Goal: Task Accomplishment & Management: Manage account settings

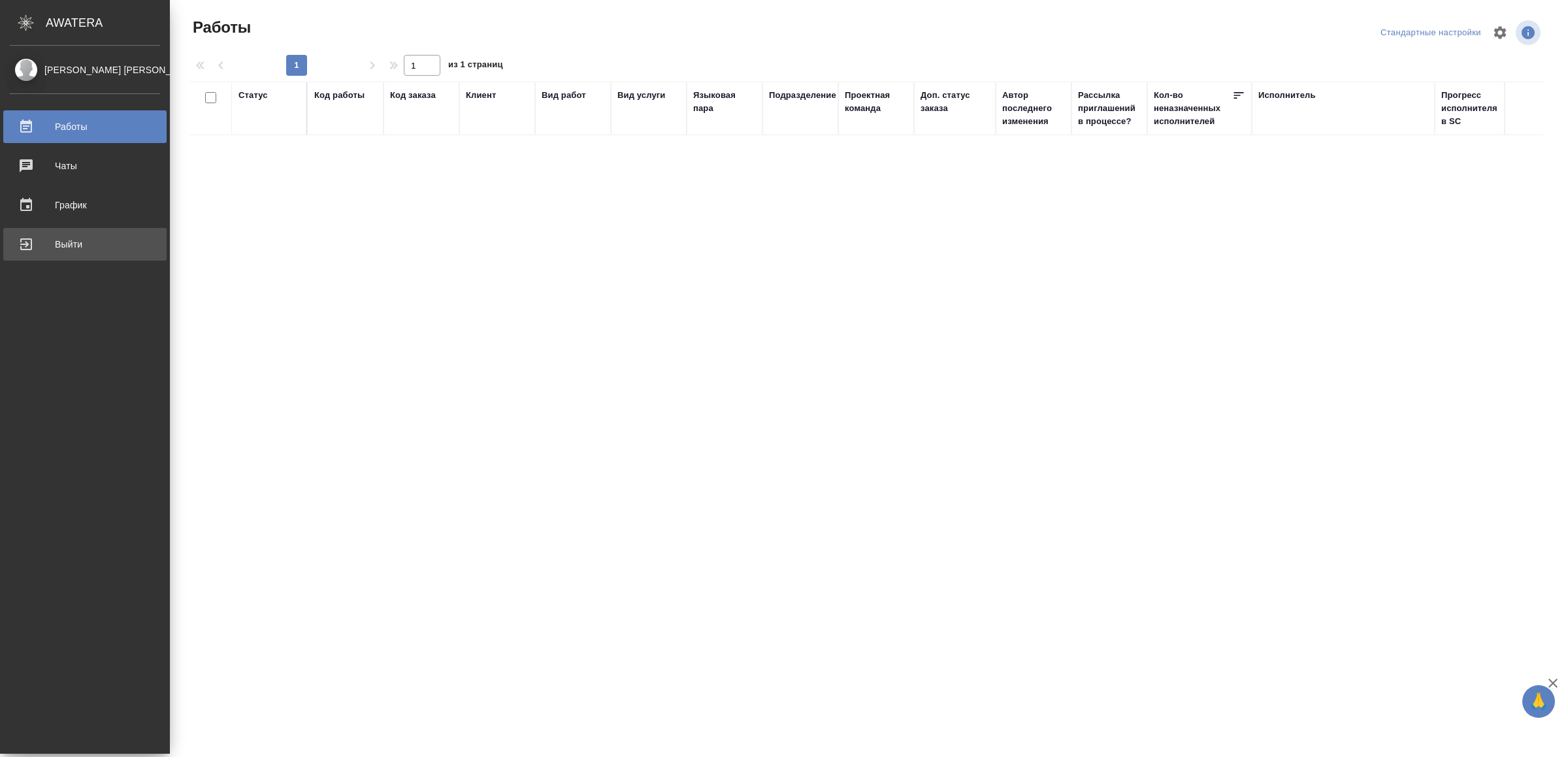
click at [16, 231] on link "Выйти" at bounding box center [85, 245] width 163 height 33
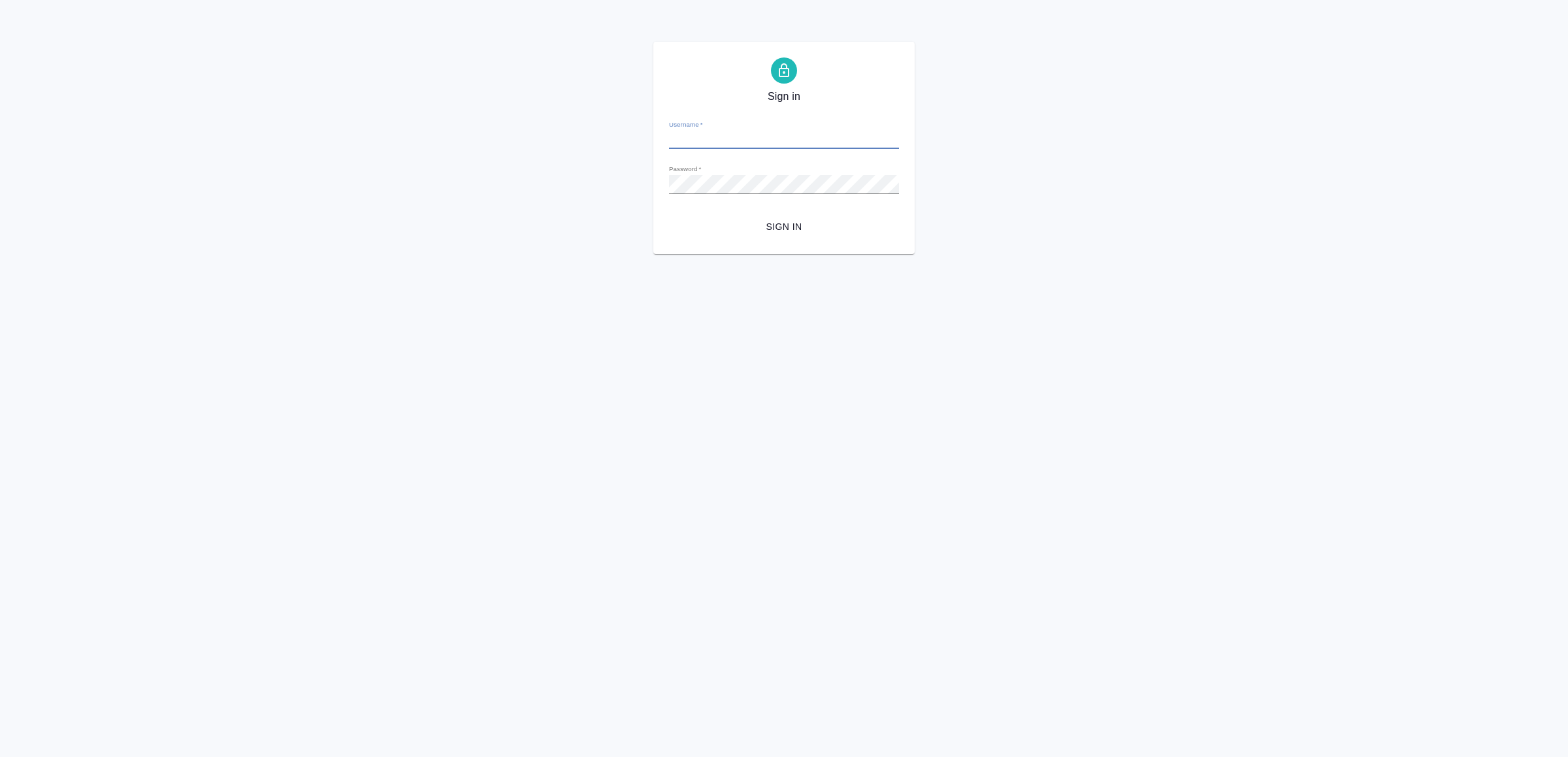
type input "v.yamkovenko@awatera.com"
click at [849, 226] on span "Sign in" at bounding box center [784, 227] width 209 height 16
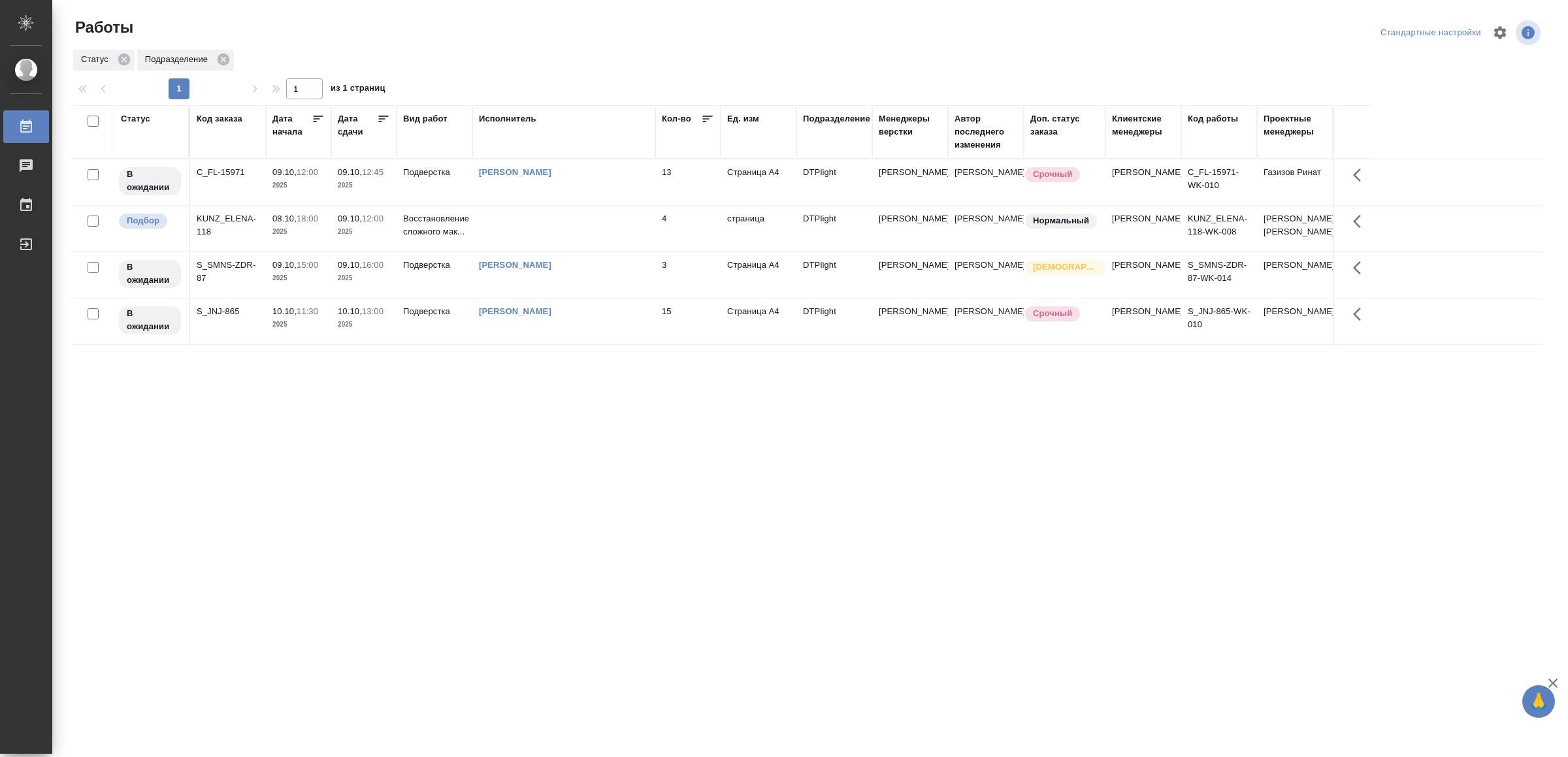
click at [502, 237] on td at bounding box center [563, 228] width 183 height 46
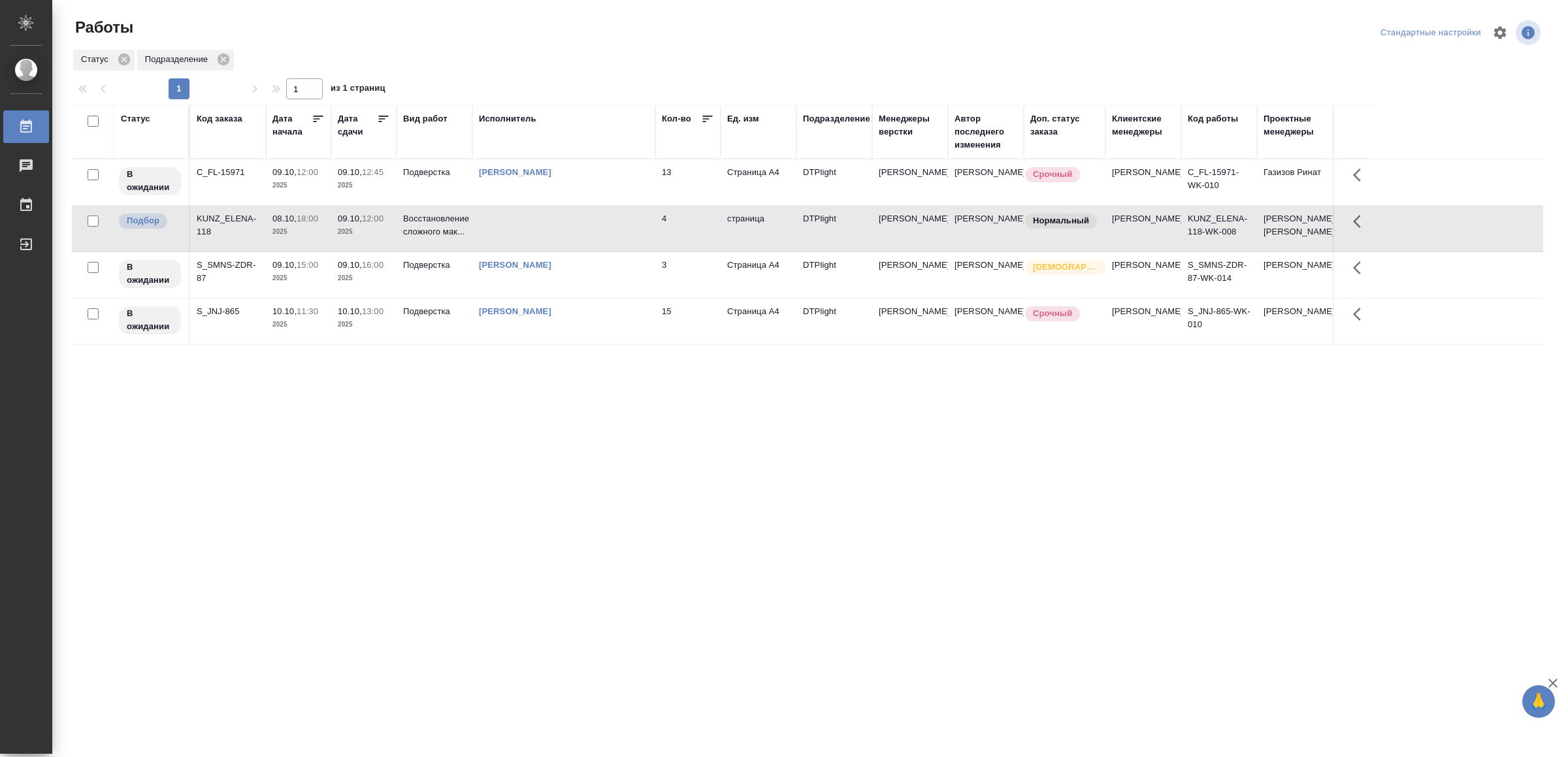
click at [502, 237] on td at bounding box center [563, 228] width 183 height 46
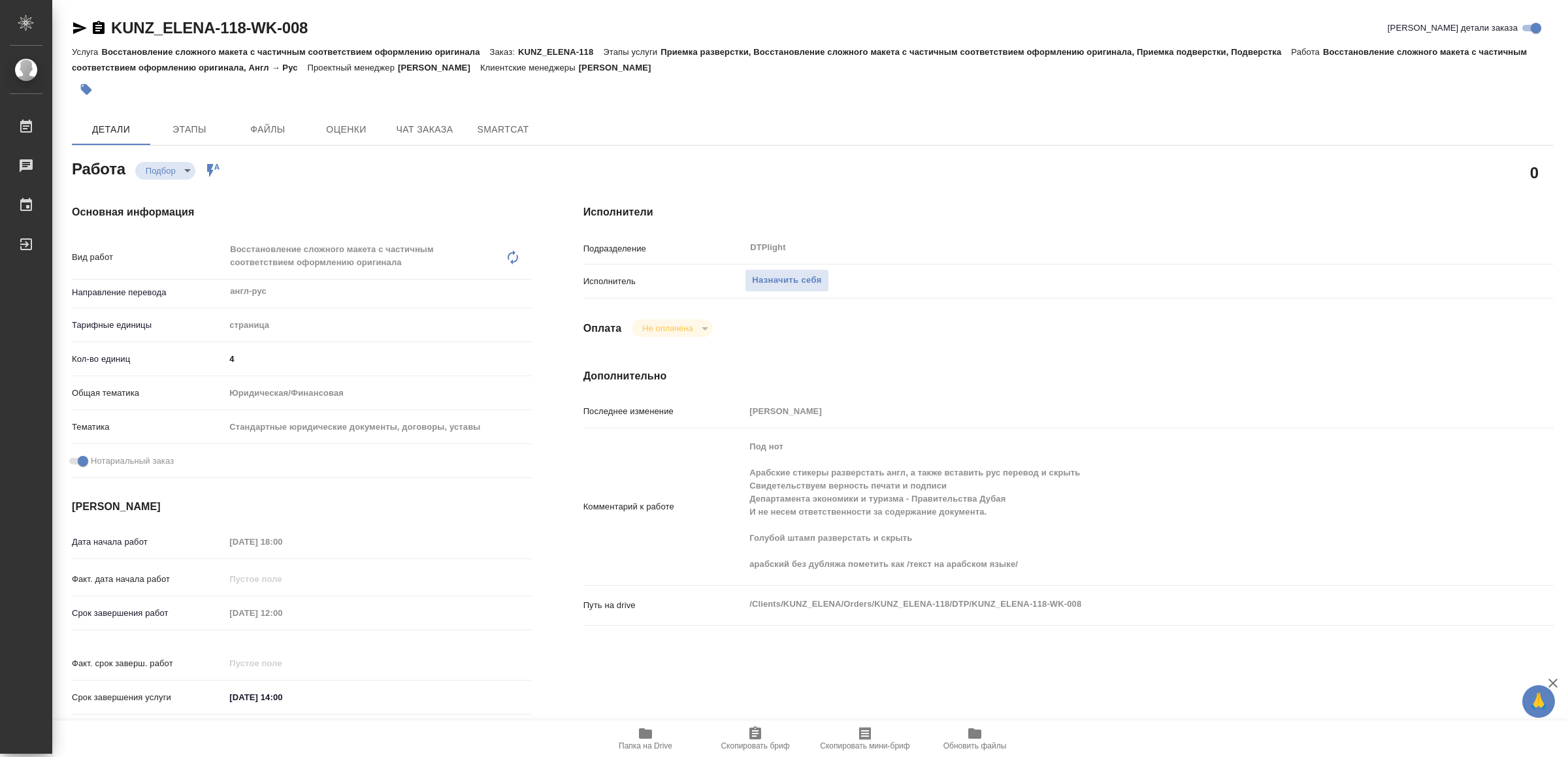
click at [647, 736] on icon "button" at bounding box center [646, 733] width 13 height 10
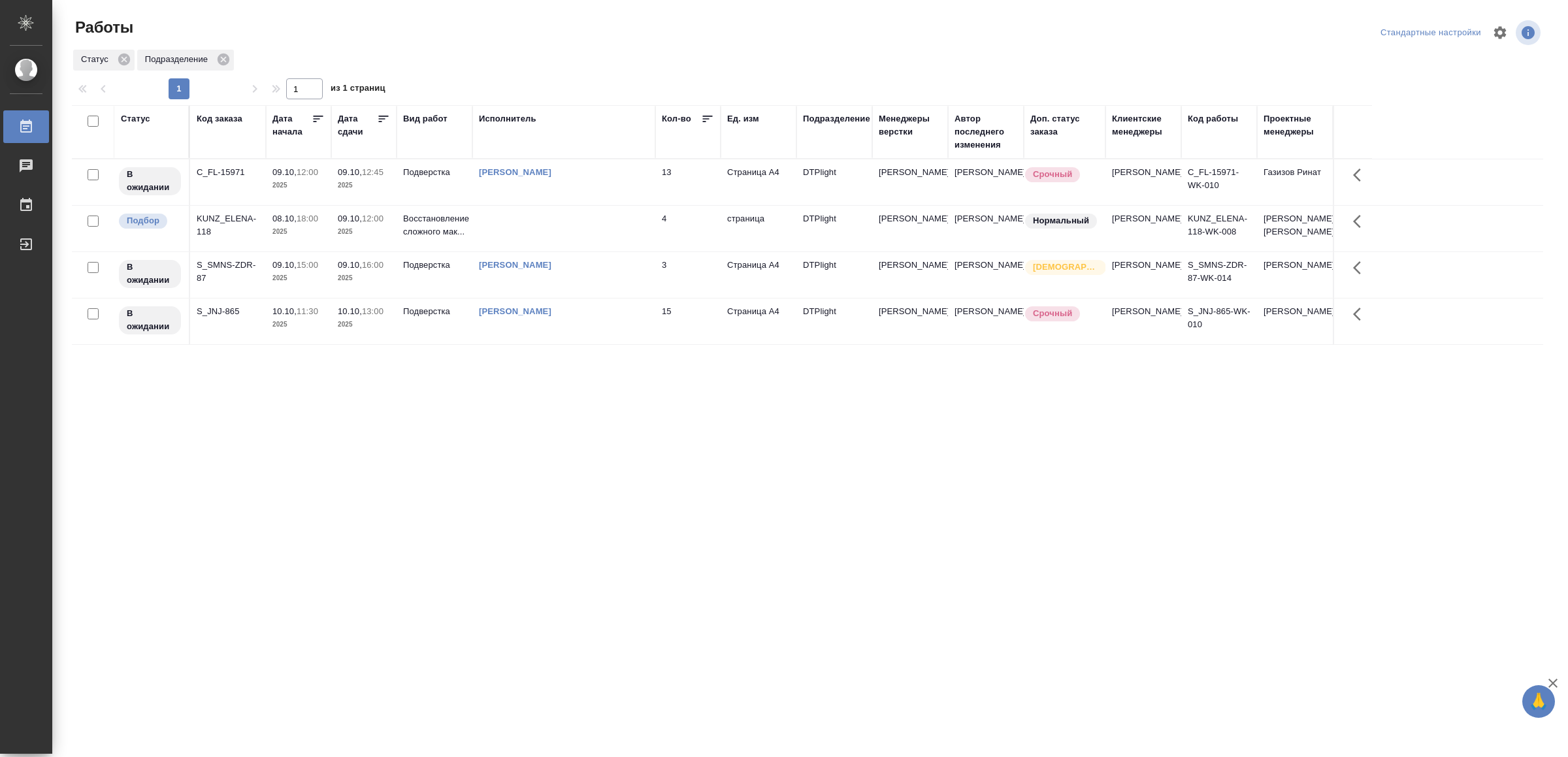
drag, startPoint x: 0, startPoint y: 0, endPoint x: 768, endPoint y: 535, distance: 936.0
click at [510, 247] on td at bounding box center [563, 228] width 183 height 46
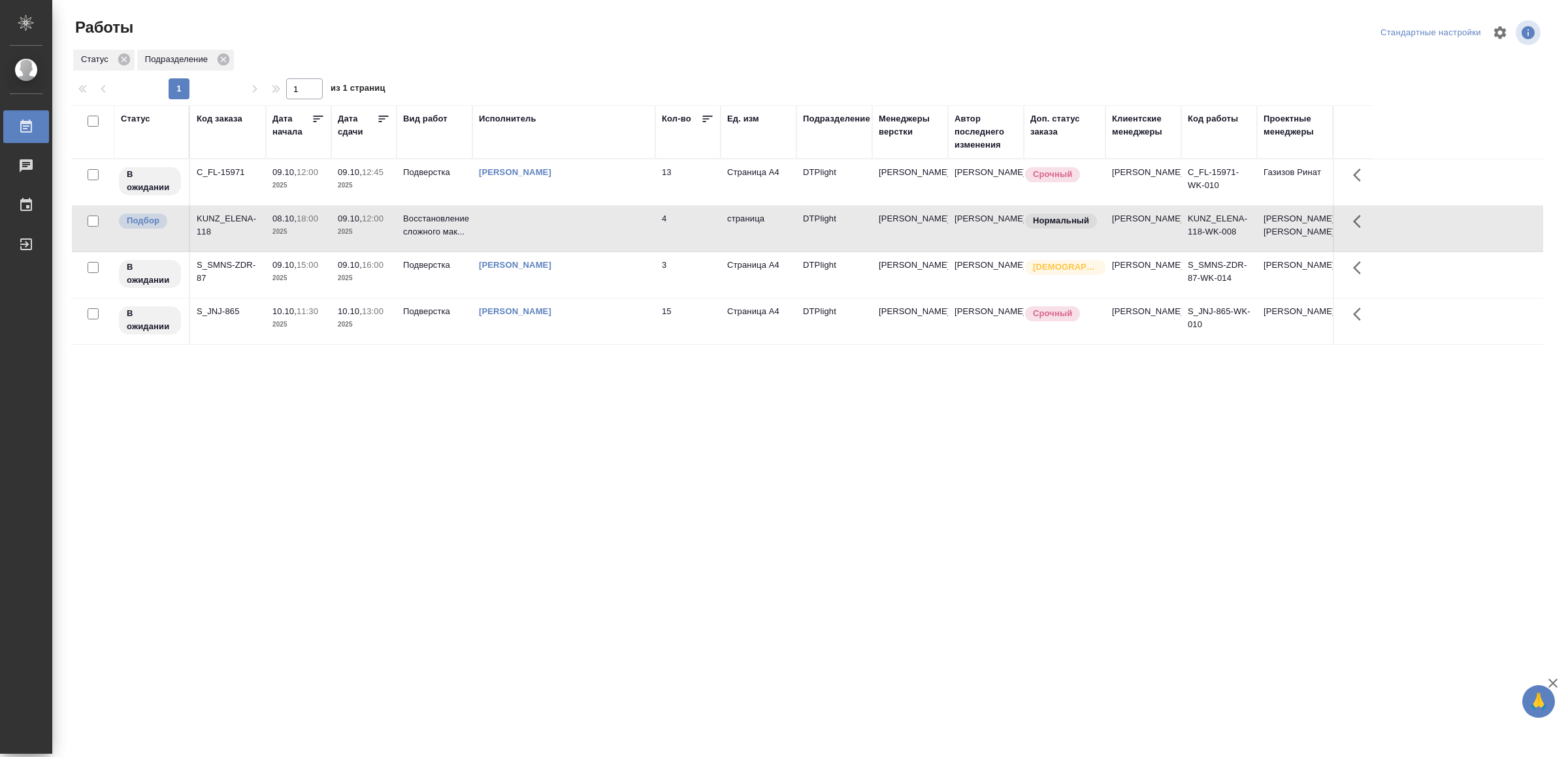
click at [607, 229] on td at bounding box center [563, 228] width 183 height 46
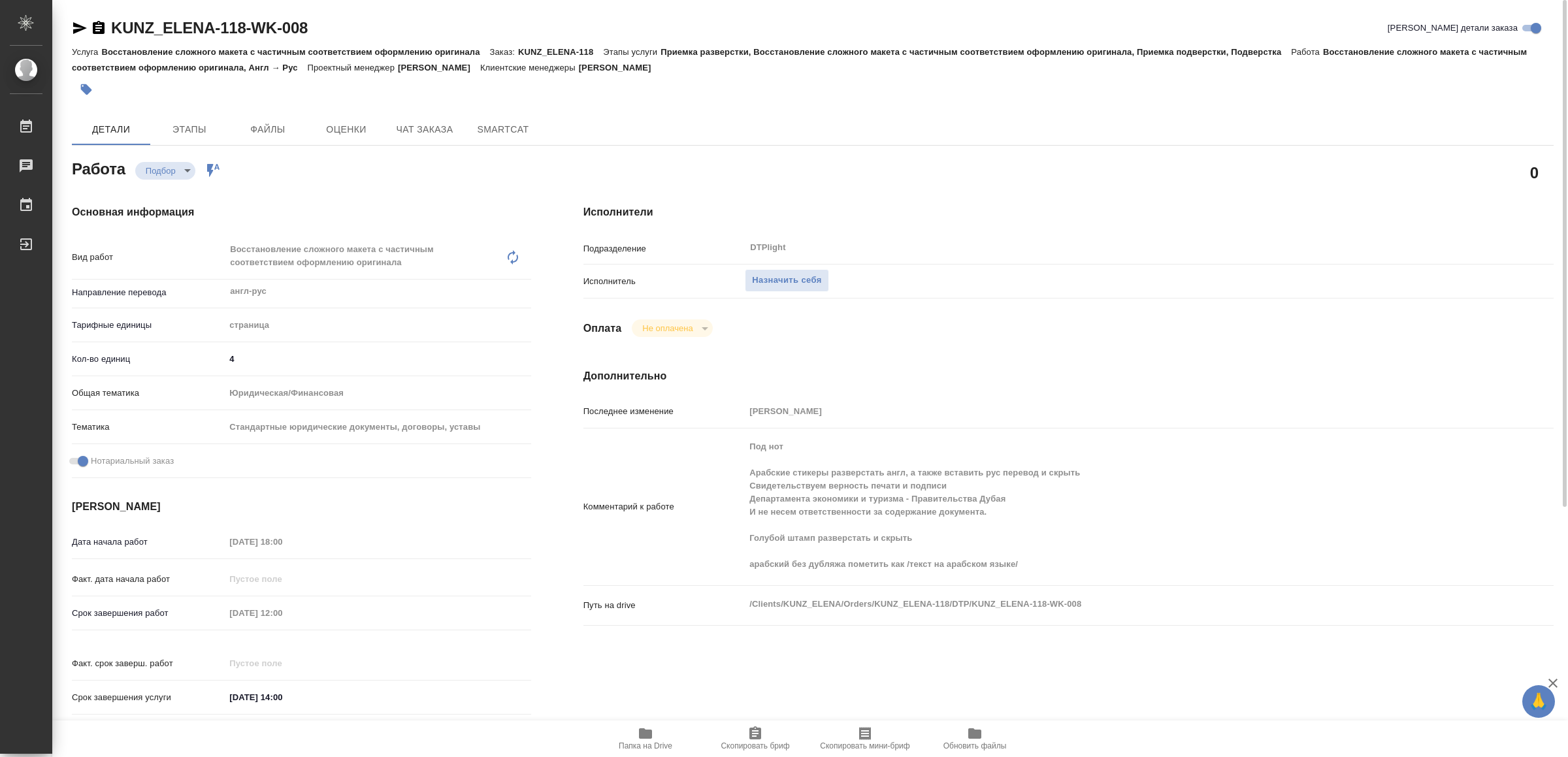
click at [637, 735] on icon "button" at bounding box center [645, 733] width 16 height 16
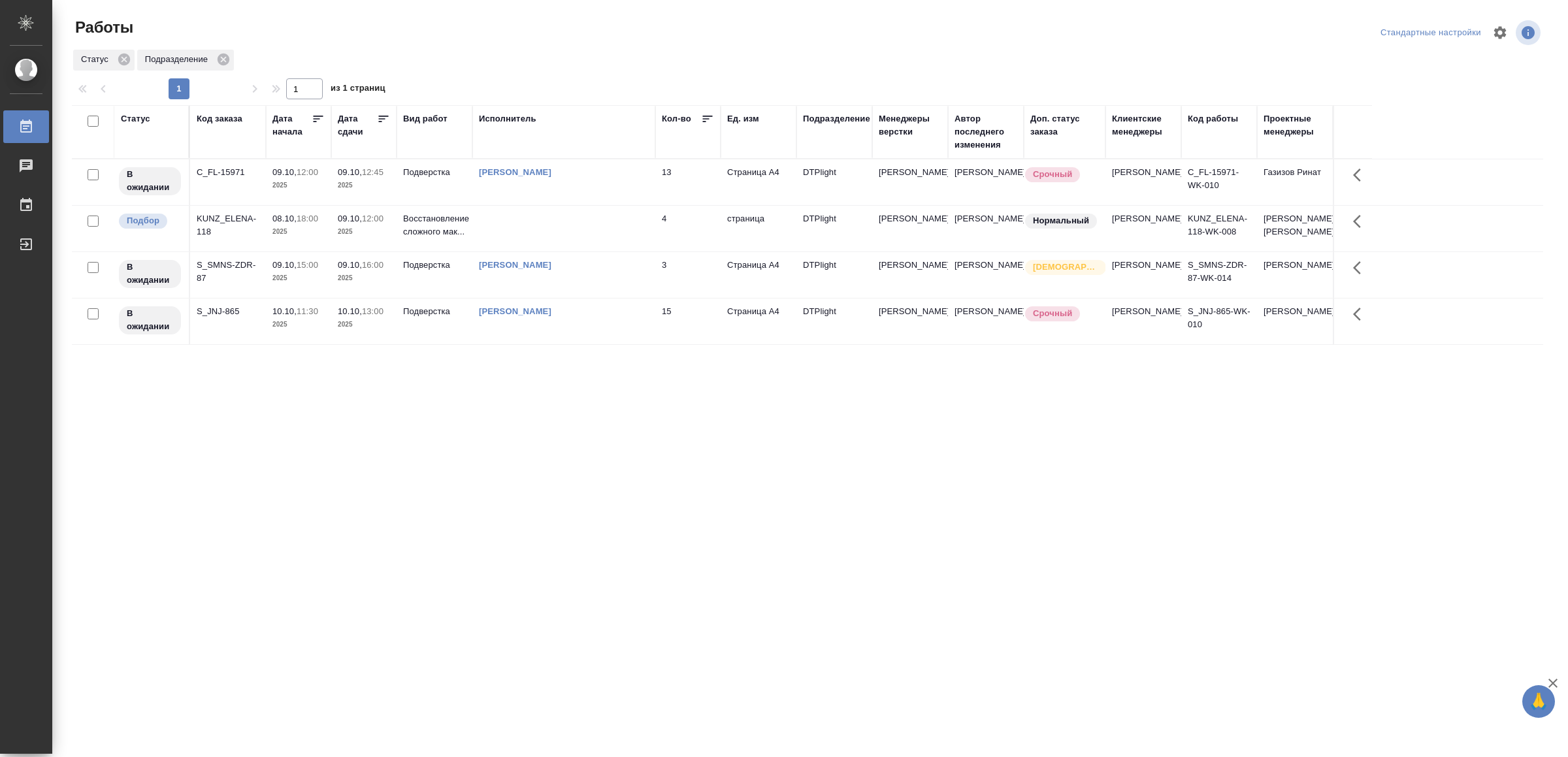
drag, startPoint x: 494, startPoint y: 565, endPoint x: 492, endPoint y: 555, distance: 10.2
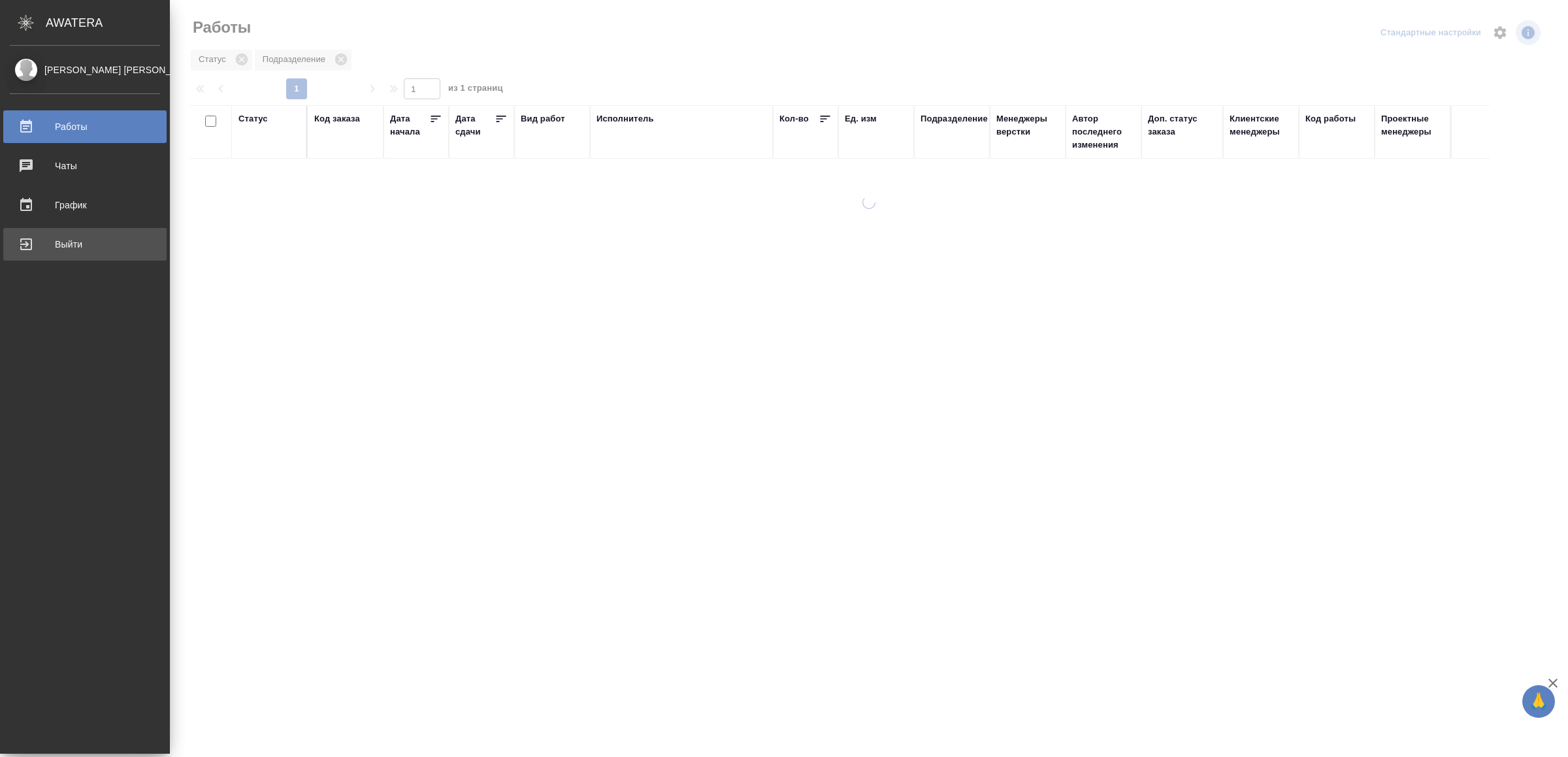
click at [32, 237] on div "Выйти" at bounding box center [85, 244] width 151 height 19
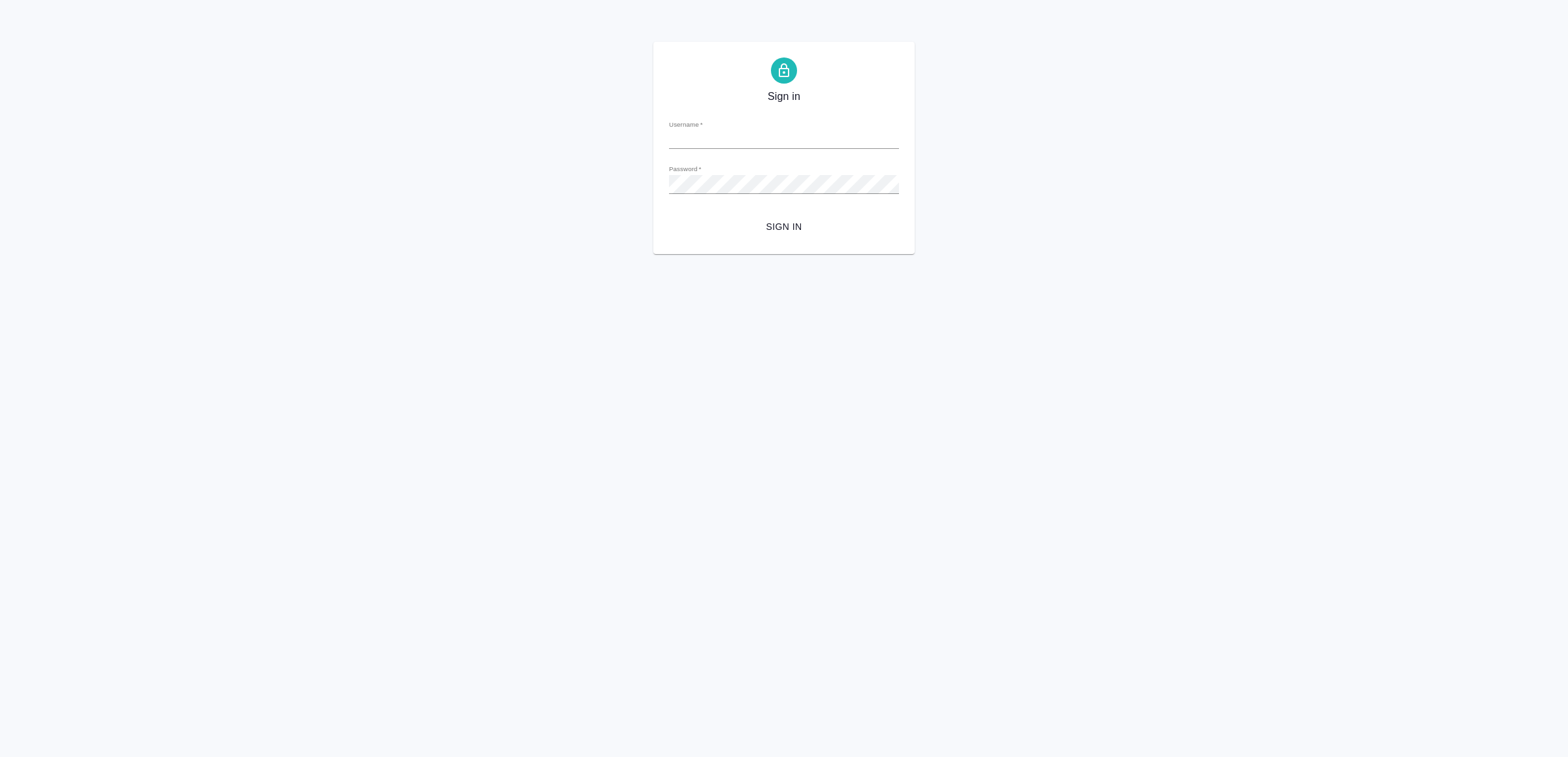
type input "v.yamkovenko@awatera.com"
click at [796, 217] on button "Sign in" at bounding box center [784, 226] width 230 height 24
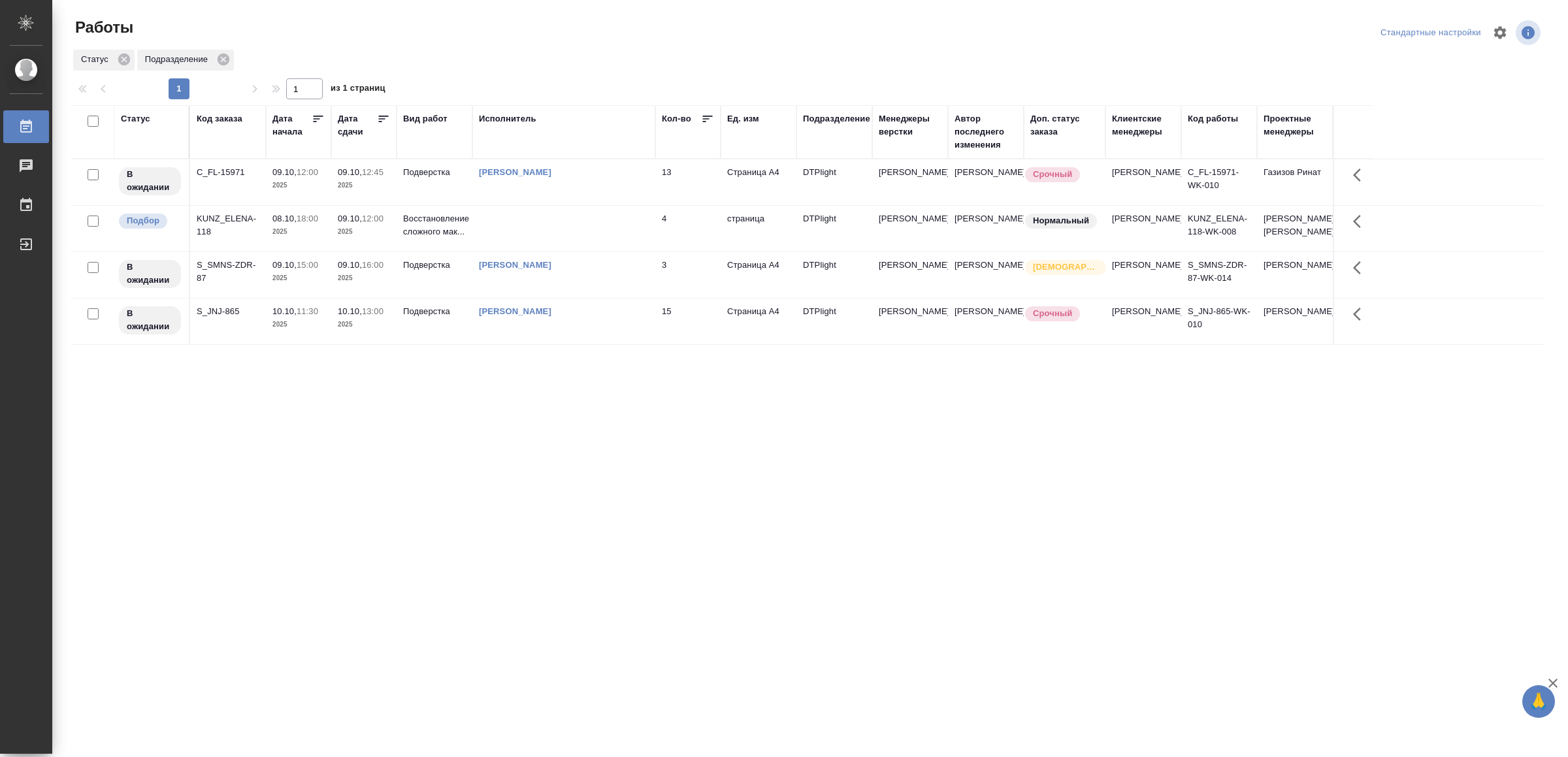
drag, startPoint x: 369, startPoint y: 428, endPoint x: 375, endPoint y: 431, distance: 6.7
drag, startPoint x: 805, startPoint y: 614, endPoint x: 798, endPoint y: 543, distance: 71.3
drag, startPoint x: 477, startPoint y: 454, endPoint x: 499, endPoint y: 441, distance: 25.6
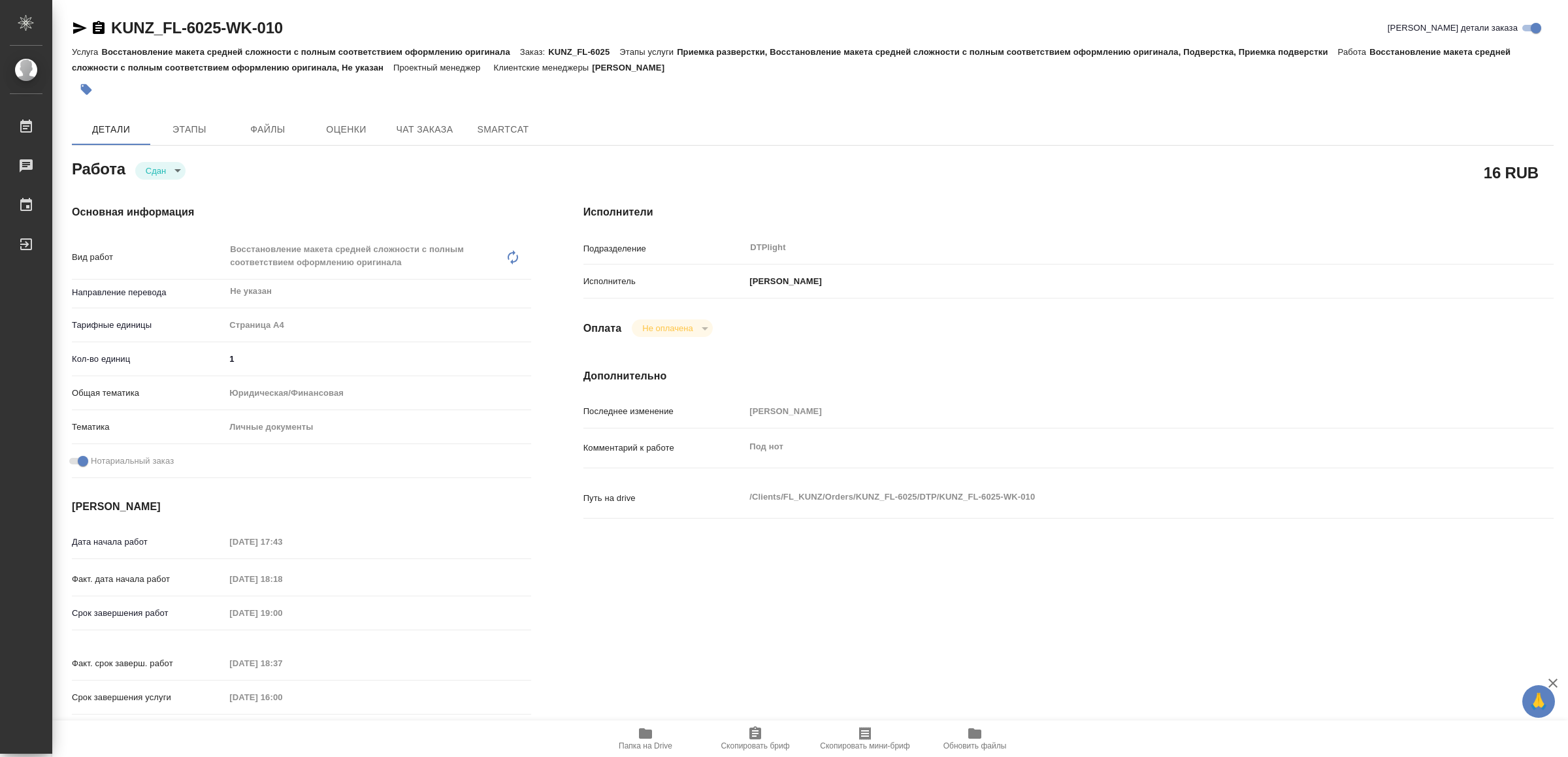
click at [653, 740] on icon "button" at bounding box center [645, 733] width 16 height 16
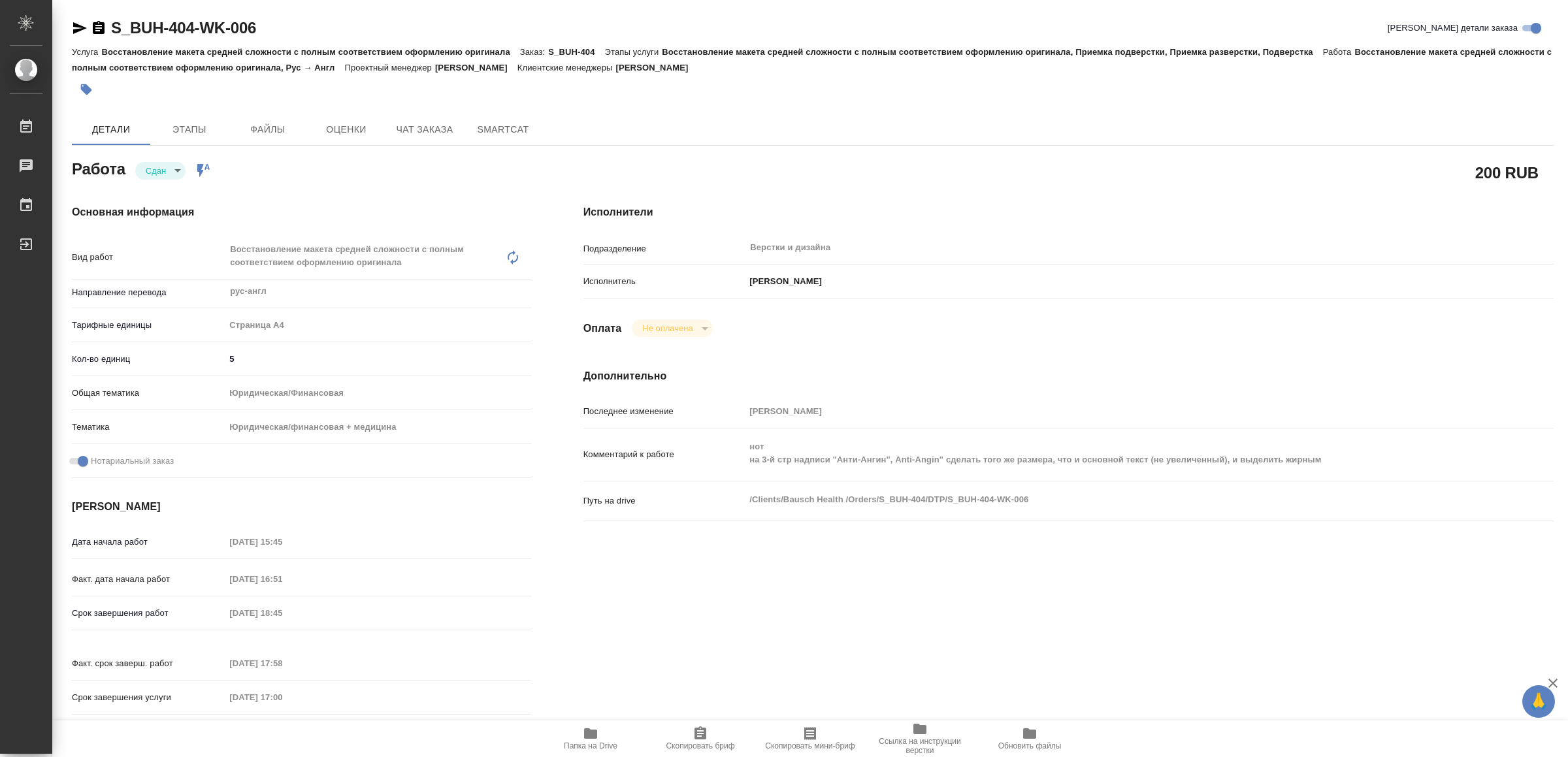
drag, startPoint x: 594, startPoint y: 733, endPoint x: 598, endPoint y: 743, distance: 10.8
click at [593, 733] on icon "button" at bounding box center [591, 733] width 13 height 10
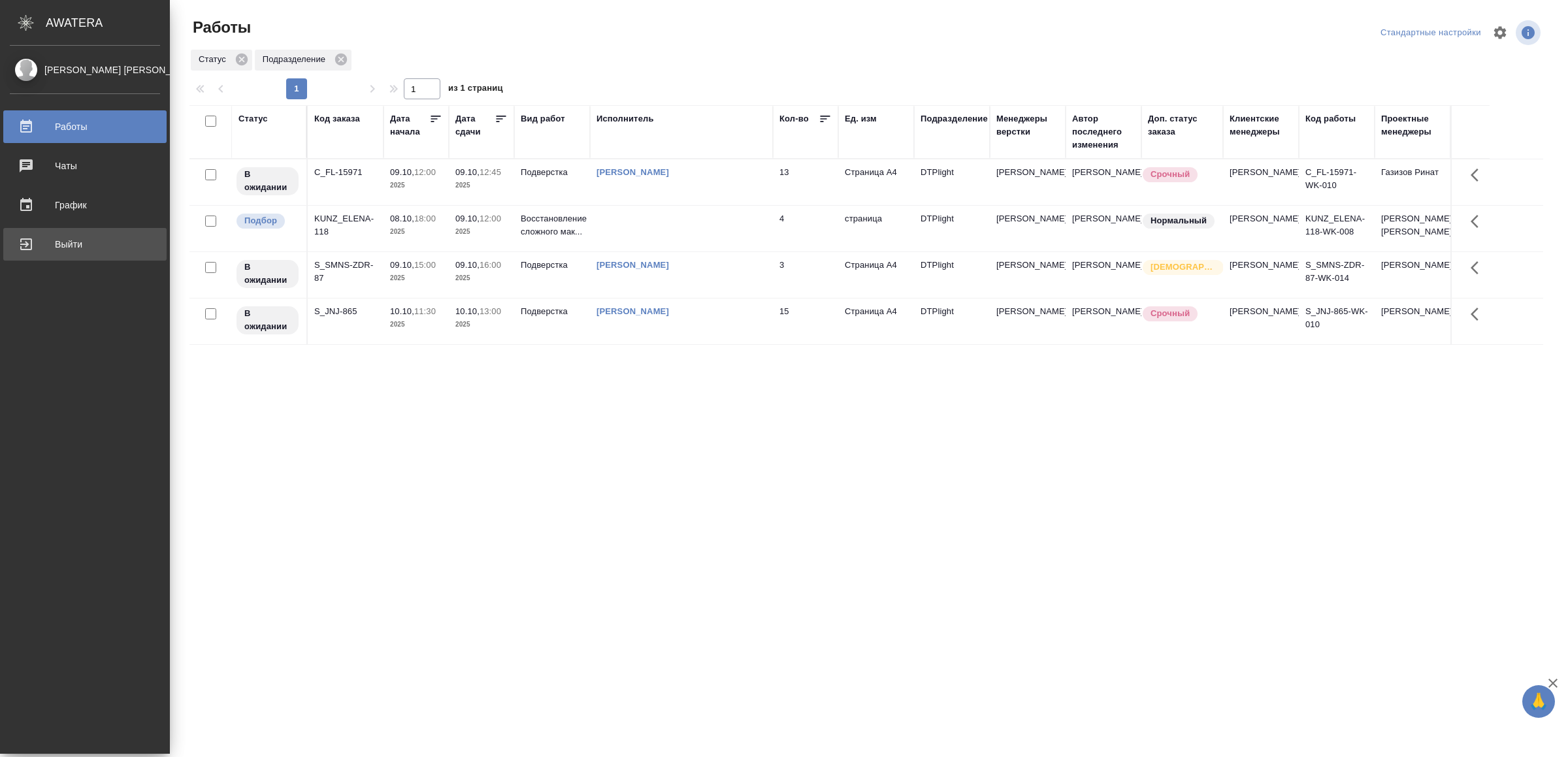
click at [58, 247] on div "Выйти" at bounding box center [85, 244] width 151 height 19
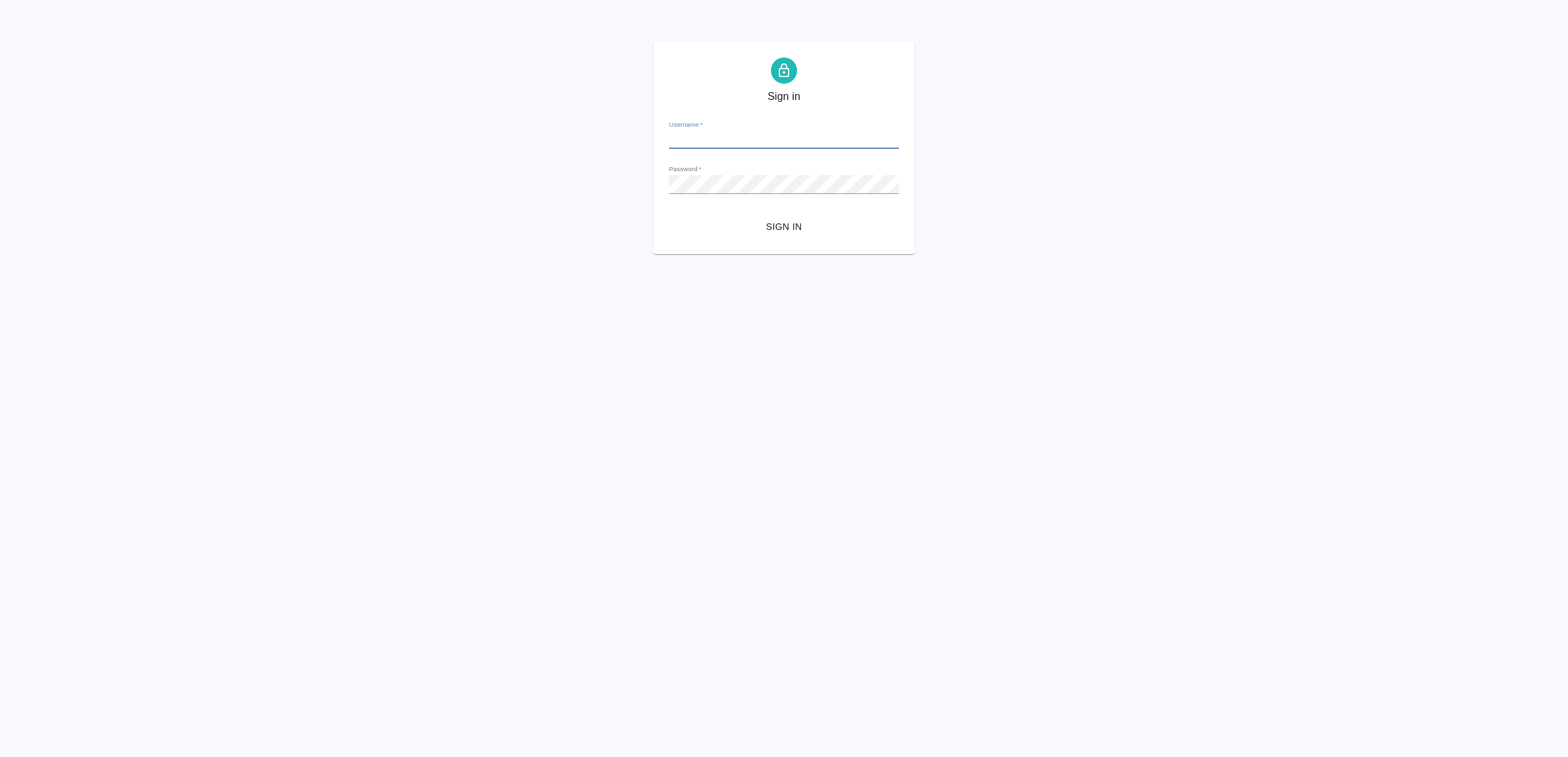
type input "v.yamkovenko@awatera.com"
click at [784, 229] on span "Sign in" at bounding box center [784, 227] width 209 height 16
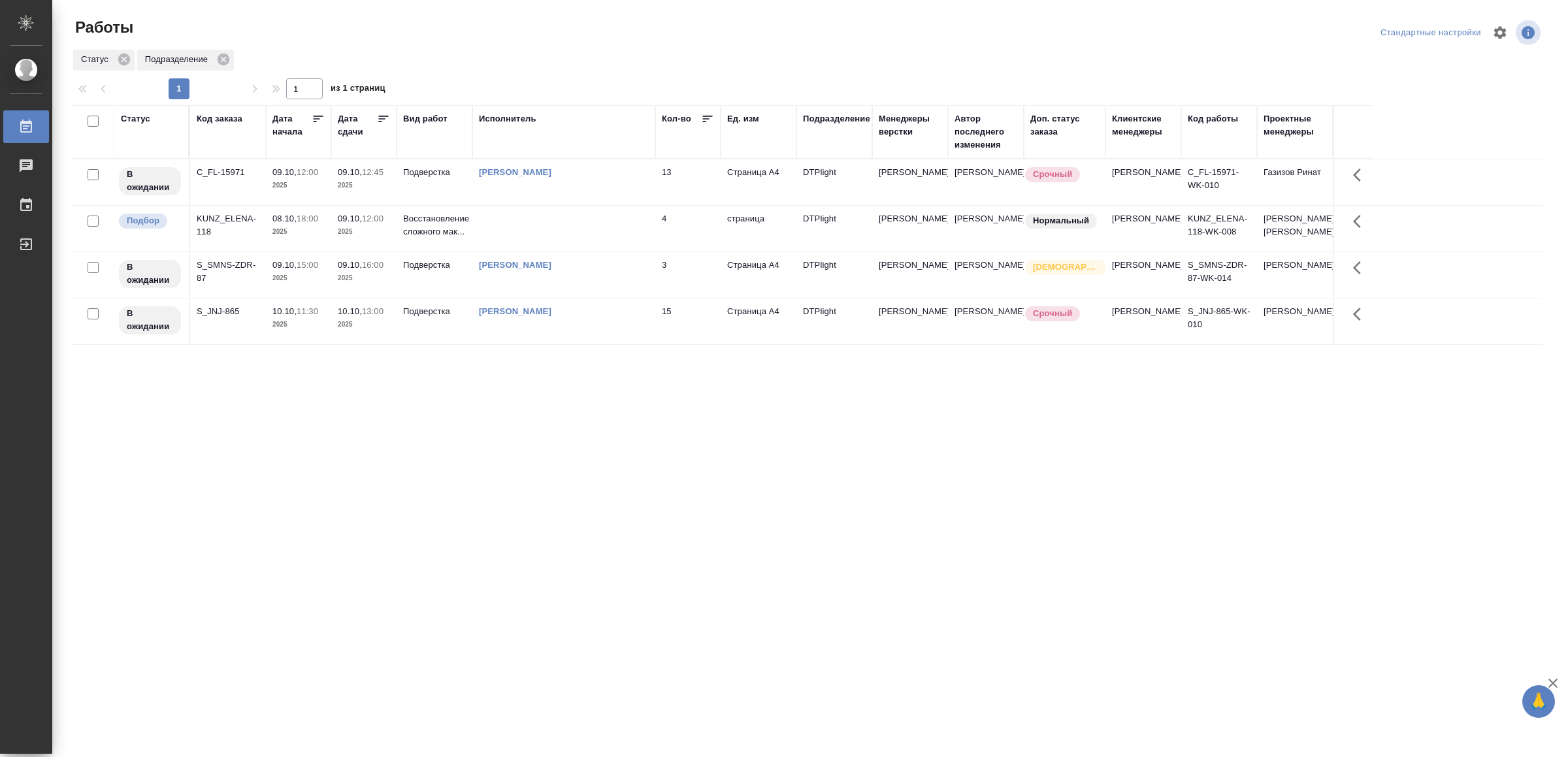
click at [563, 232] on td at bounding box center [563, 228] width 183 height 46
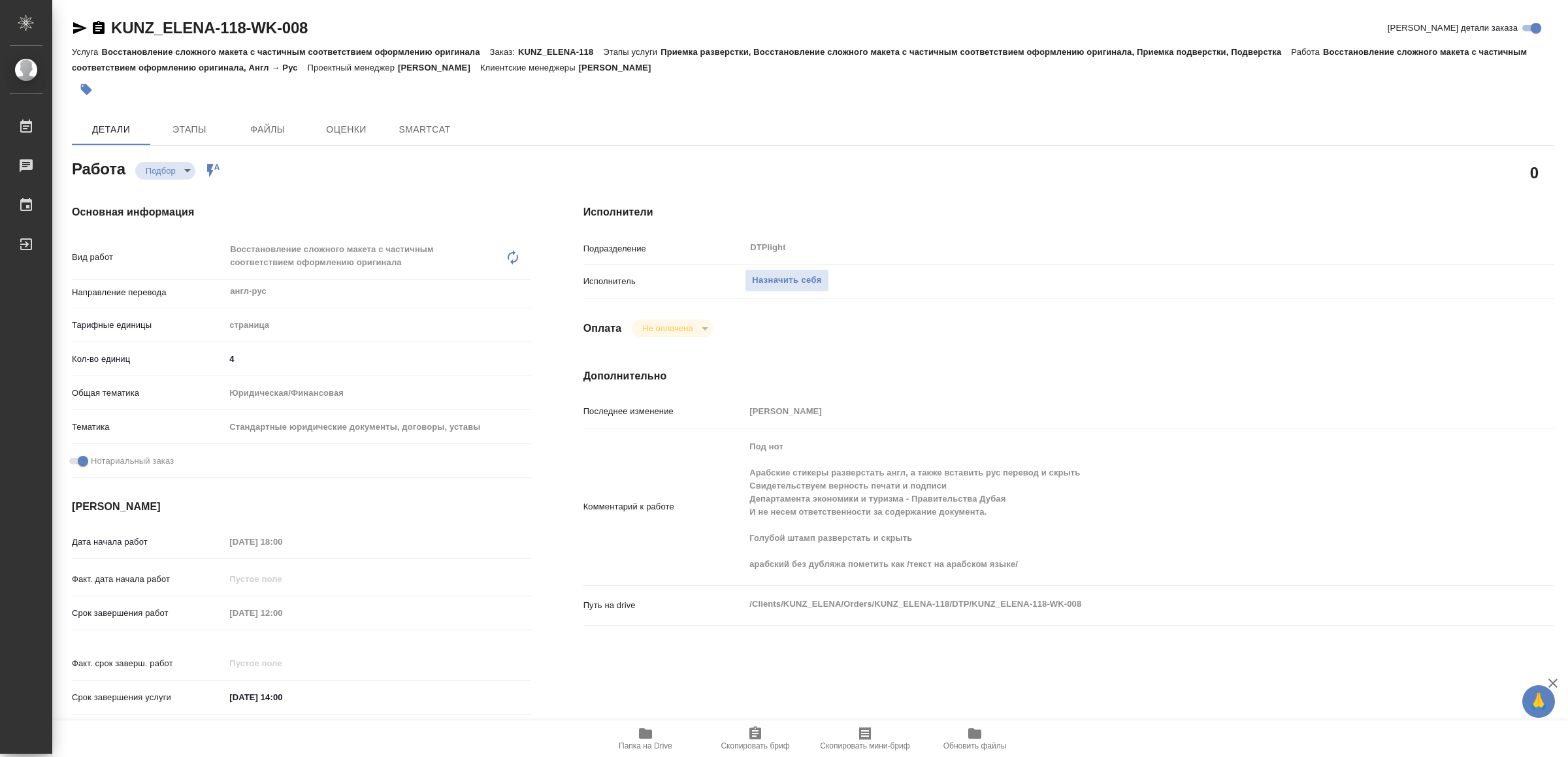
type textarea "x"
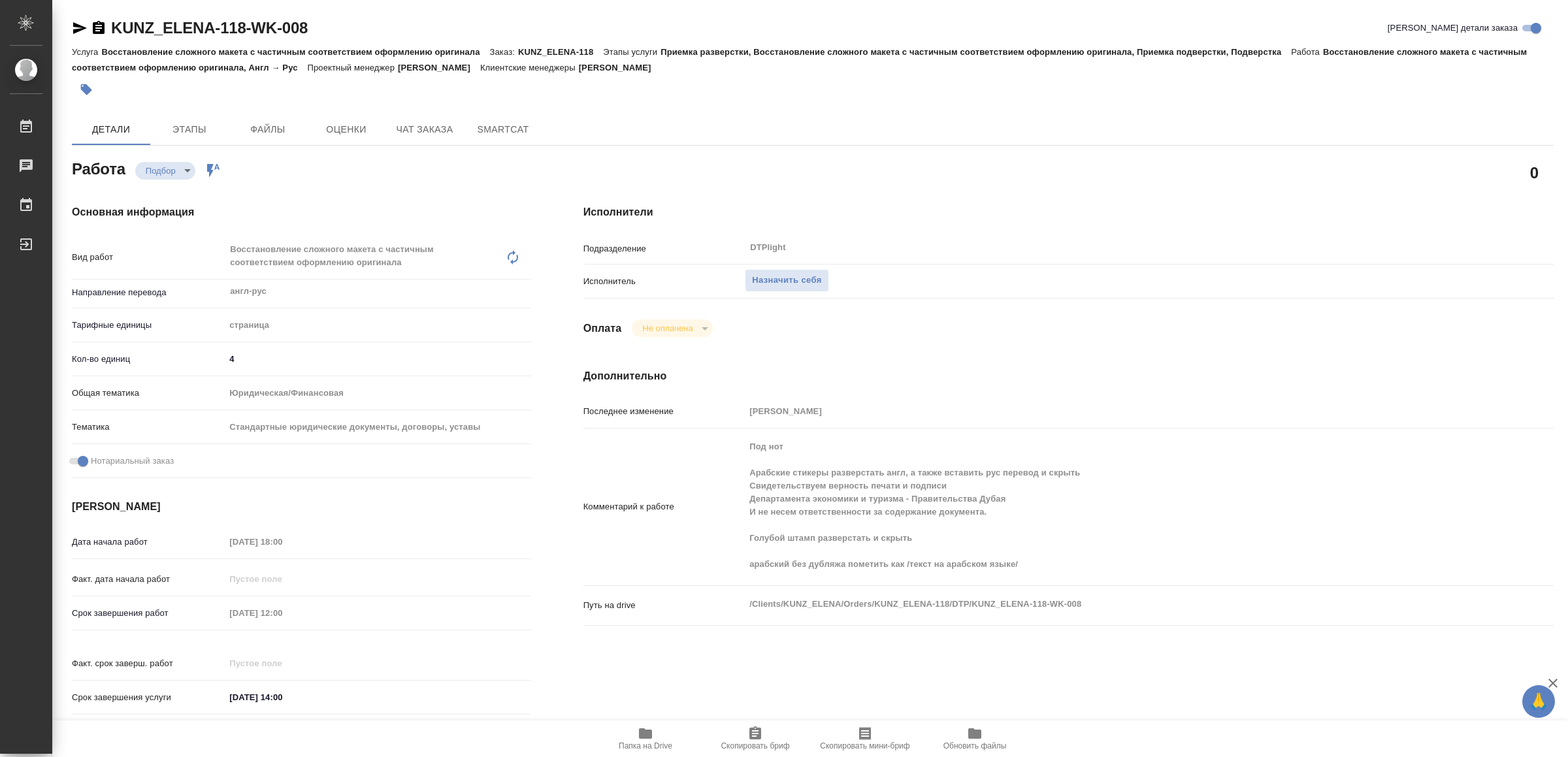
type textarea "x"
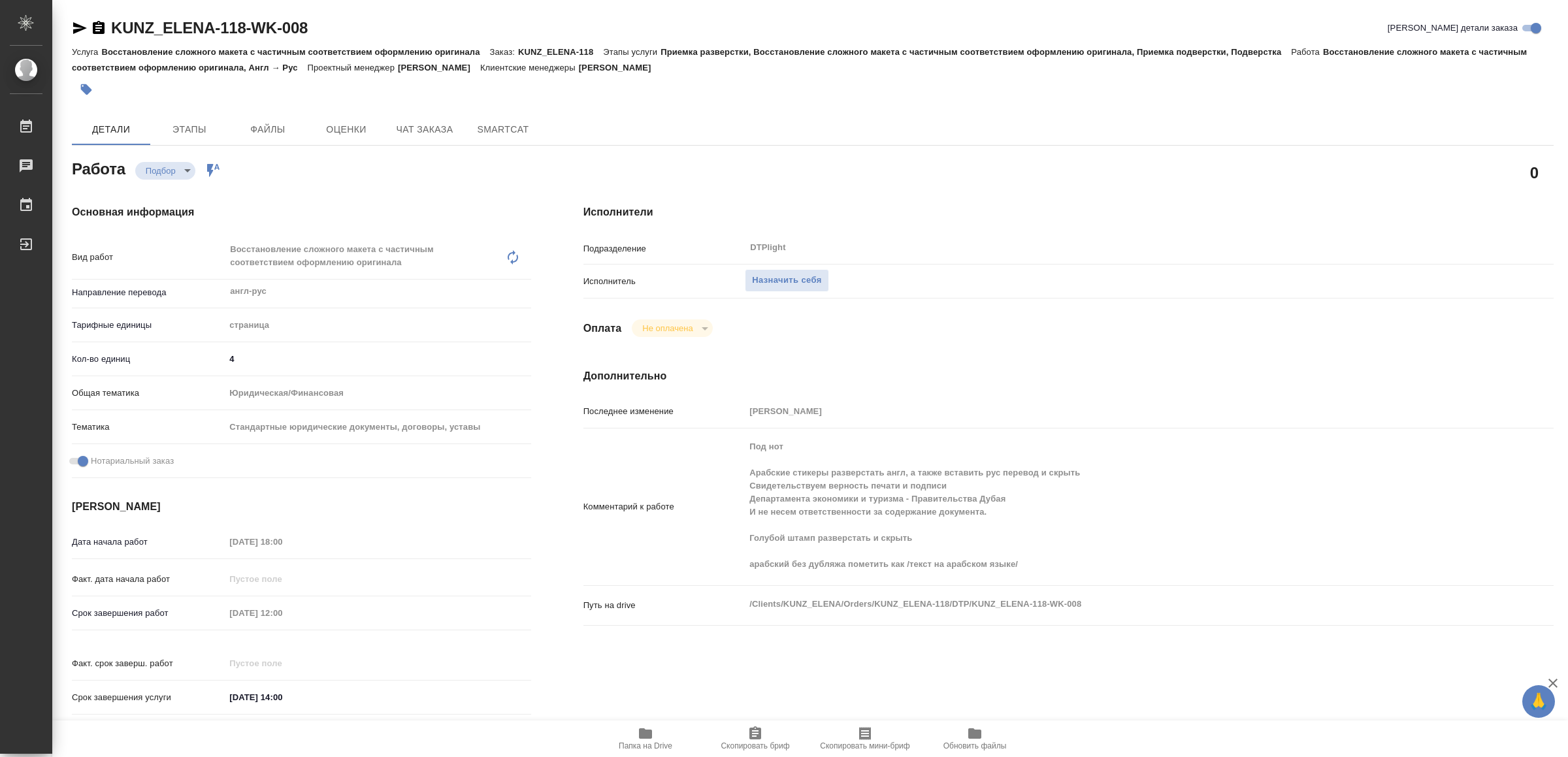
type textarea "x"
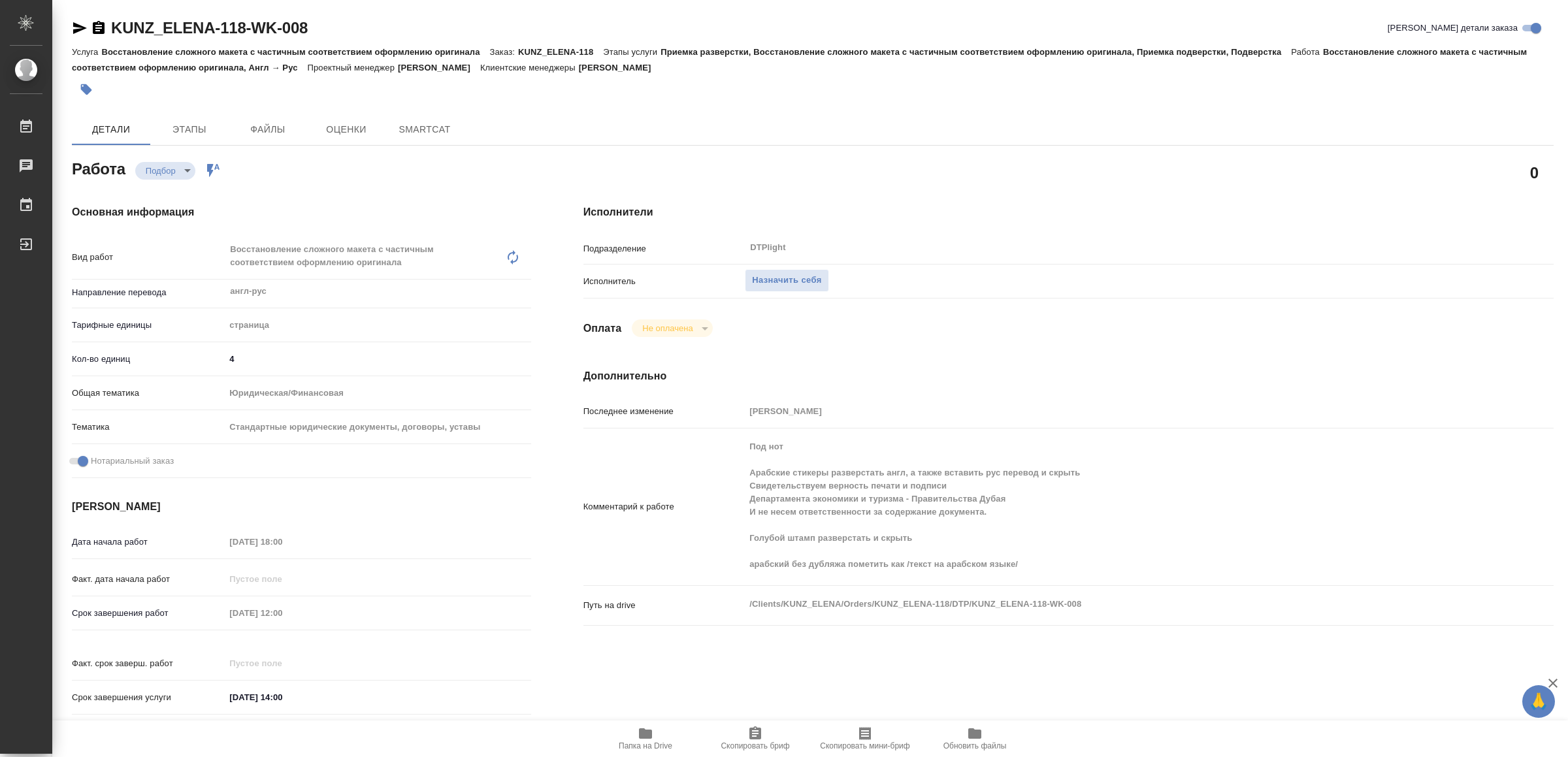
type textarea "x"
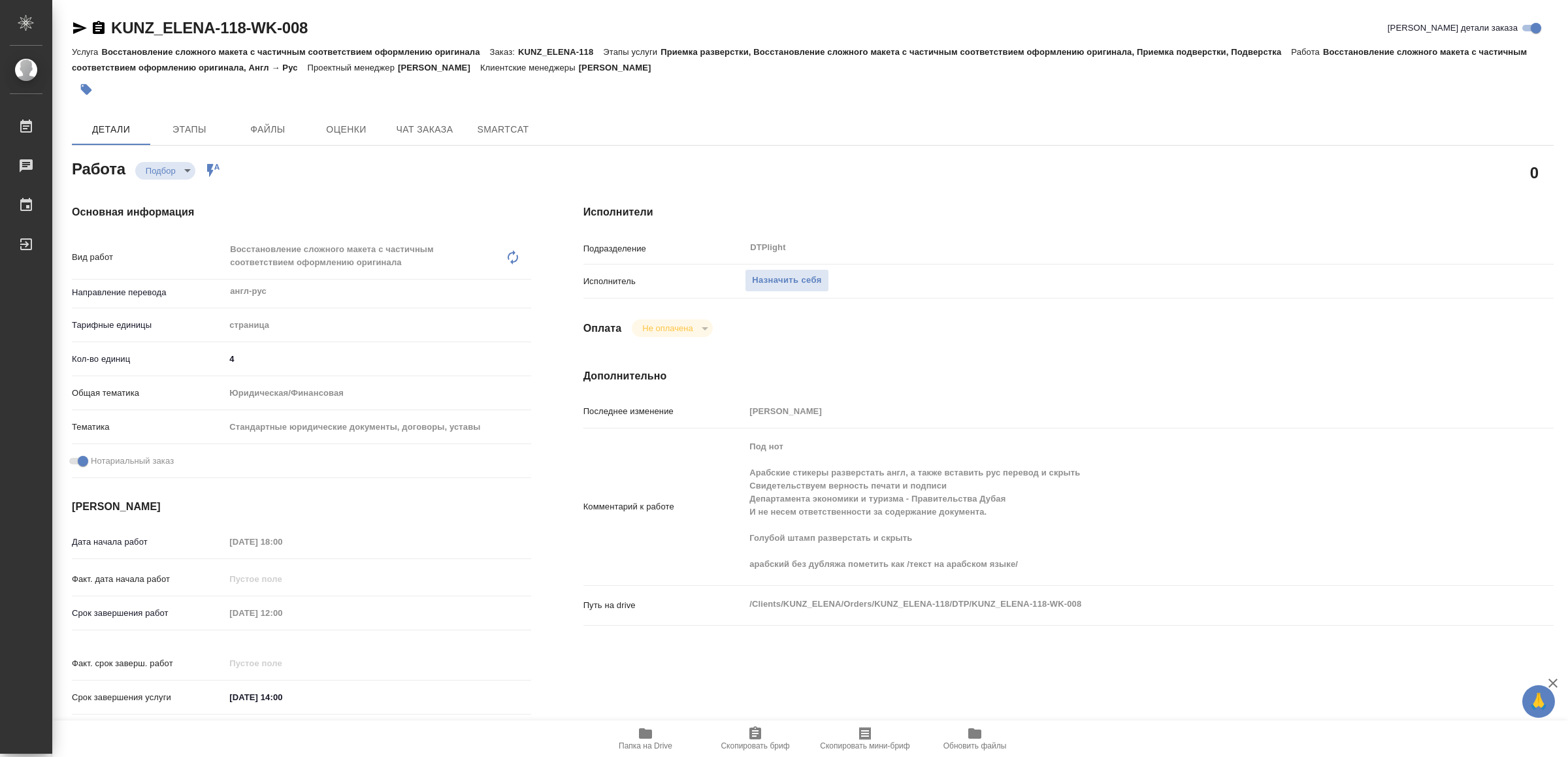
type textarea "x"
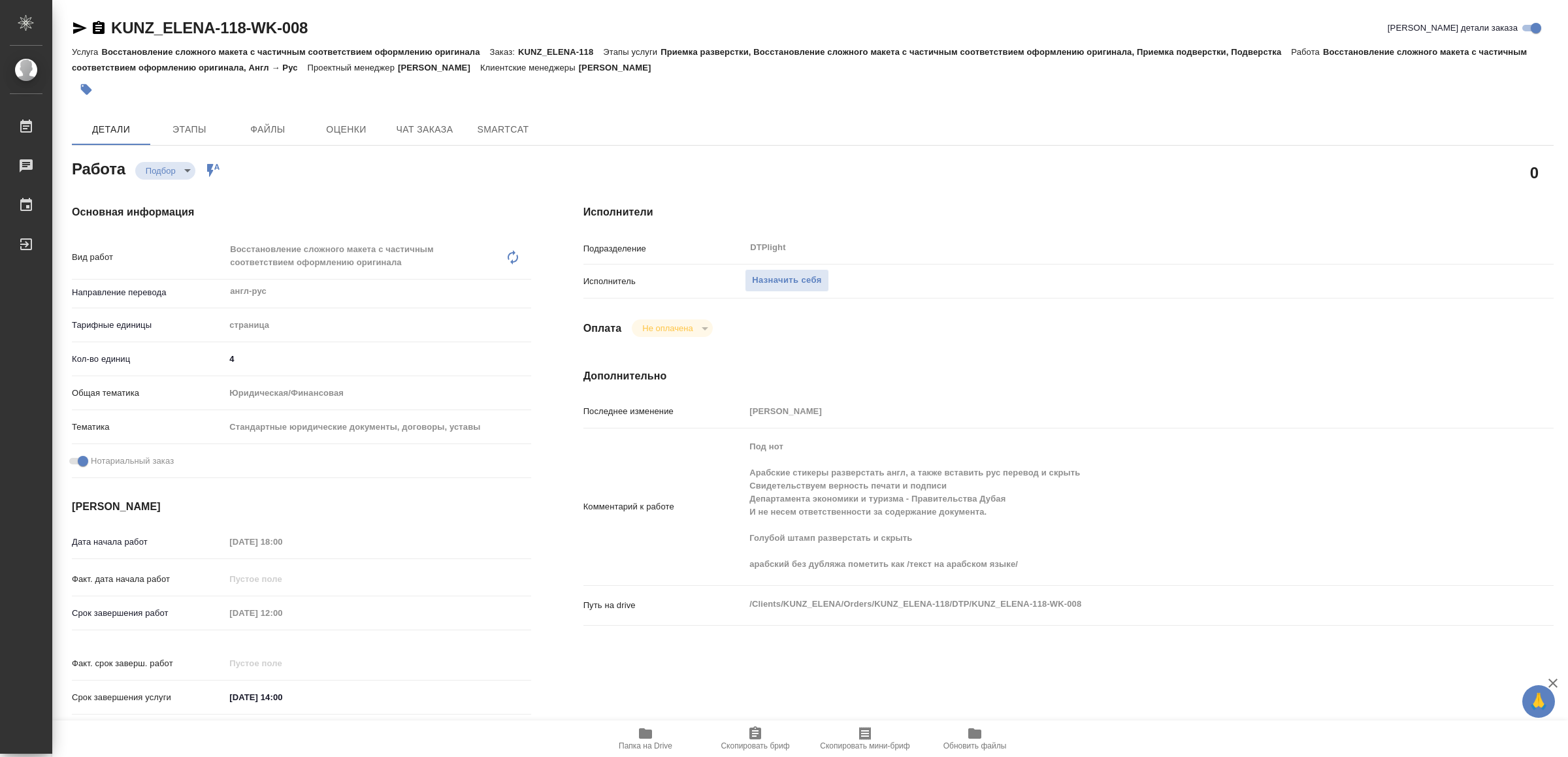
type textarea "x"
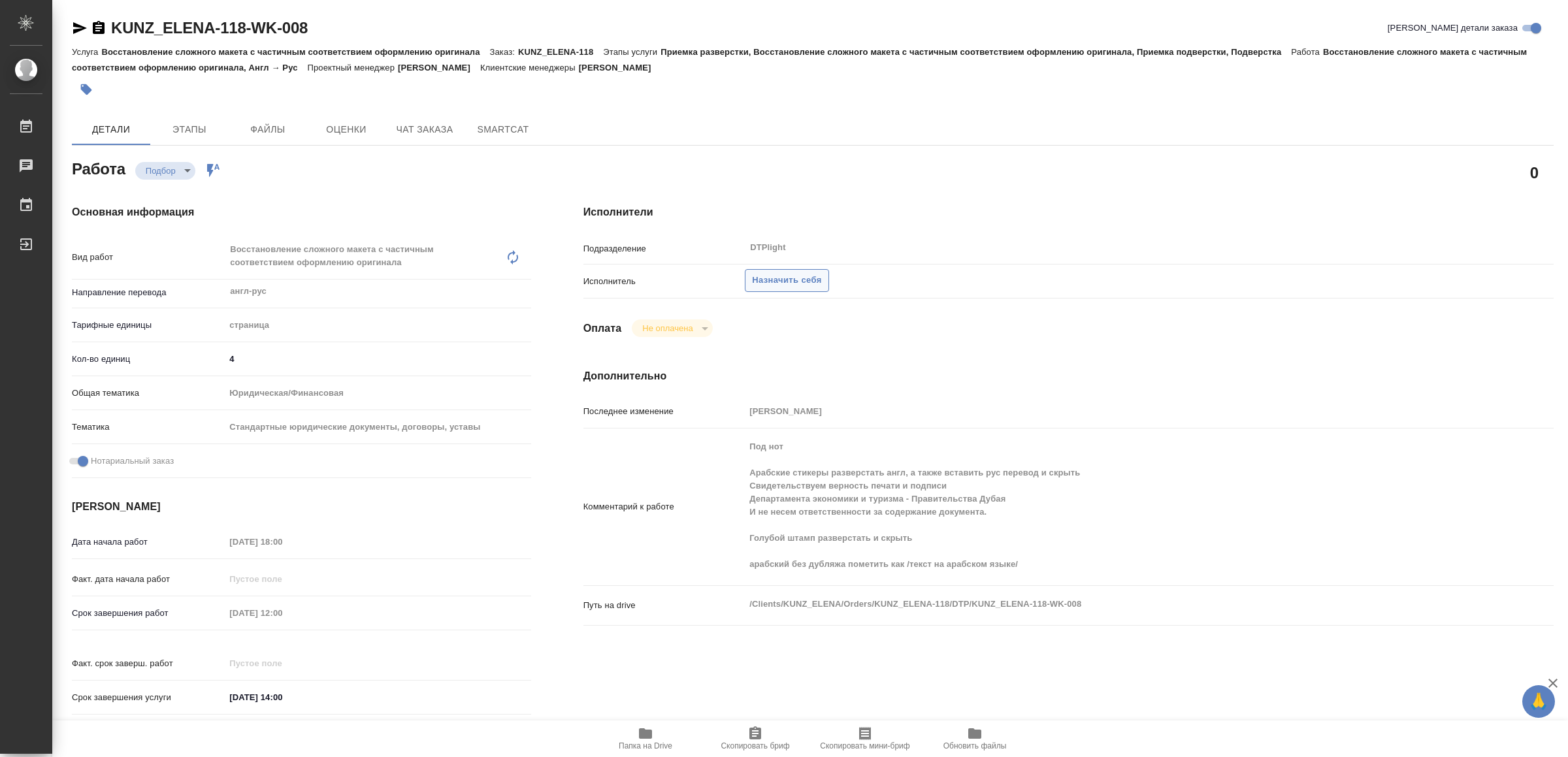
click at [810, 280] on span "Назначить себя" at bounding box center [787, 280] width 69 height 15
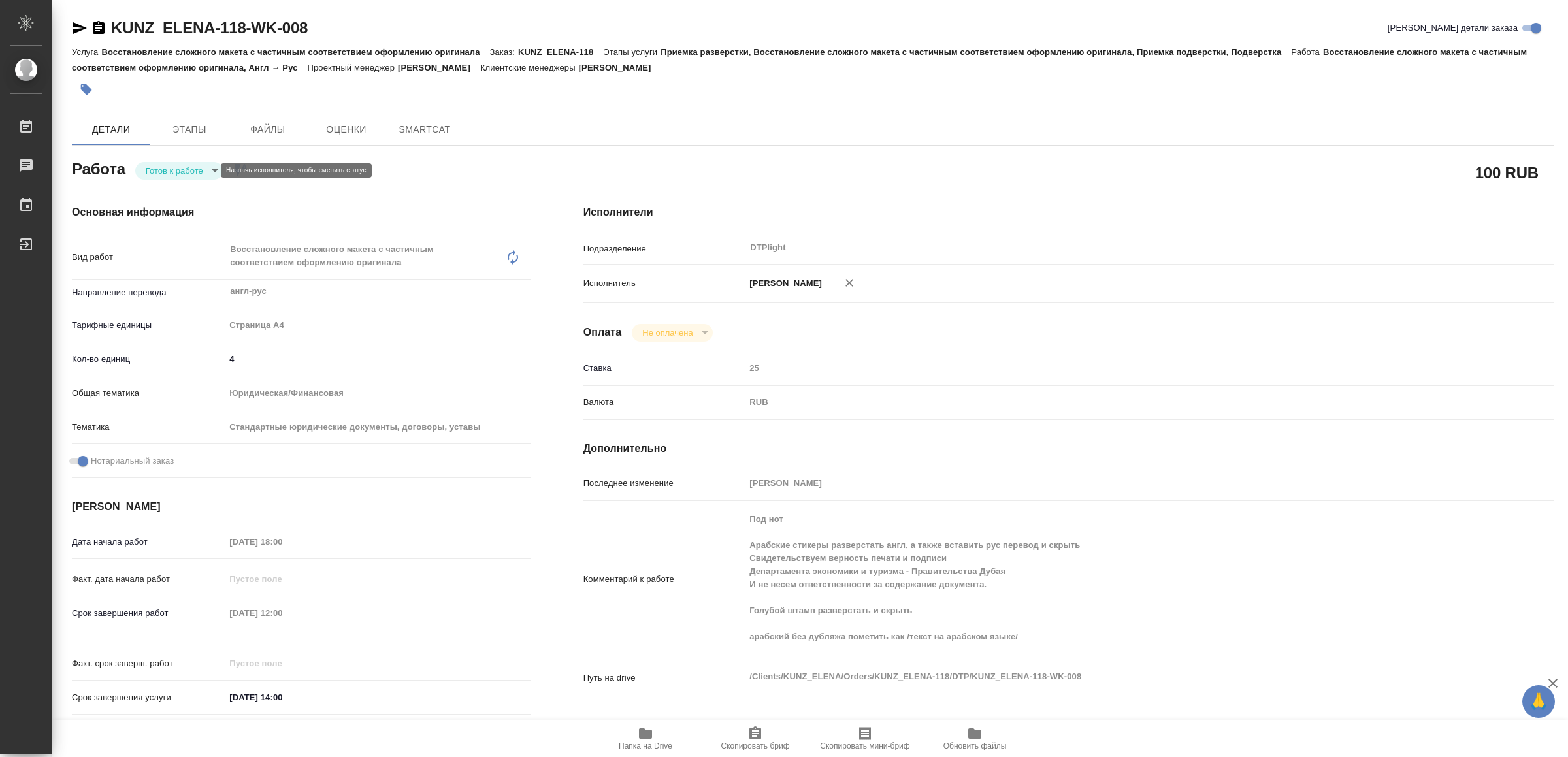
click at [174, 171] on body "🙏 .cls-1 fill:#fff; AWATERA Yamkovenko Vera Работы Чаты График Выйти KUNZ_ELENA…" at bounding box center [784, 378] width 1568 height 757
type textarea "x"
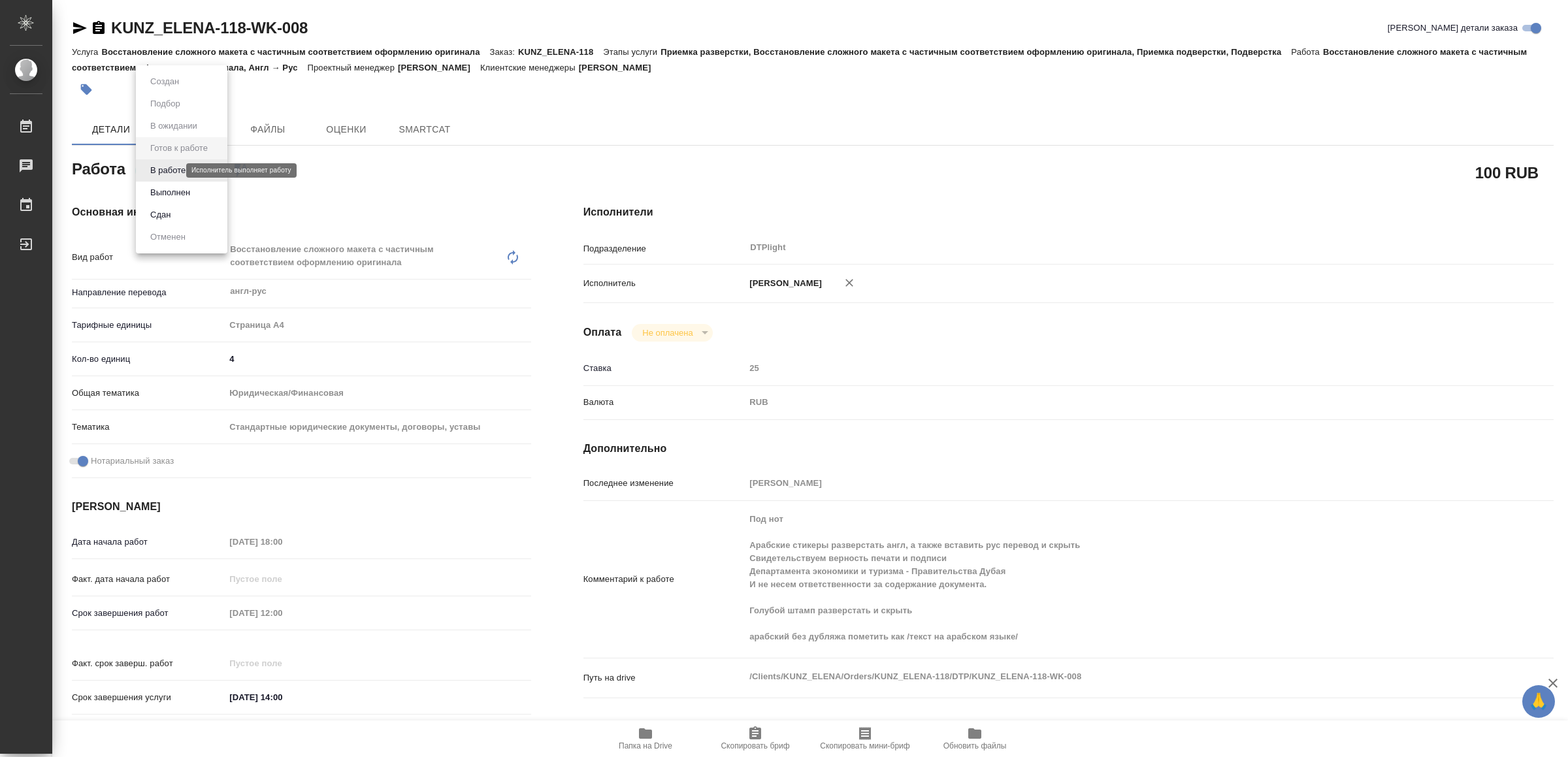
type textarea "x"
click at [174, 171] on button "В работе" at bounding box center [167, 171] width 43 height 15
type textarea "x"
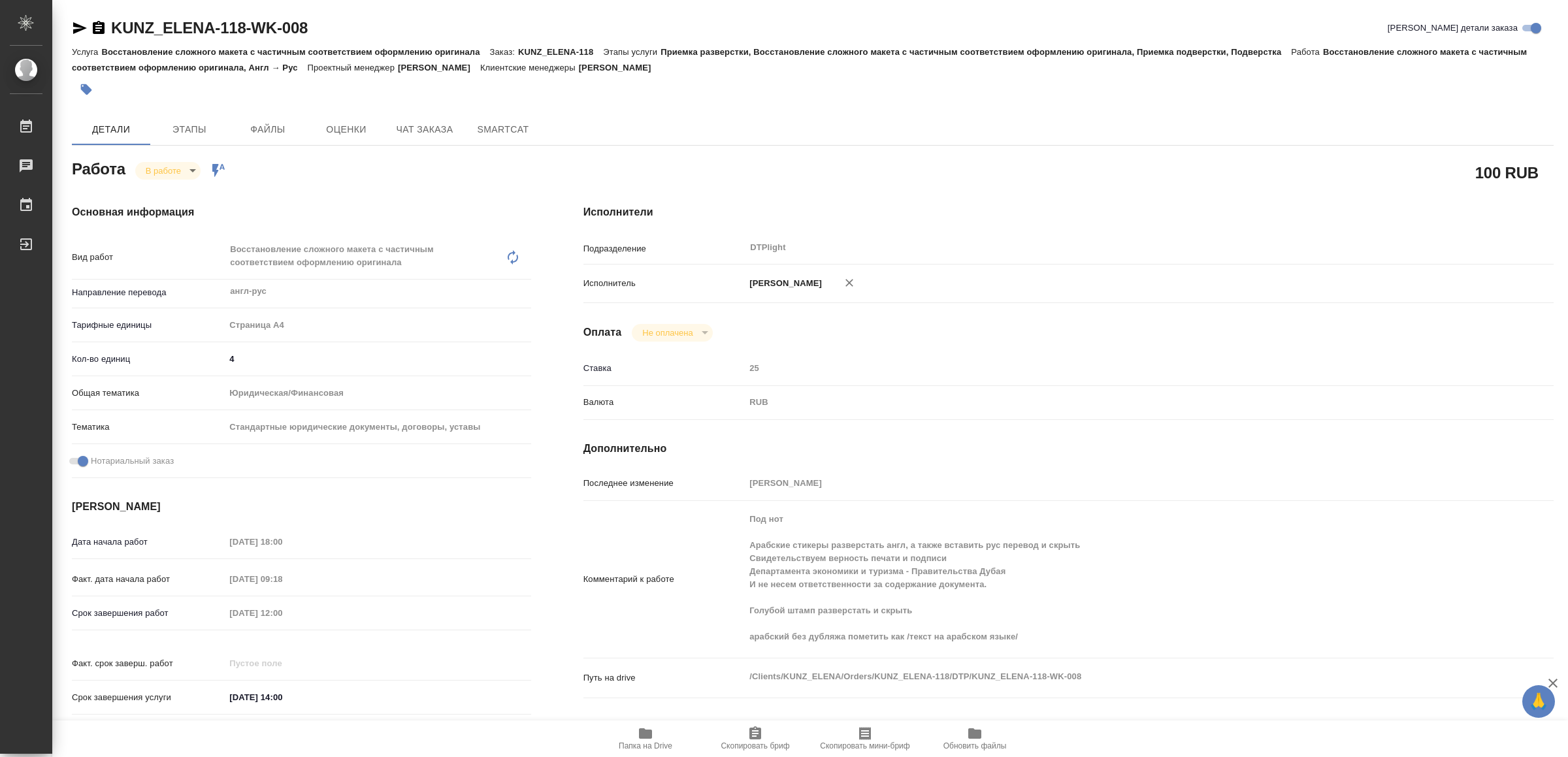
type textarea "x"
click at [79, 27] on icon "button" at bounding box center [79, 27] width 14 height 12
type textarea "x"
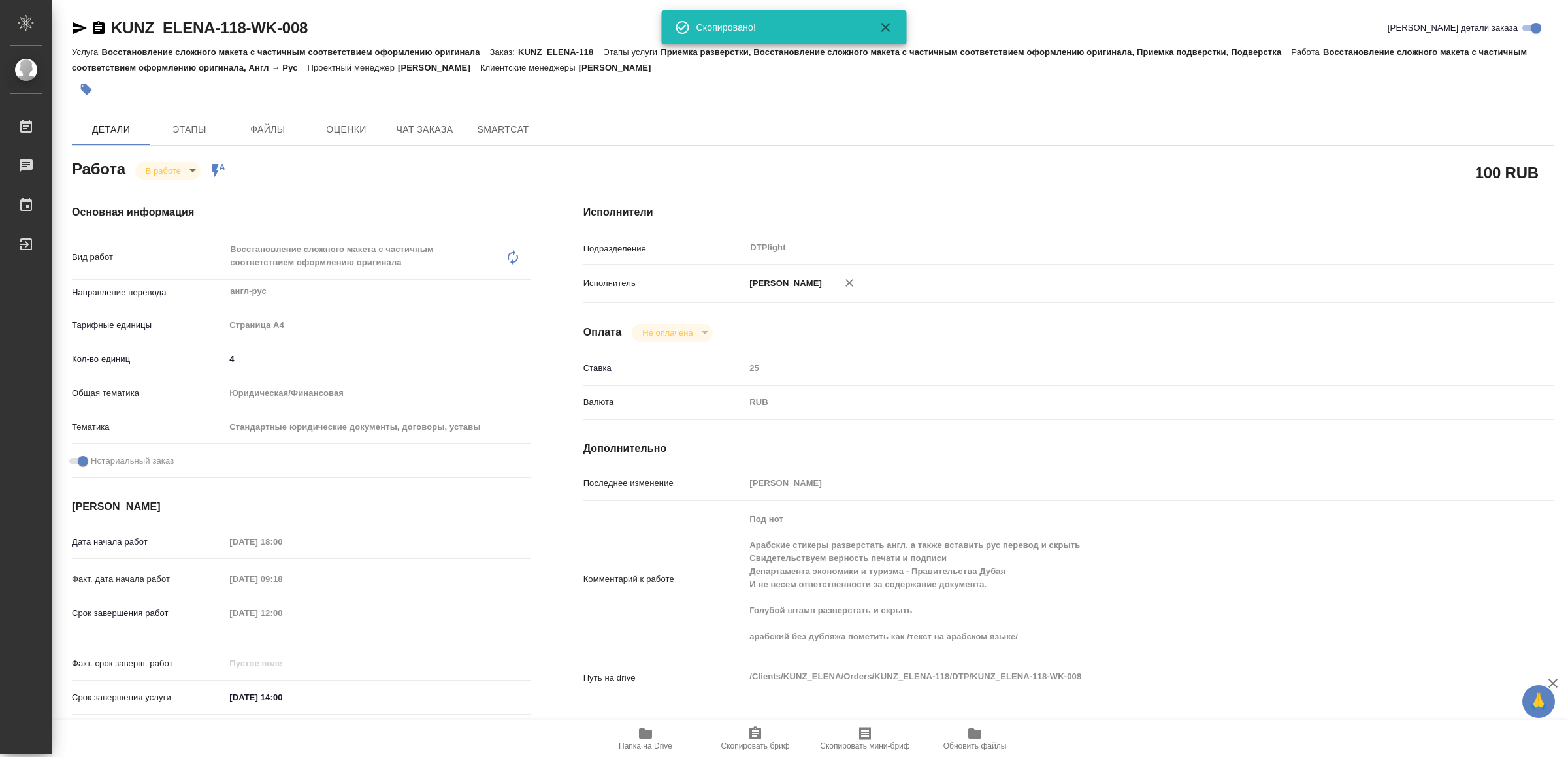
type textarea "x"
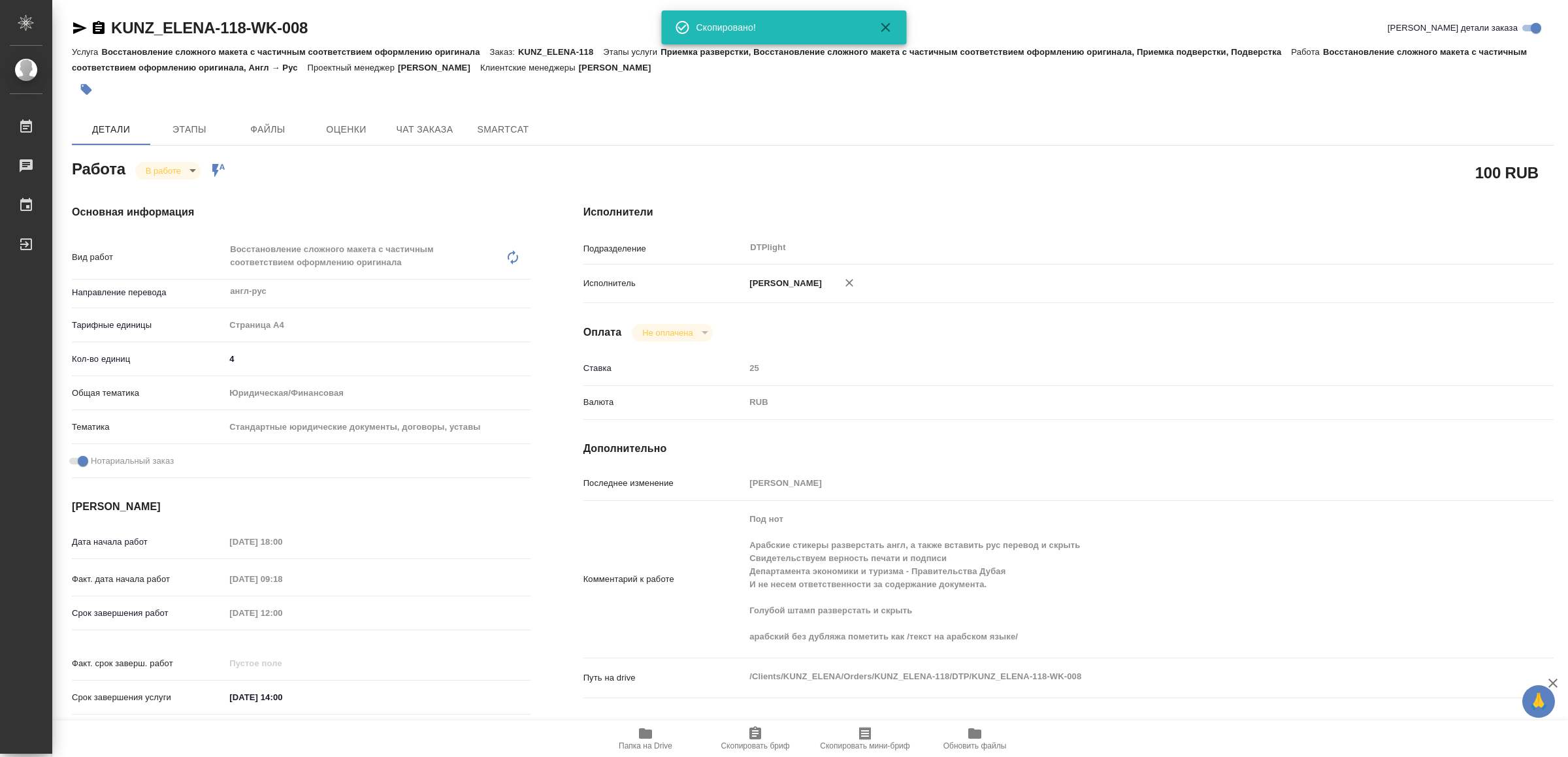
type textarea "x"
click at [643, 733] on icon "button" at bounding box center [646, 733] width 13 height 10
type textarea "x"
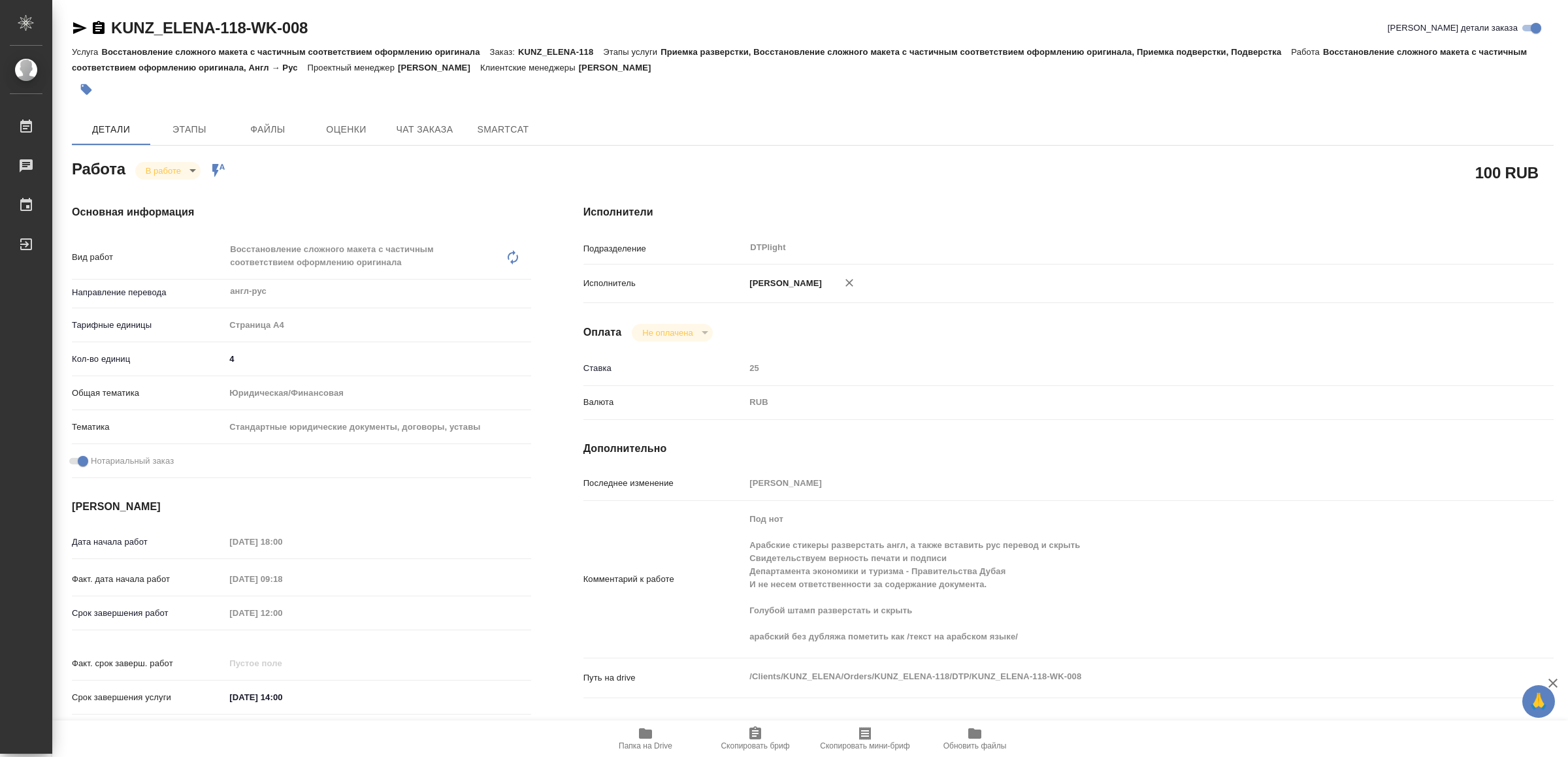
type textarea "x"
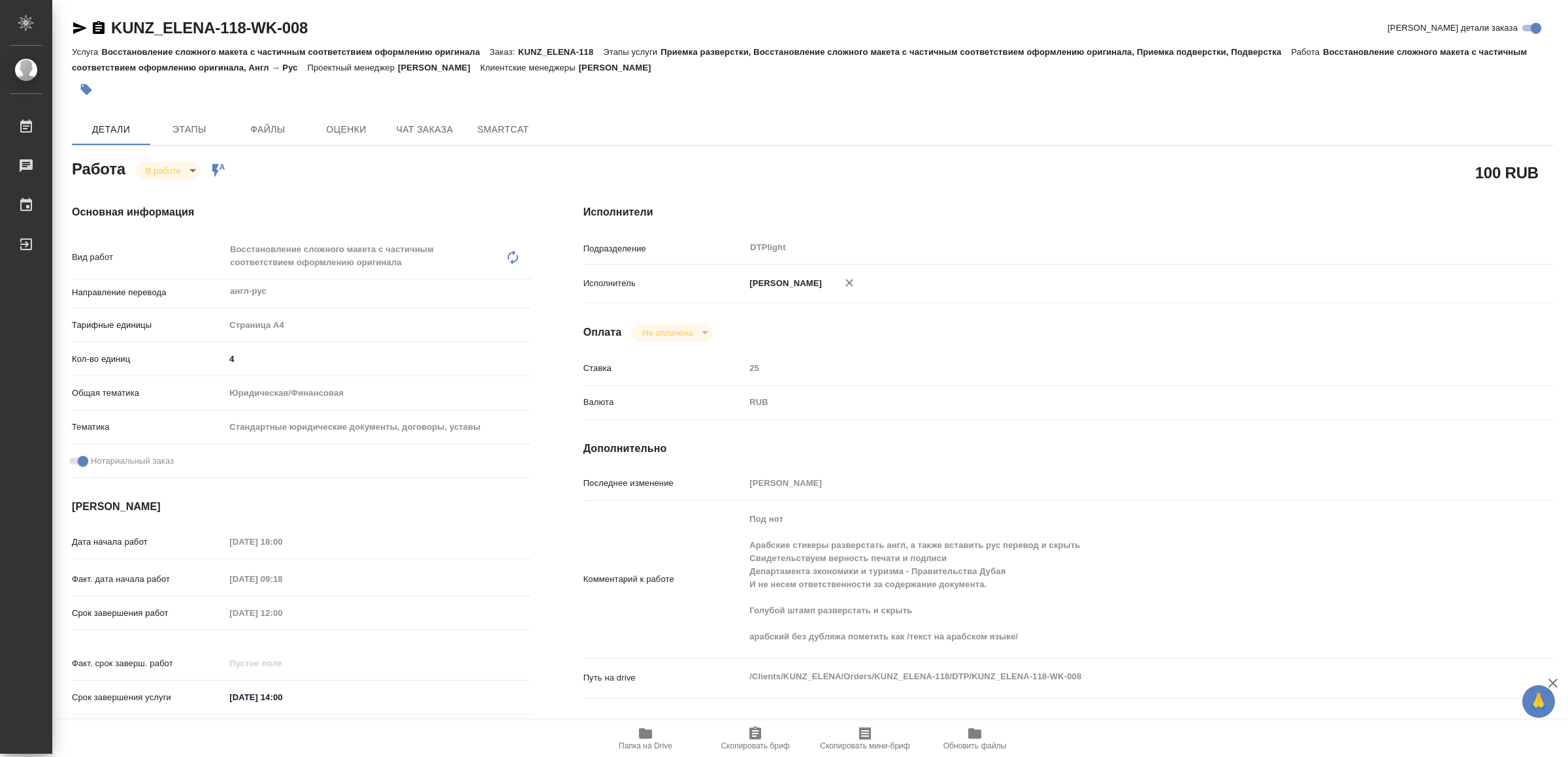
type textarea "x"
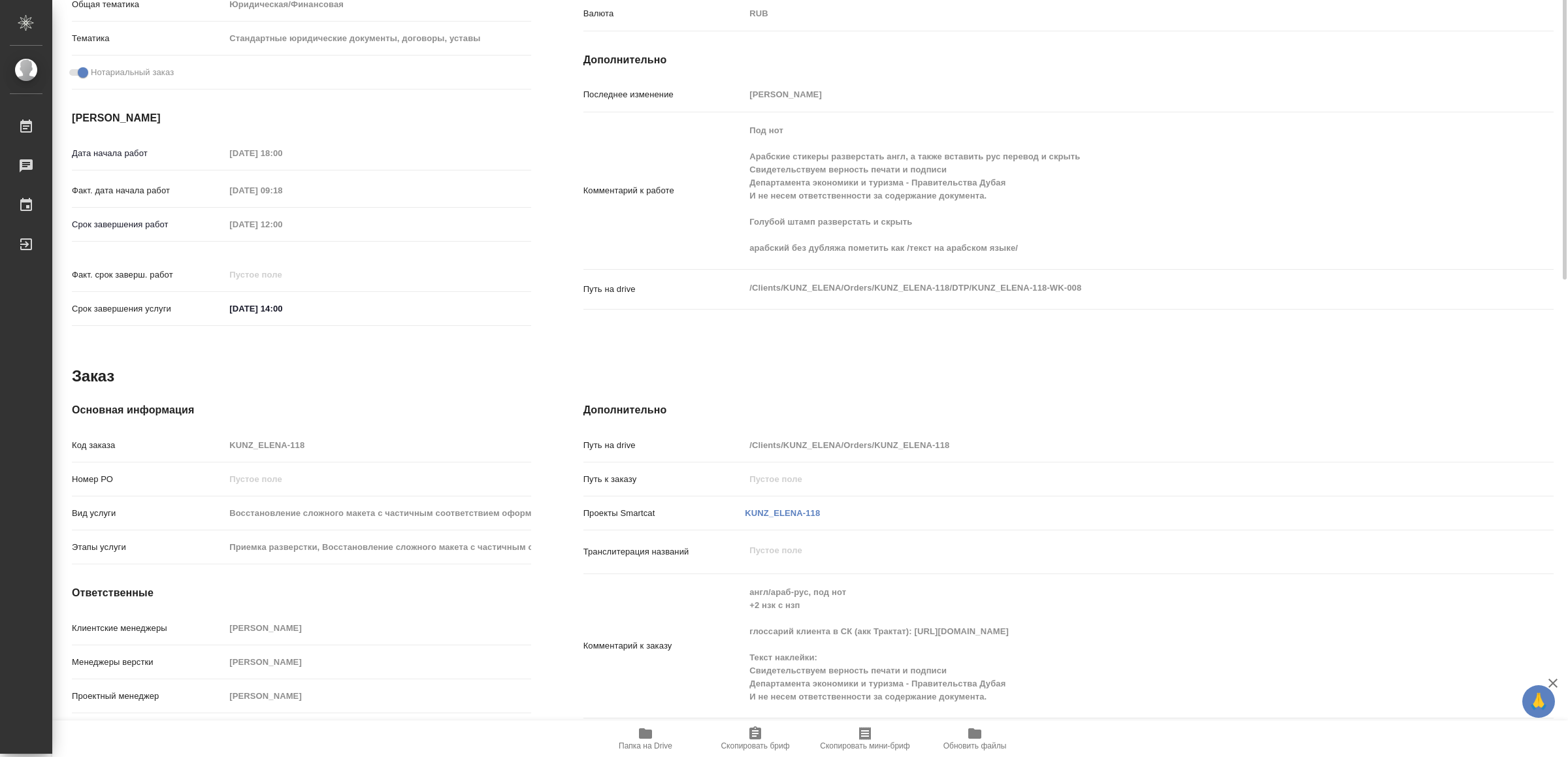
scroll to position [422, 0]
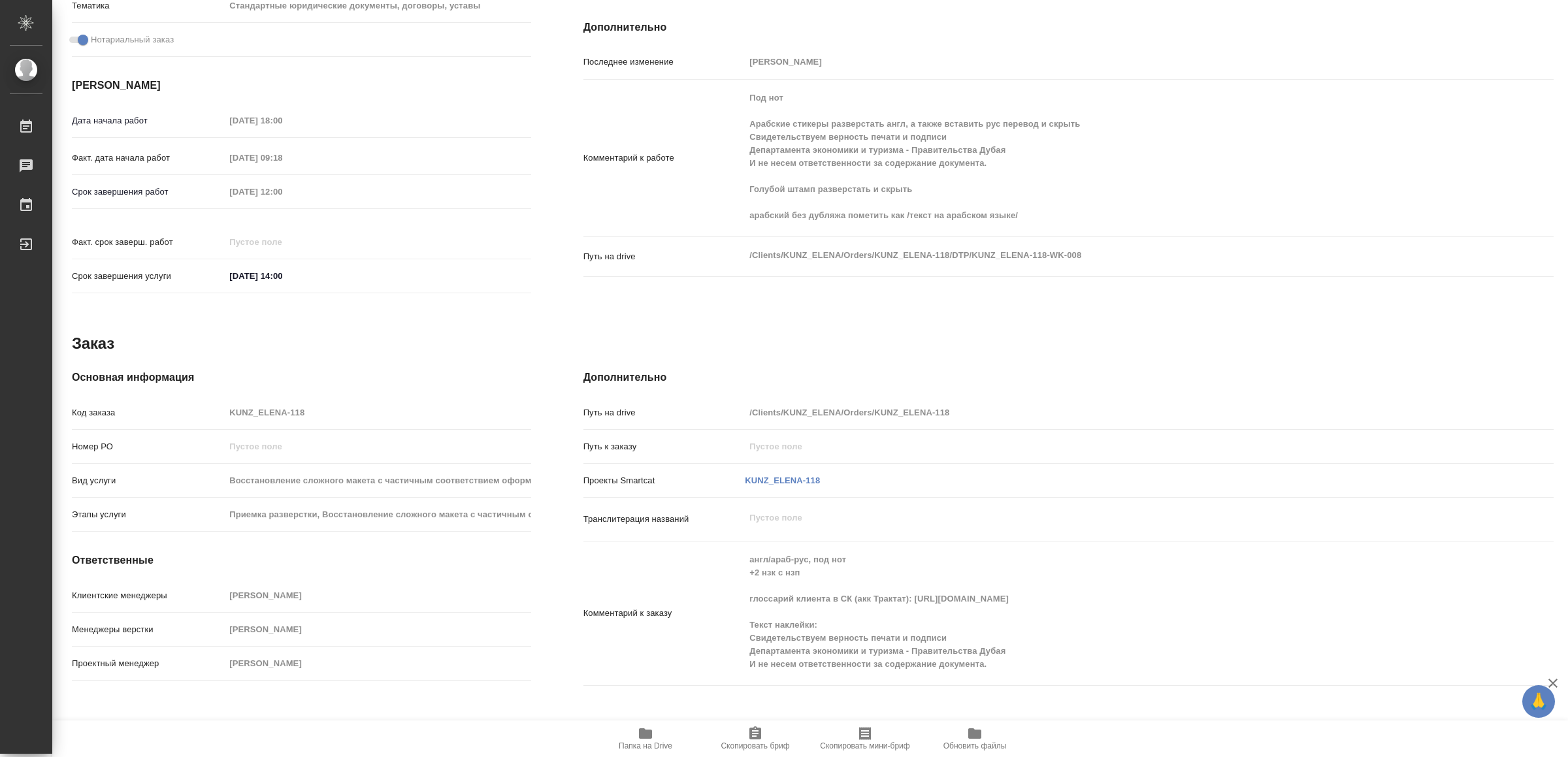
type textarea "x"
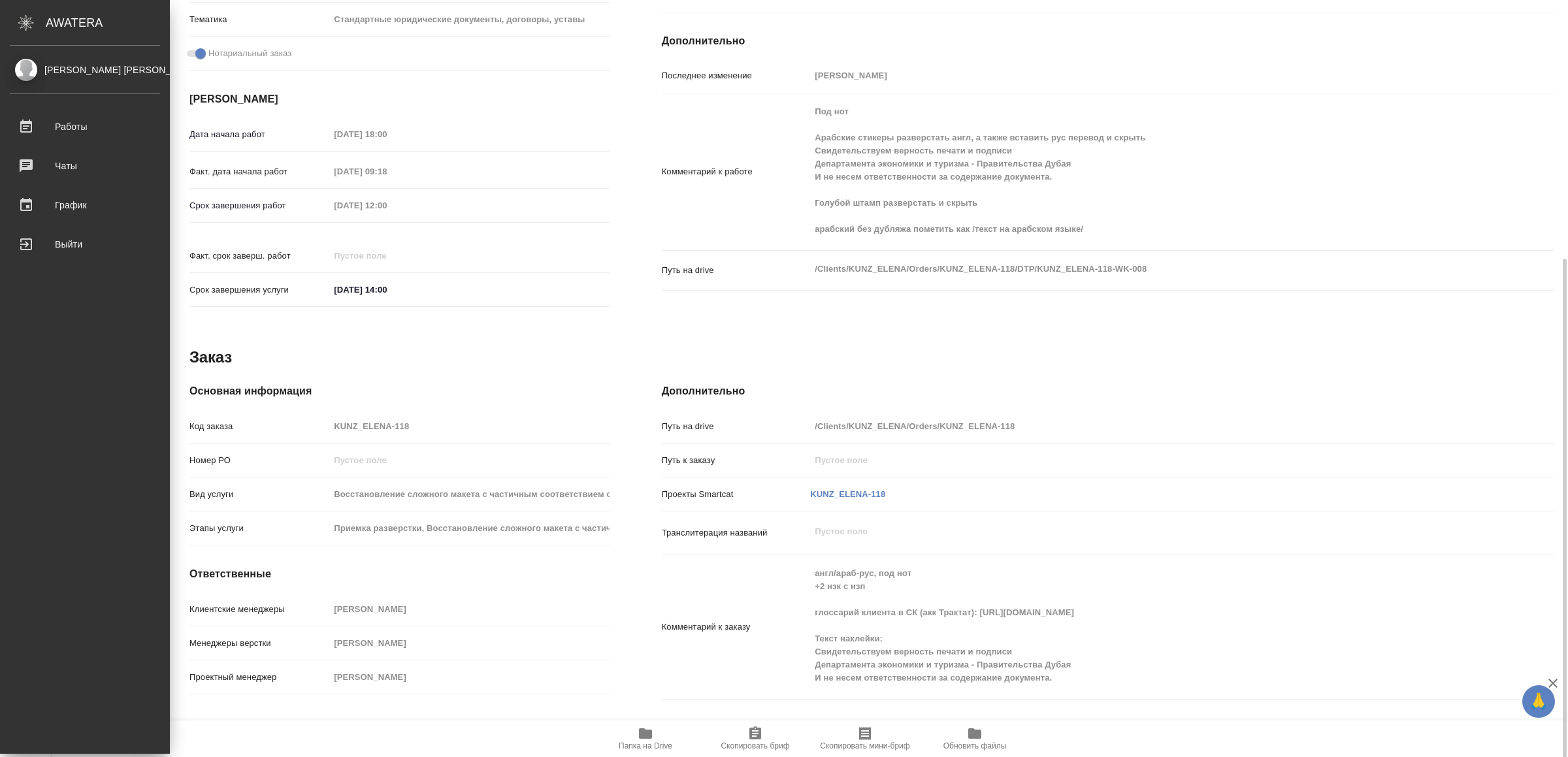
type textarea "x"
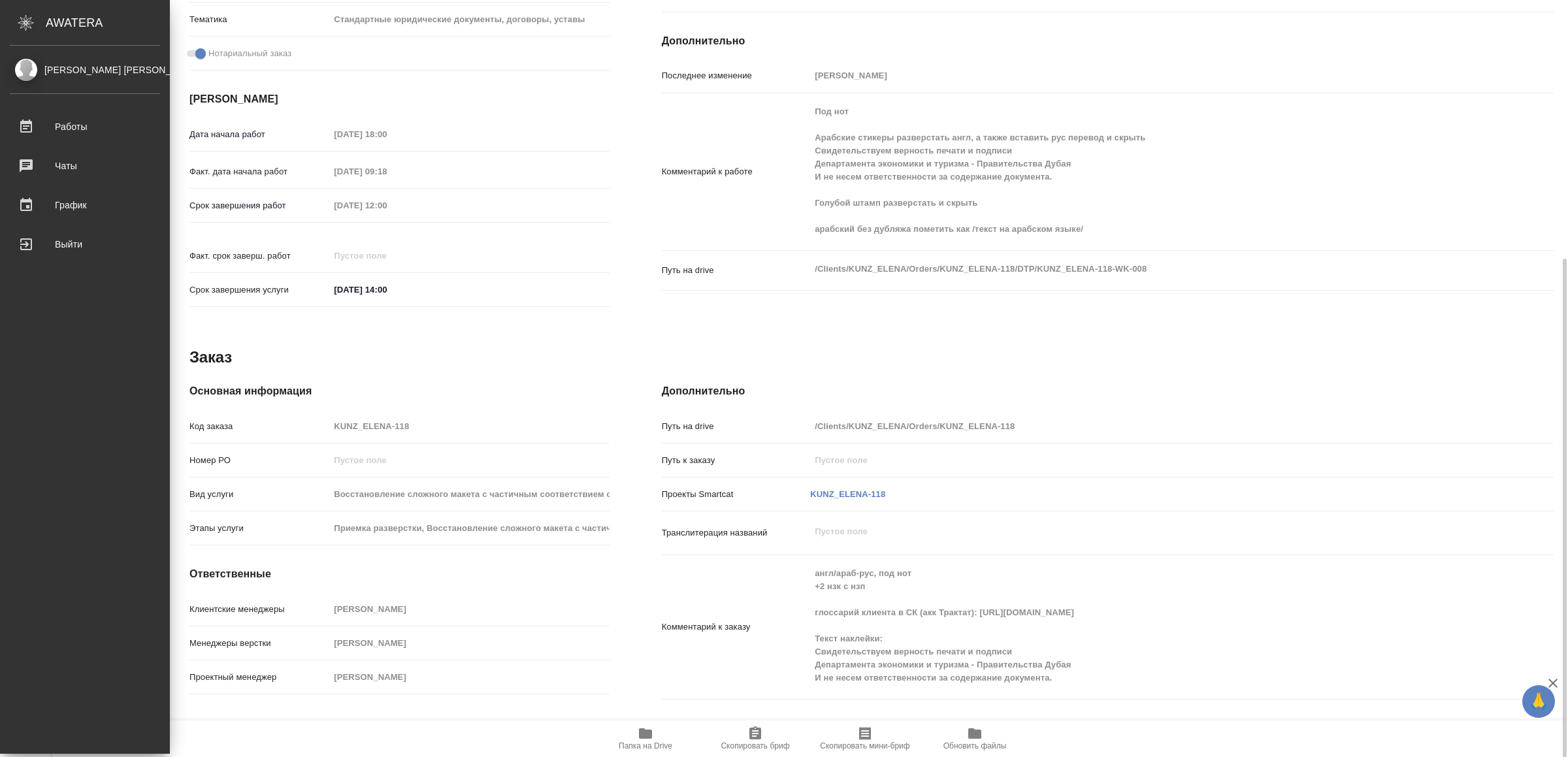
scroll to position [393, 0]
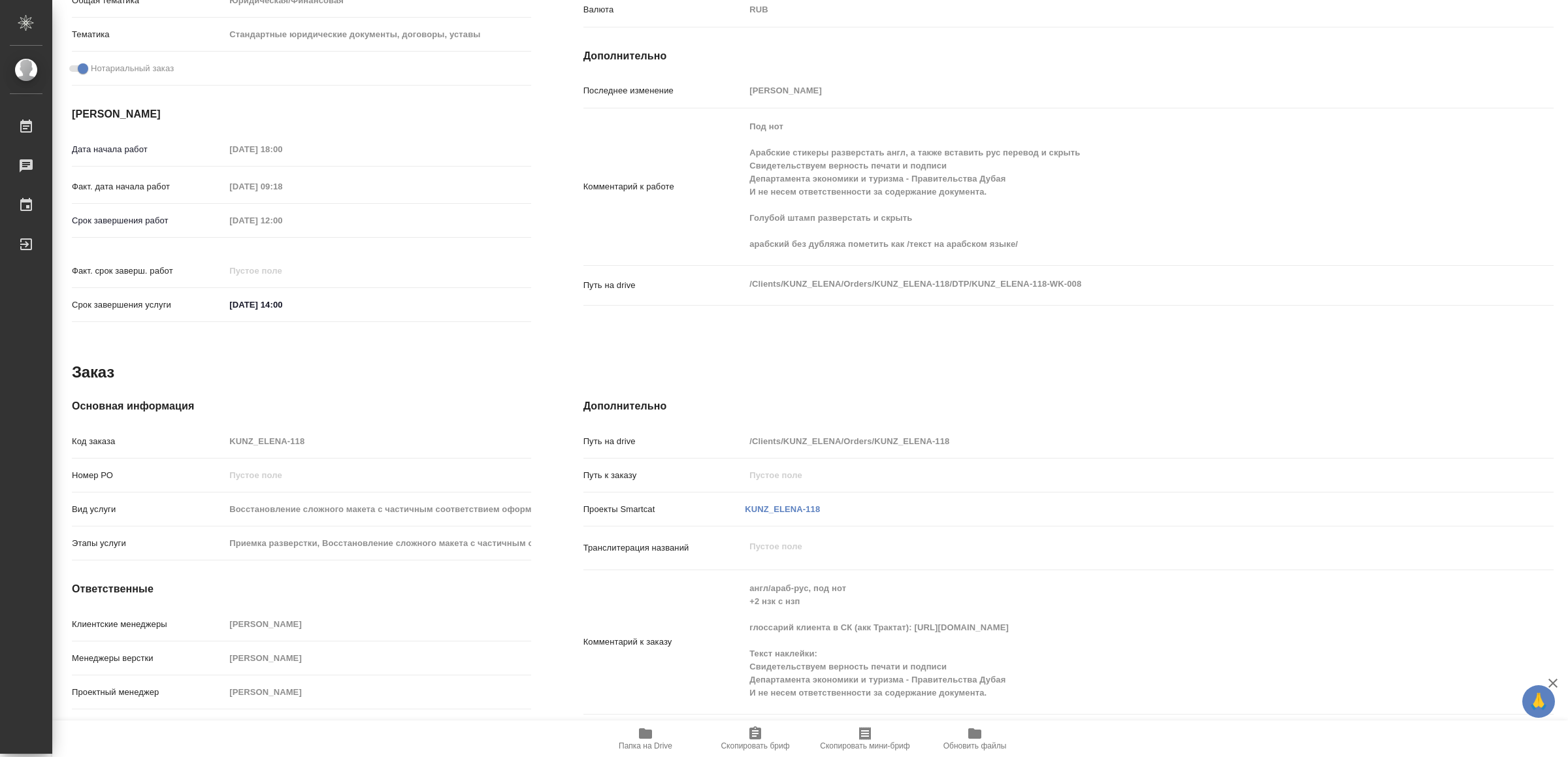
type textarea "x"
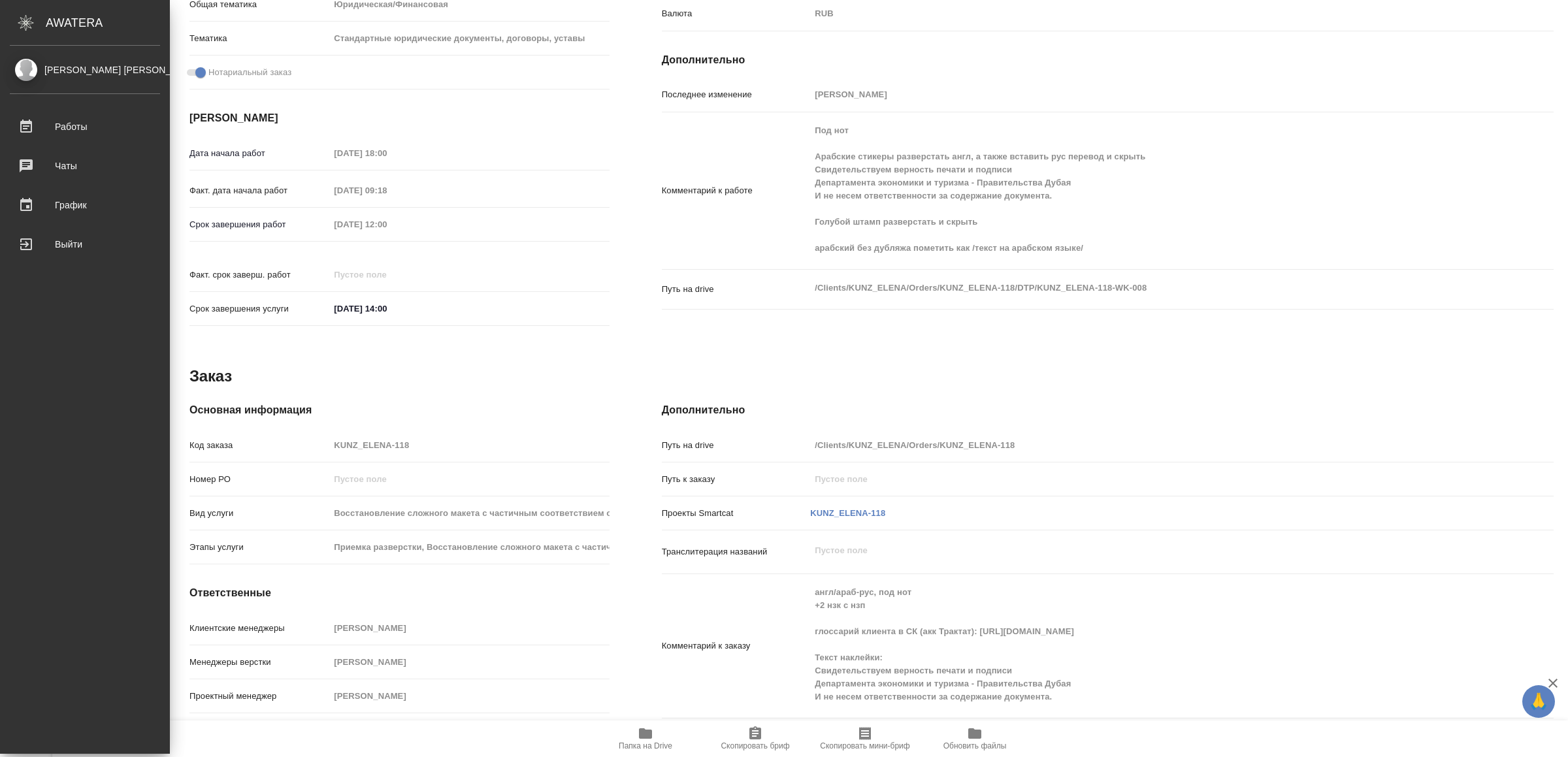
type textarea "x"
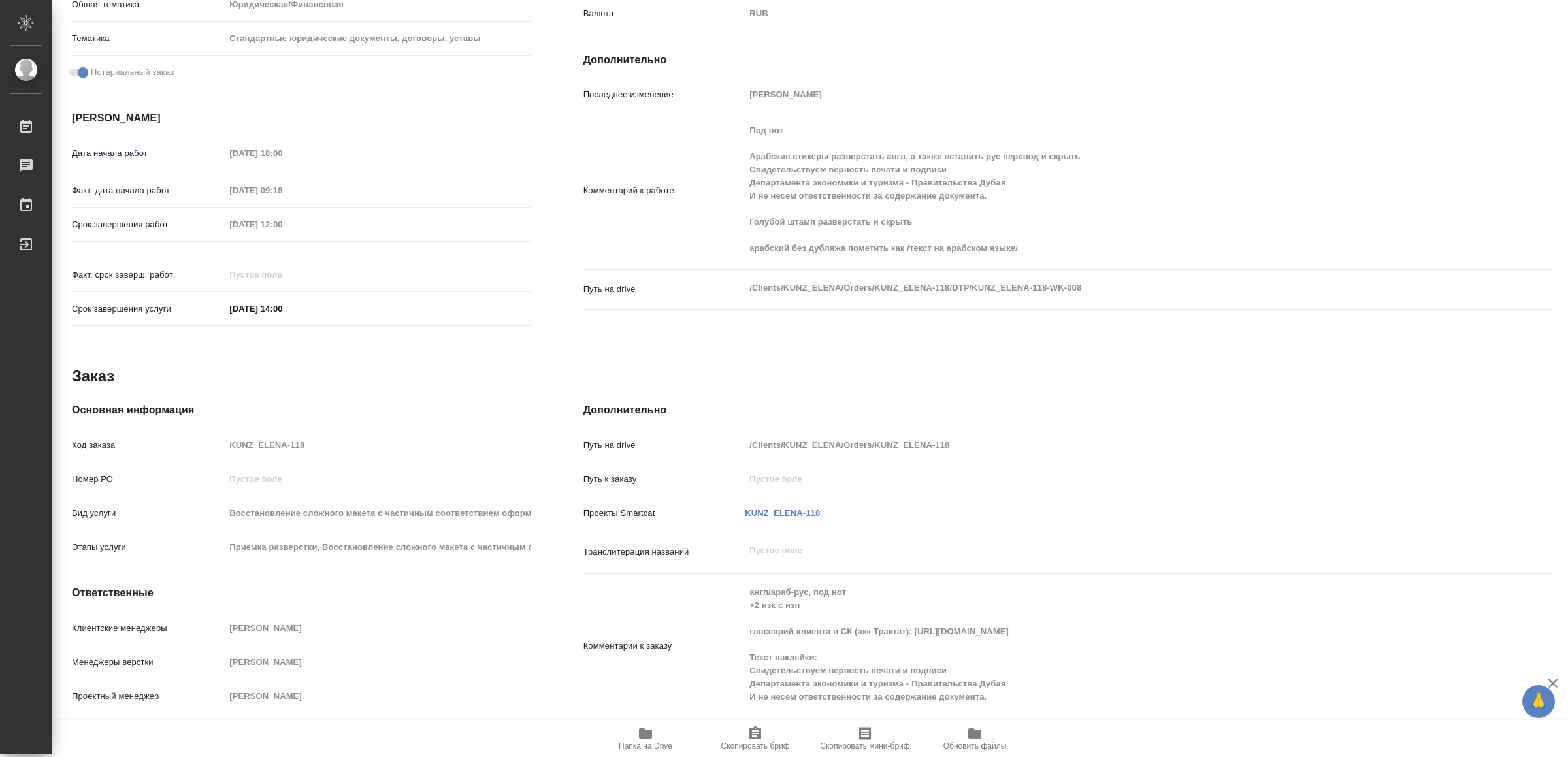
type textarea "x"
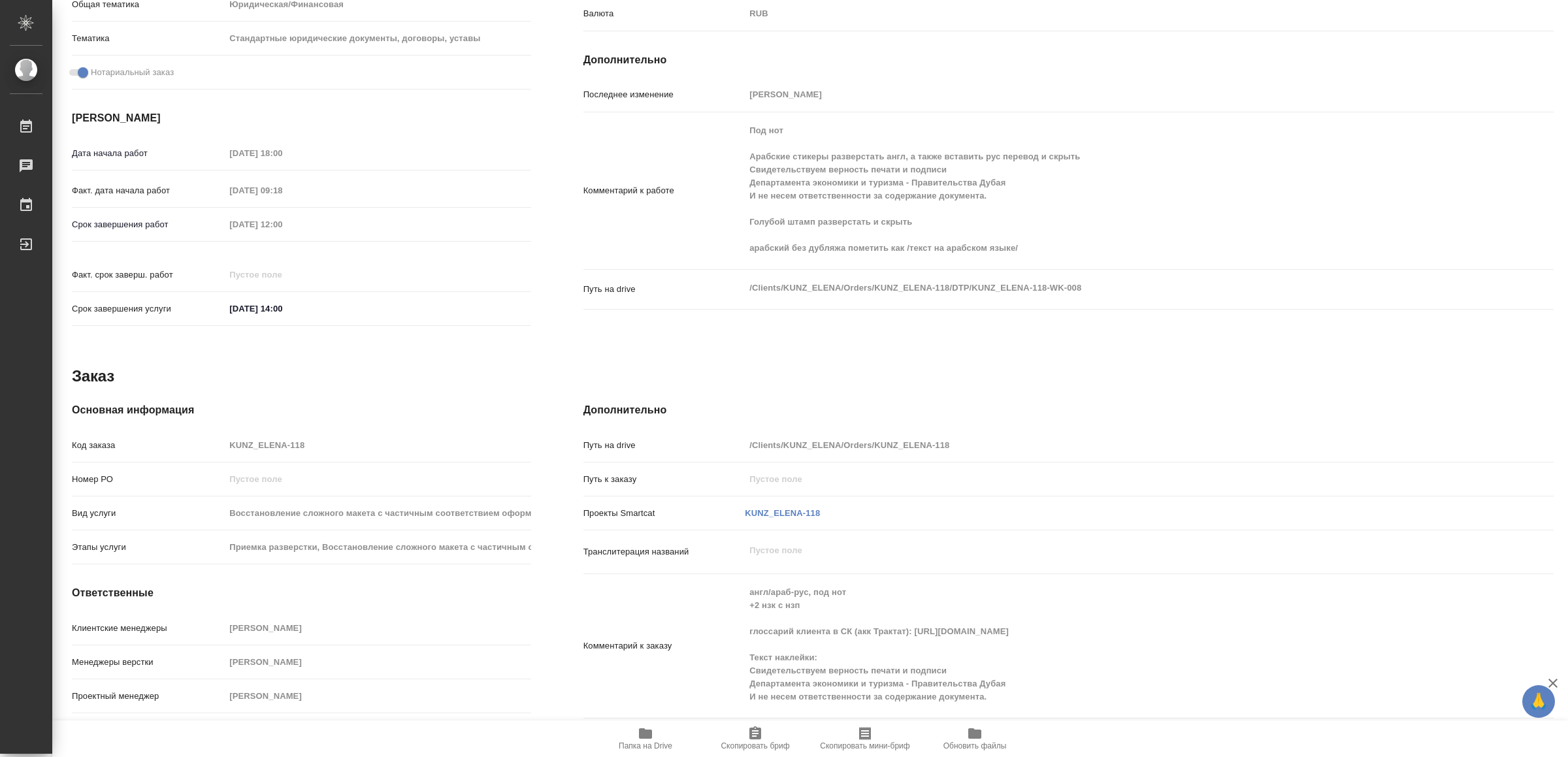
type textarea "x"
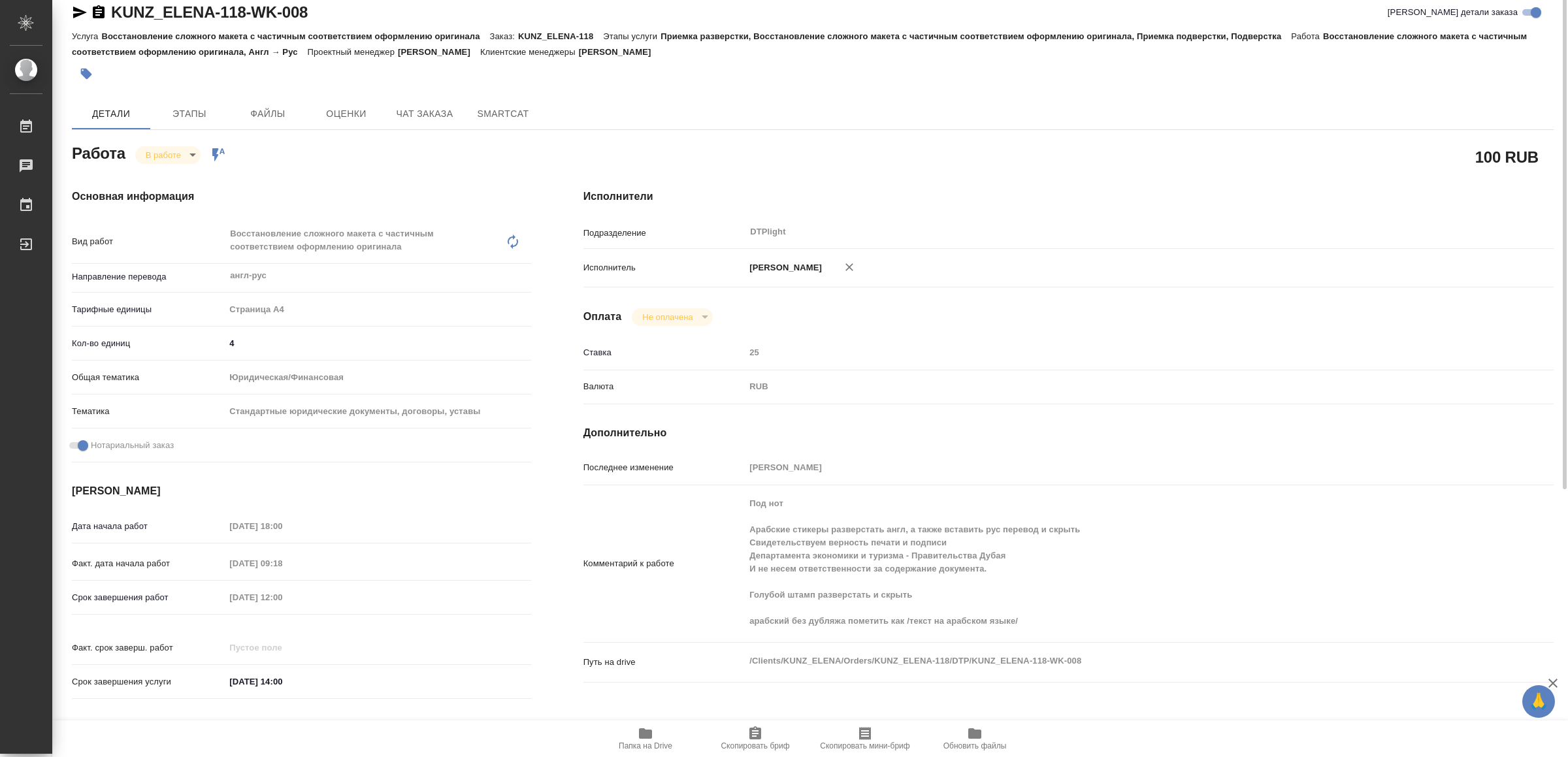
scroll to position [0, 0]
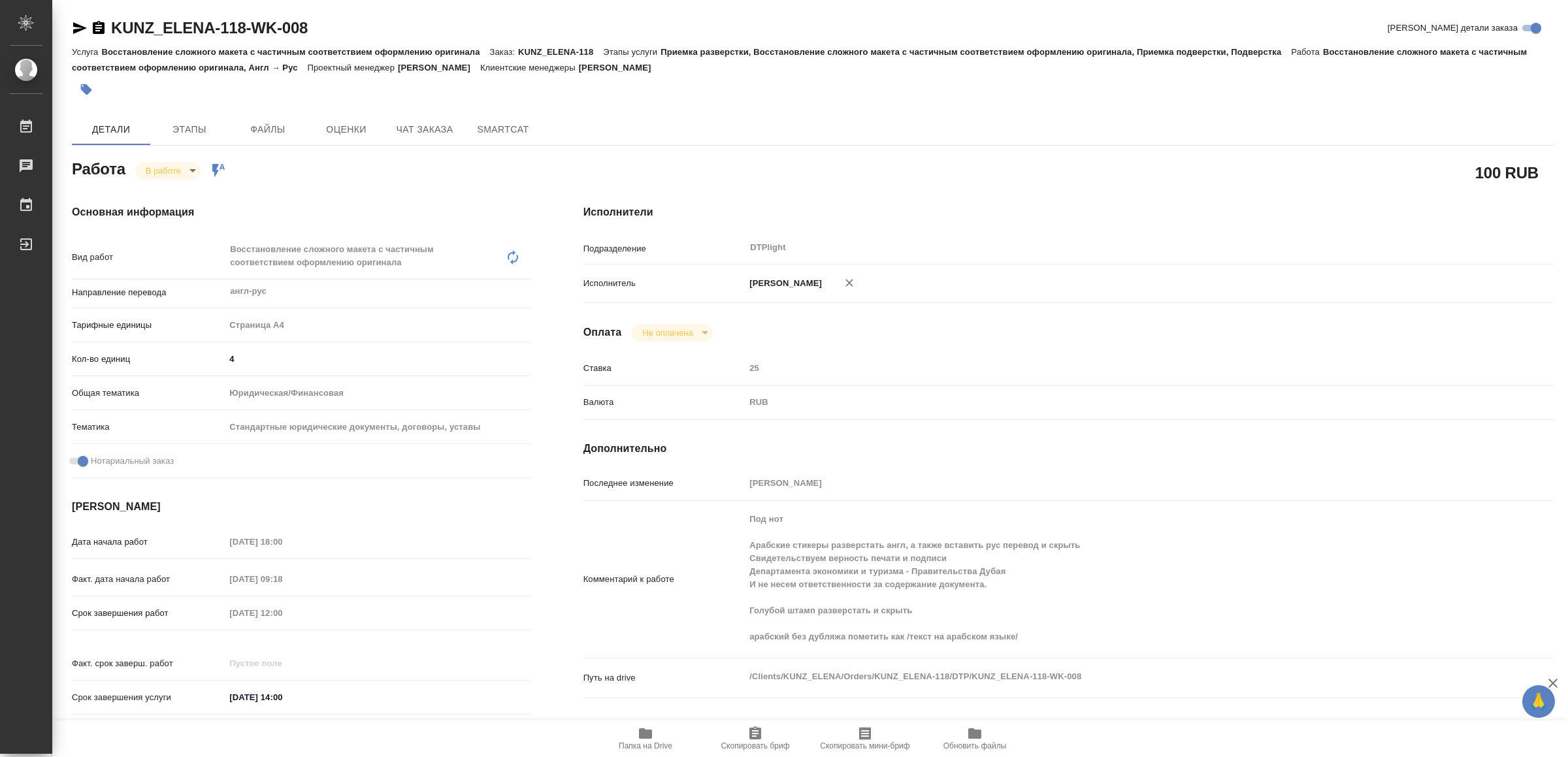
click at [77, 30] on icon "button" at bounding box center [79, 27] width 14 height 12
click at [169, 169] on body "🙏 .cls-1 fill:#fff; AWATERA Yamkovenko Vera Работы 0 Чаты График Выйти KUNZ_ELE…" at bounding box center [784, 378] width 1568 height 757
click at [190, 187] on button "Выполнен" at bounding box center [170, 193] width 47 height 15
type textarea "x"
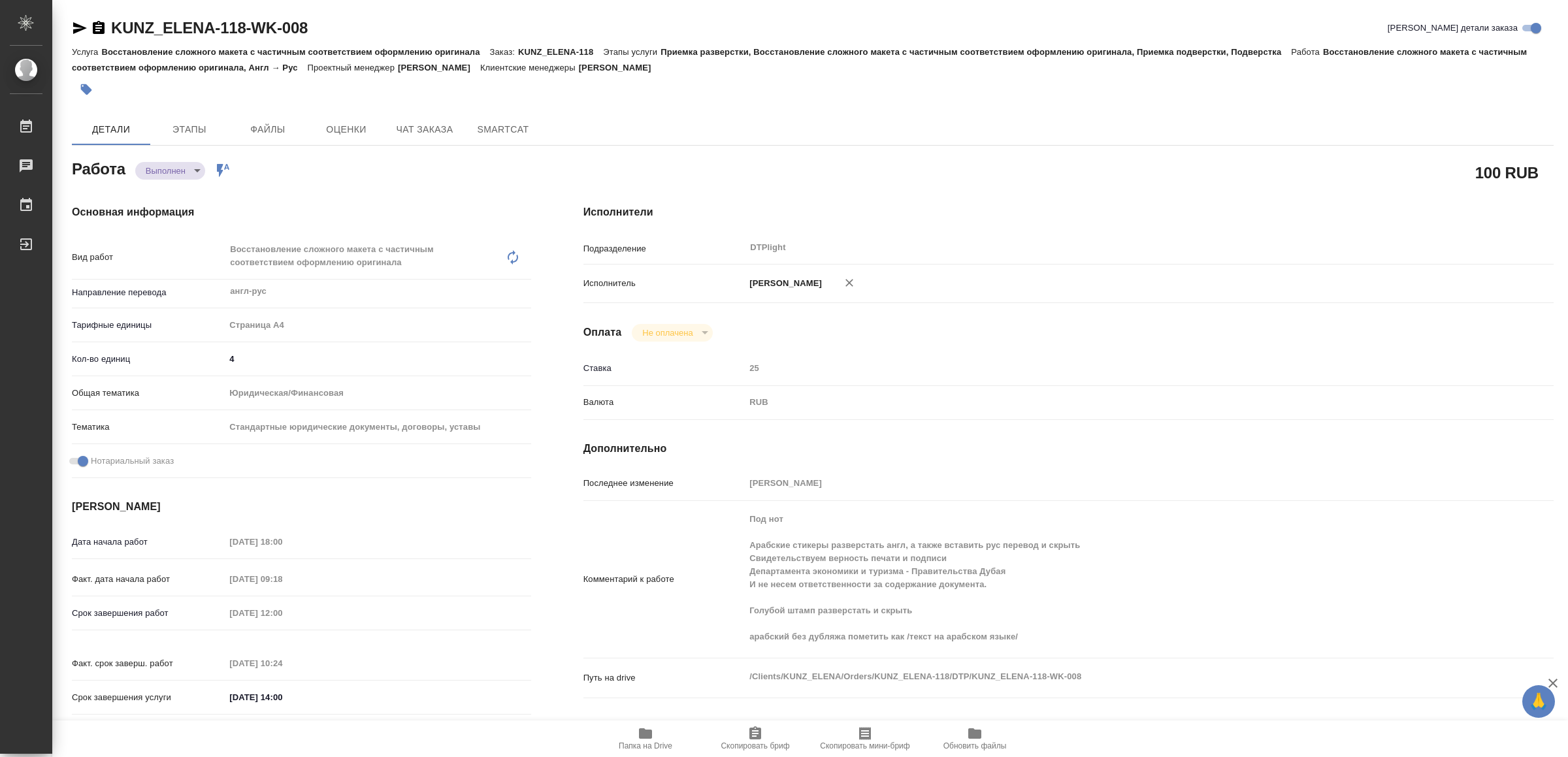
type textarea "x"
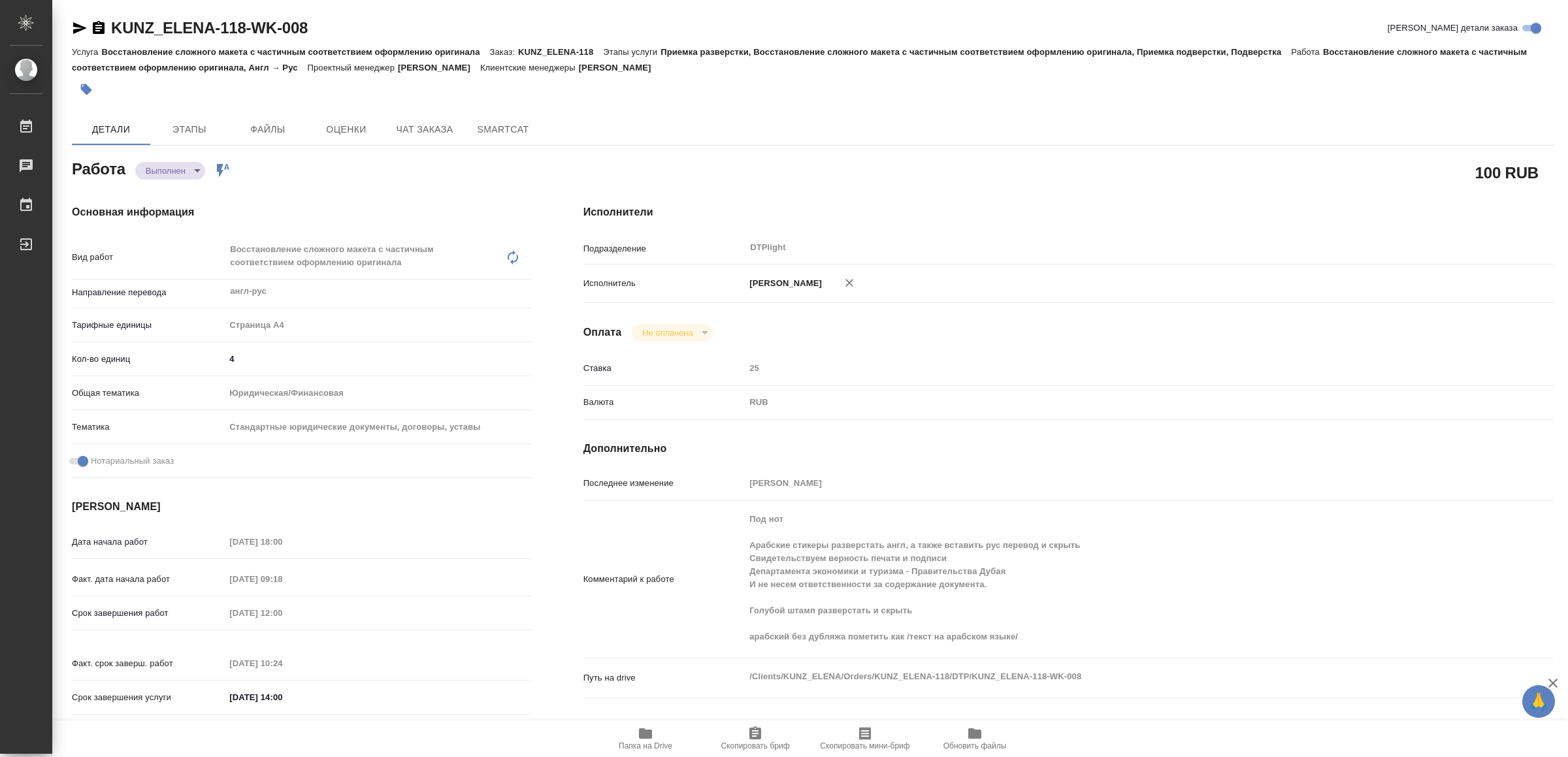
type textarea "x"
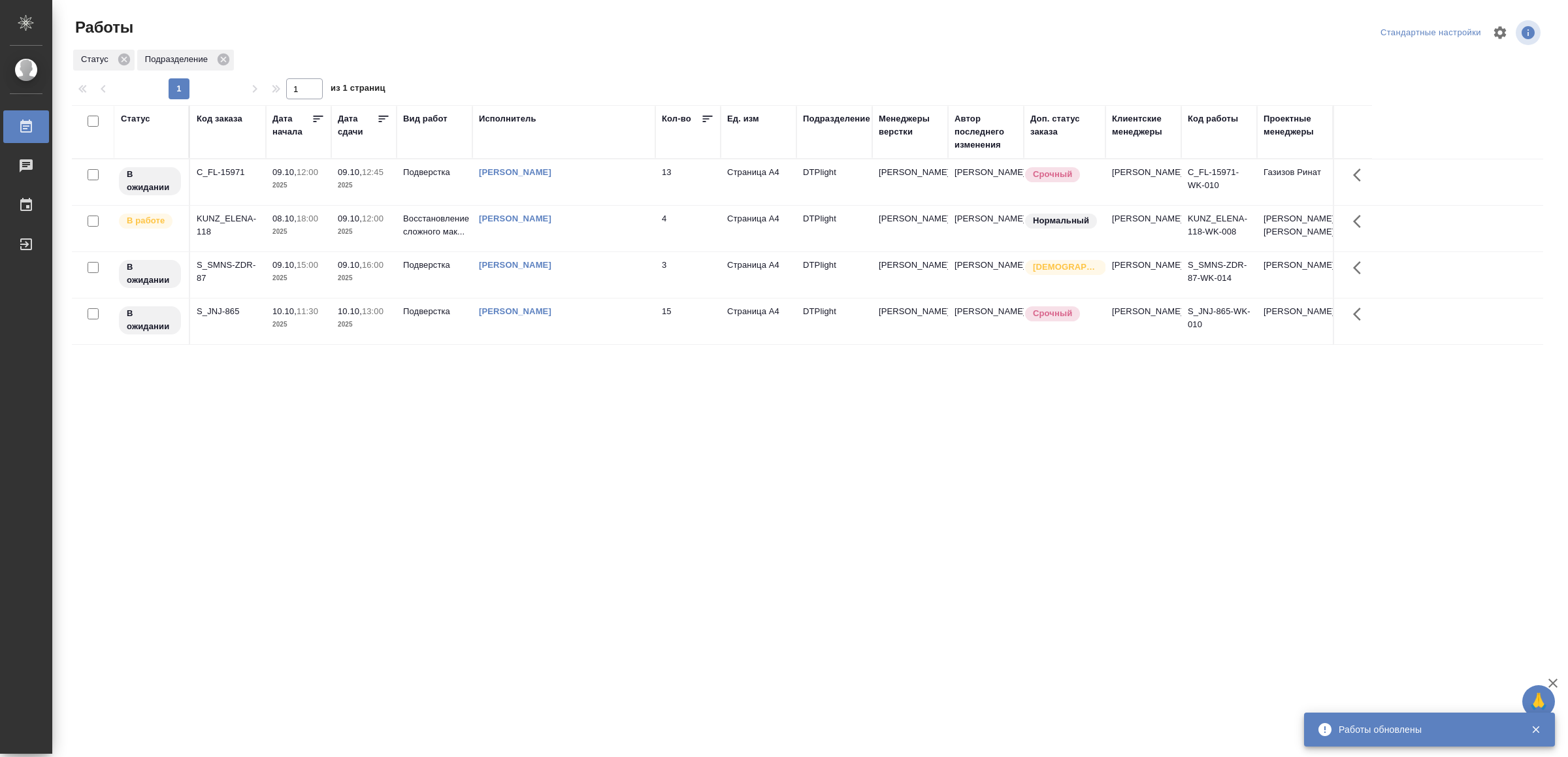
drag, startPoint x: 460, startPoint y: 577, endPoint x: 442, endPoint y: 566, distance: 21.1
drag, startPoint x: 627, startPoint y: 422, endPoint x: 624, endPoint y: 415, distance: 7.6
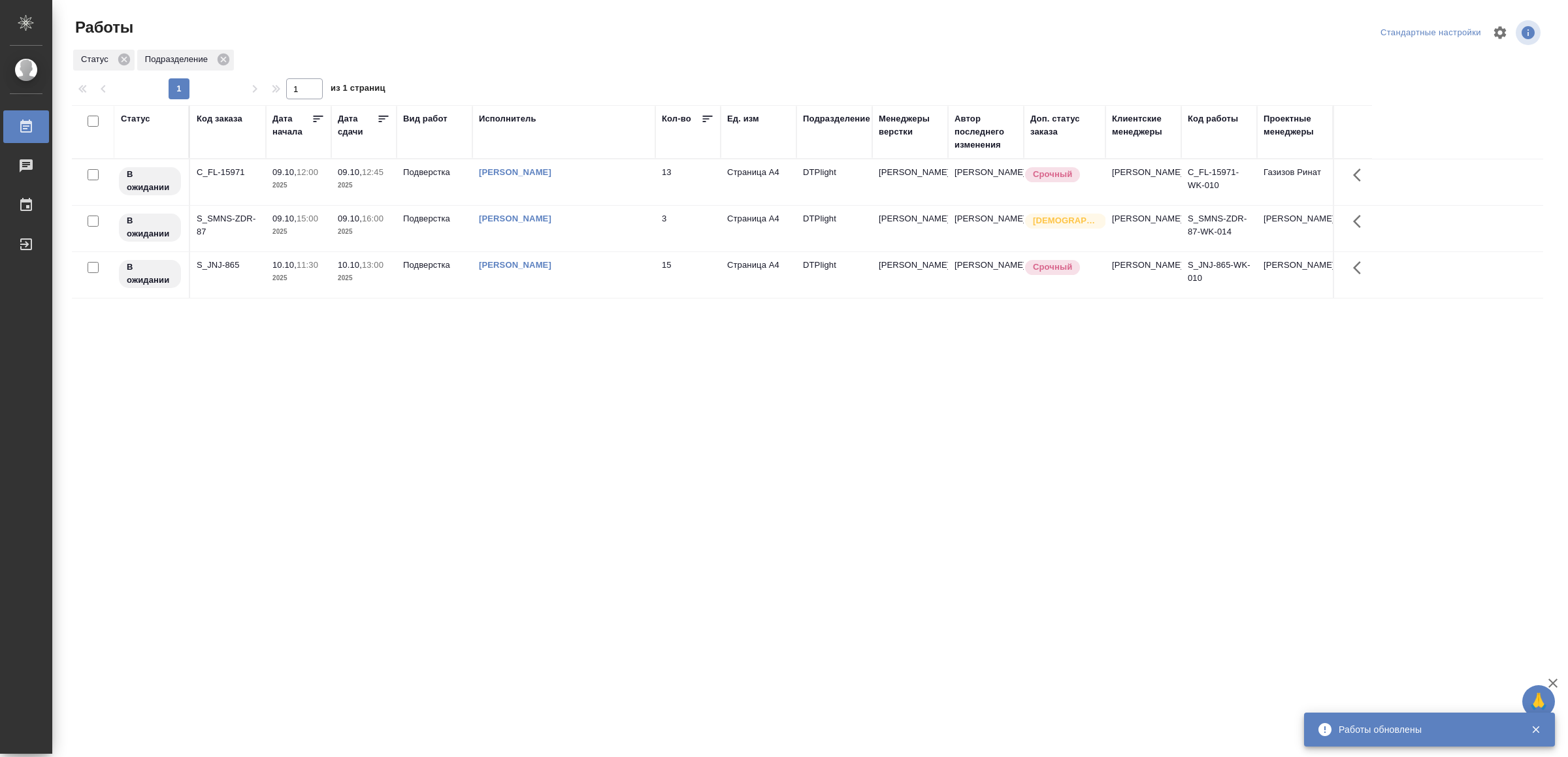
drag, startPoint x: 469, startPoint y: 475, endPoint x: 479, endPoint y: 468, distance: 12.2
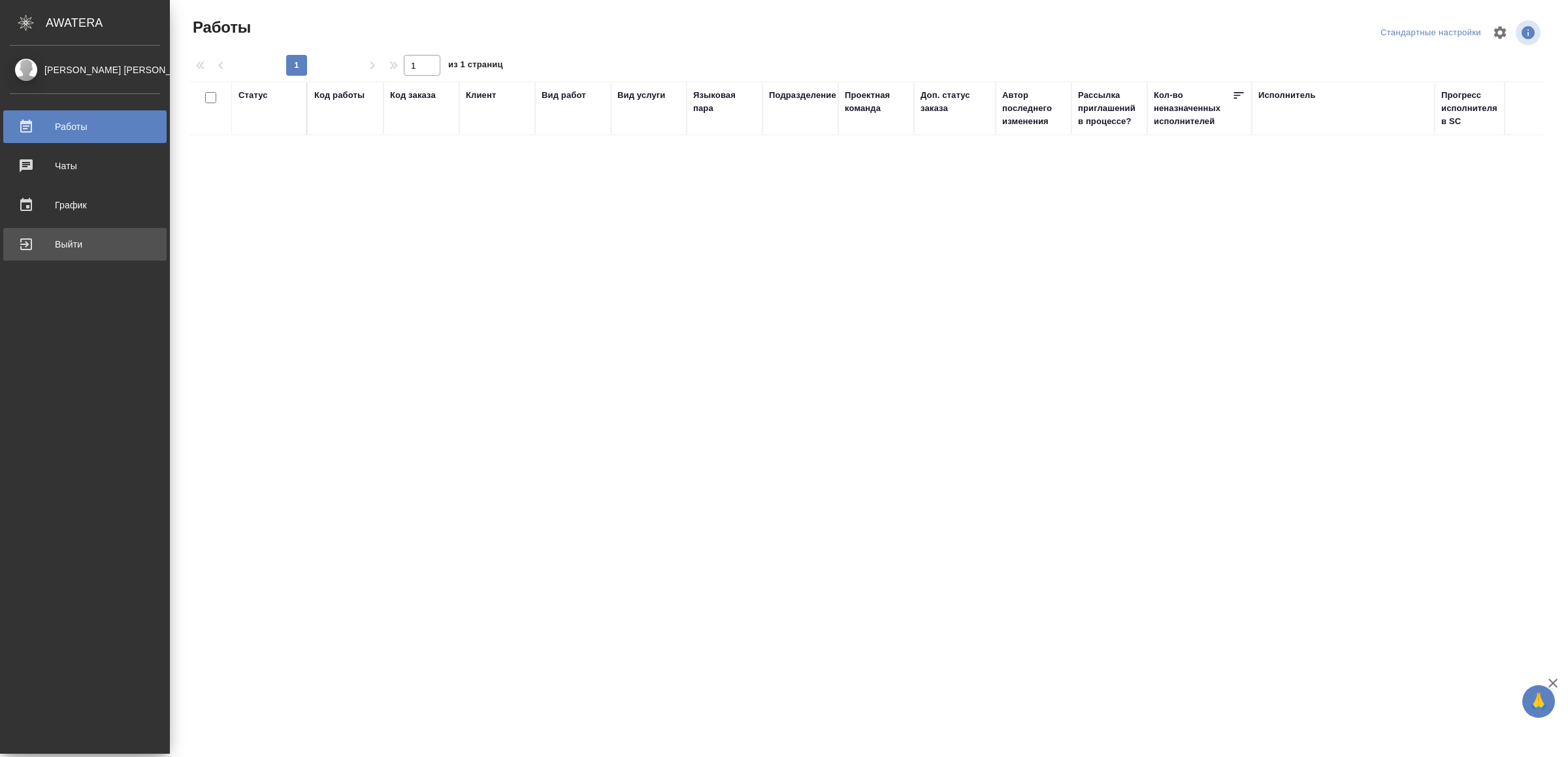
click at [17, 247] on div "Выйти" at bounding box center [85, 244] width 151 height 19
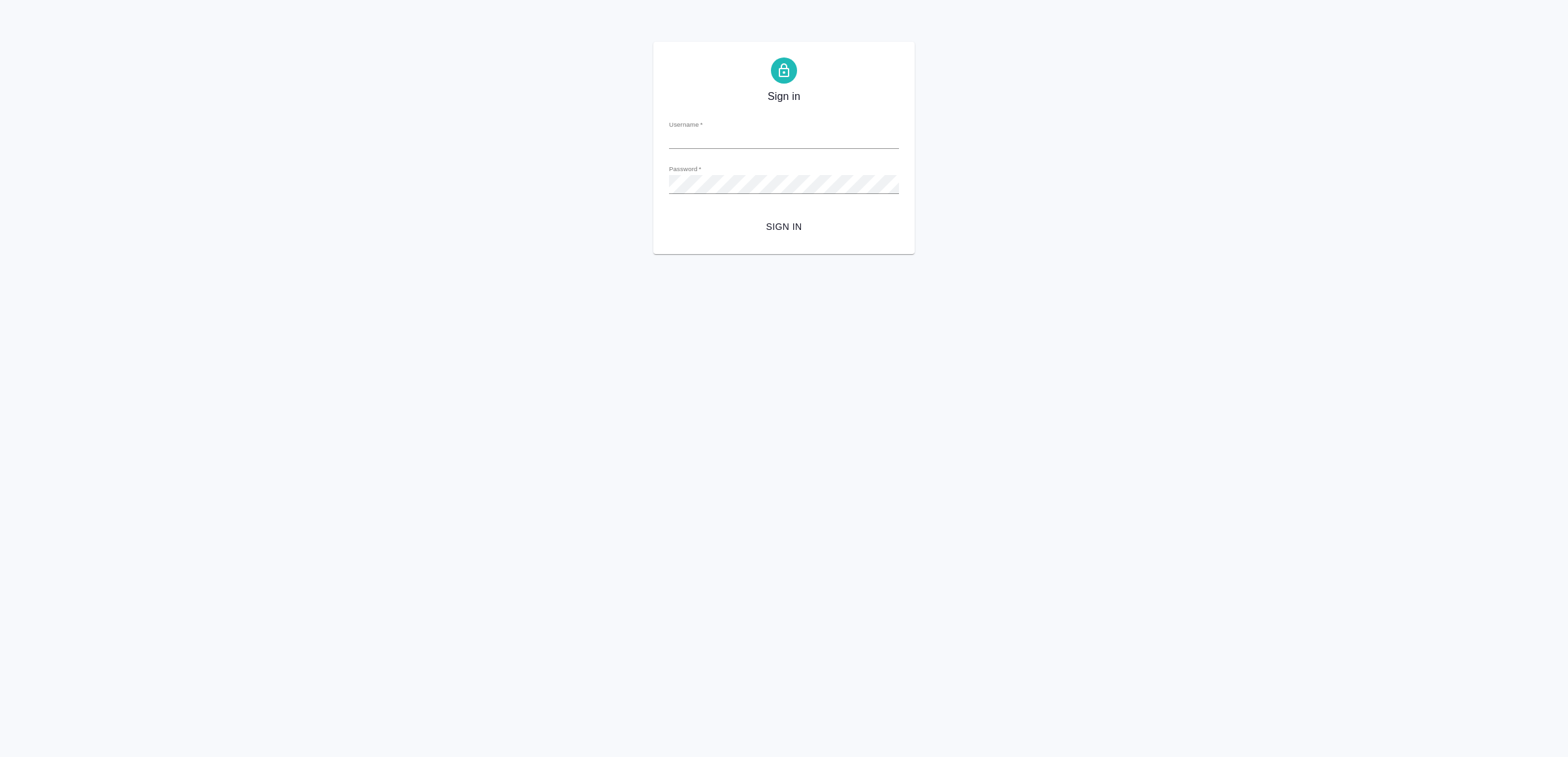
type input "v.yamkovenko@awatera.com"
click at [807, 236] on button "Sign in" at bounding box center [784, 226] width 230 height 24
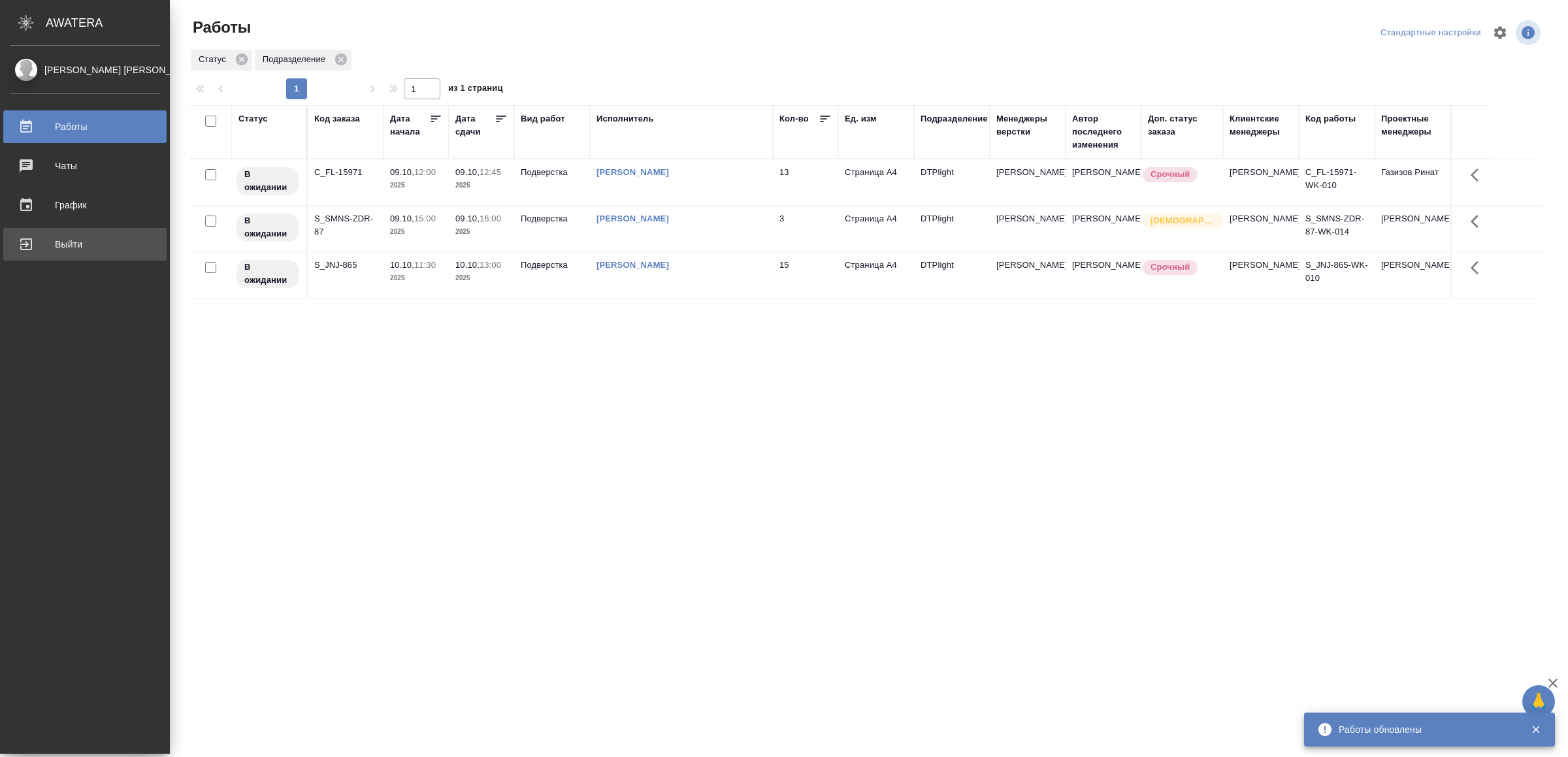
click at [37, 244] on div "Выйти" at bounding box center [85, 244] width 151 height 19
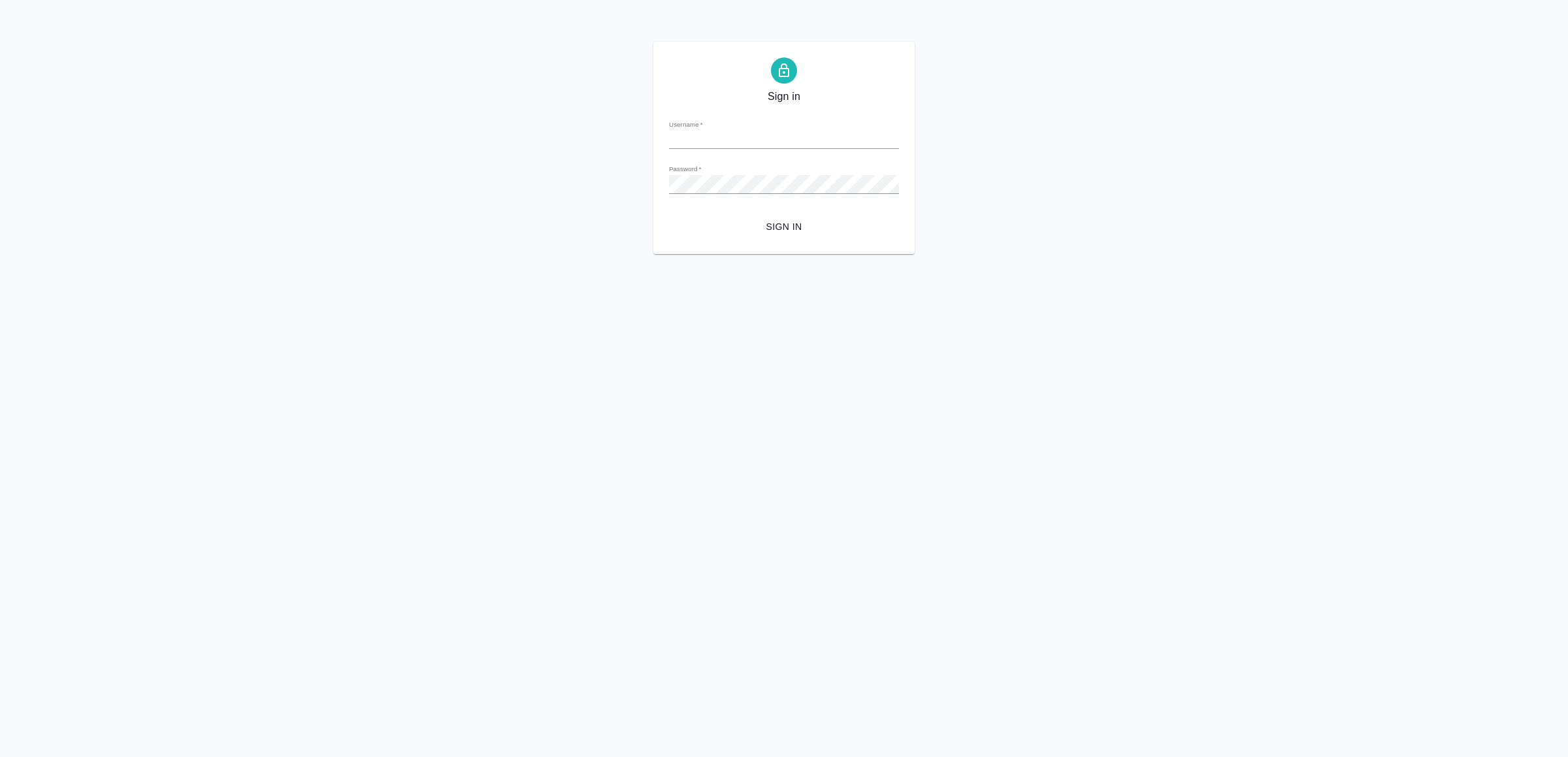
type input "[EMAIL_ADDRESS][DOMAIN_NAME]"
drag, startPoint x: 777, startPoint y: 215, endPoint x: 783, endPoint y: 229, distance: 15.2
click at [778, 217] on form "Username   * v.yamkovenko@awatera.com Password   * urlPath   * / Sign in" at bounding box center [784, 173] width 230 height 129
click at [794, 222] on span "Sign in" at bounding box center [784, 227] width 209 height 16
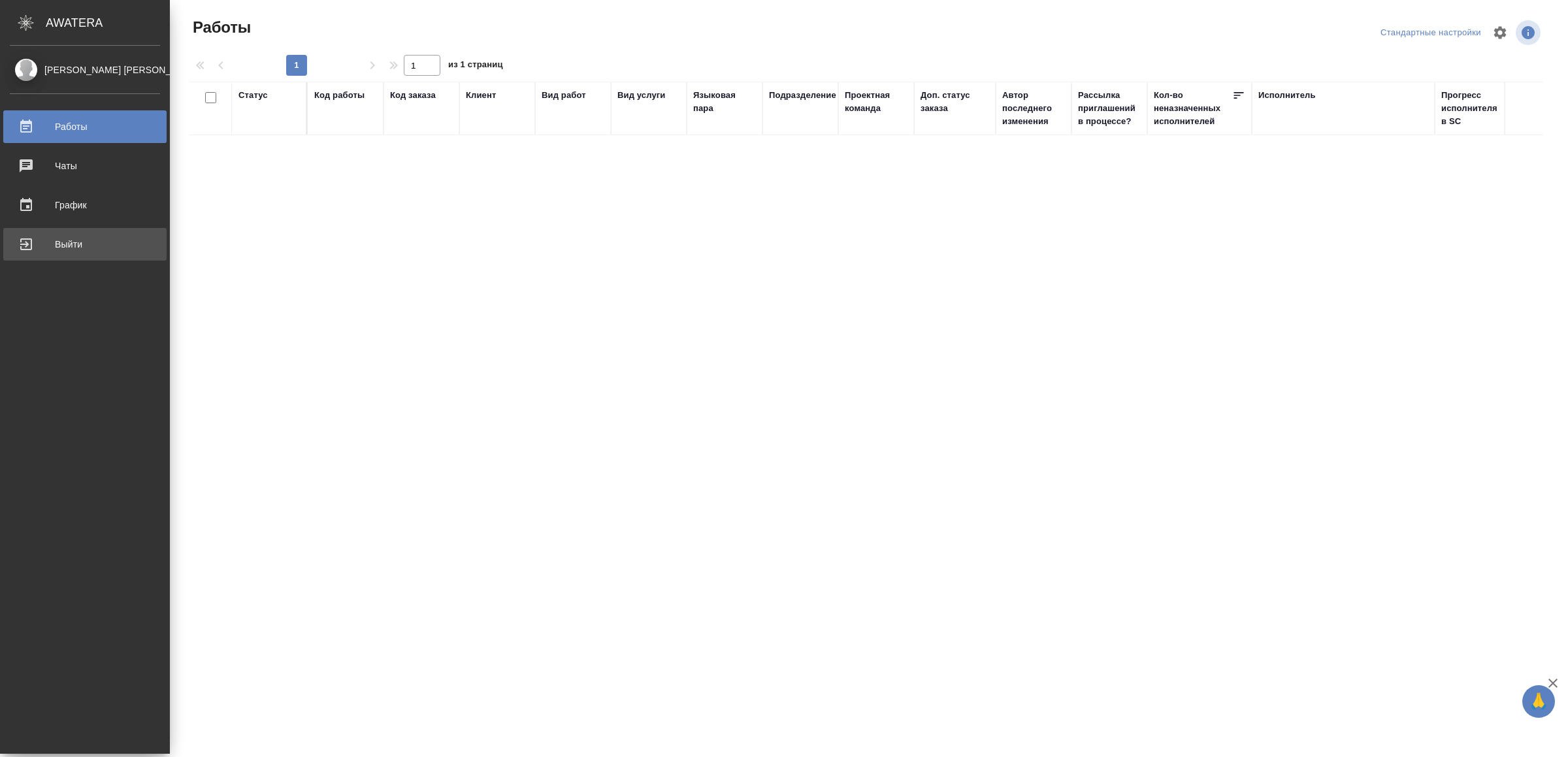
click at [47, 247] on div "Выйти" at bounding box center [85, 244] width 151 height 19
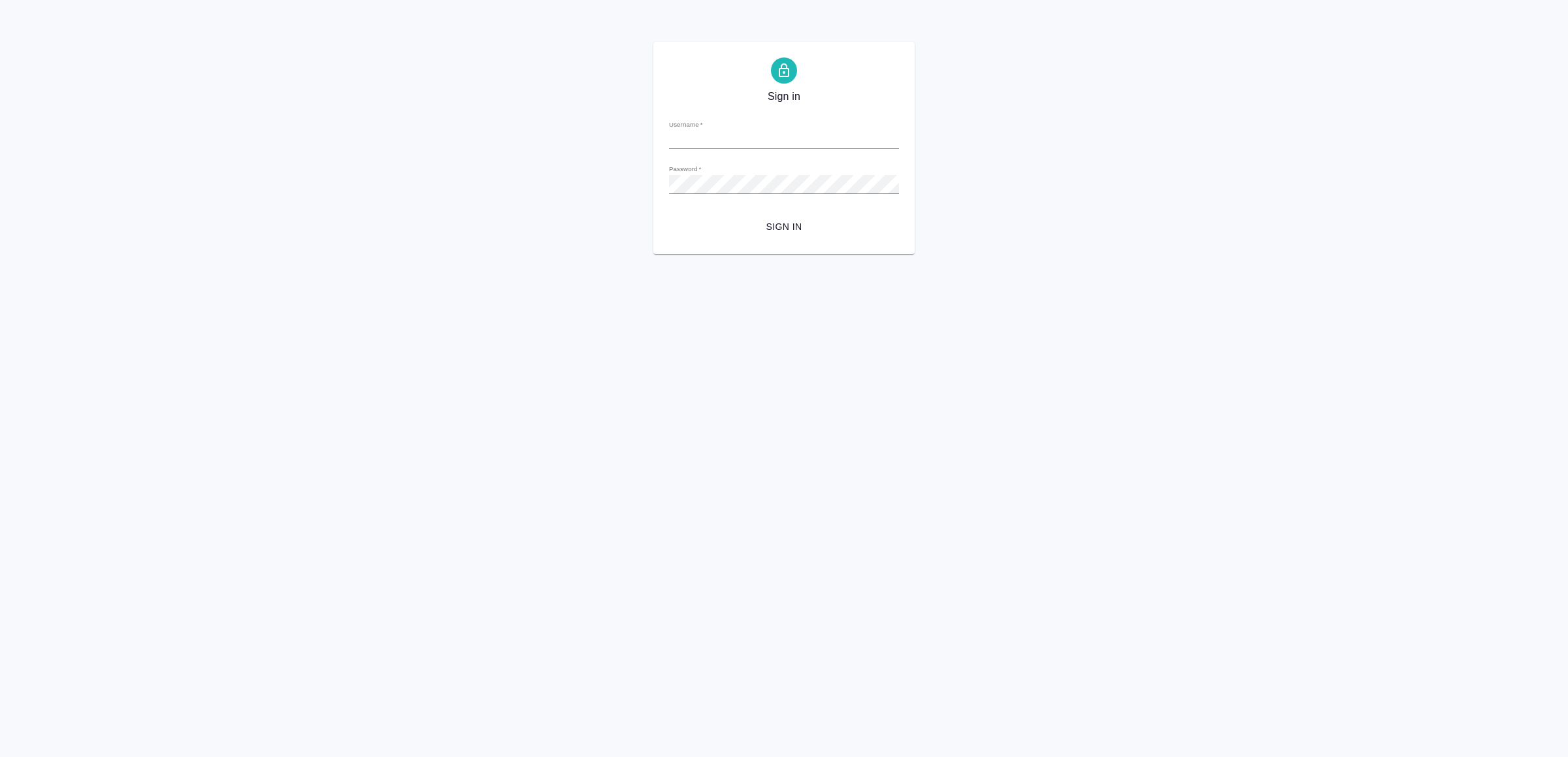
type input "[EMAIL_ADDRESS][DOMAIN_NAME]"
click at [810, 220] on span "Sign in" at bounding box center [784, 227] width 209 height 16
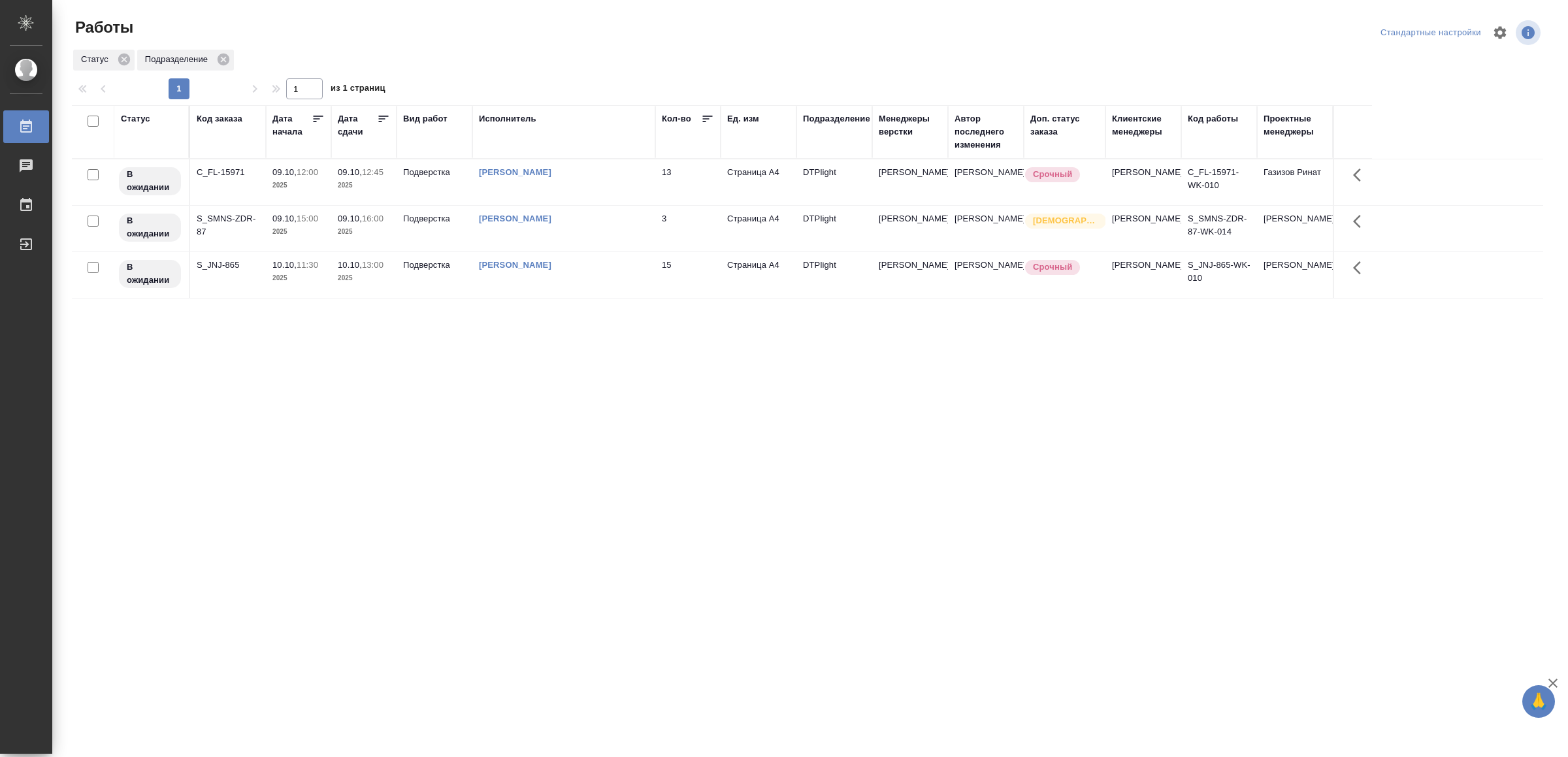
drag, startPoint x: 400, startPoint y: 426, endPoint x: 395, endPoint y: 432, distance: 7.8
drag, startPoint x: 0, startPoint y: 0, endPoint x: 394, endPoint y: 465, distance: 609.5
drag, startPoint x: 468, startPoint y: 386, endPoint x: 477, endPoint y: 373, distance: 15.8
drag, startPoint x: 538, startPoint y: 475, endPoint x: 539, endPoint y: 468, distance: 7.1
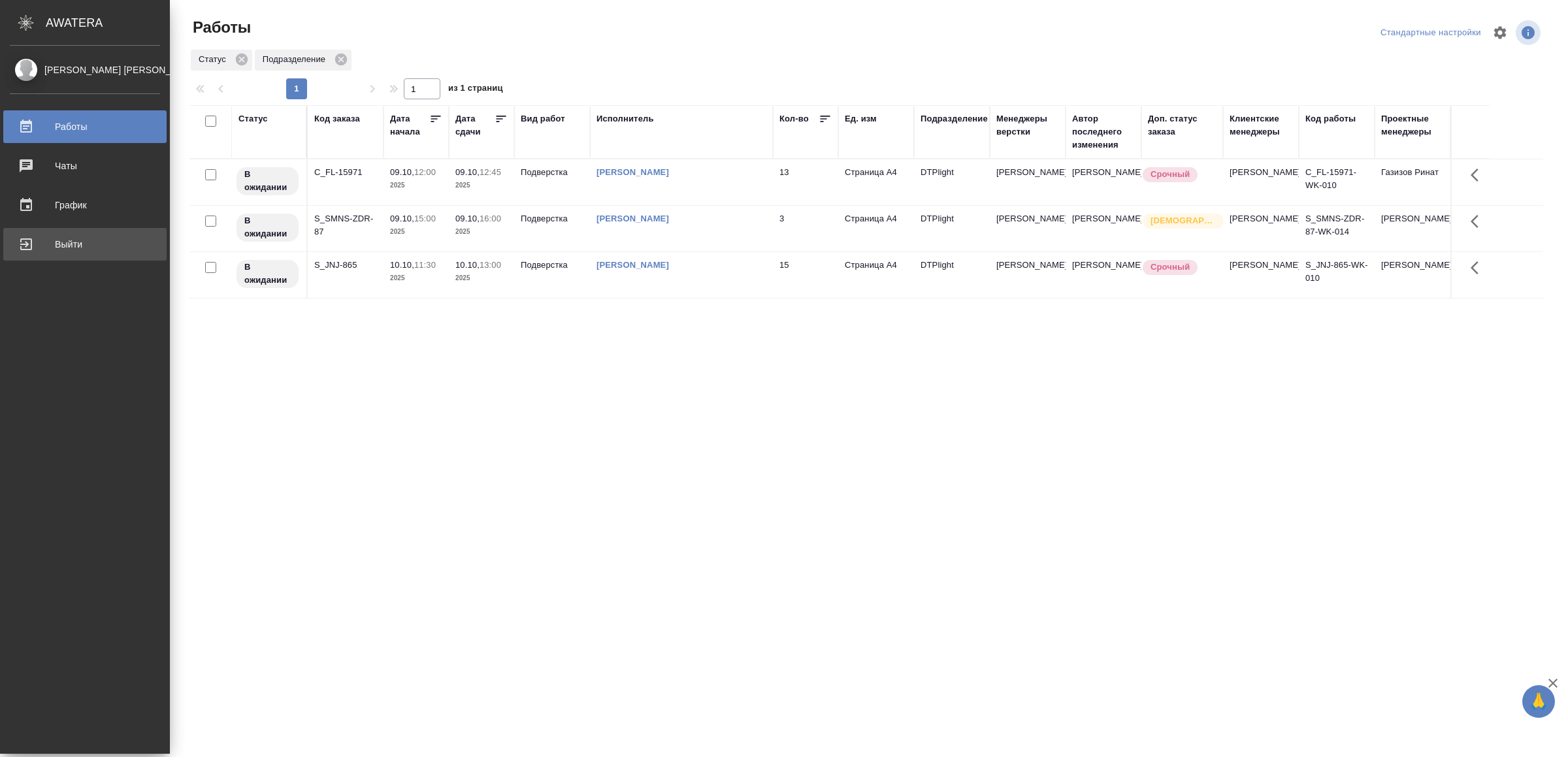
click at [26, 247] on div "Выйти" at bounding box center [85, 244] width 151 height 19
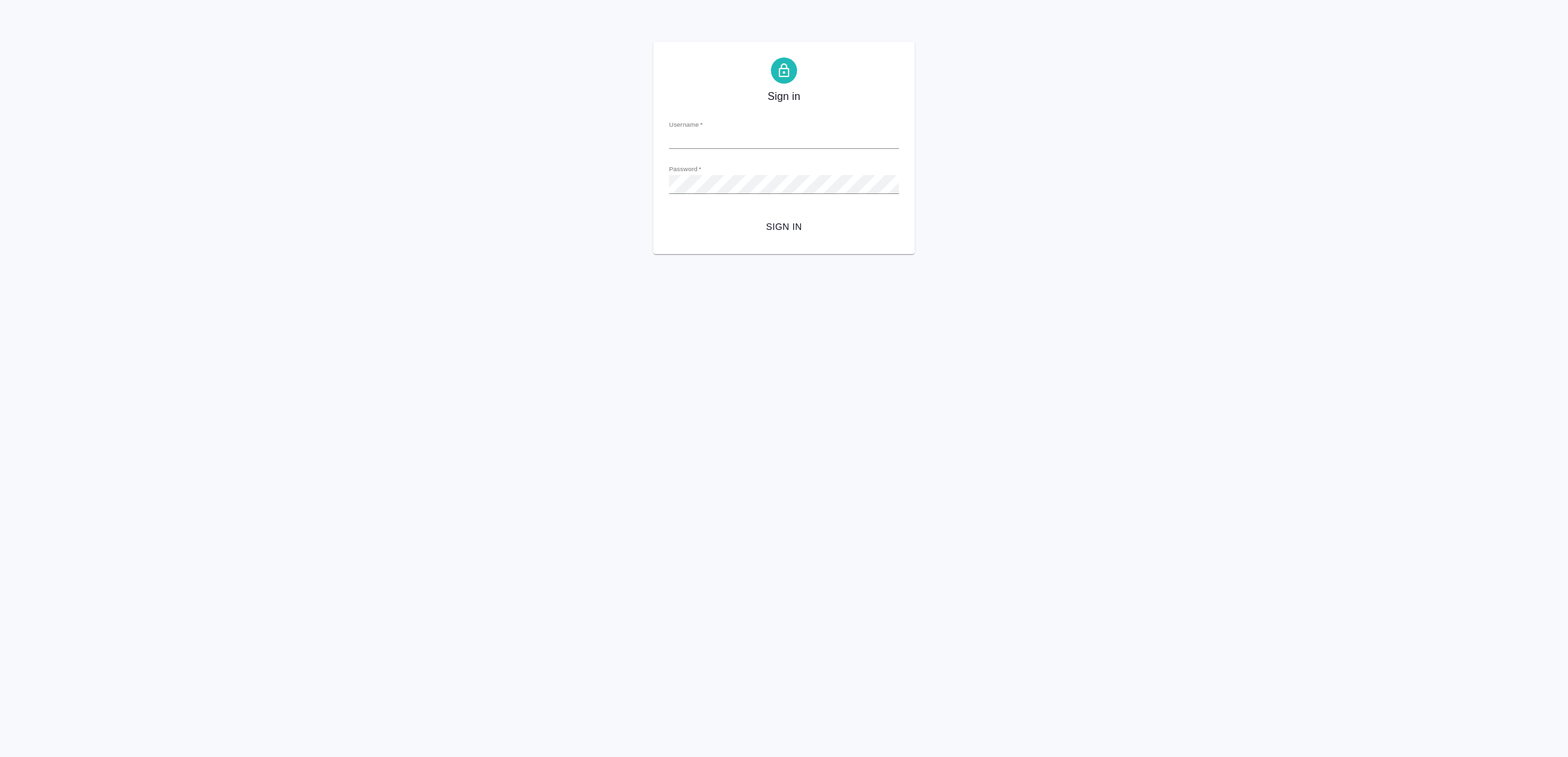
type input "v.yamkovenko@awatera.com"
click at [753, 215] on button "Sign in" at bounding box center [784, 226] width 230 height 24
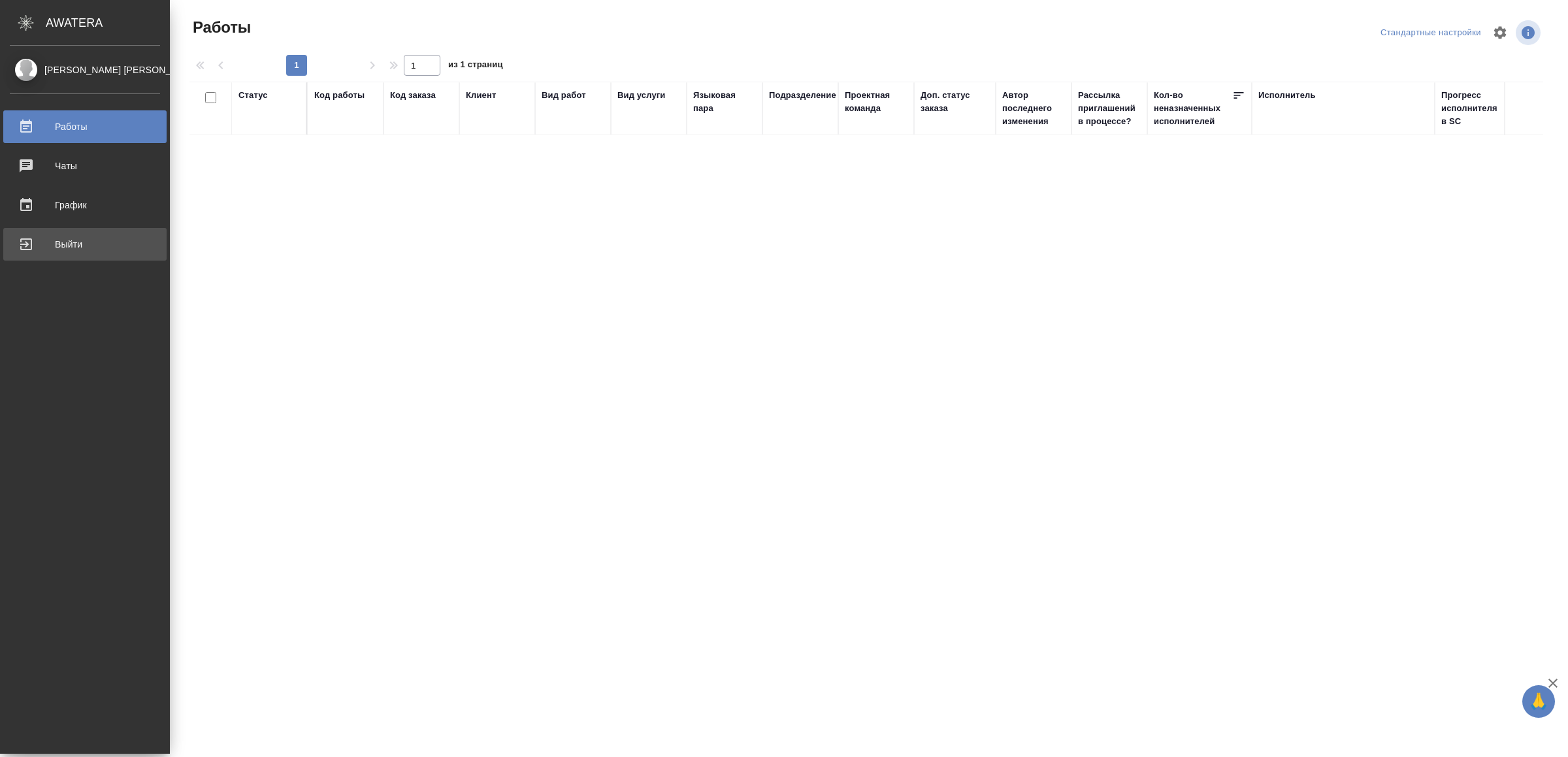
click at [55, 253] on div "Выйти" at bounding box center [85, 244] width 151 height 19
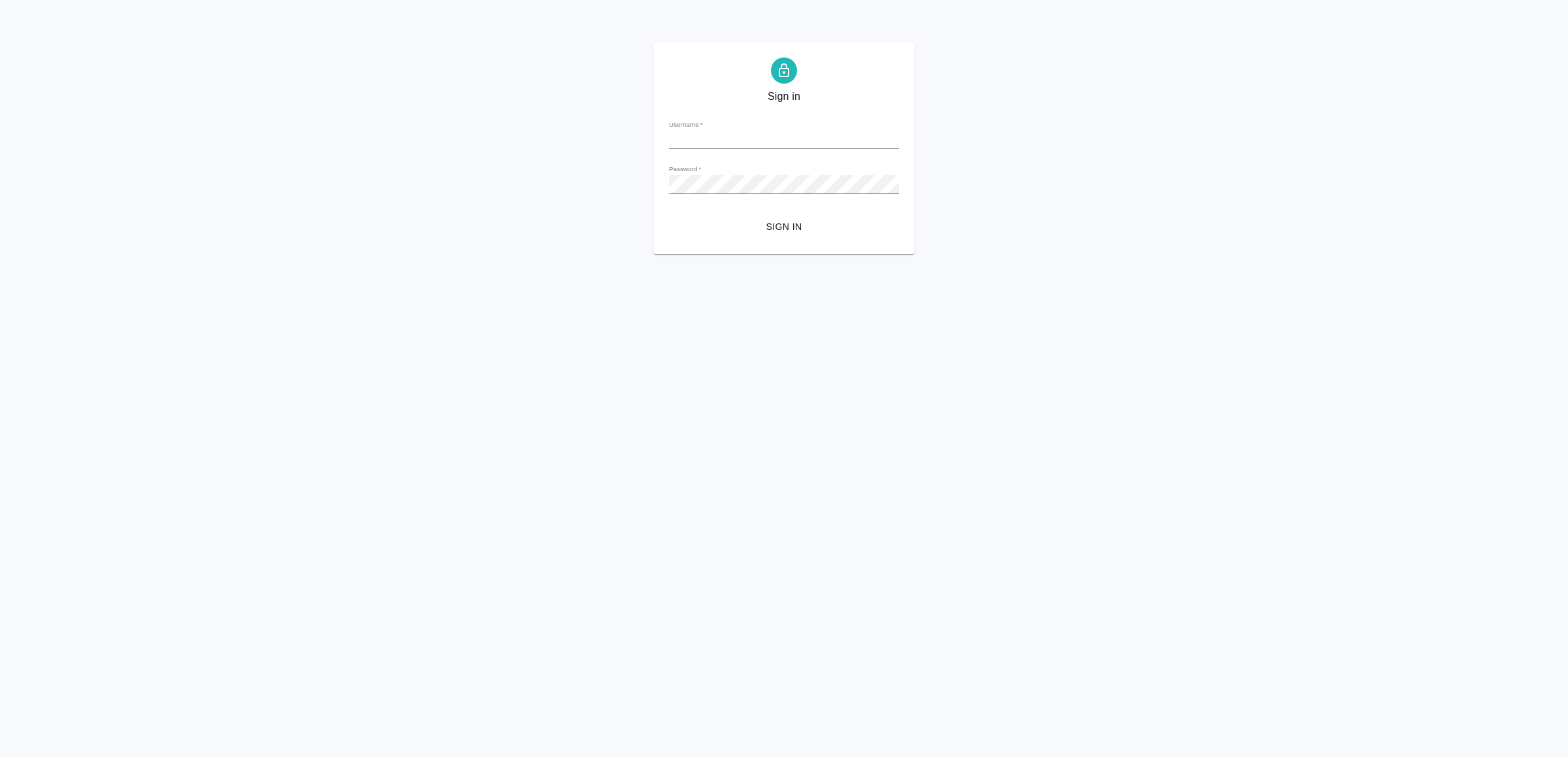
type input "v.yamkovenko@awatera.com"
click at [788, 231] on span "Sign in" at bounding box center [784, 227] width 209 height 16
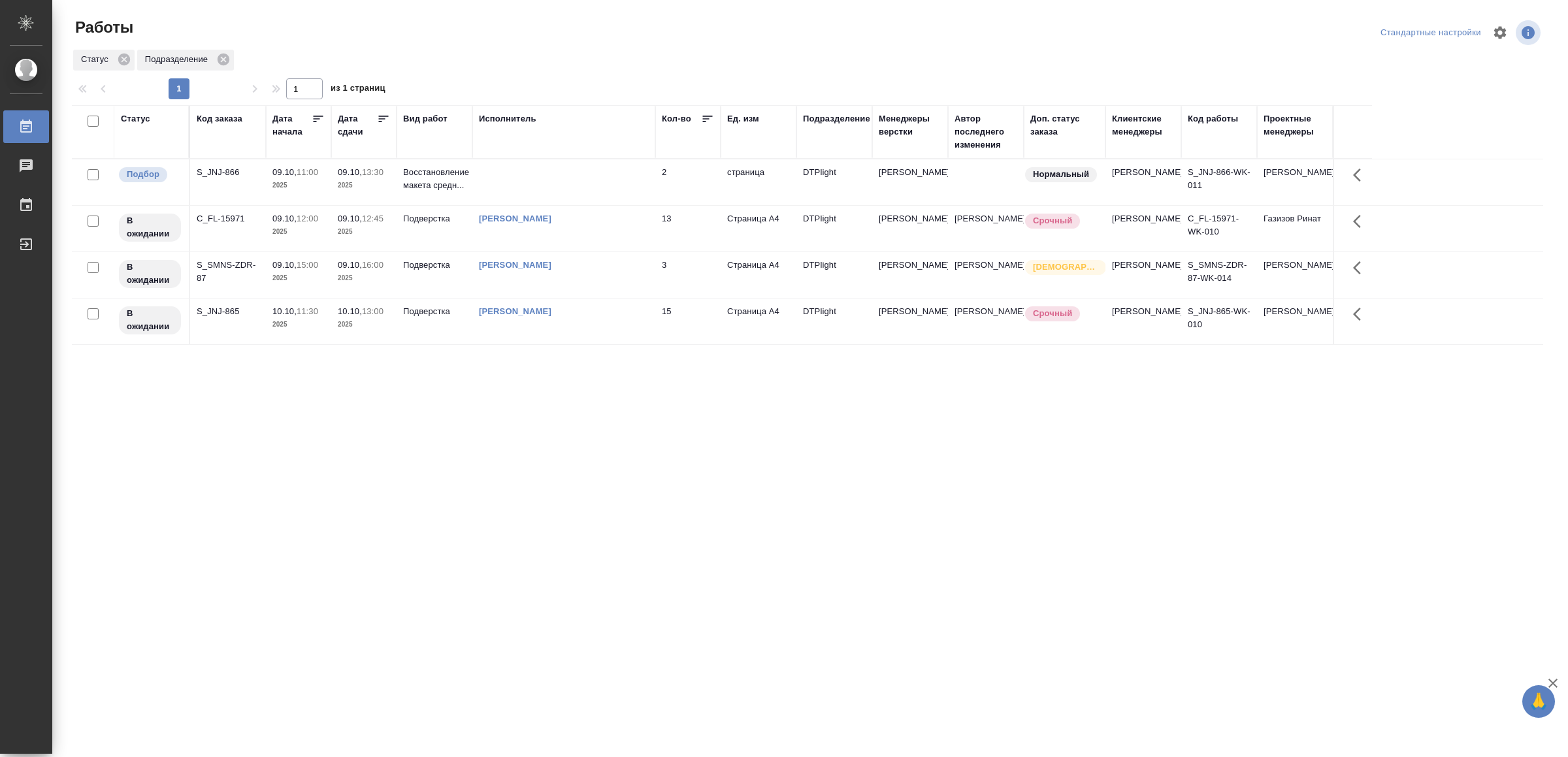
click at [600, 174] on td at bounding box center [563, 183] width 183 height 46
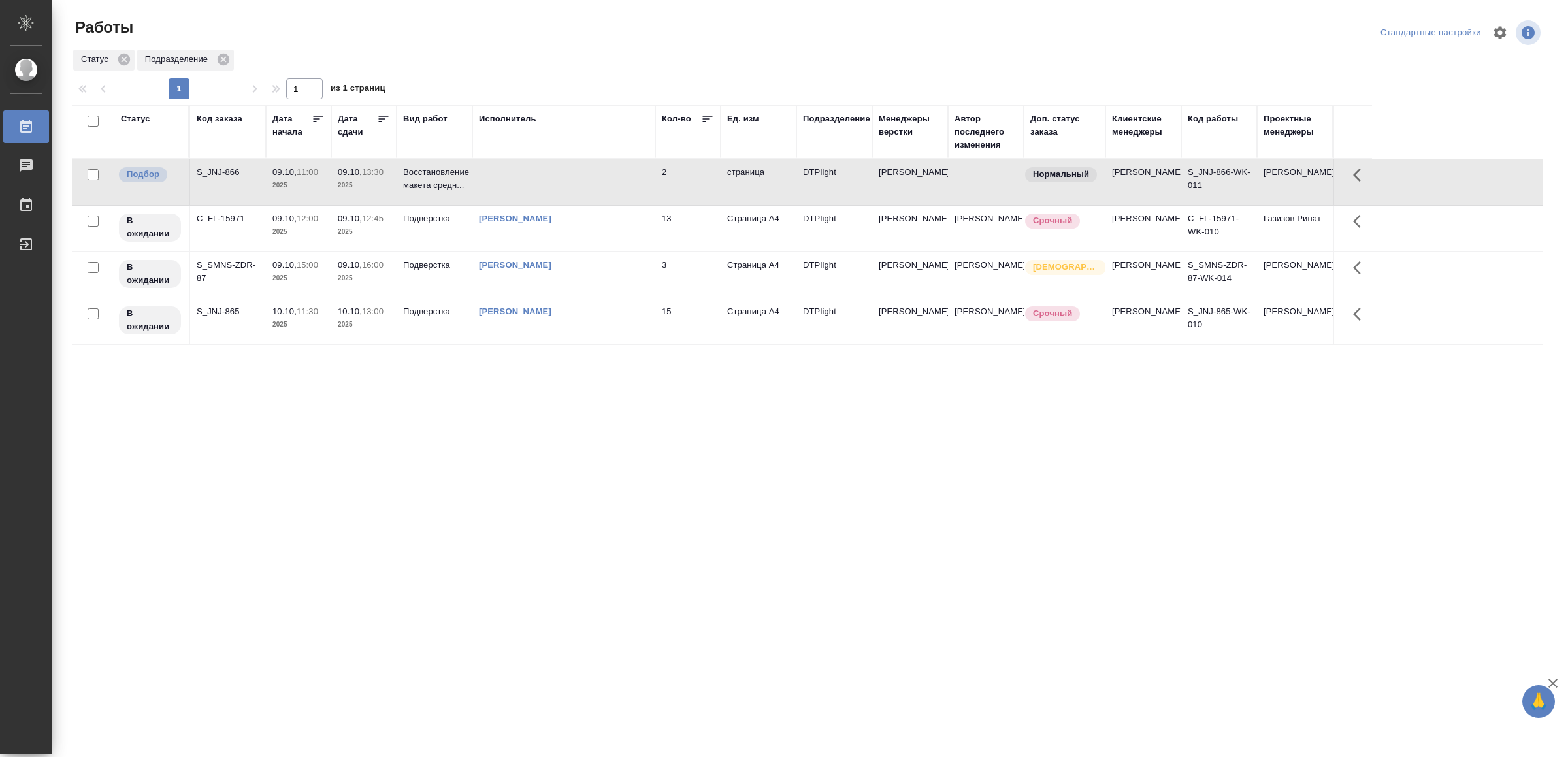
click at [600, 174] on td at bounding box center [563, 183] width 183 height 46
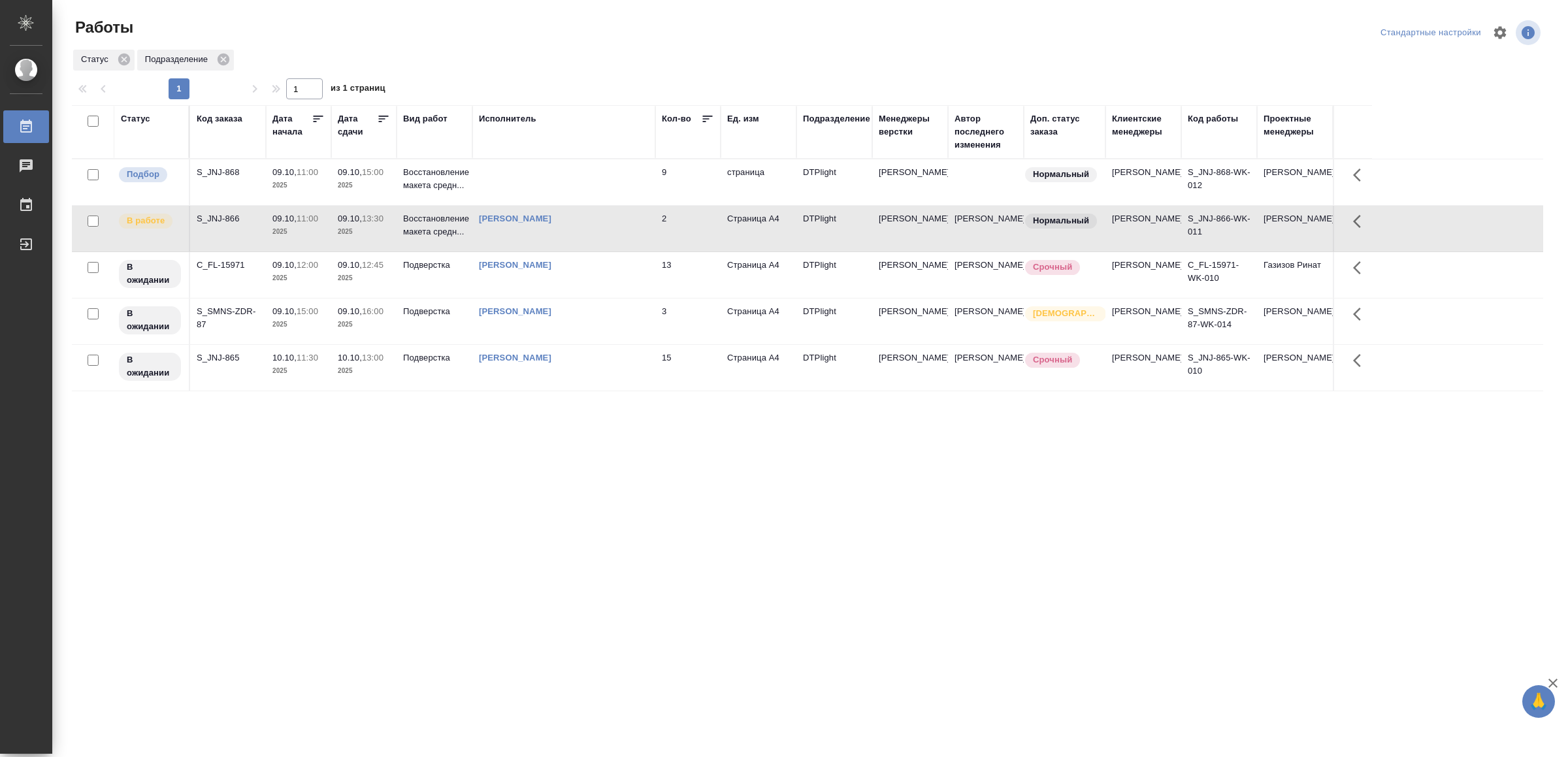
drag, startPoint x: 759, startPoint y: 577, endPoint x: 497, endPoint y: 516, distance: 269.0
click at [497, 516] on div "Статус Код заказа Дата начала Дата сдачи Вид работ Исполнитель Кол-во Ед. изм П…" at bounding box center [807, 340] width 1471 height 470
click at [510, 184] on td at bounding box center [563, 183] width 183 height 46
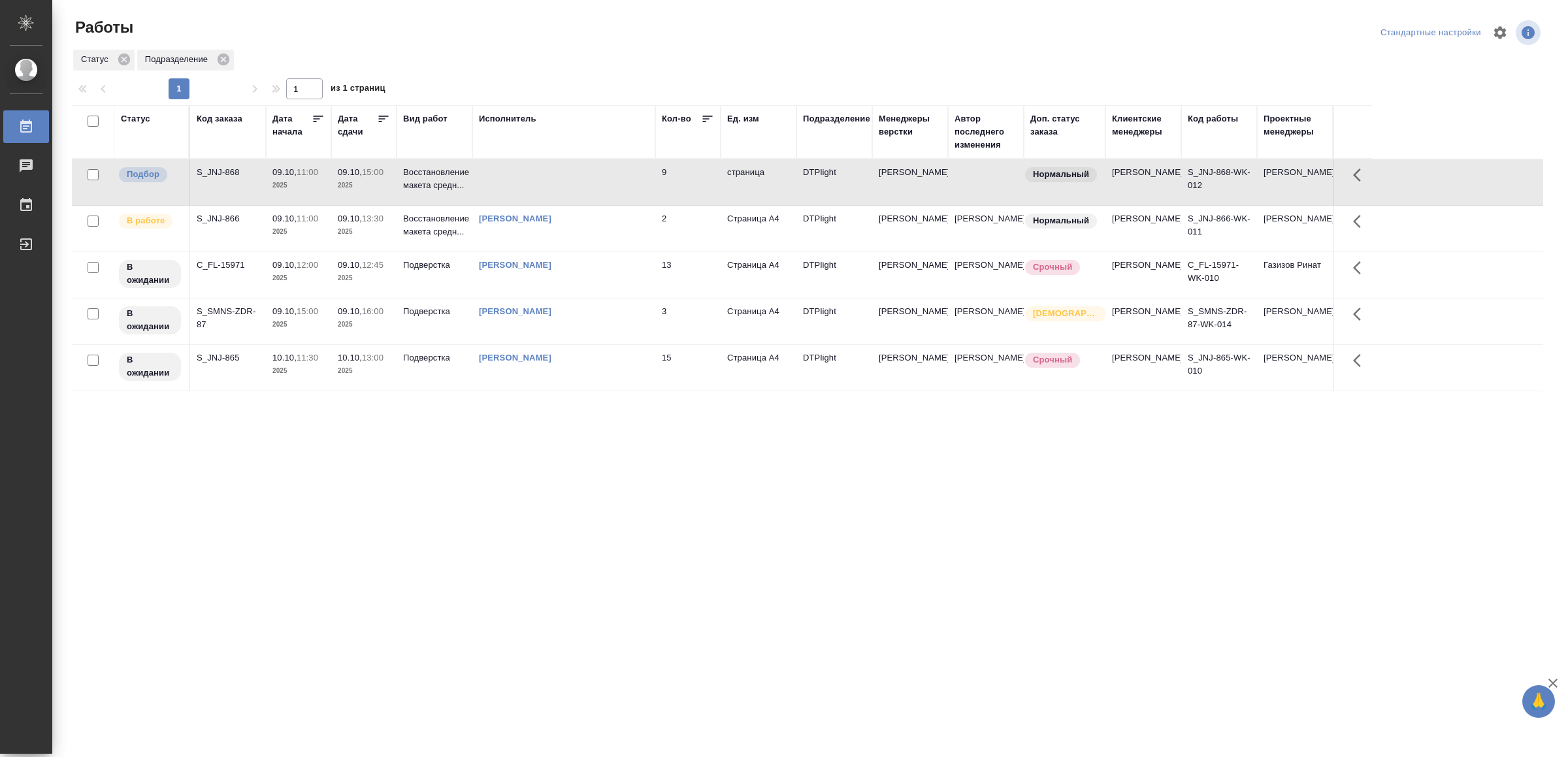
click at [510, 184] on td at bounding box center [563, 183] width 183 height 46
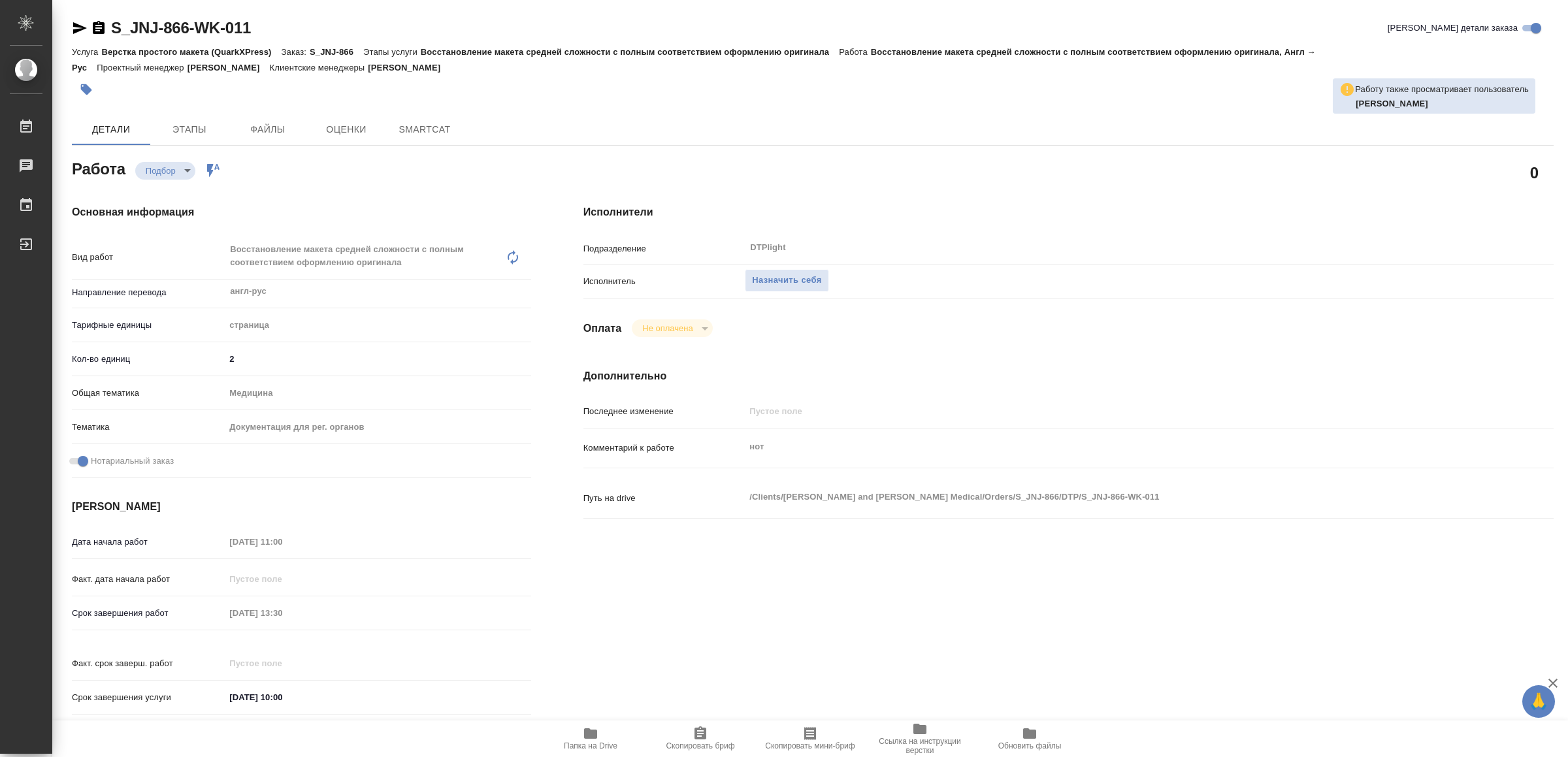
click at [600, 739] on span "Папка на Drive" at bounding box center [590, 738] width 94 height 25
click at [807, 273] on span "Назначить себя" at bounding box center [787, 280] width 69 height 15
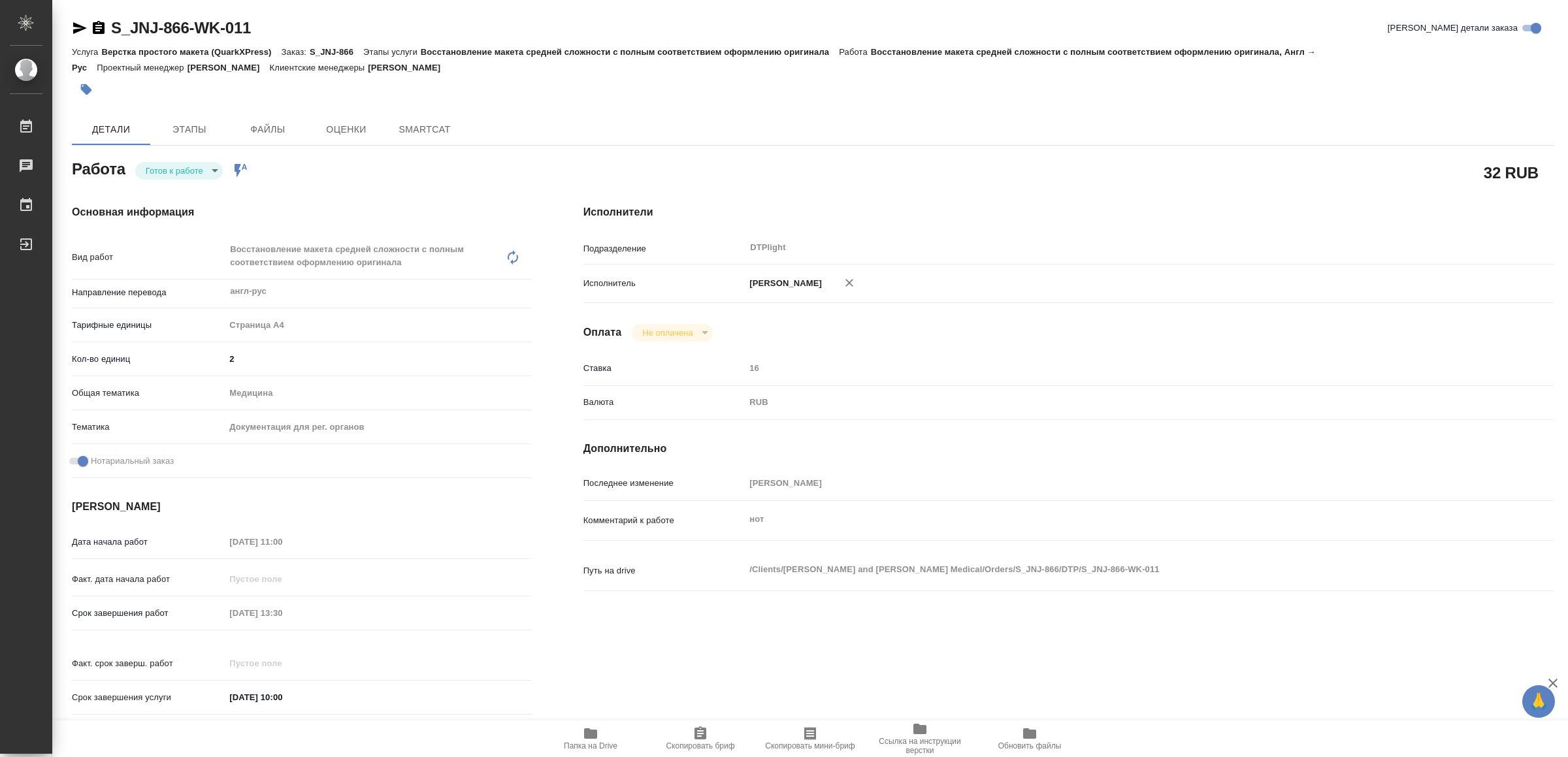
click at [181, 162] on body "🙏 .cls-1 fill:#fff; AWATERA Yamkovenko Vera Работы Чаты График Выйти S_JNJ-866-…" at bounding box center [784, 378] width 1568 height 757
type textarea "x"
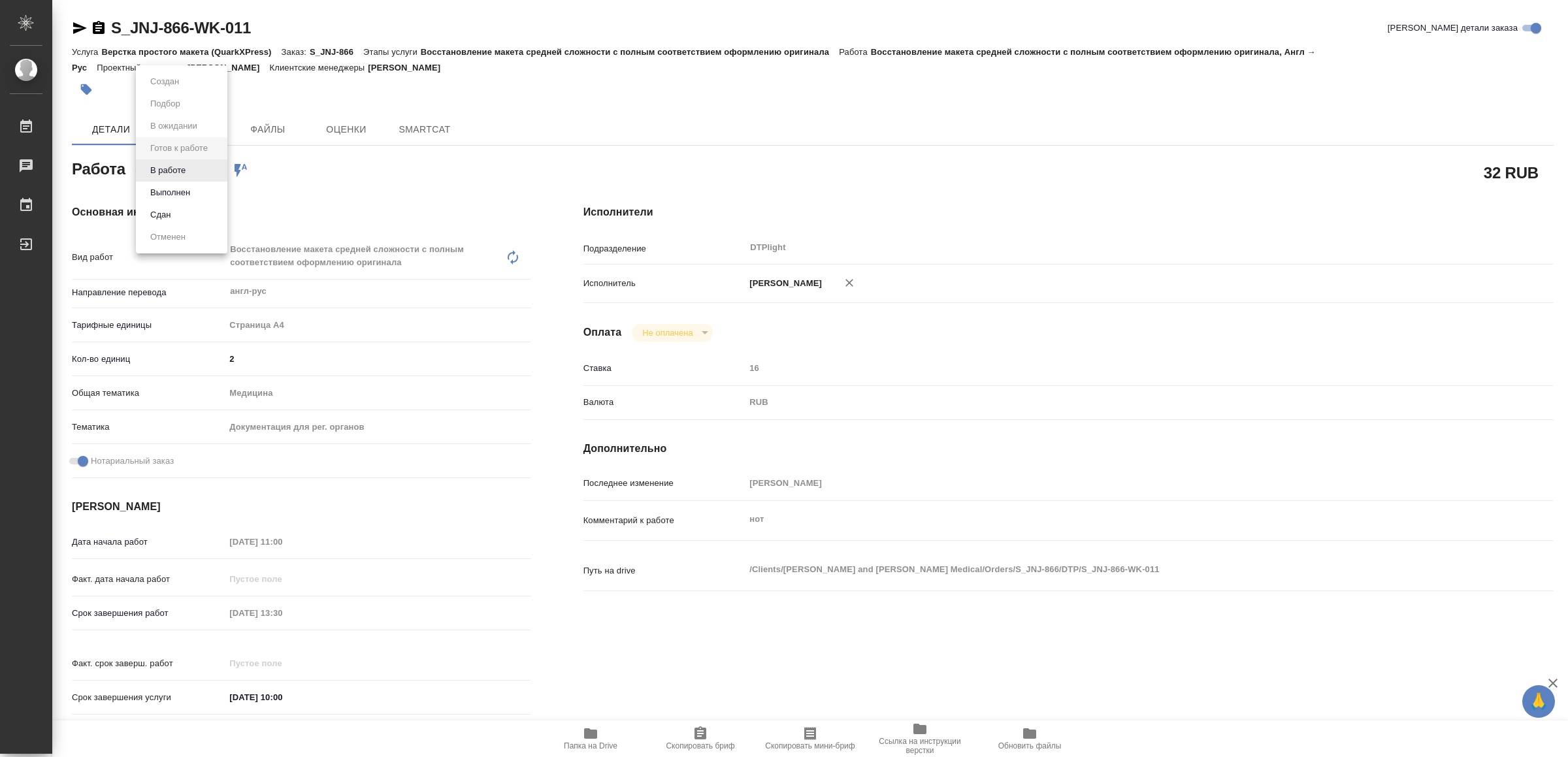
type textarea "x"
click at [181, 162] on li "В работе" at bounding box center [182, 171] width 91 height 22
type textarea "x"
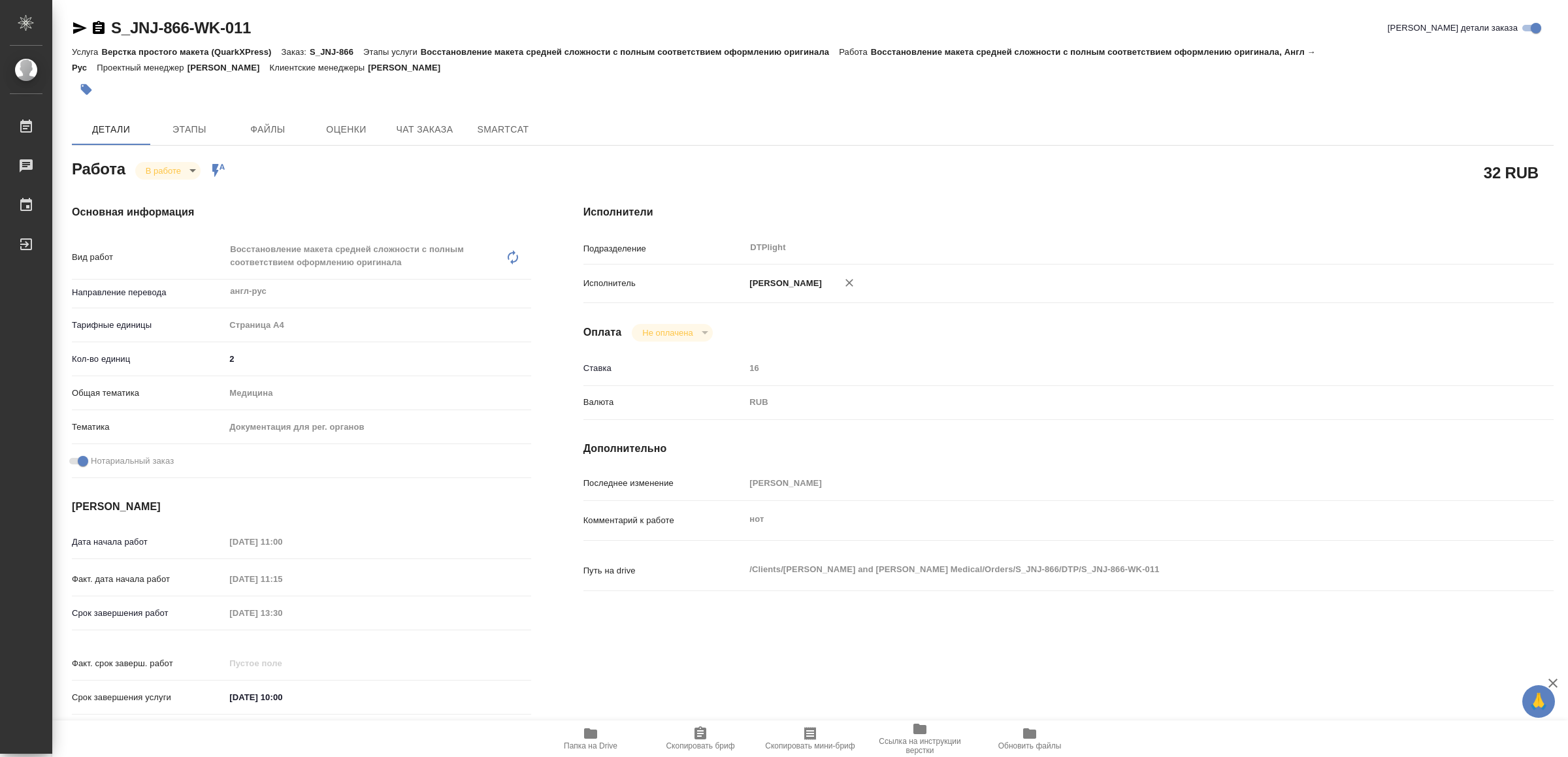
type textarea "x"
click at [77, 22] on icon "button" at bounding box center [79, 27] width 16 height 16
type textarea "x"
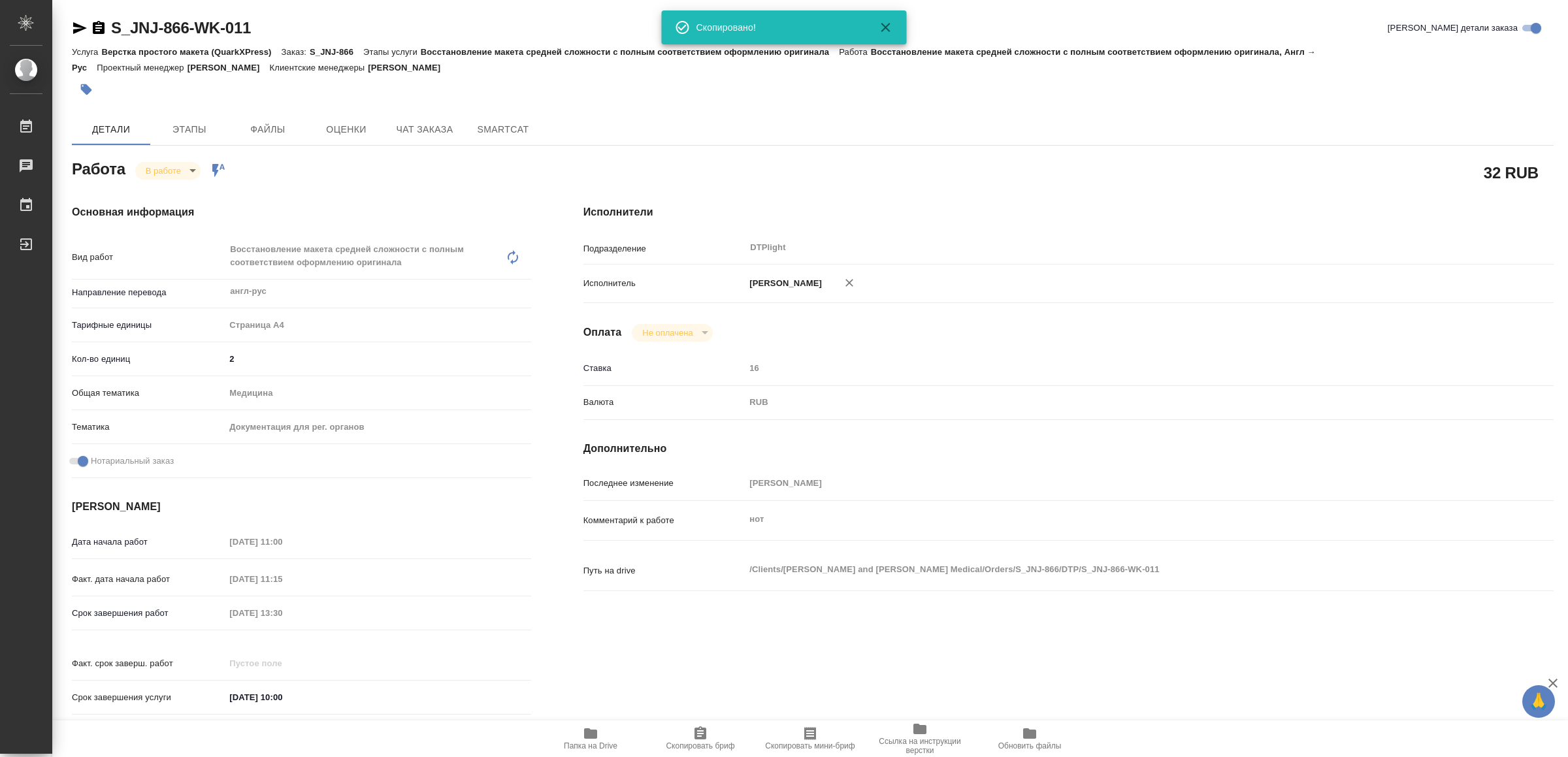
type textarea "x"
click at [591, 727] on icon "button" at bounding box center [590, 733] width 16 height 16
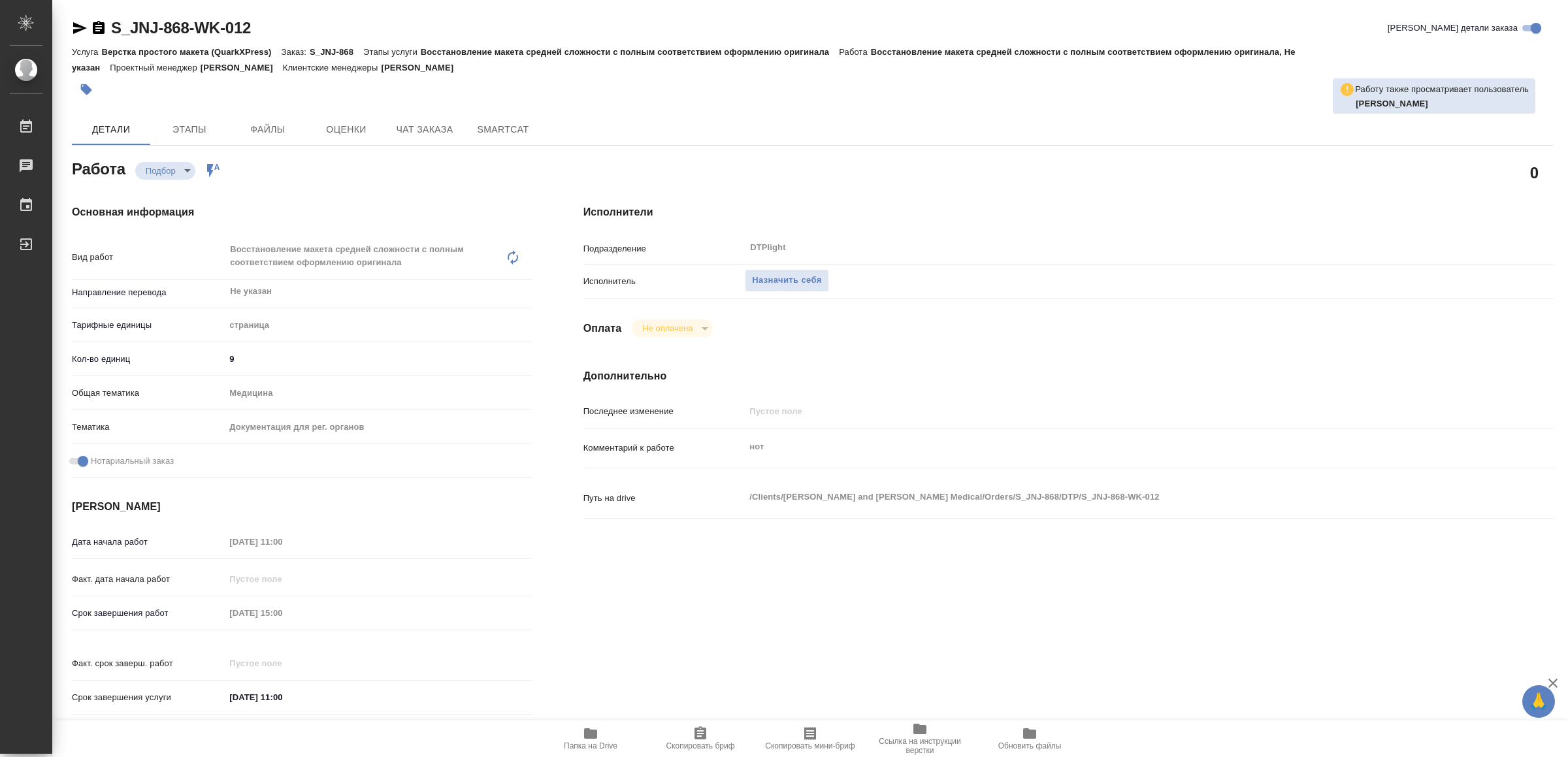
click at [602, 730] on span "Папка на Drive" at bounding box center [590, 738] width 94 height 25
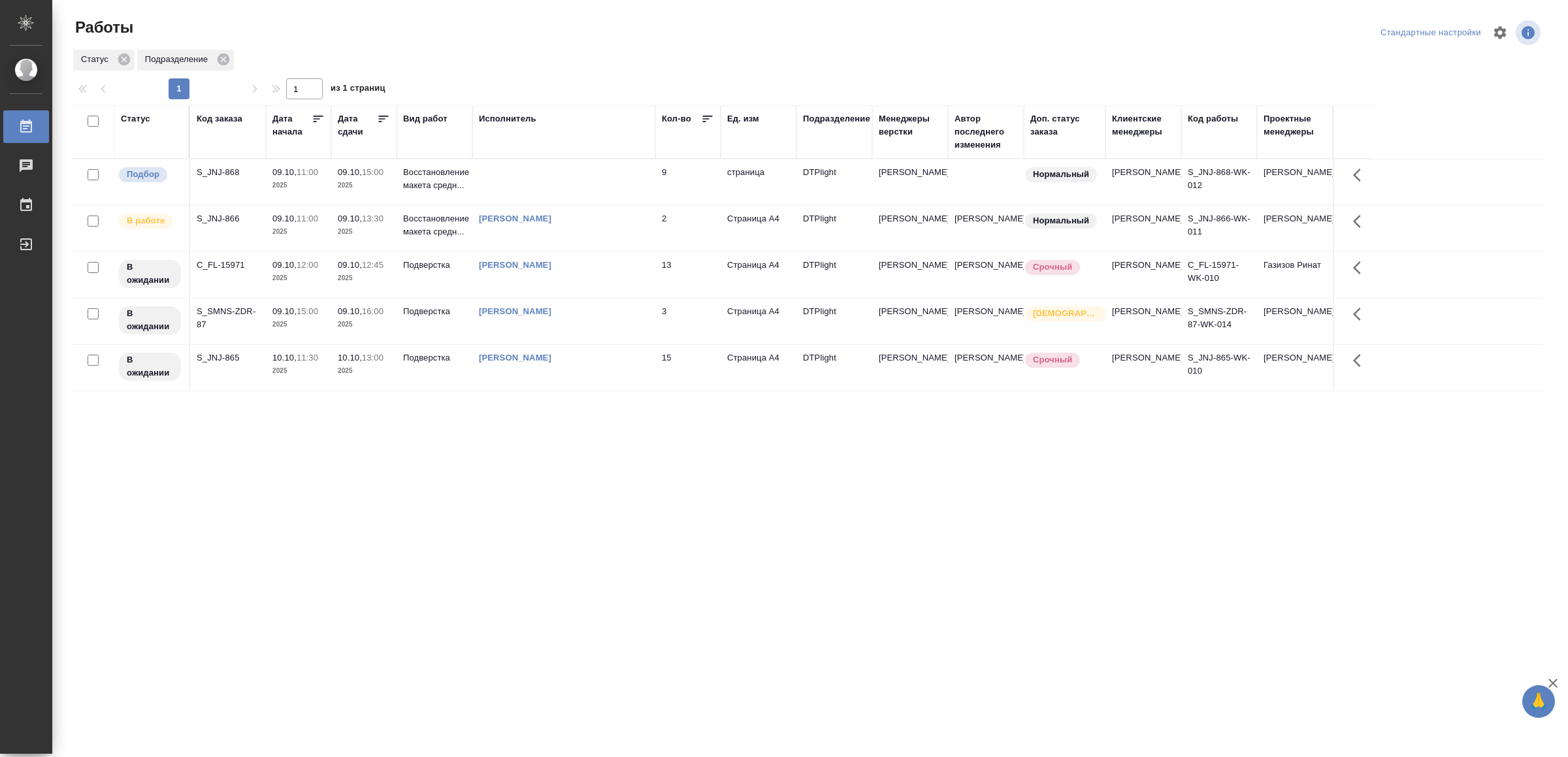
drag, startPoint x: 565, startPoint y: 614, endPoint x: 564, endPoint y: 601, distance: 13.0
drag, startPoint x: 0, startPoint y: 0, endPoint x: 455, endPoint y: 557, distance: 719.2
drag, startPoint x: 404, startPoint y: 547, endPoint x: 404, endPoint y: 537, distance: 10.0
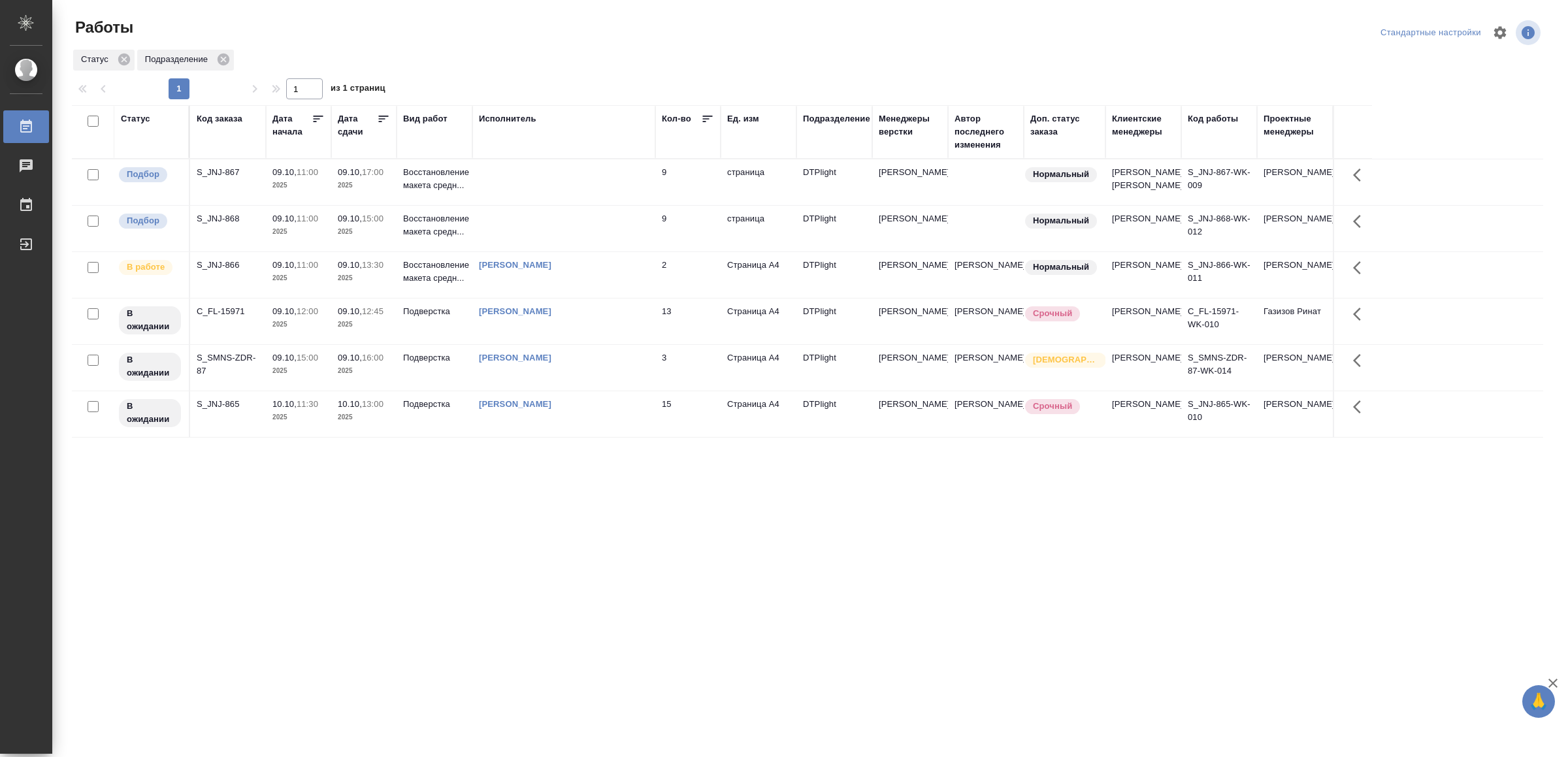
click at [551, 187] on td at bounding box center [563, 183] width 183 height 46
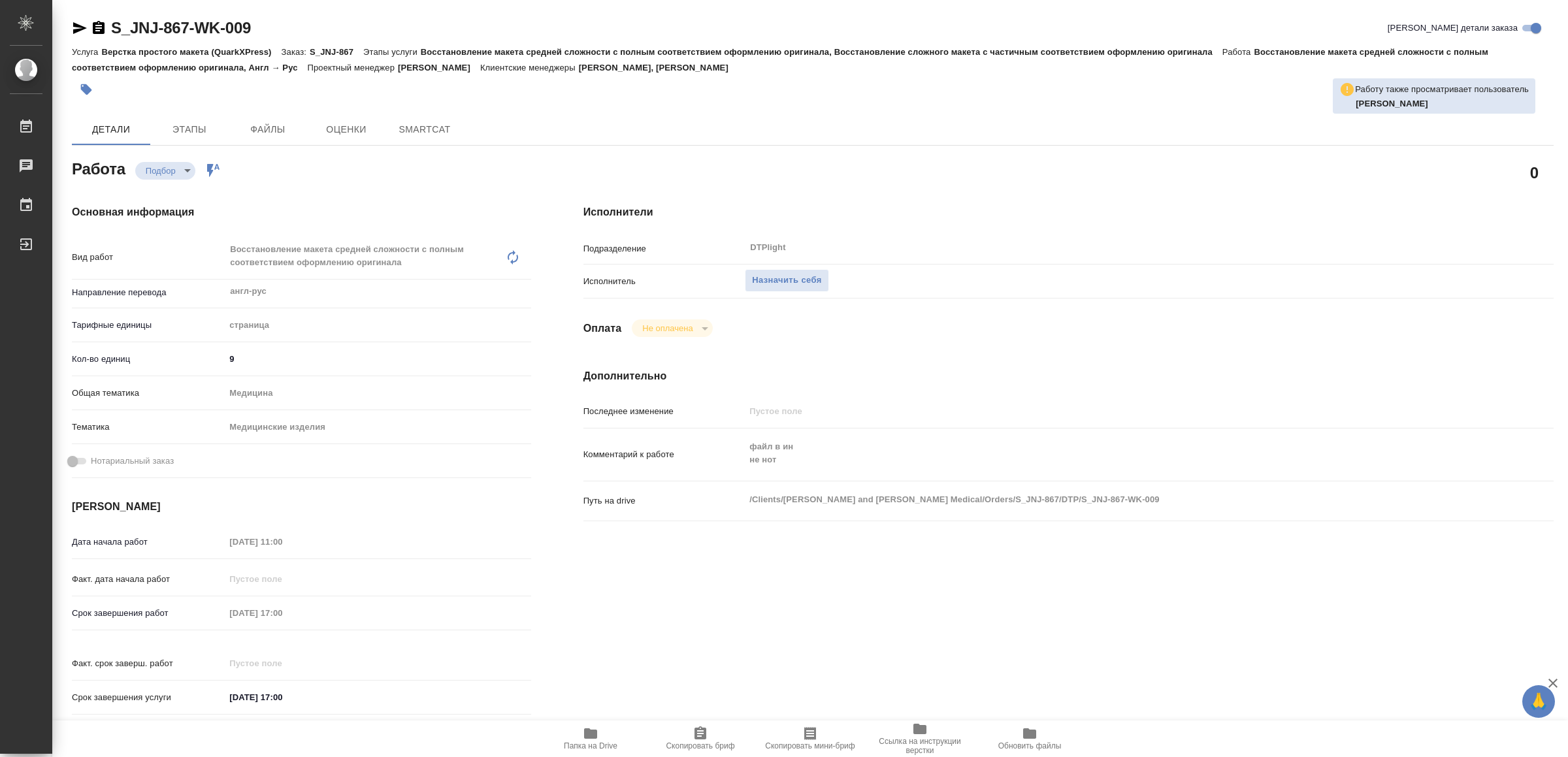
click at [601, 731] on span "Папка на Drive" at bounding box center [590, 738] width 94 height 25
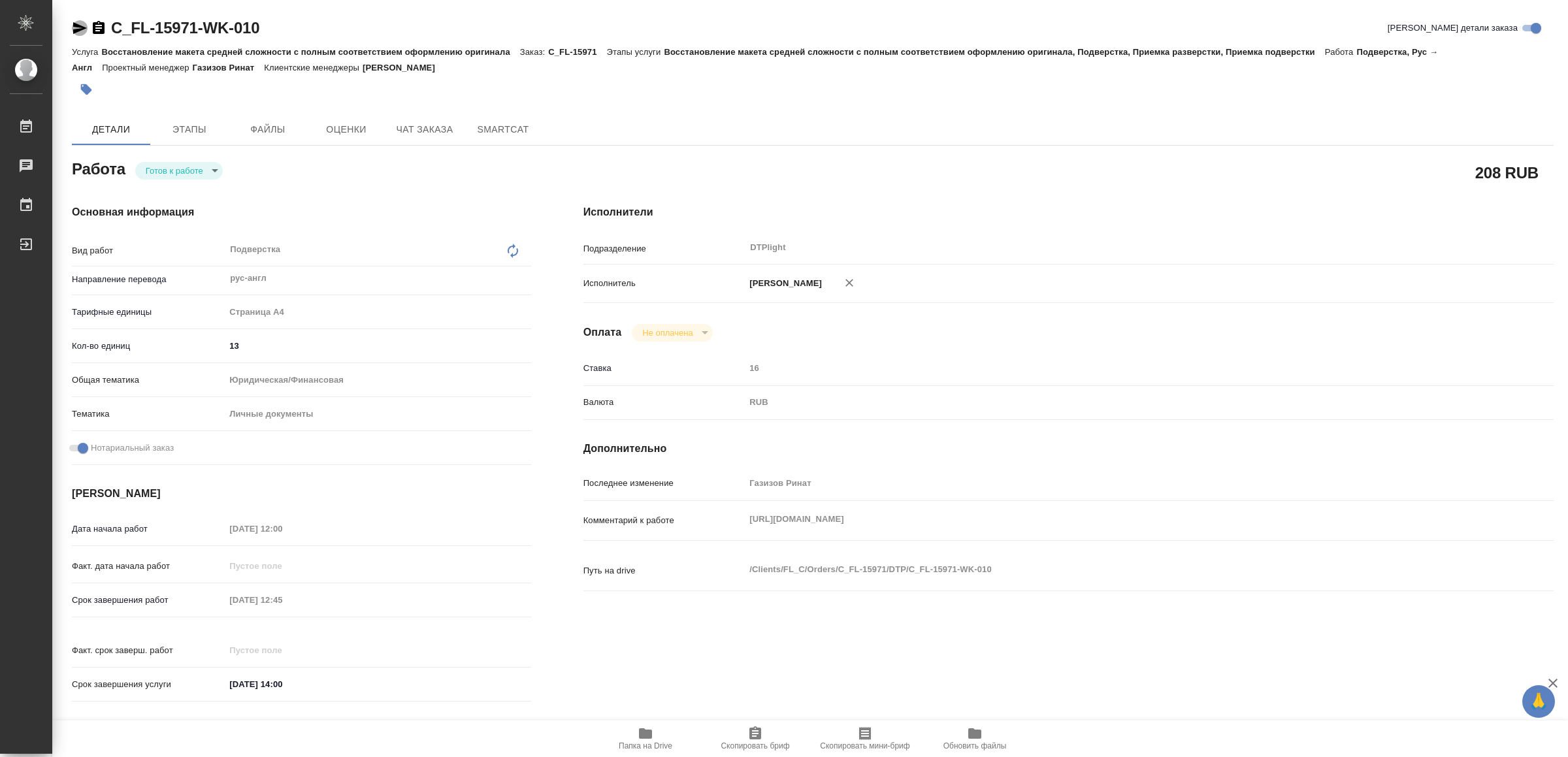
click at [77, 27] on icon "button" at bounding box center [79, 27] width 16 height 16
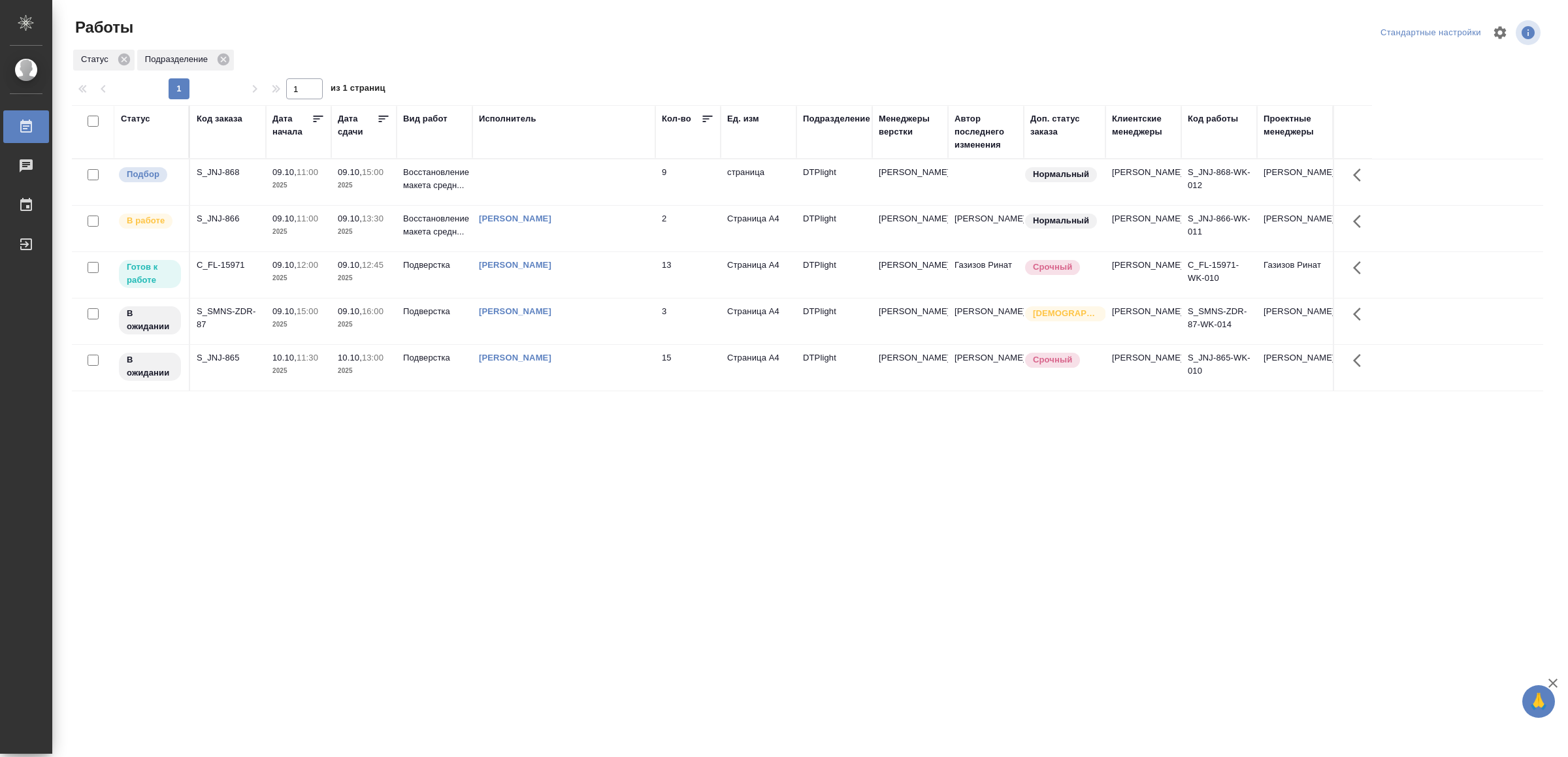
drag, startPoint x: 554, startPoint y: 489, endPoint x: 557, endPoint y: 471, distance: 18.2
click at [610, 272] on div "Ямковенко Вера" at bounding box center [563, 265] width 170 height 13
click at [610, 272] on div "[PERSON_NAME]" at bounding box center [563, 265] width 170 height 13
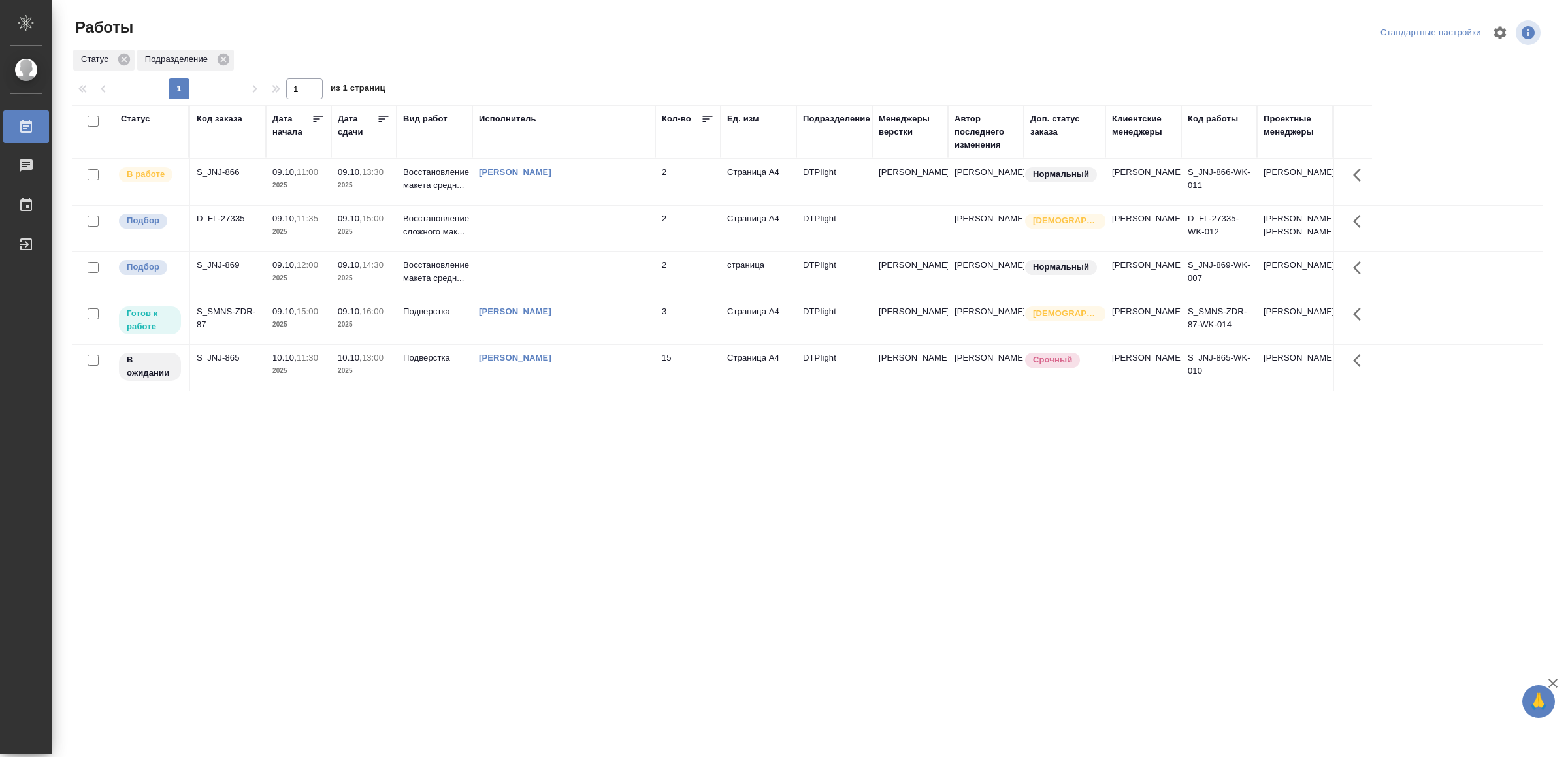
click at [578, 298] on td at bounding box center [563, 275] width 183 height 46
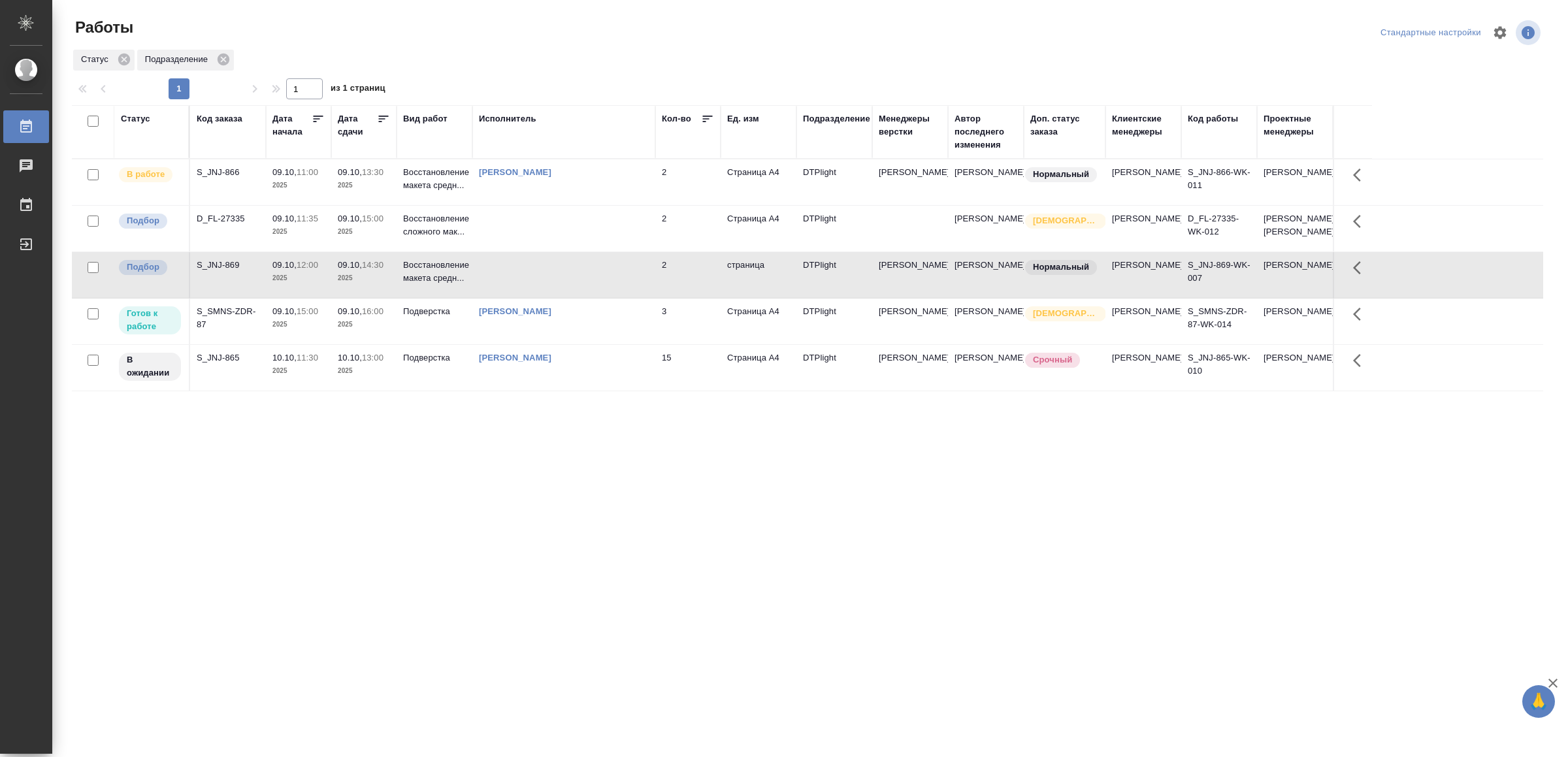
click at [578, 298] on td at bounding box center [563, 275] width 183 height 46
click at [605, 174] on div "[PERSON_NAME]" at bounding box center [563, 173] width 170 height 13
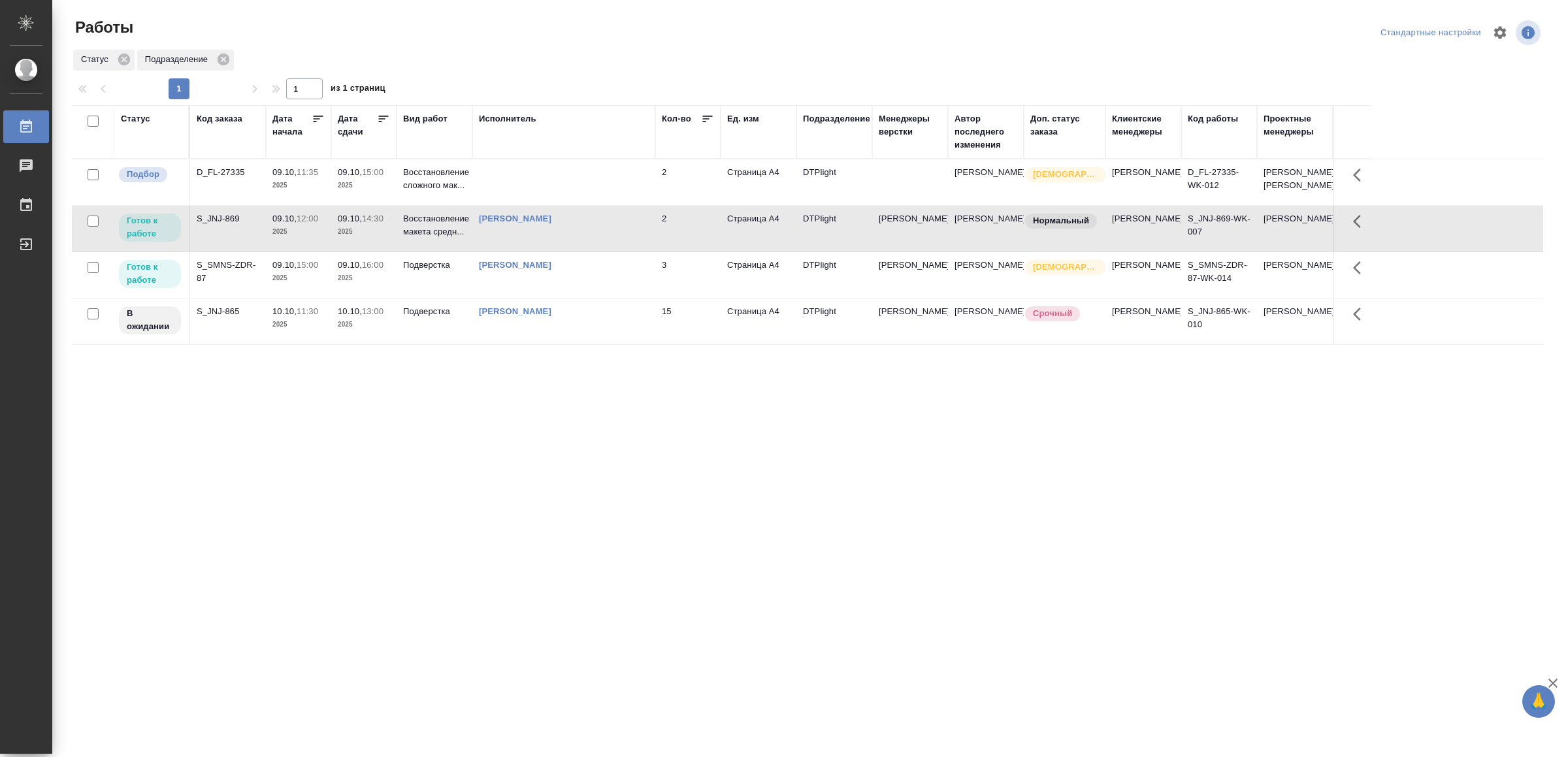
click at [589, 226] on div "Ямковенко Вера" at bounding box center [563, 219] width 170 height 13
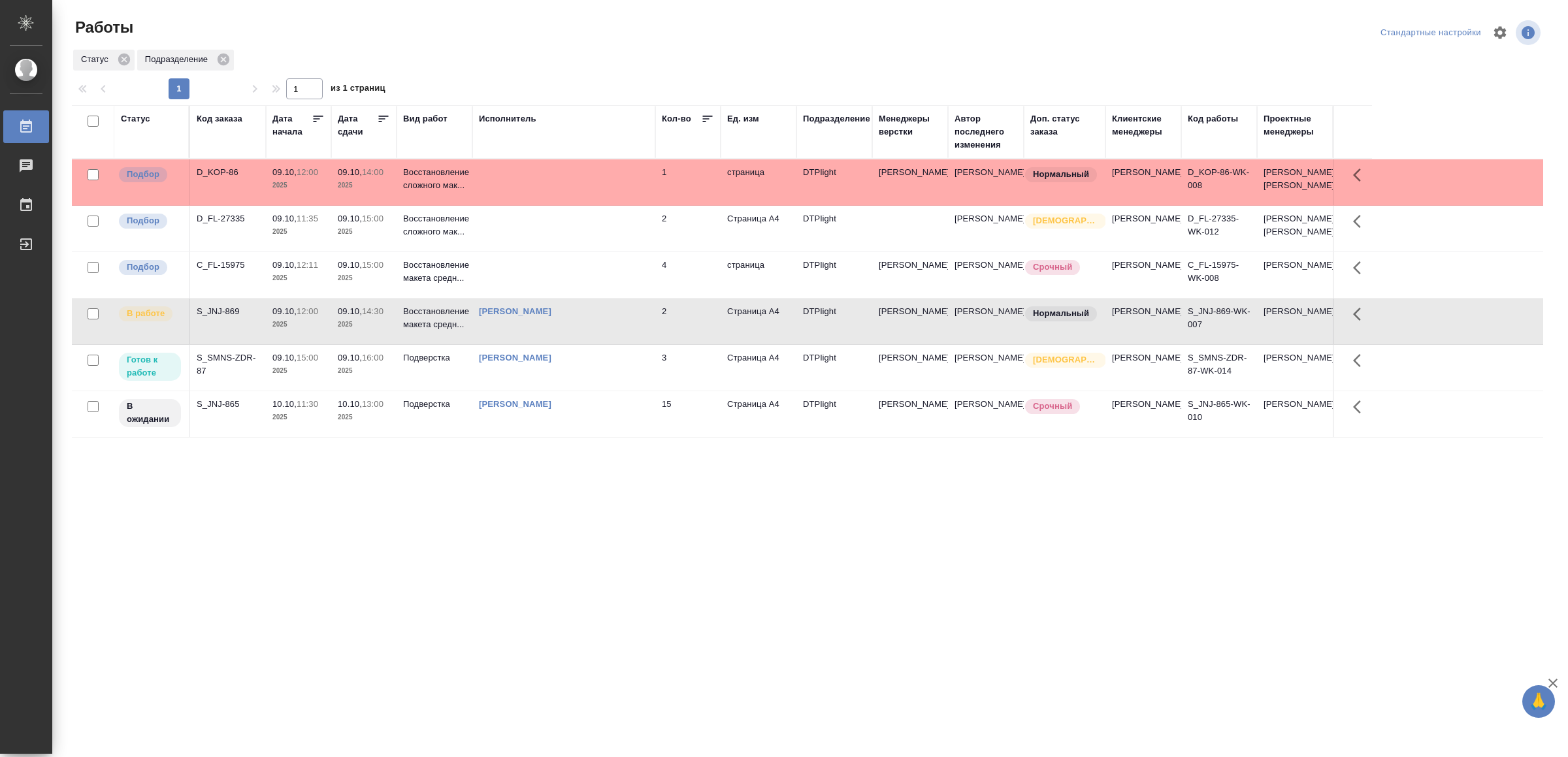
click at [584, 294] on td at bounding box center [563, 275] width 183 height 46
click at [584, 295] on td at bounding box center [563, 275] width 183 height 46
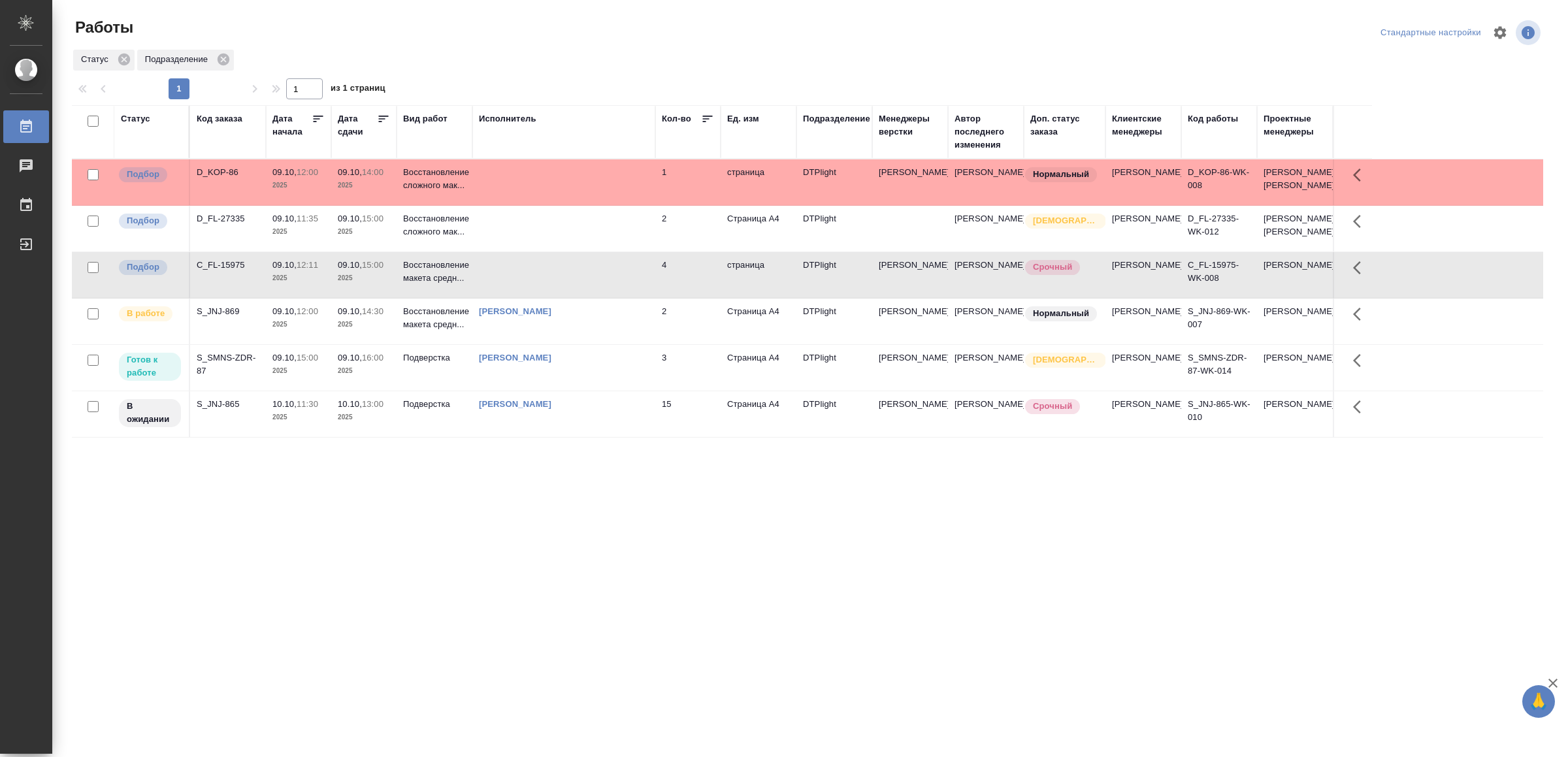
click at [584, 167] on td at bounding box center [563, 183] width 183 height 46
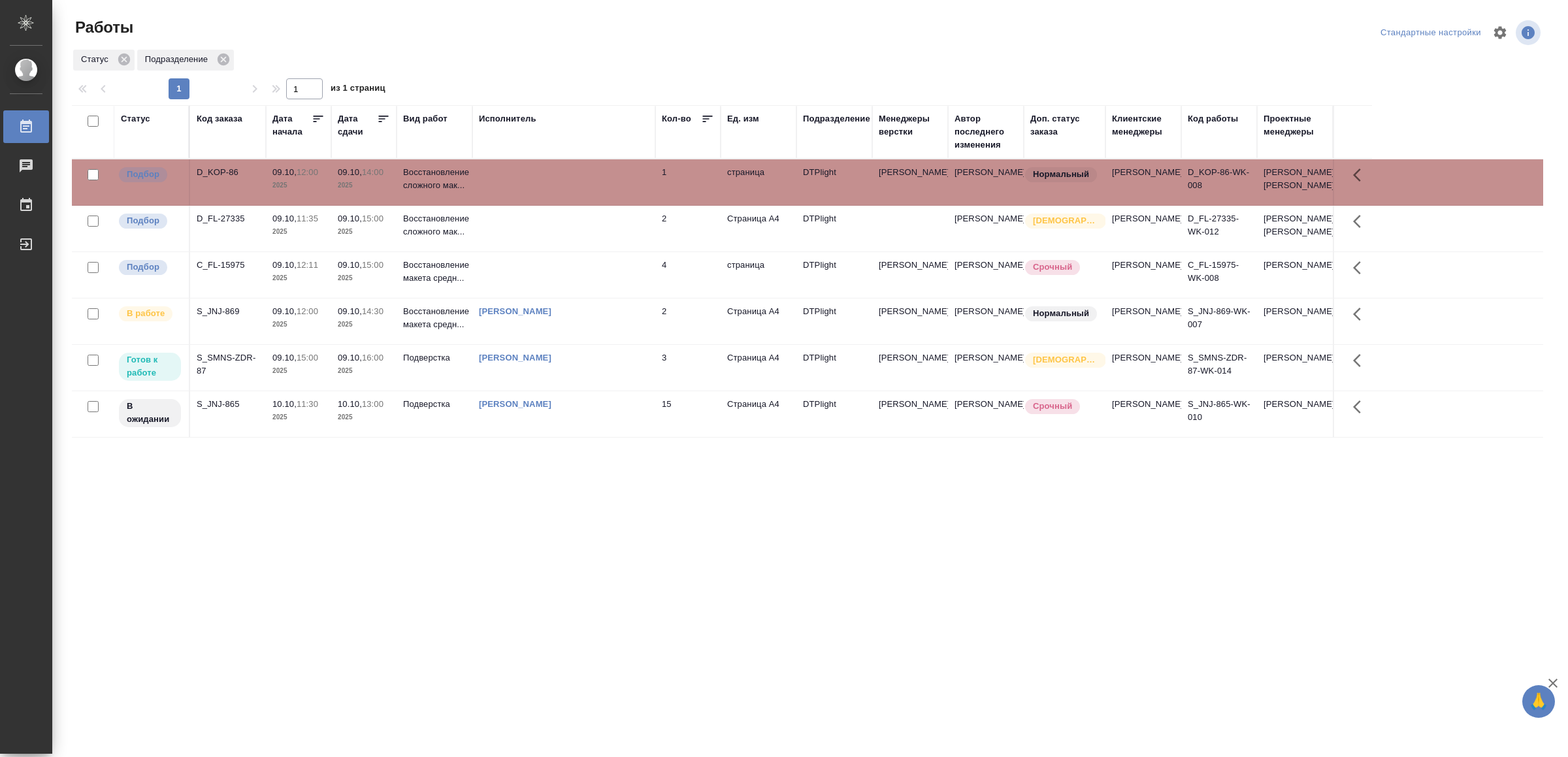
click at [584, 167] on td at bounding box center [563, 183] width 183 height 46
click at [598, 184] on td at bounding box center [563, 183] width 183 height 46
click at [566, 240] on td at bounding box center [563, 228] width 183 height 46
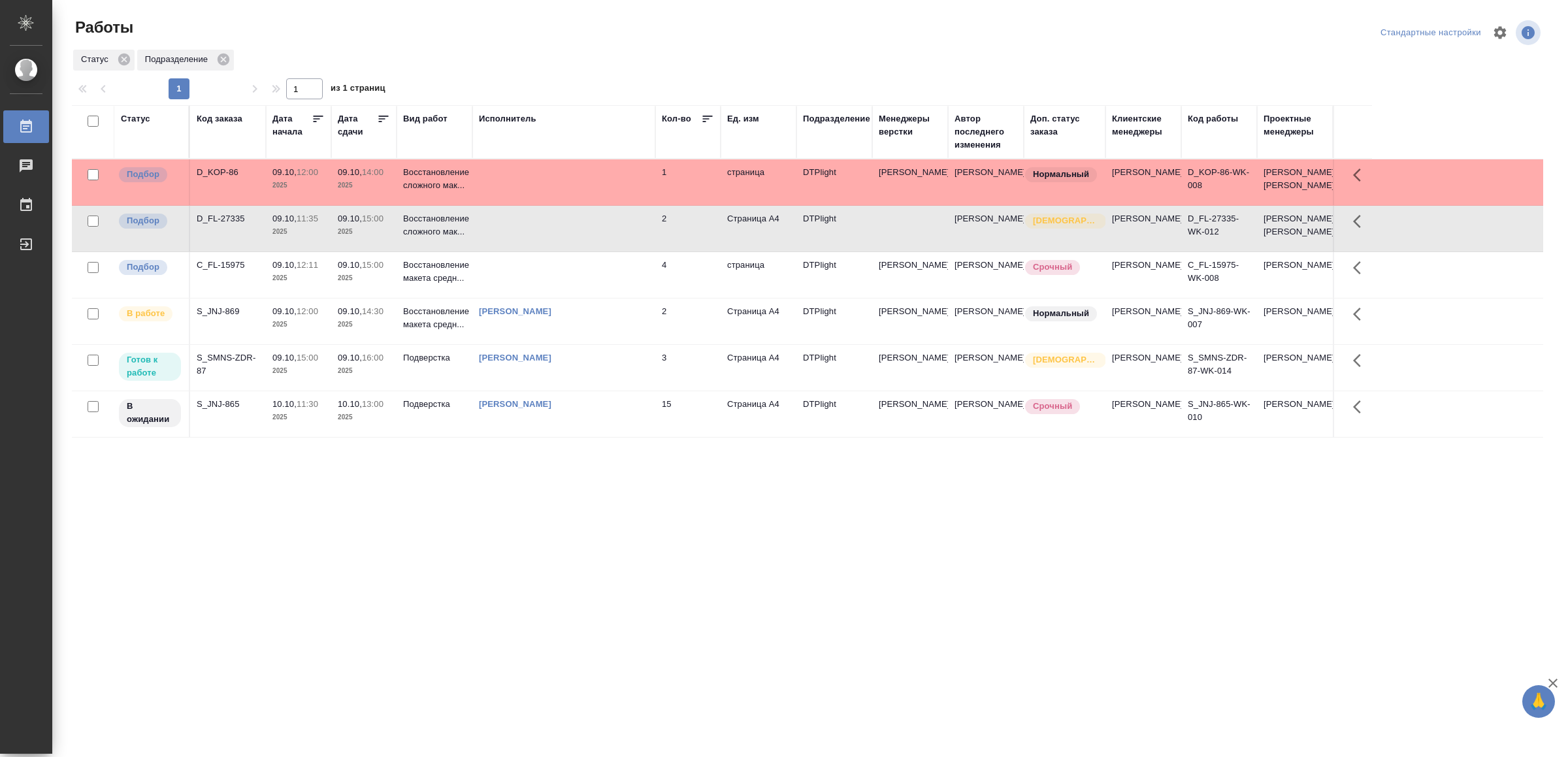
click at [566, 240] on td at bounding box center [563, 228] width 183 height 46
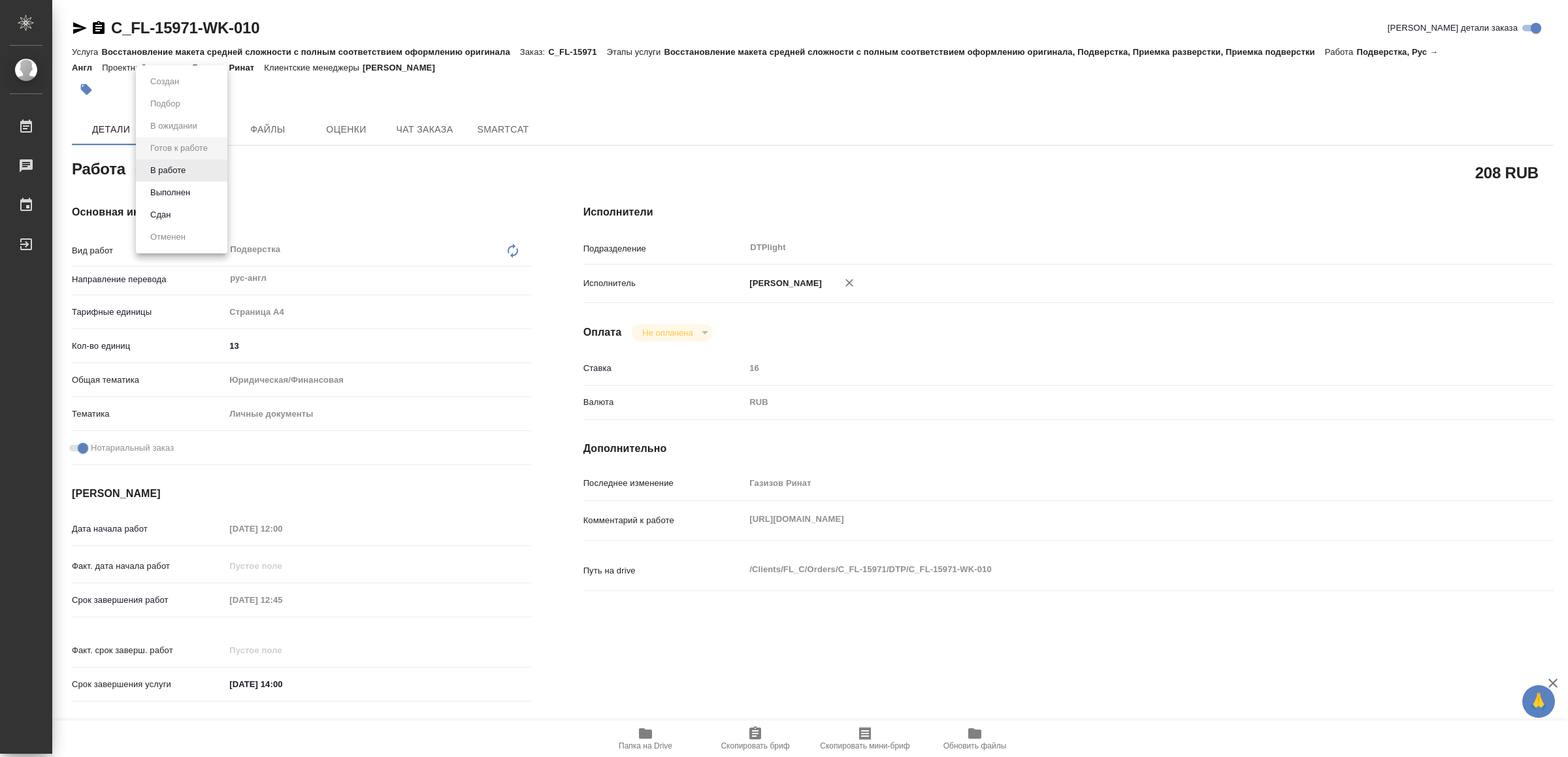
click at [196, 167] on body "🙏 .cls-1 fill:#fff; AWATERA Yamkovenko [PERSON_NAME] Работы Чаты График Выйти C…" at bounding box center [784, 378] width 1568 height 757
click at [196, 167] on li "В работе" at bounding box center [182, 171] width 91 height 22
type textarea "x"
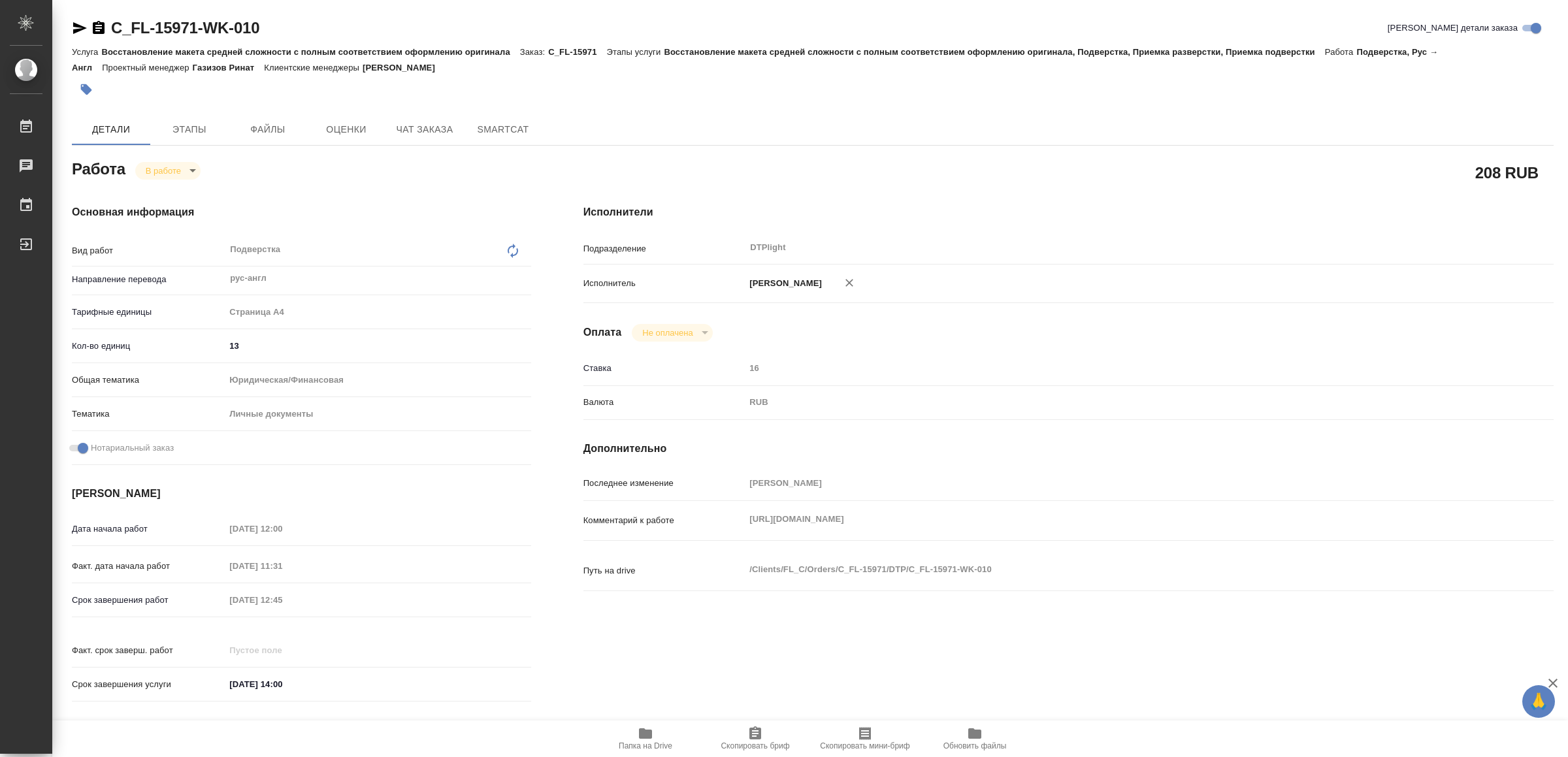
type textarea "x"
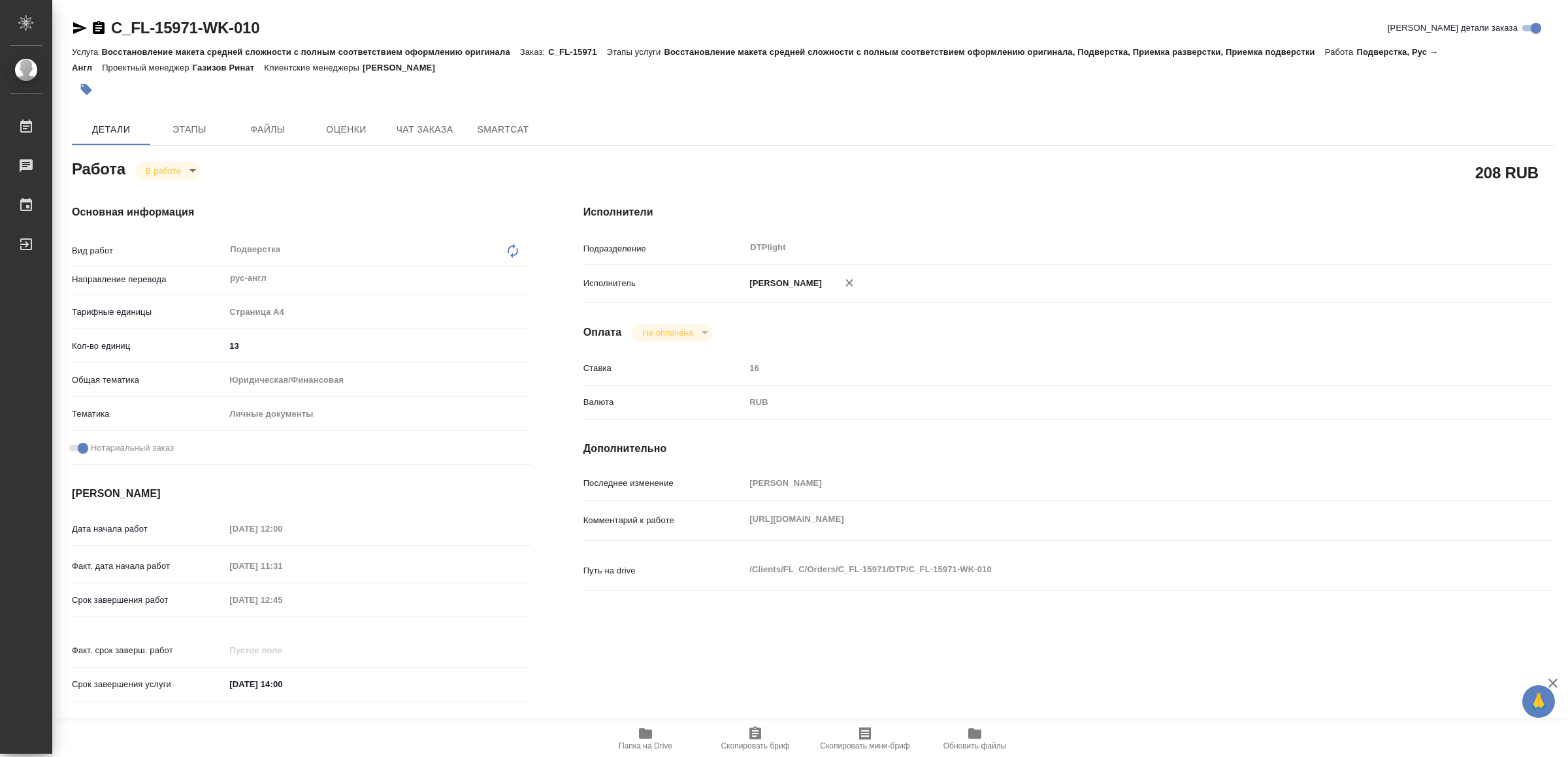
type textarea "x"
click at [1207, 531] on div "https://drive.awatera.com/apps/files/?dir=/Shares/FL_C/Orders/C_FL-15971/Transl…" at bounding box center [1109, 520] width 728 height 28
click at [658, 736] on span "Папка на Drive" at bounding box center [645, 738] width 94 height 25
click at [77, 28] on icon "button" at bounding box center [79, 27] width 16 height 16
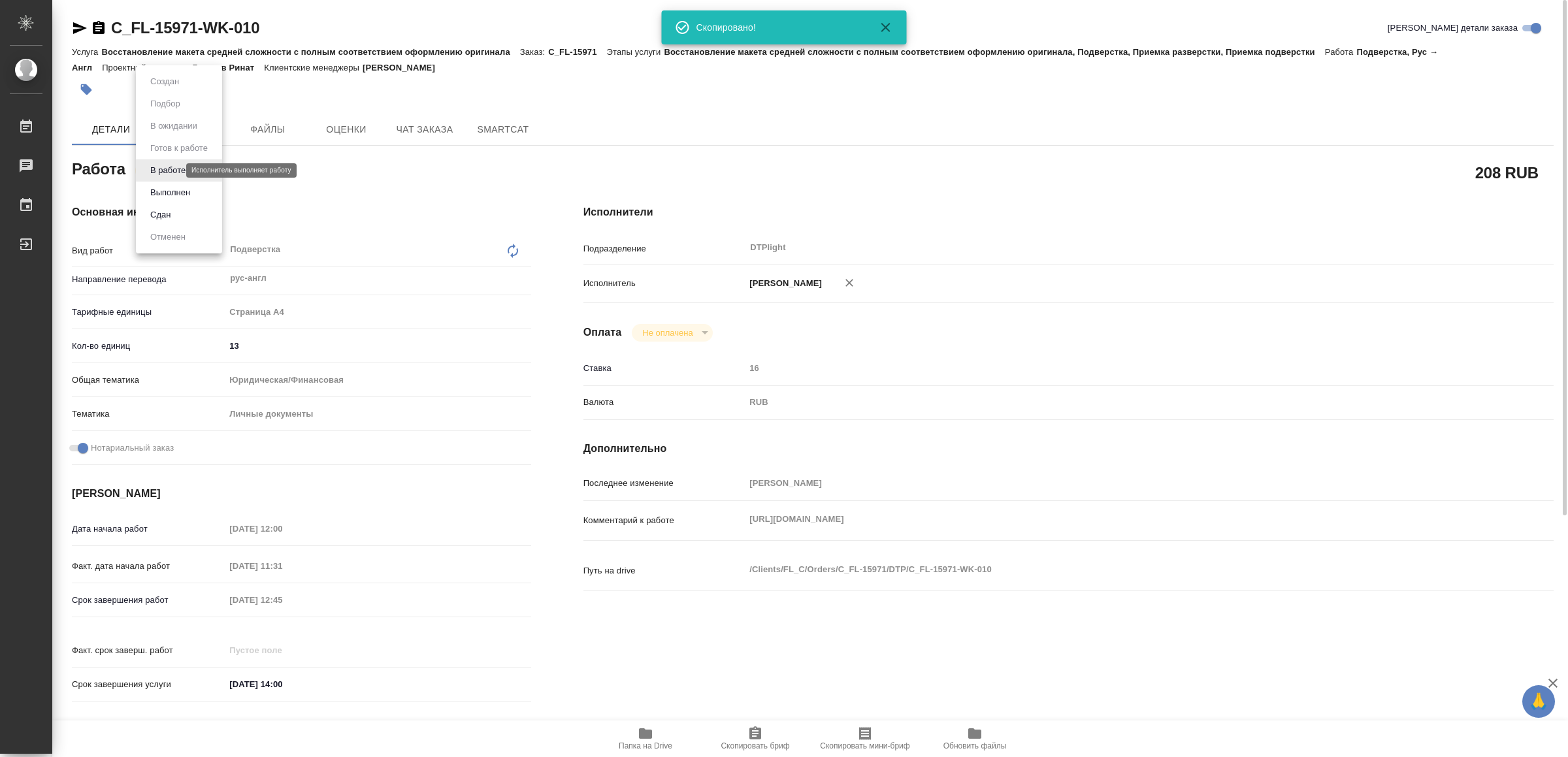
click at [163, 171] on body "🙏 .cls-1 fill:#fff; AWATERA Yamkovenko Vera Работы 0 Чаты График Выйти C_FL-159…" at bounding box center [784, 378] width 1568 height 757
click at [178, 193] on button "Выполнен" at bounding box center [170, 193] width 47 height 15
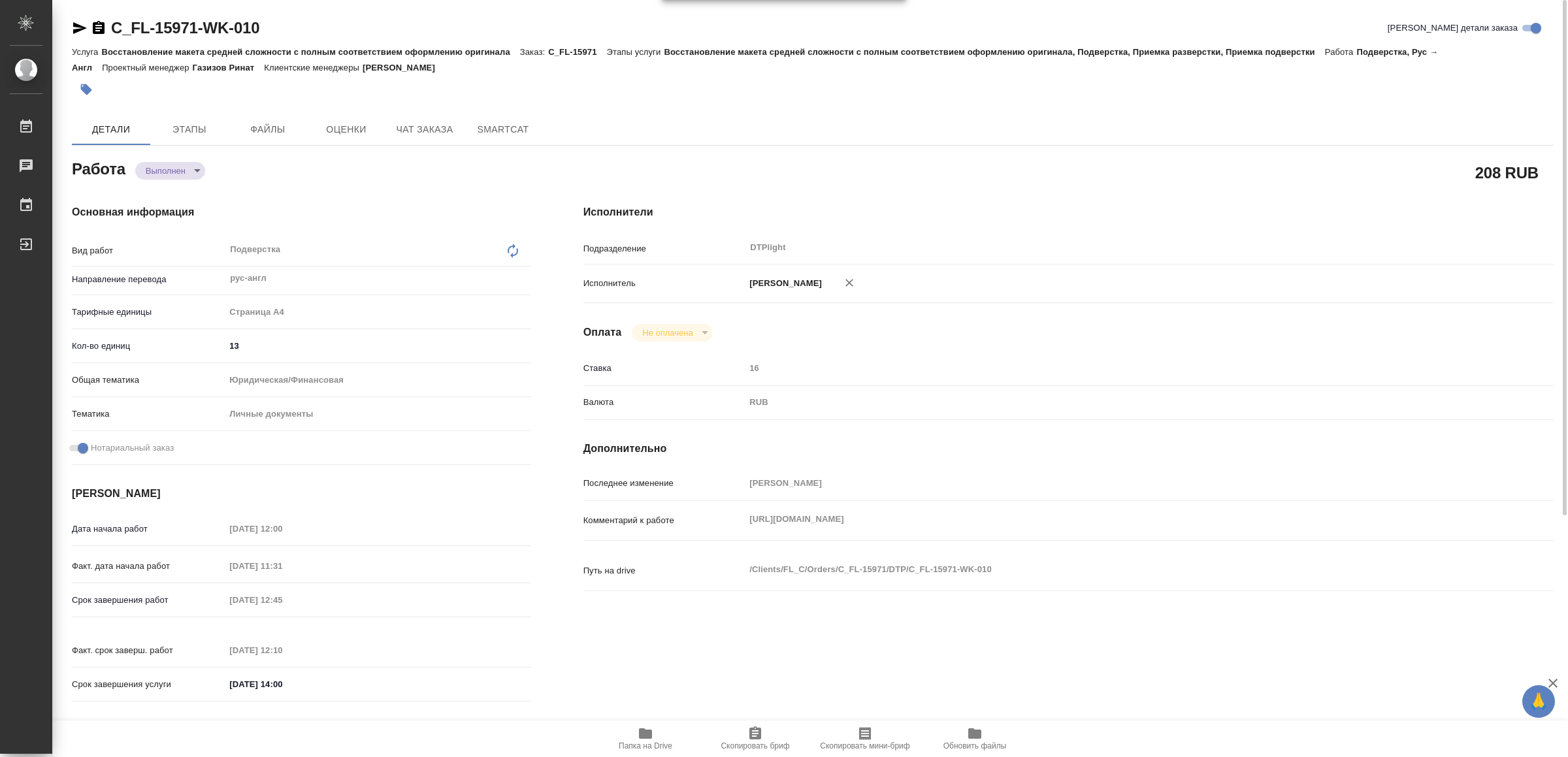
type textarea "x"
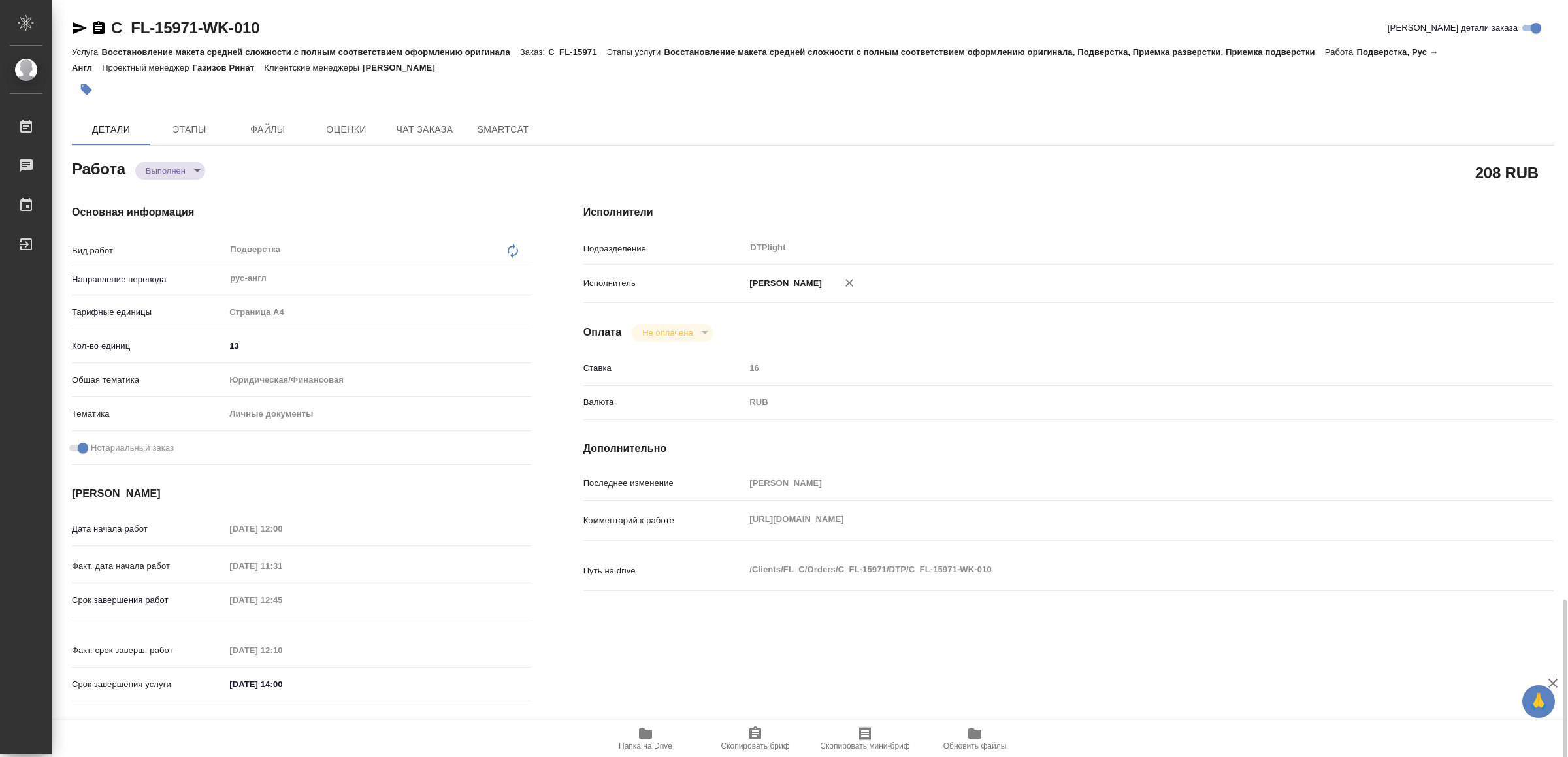
scroll to position [357, 0]
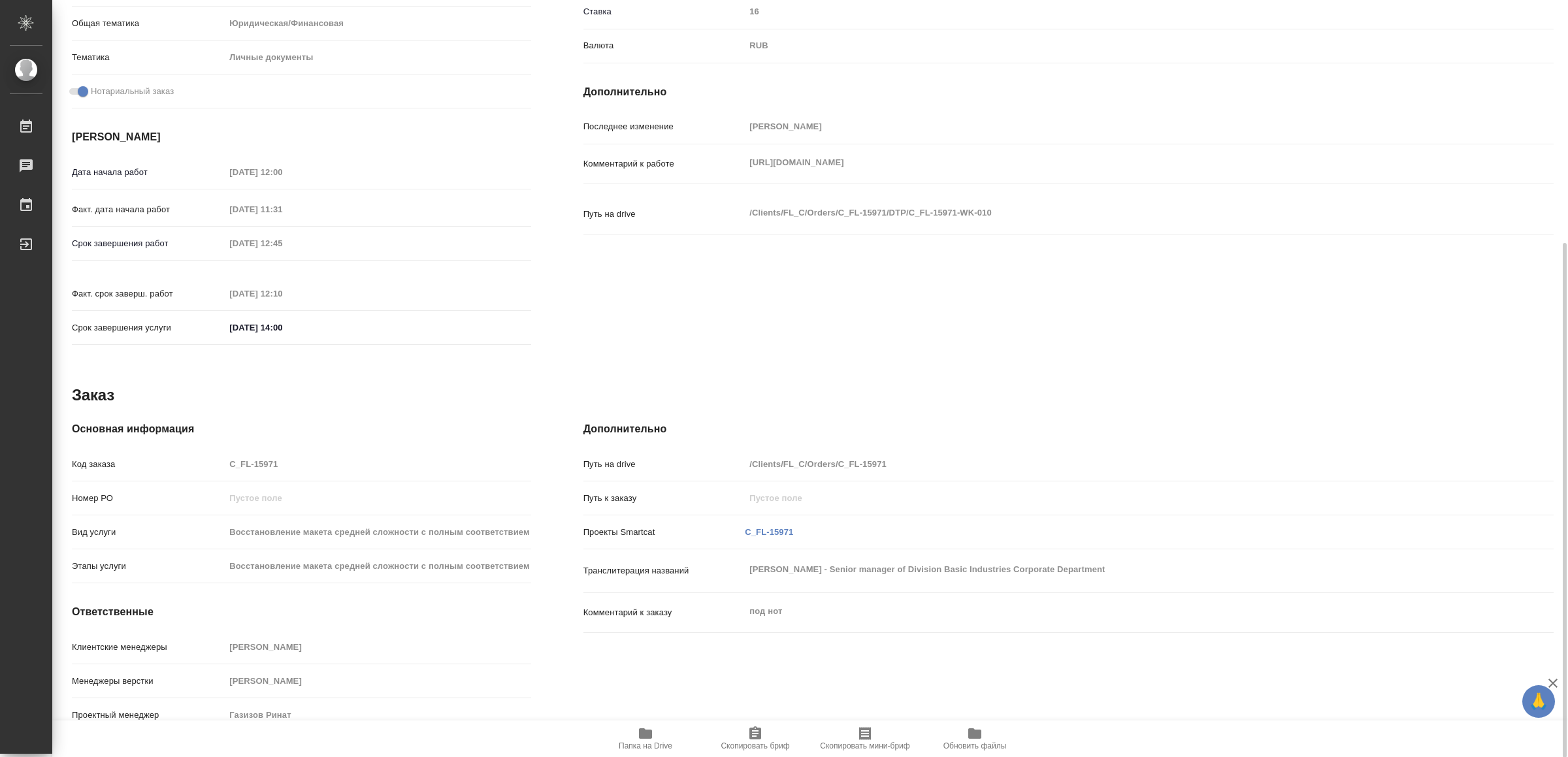
type textarea "x"
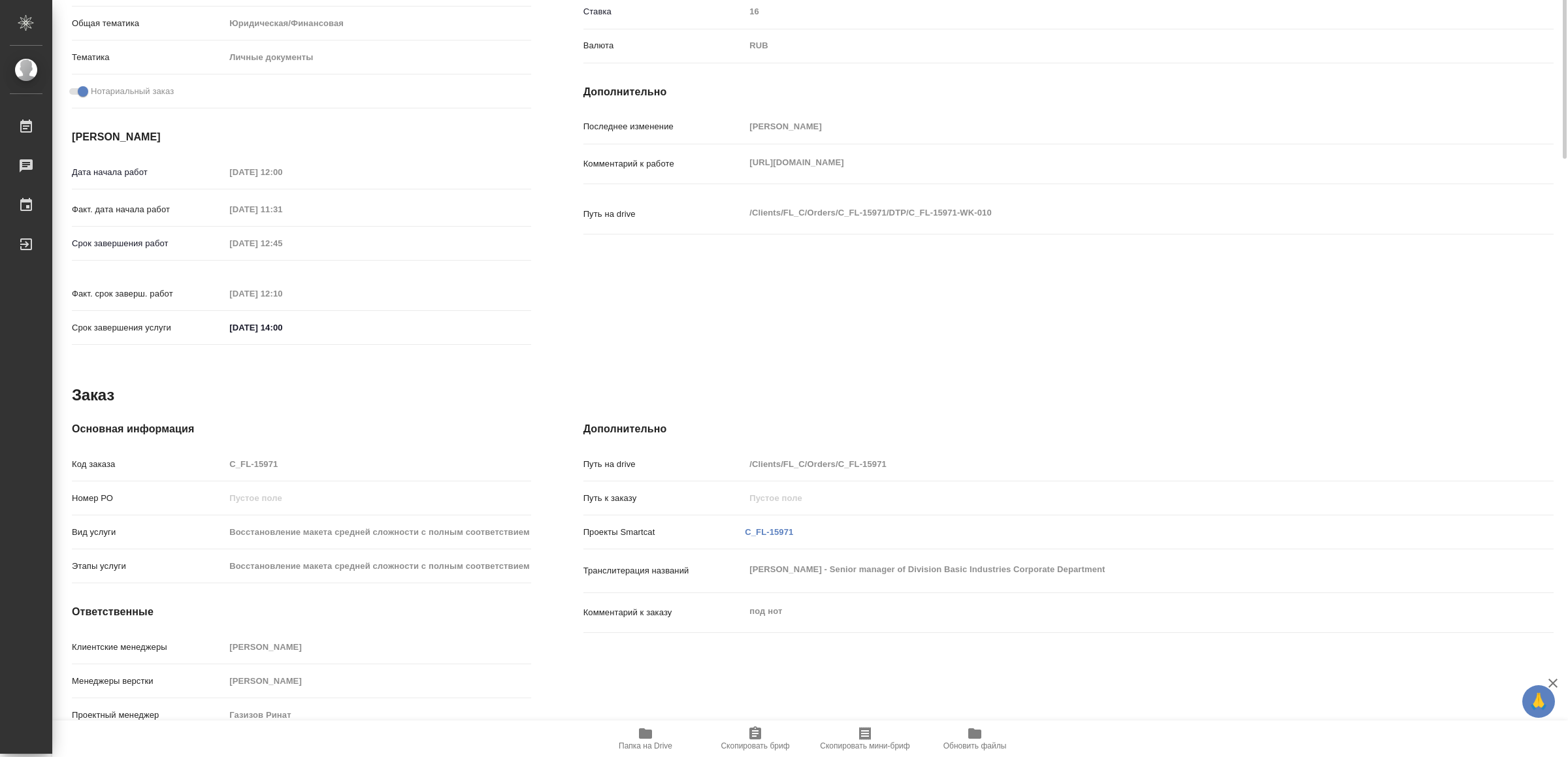
scroll to position [0, 0]
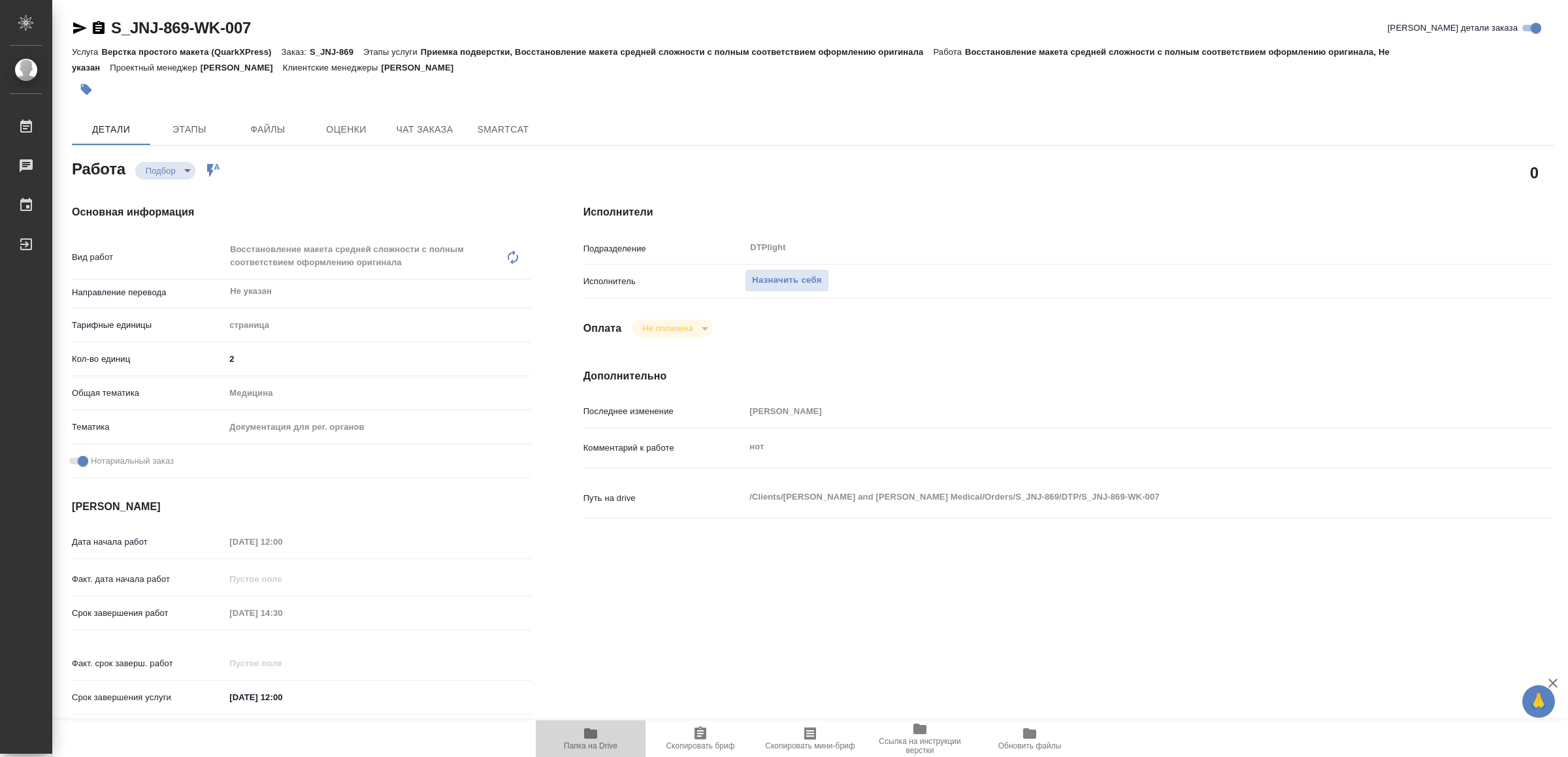
click at [593, 738] on icon "button" at bounding box center [591, 733] width 13 height 10
click at [818, 279] on span "Назначить себя" at bounding box center [787, 280] width 69 height 15
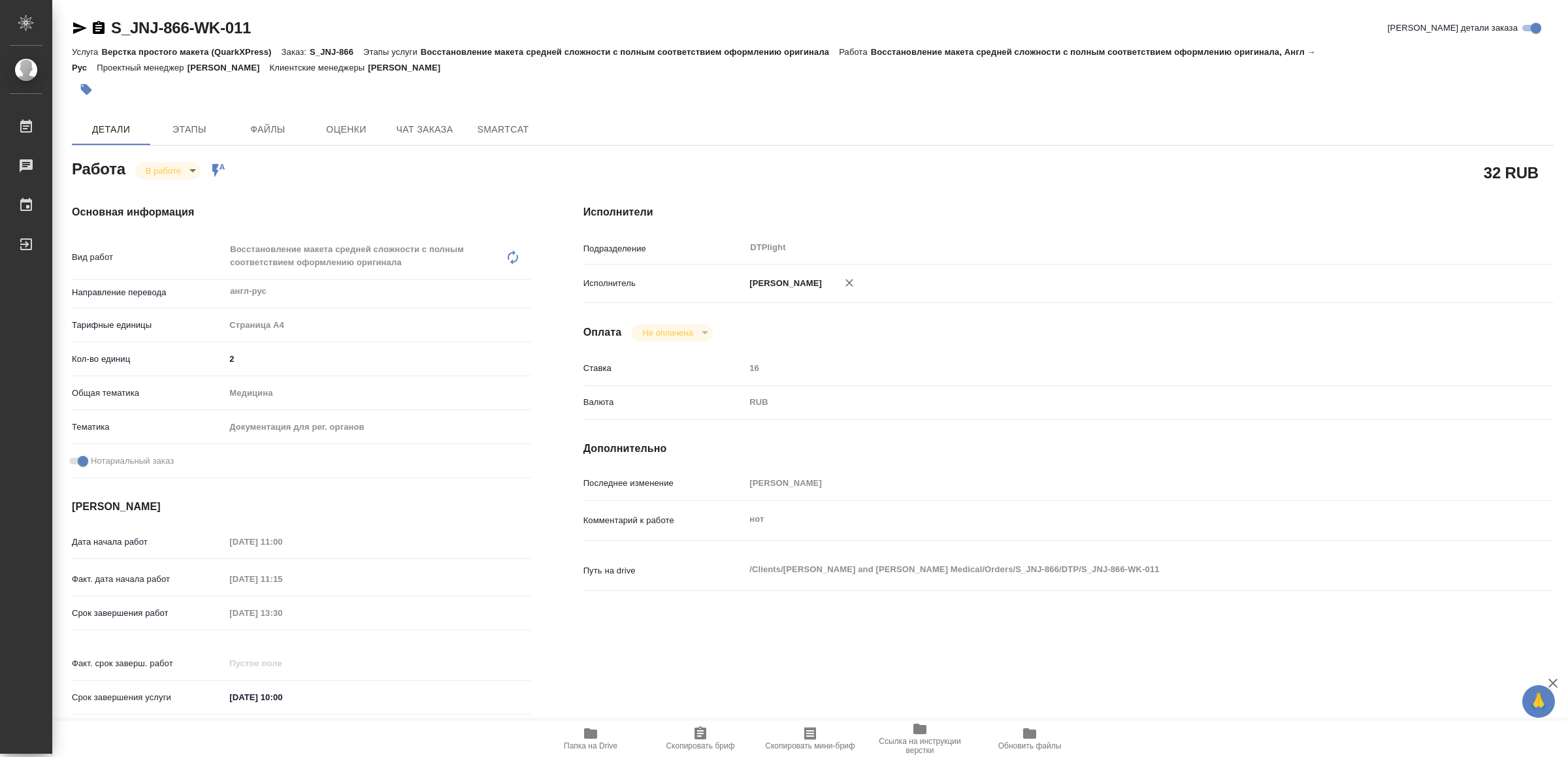
click at [587, 740] on icon "button" at bounding box center [590, 733] width 16 height 16
click at [81, 22] on icon "button" at bounding box center [79, 27] width 16 height 16
click at [163, 169] on body "🙏 .cls-1 fill:#fff; AWATERA Yamkovenko Vera Работы 0 Чаты График Выйти S_JNJ-86…" at bounding box center [784, 378] width 1568 height 757
drag, startPoint x: 177, startPoint y: 199, endPoint x: 199, endPoint y: 215, distance: 27.2
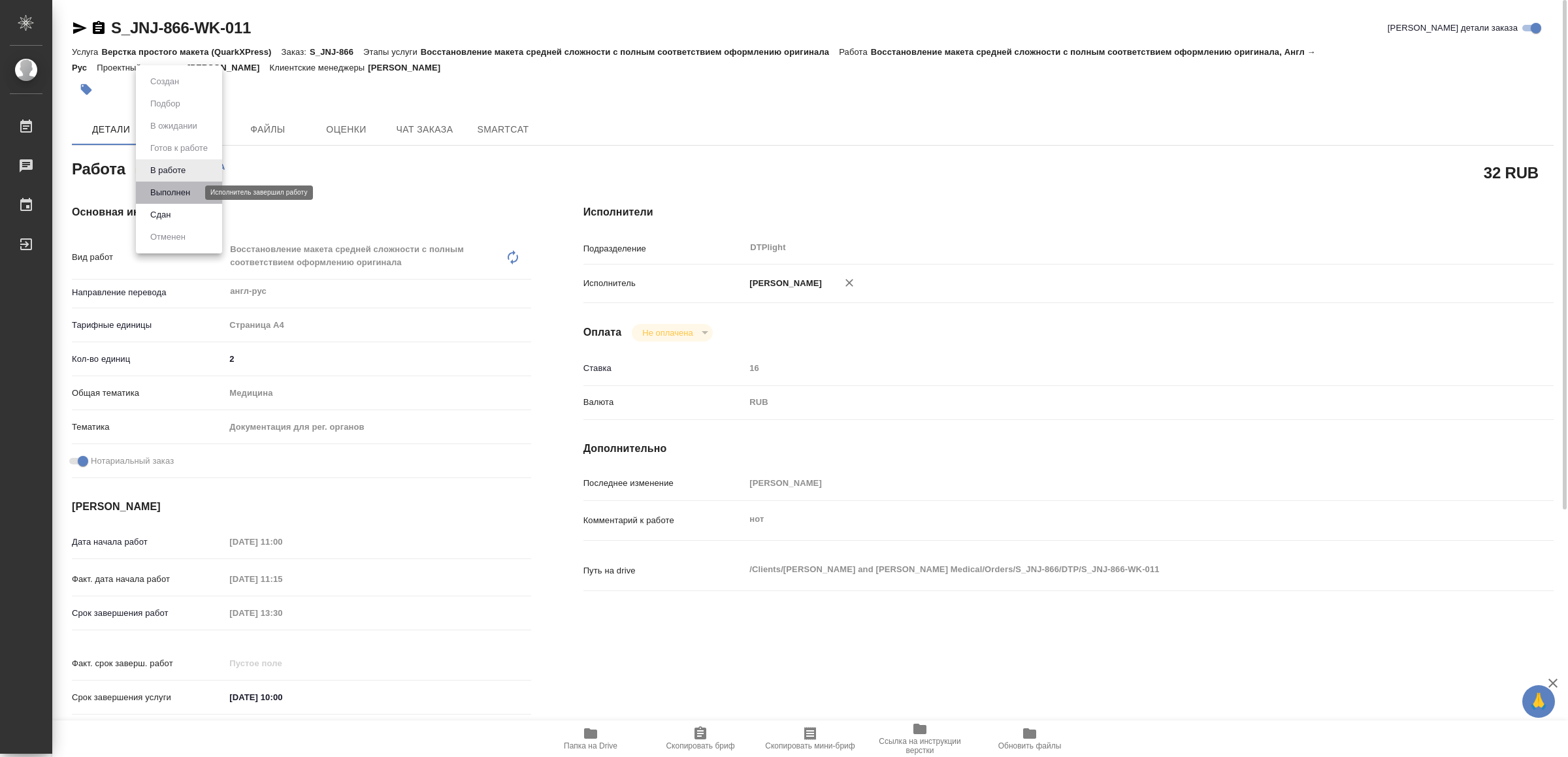
click at [178, 199] on button "Выполнен" at bounding box center [170, 193] width 47 height 15
type textarea "x"
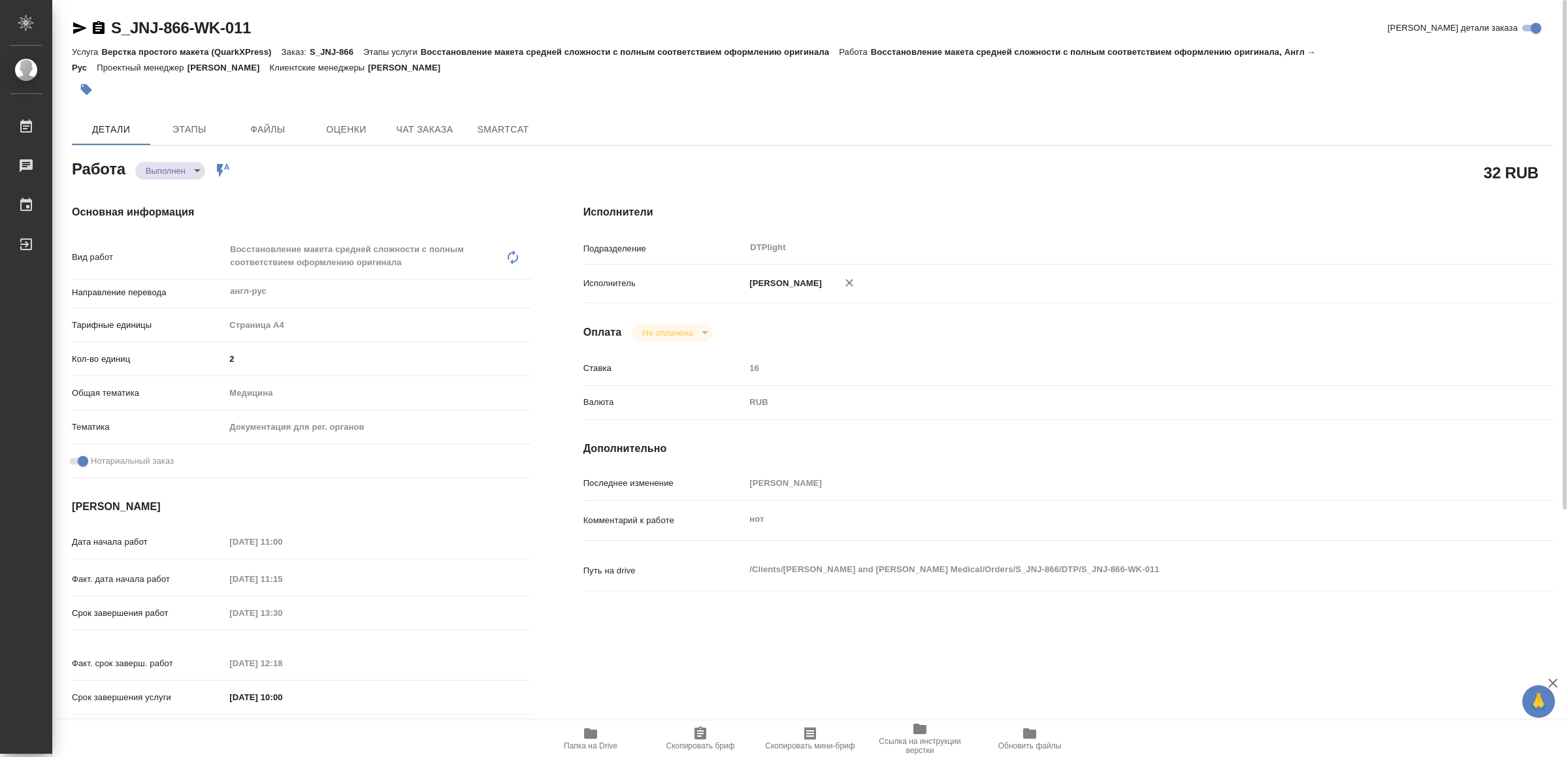
type textarea "x"
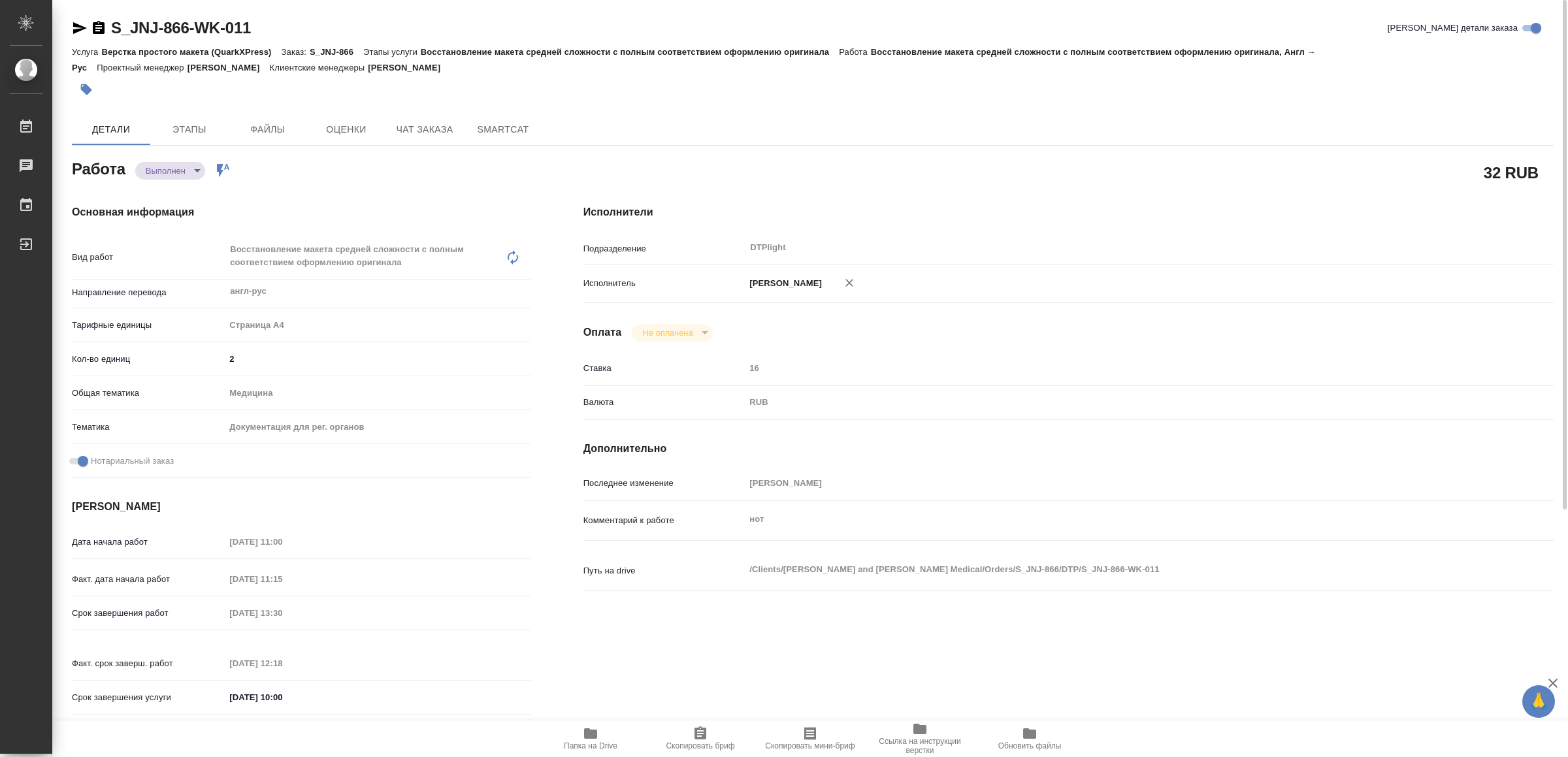
type textarea "x"
click at [190, 169] on body "🙏 .cls-1 fill:#fff; AWATERA Yamkovenko Vera Работы Чаты График Выйти S_JNJ-869-…" at bounding box center [784, 378] width 1568 height 757
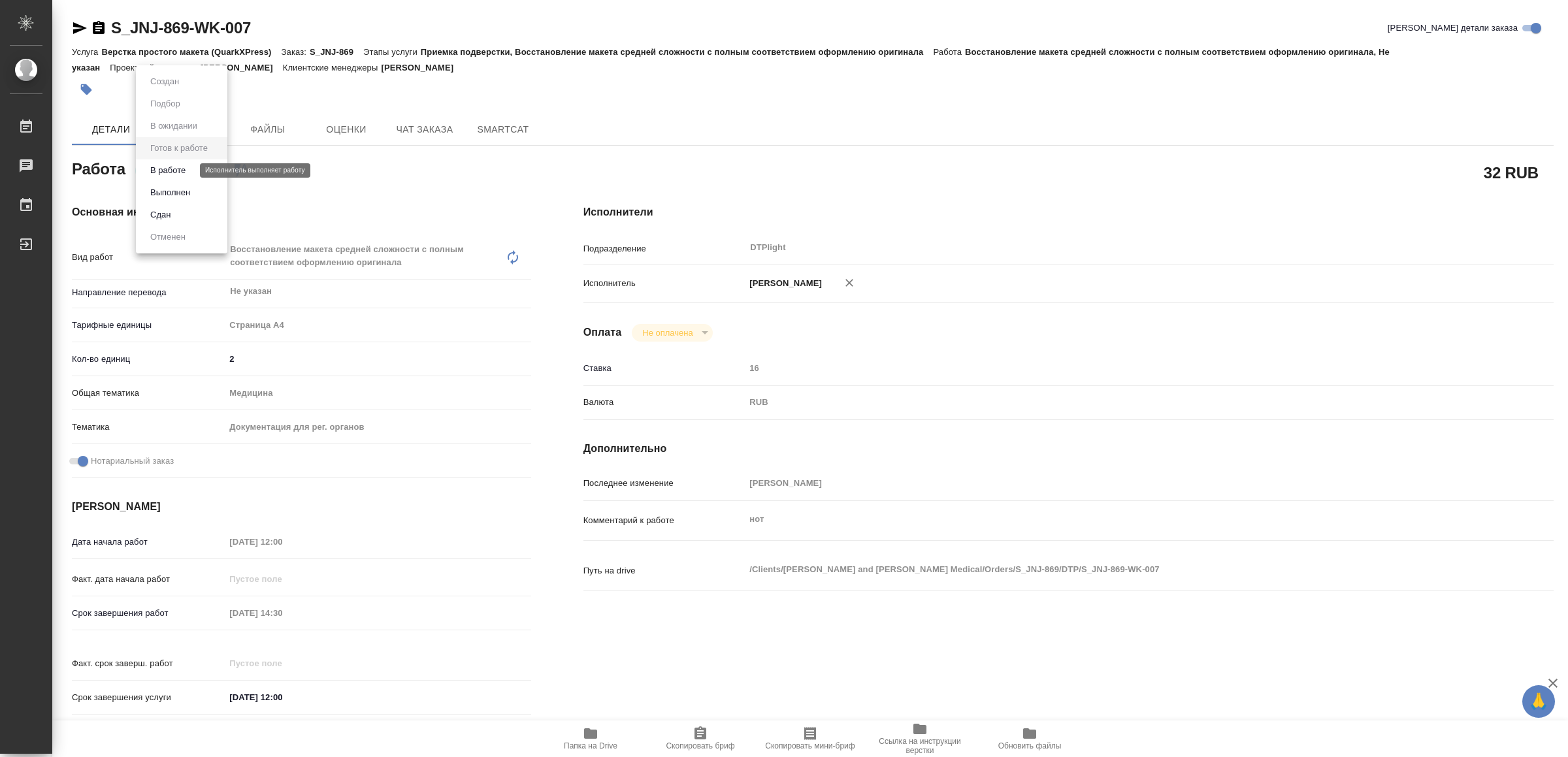
click at [189, 169] on button "В работе" at bounding box center [167, 171] width 43 height 15
type textarea "x"
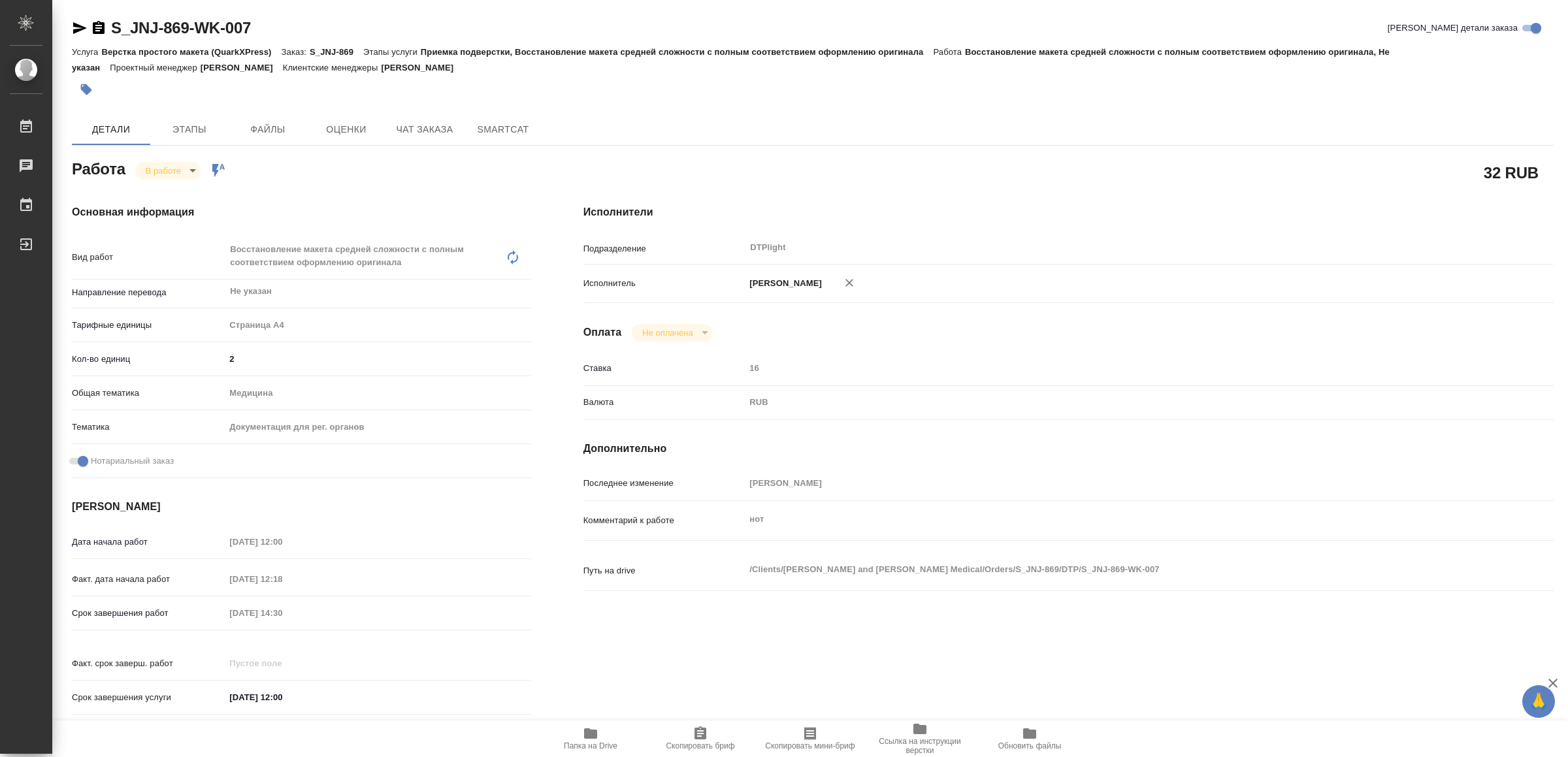
type textarea "x"
click at [77, 22] on icon "button" at bounding box center [79, 27] width 16 height 16
type textarea "x"
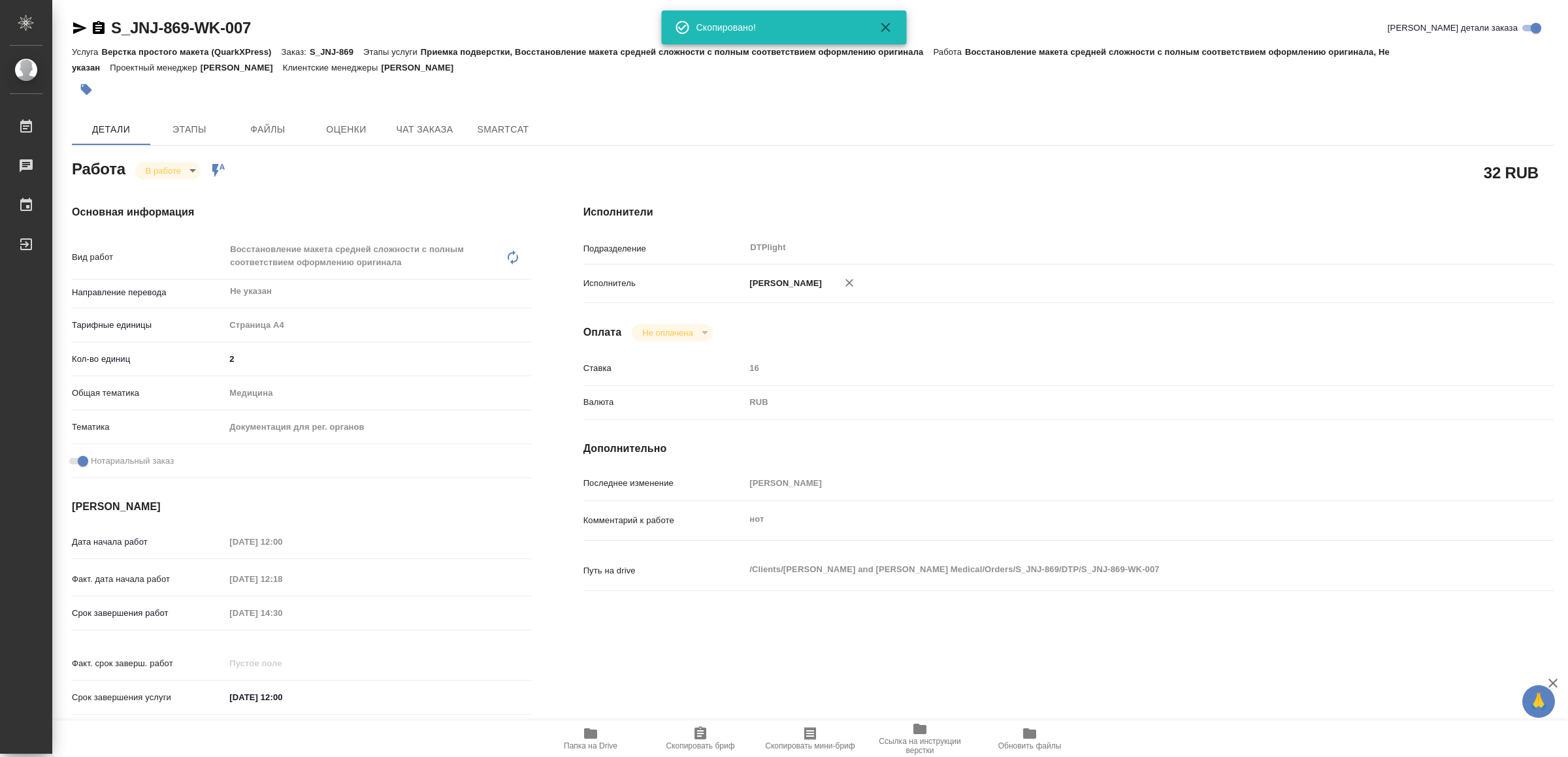
type textarea "x"
click at [580, 738] on span "Папка на Drive" at bounding box center [590, 738] width 94 height 25
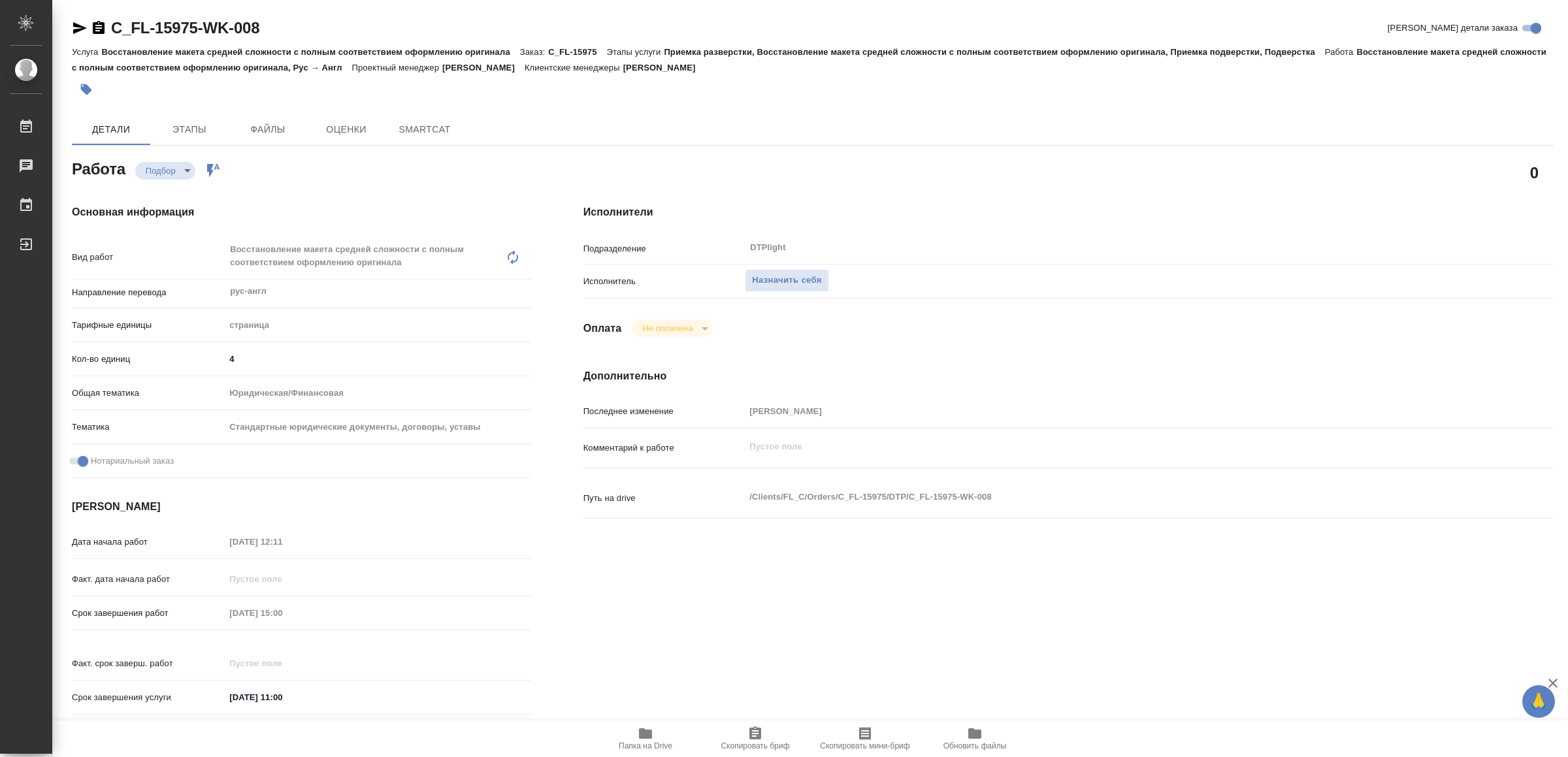
click at [651, 739] on icon "button" at bounding box center [645, 733] width 16 height 16
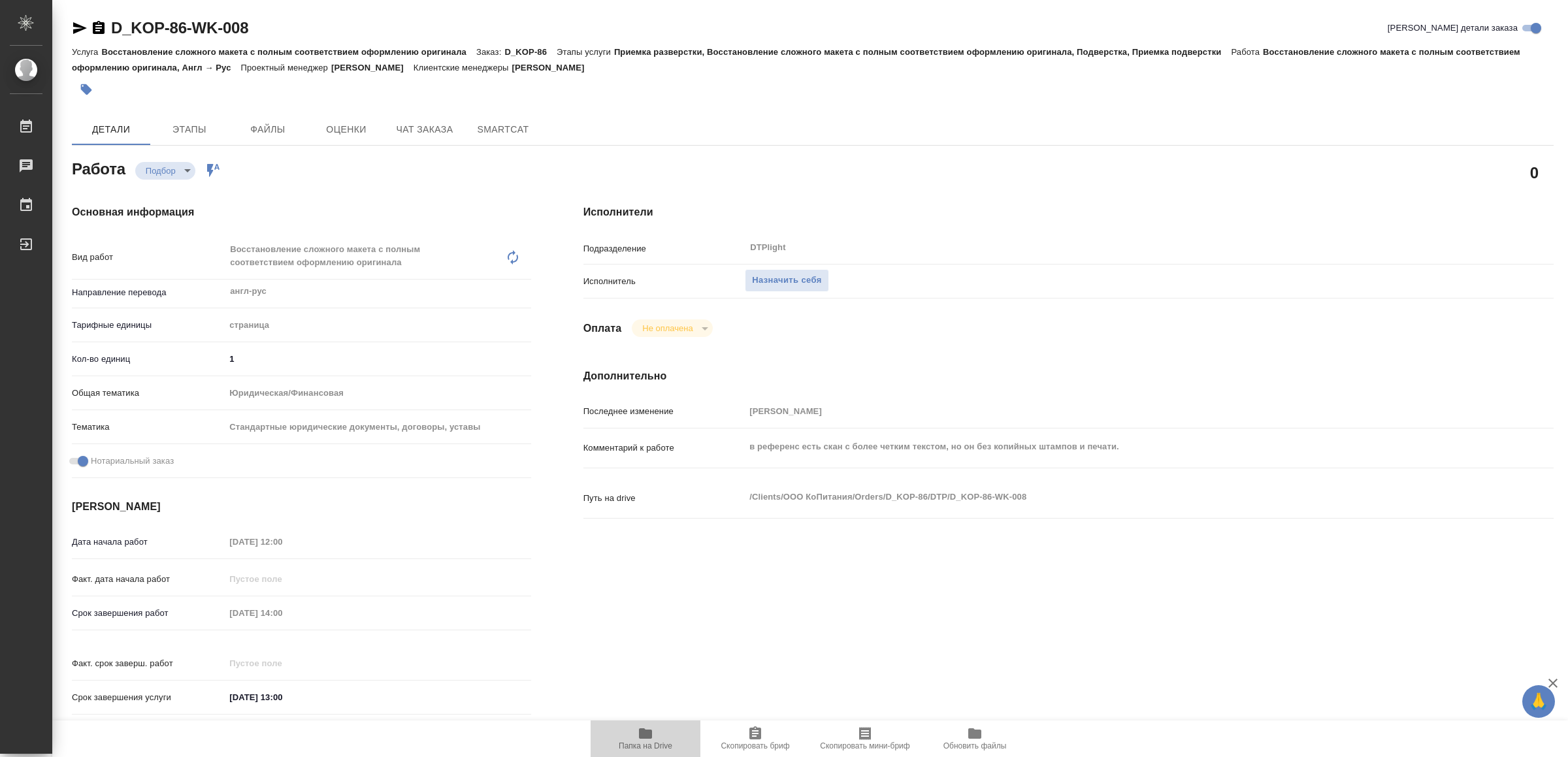
click at [624, 733] on span "Папка на Drive" at bounding box center [645, 738] width 94 height 25
click at [647, 740] on icon "button" at bounding box center [645, 733] width 16 height 16
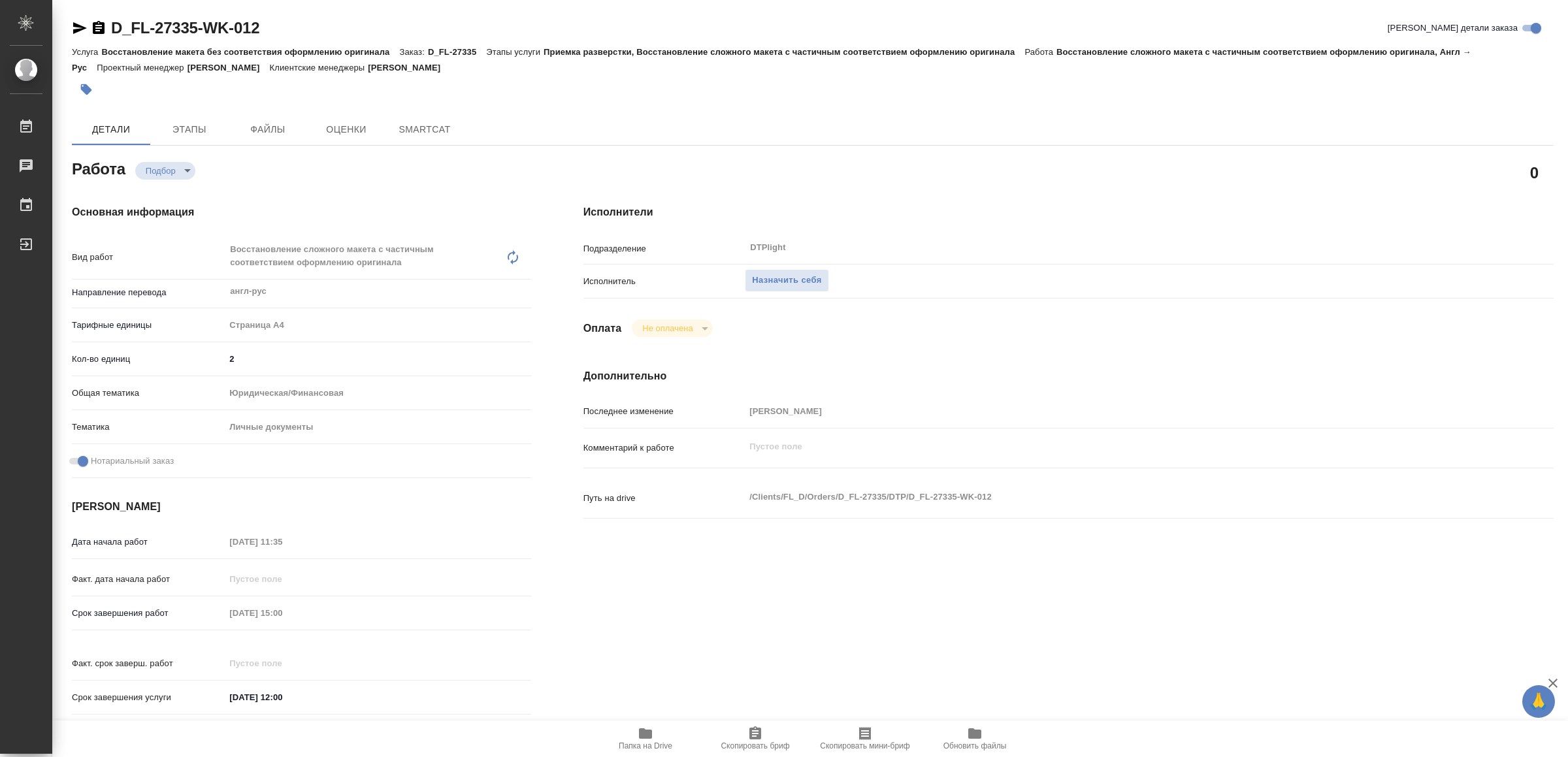
click at [643, 739] on icon "button" at bounding box center [646, 733] width 13 height 10
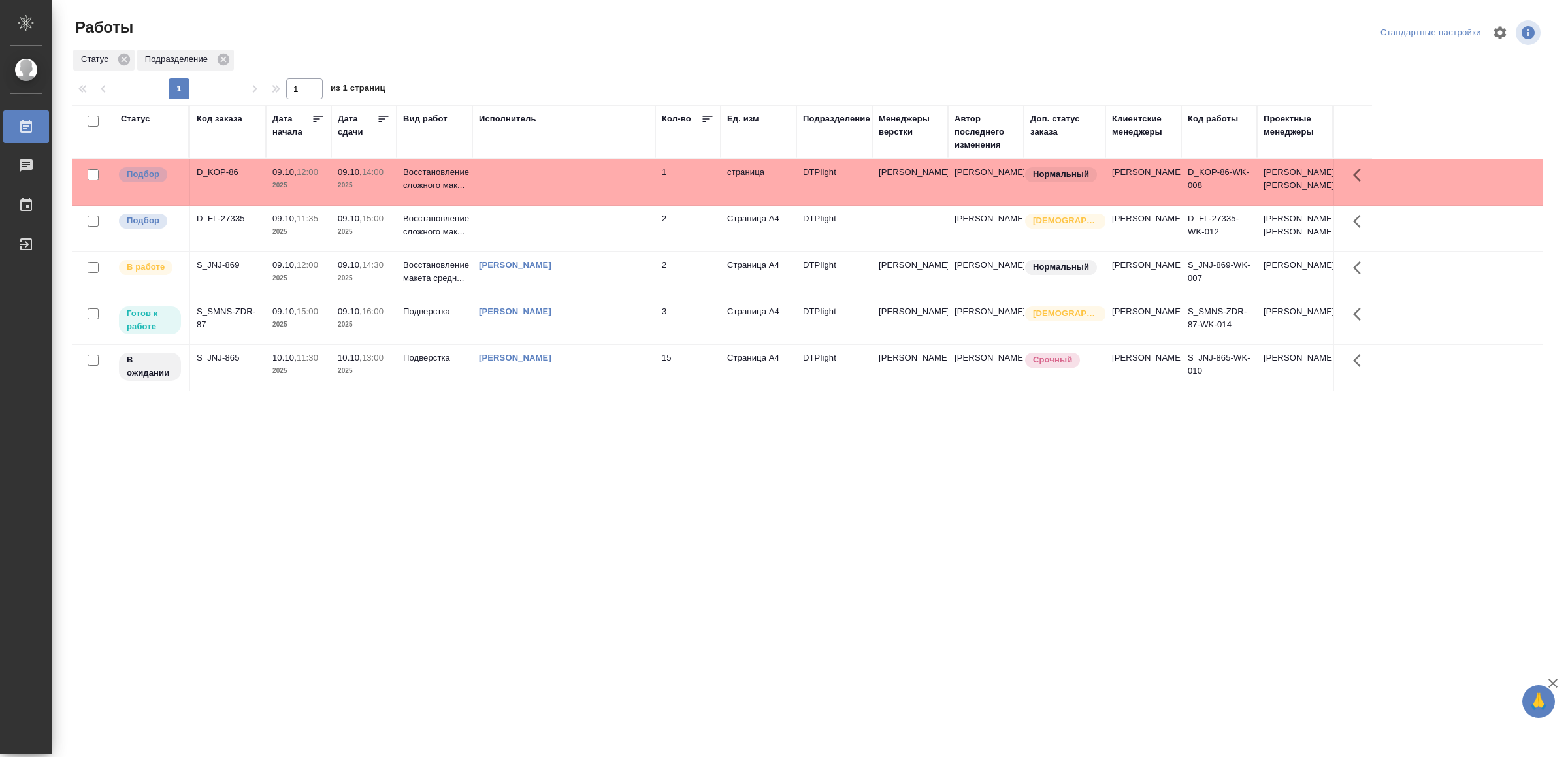
click at [569, 318] on div "[PERSON_NAME]" at bounding box center [563, 311] width 170 height 13
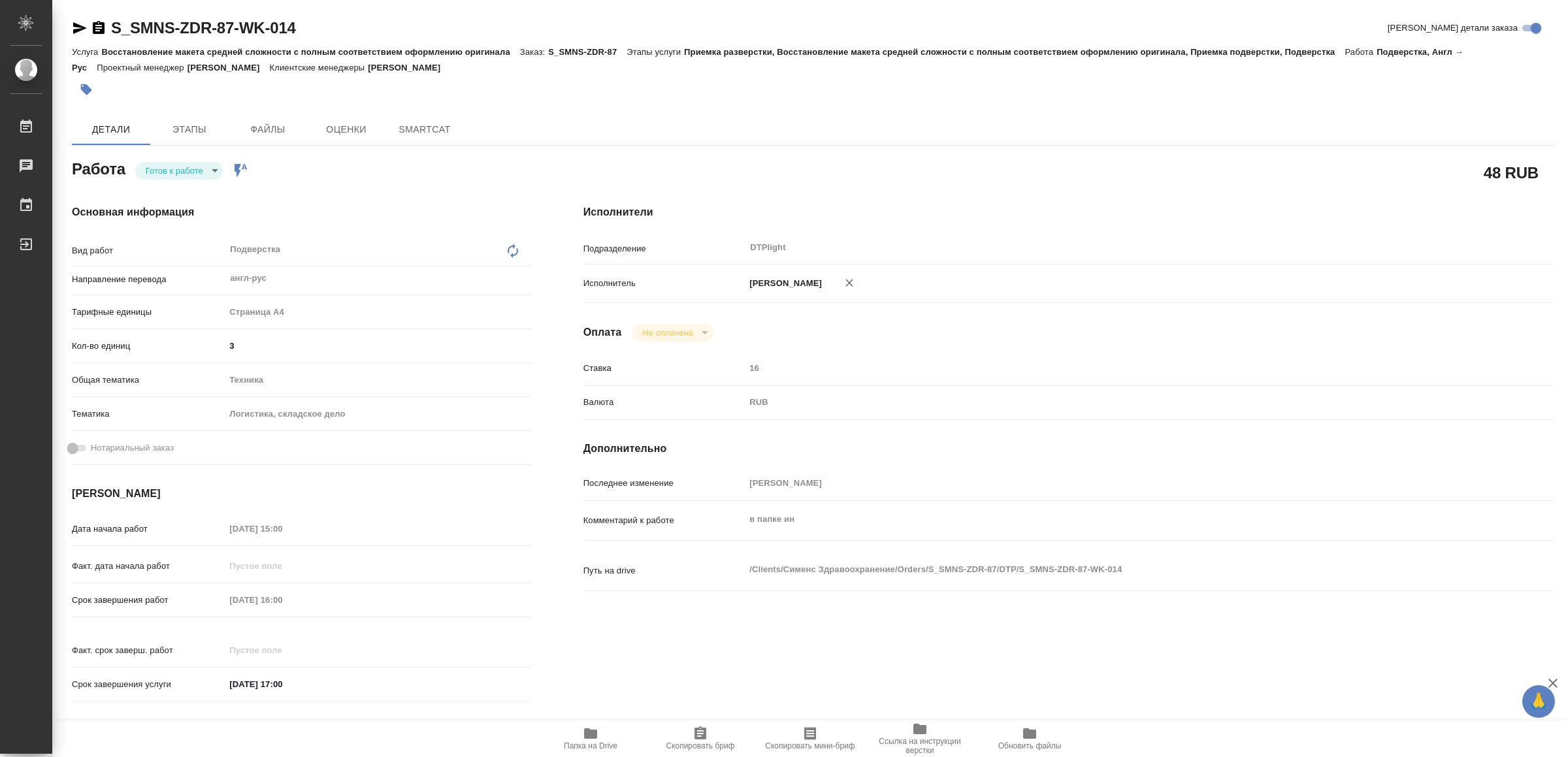
type textarea "x"
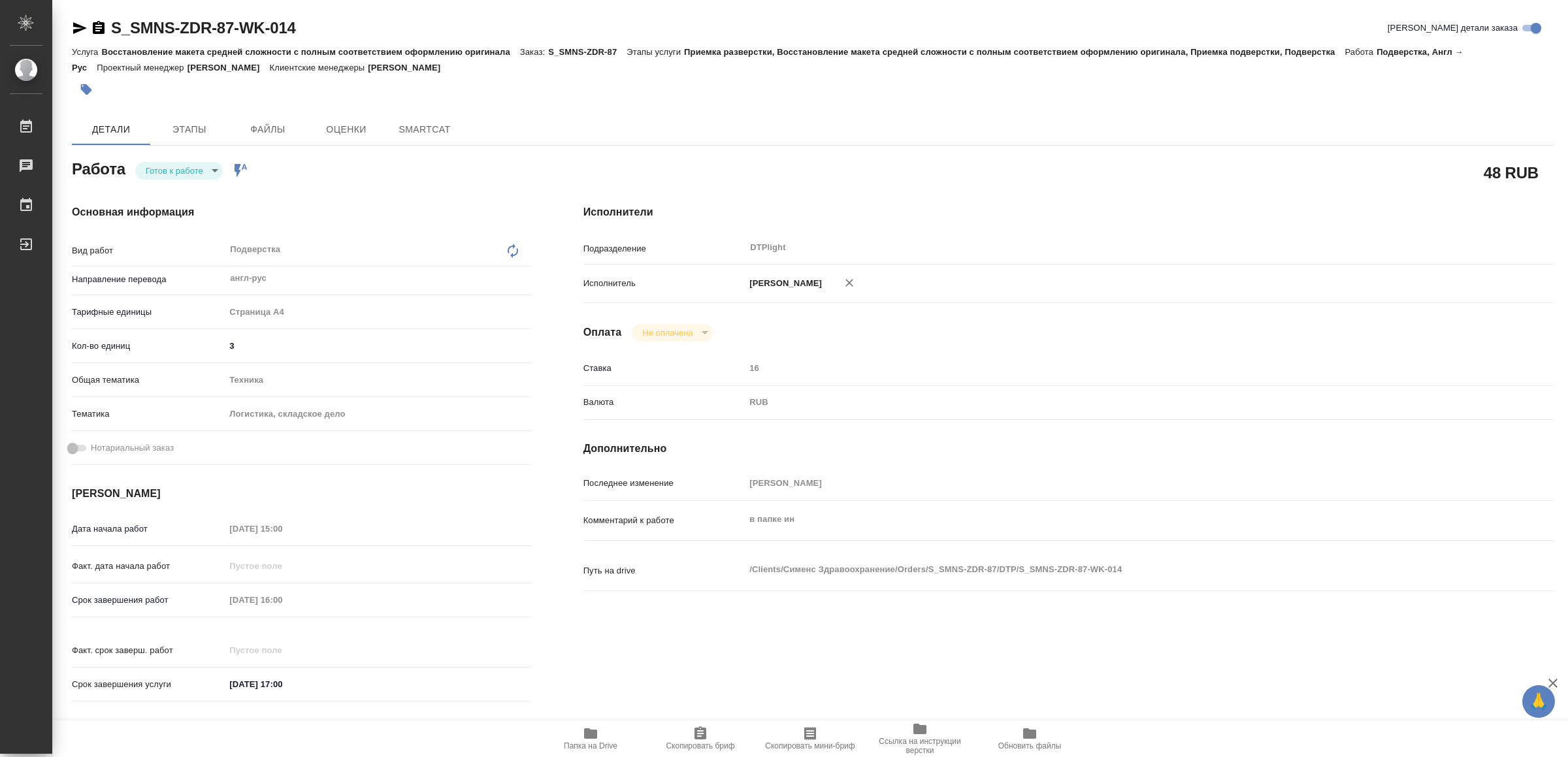
type textarea "x"
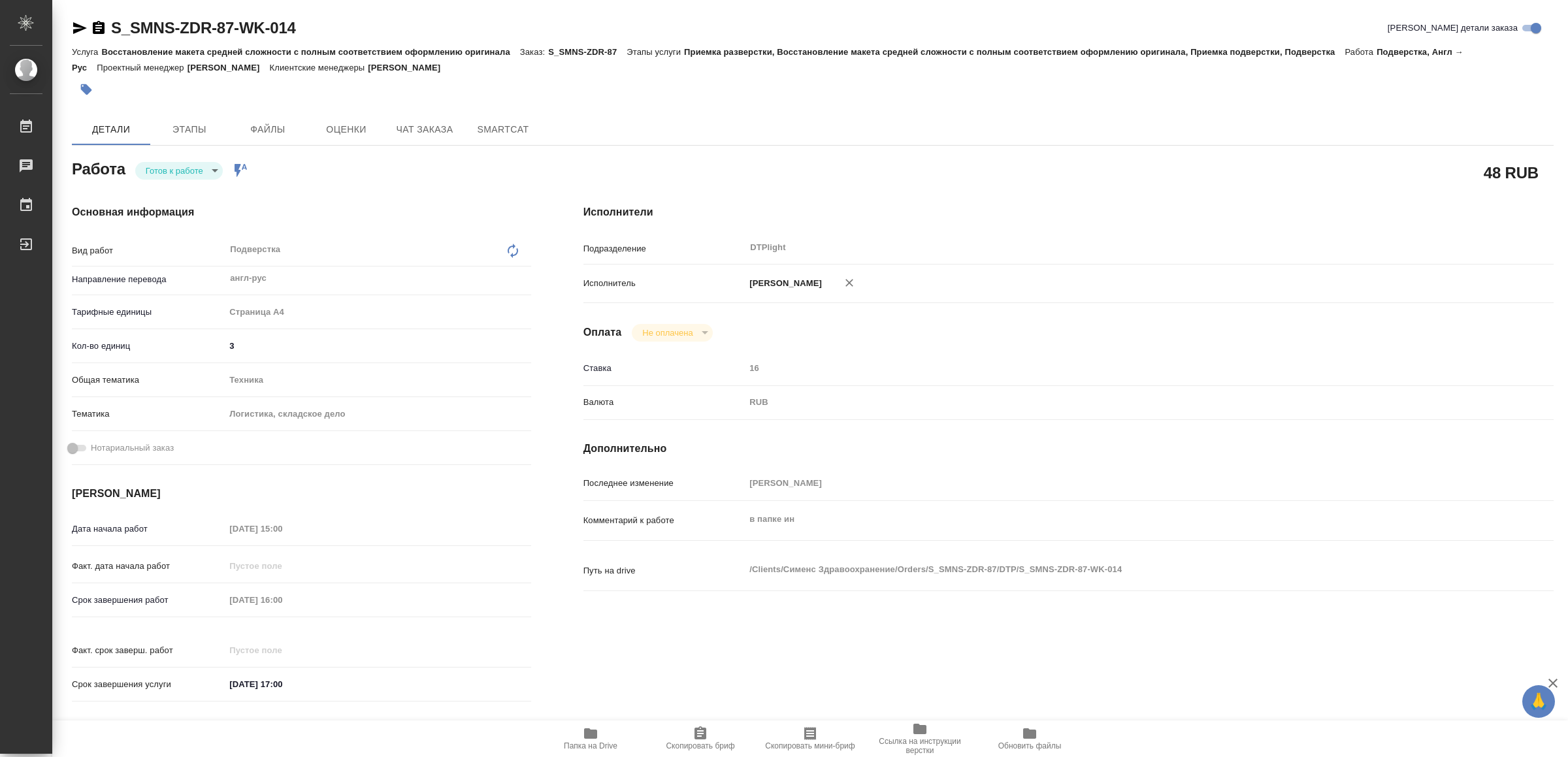
click at [77, 26] on icon "button" at bounding box center [79, 27] width 14 height 12
type textarea "x"
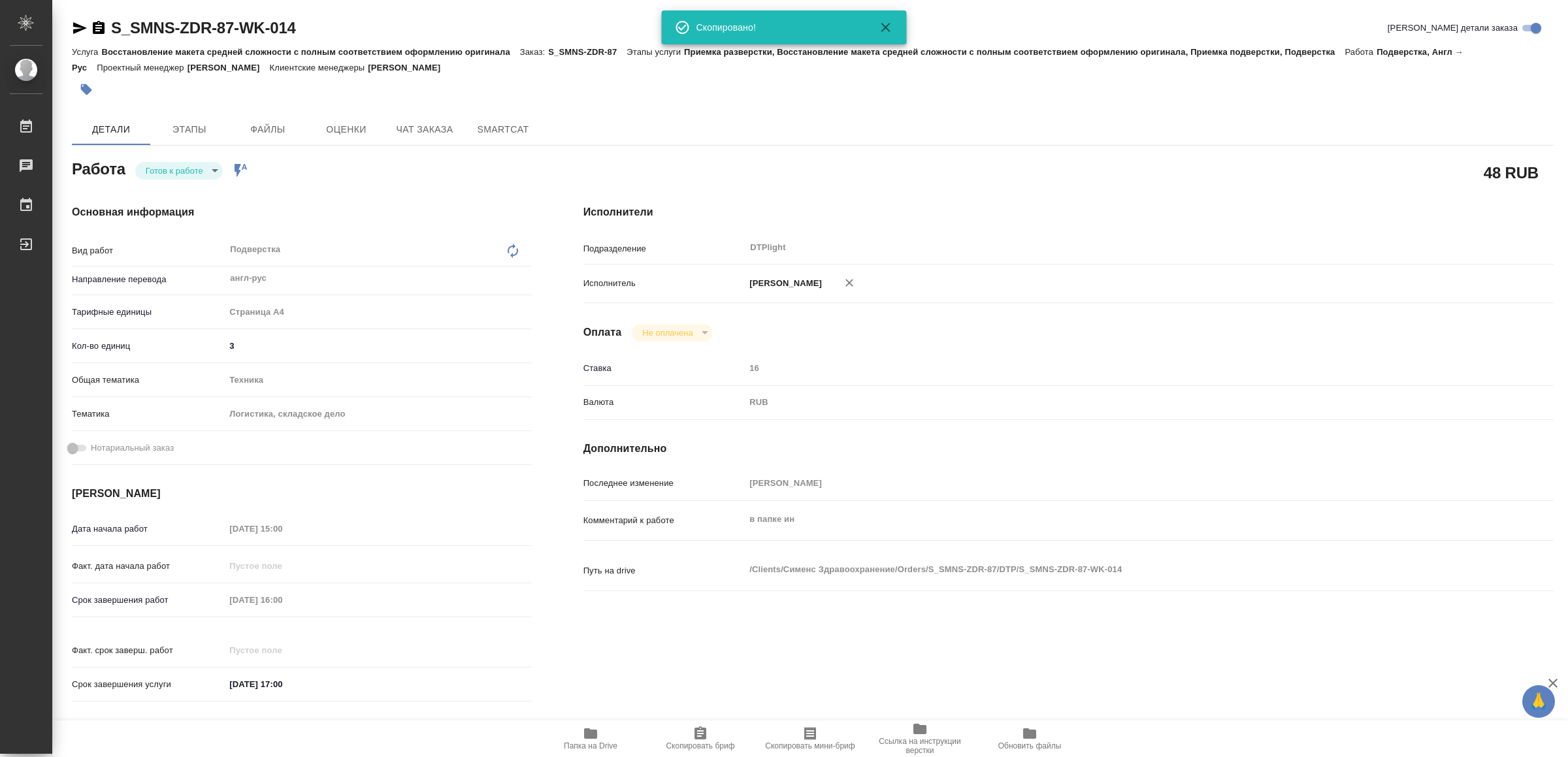
type textarea "x"
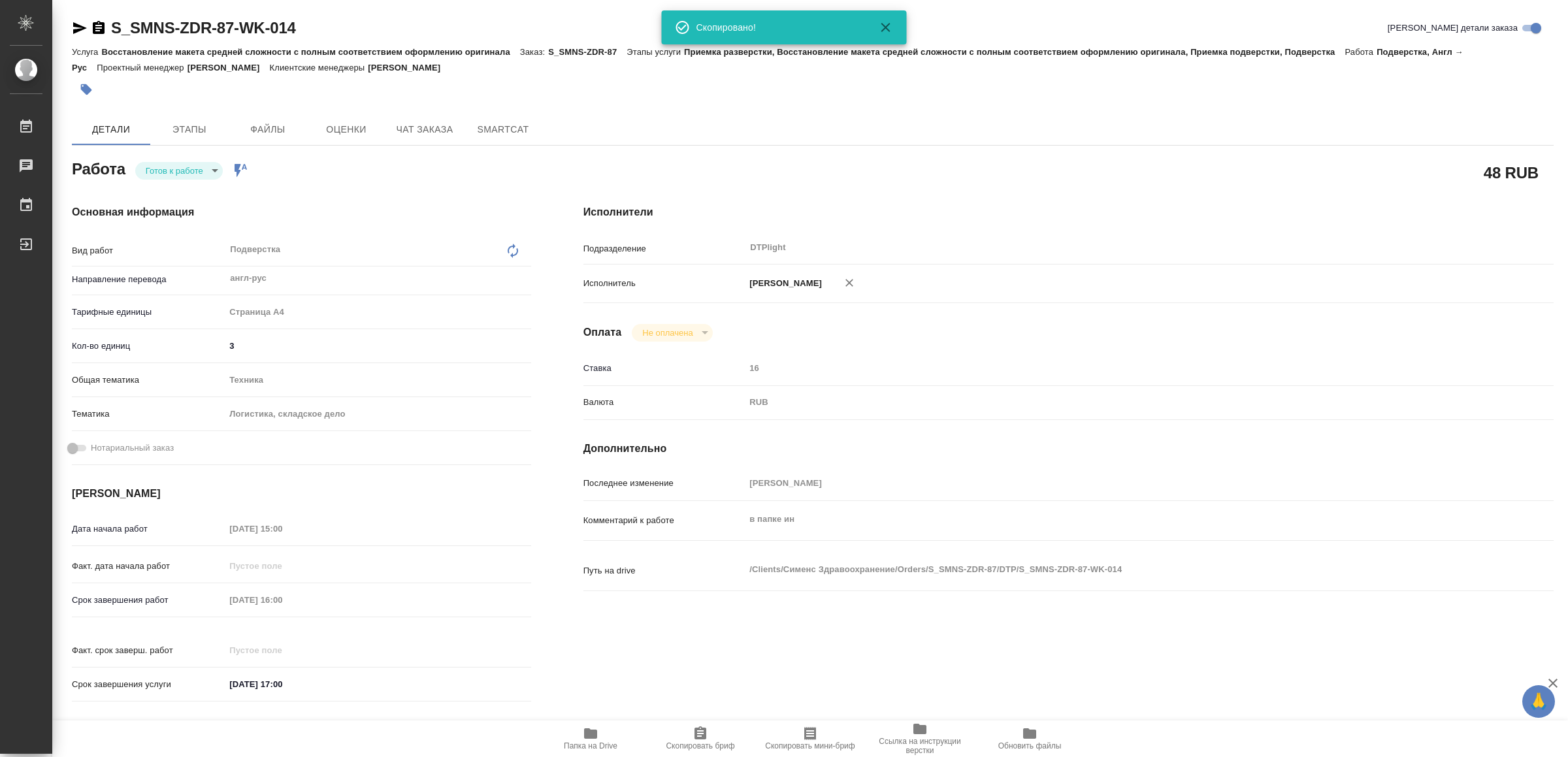
type textarea "x"
click at [178, 171] on body "🙏 .cls-1 fill:#fff; AWATERA Yamkovenko Vera Работы 0 Чаты График Выйти S_SMNS-Z…" at bounding box center [784, 378] width 1568 height 757
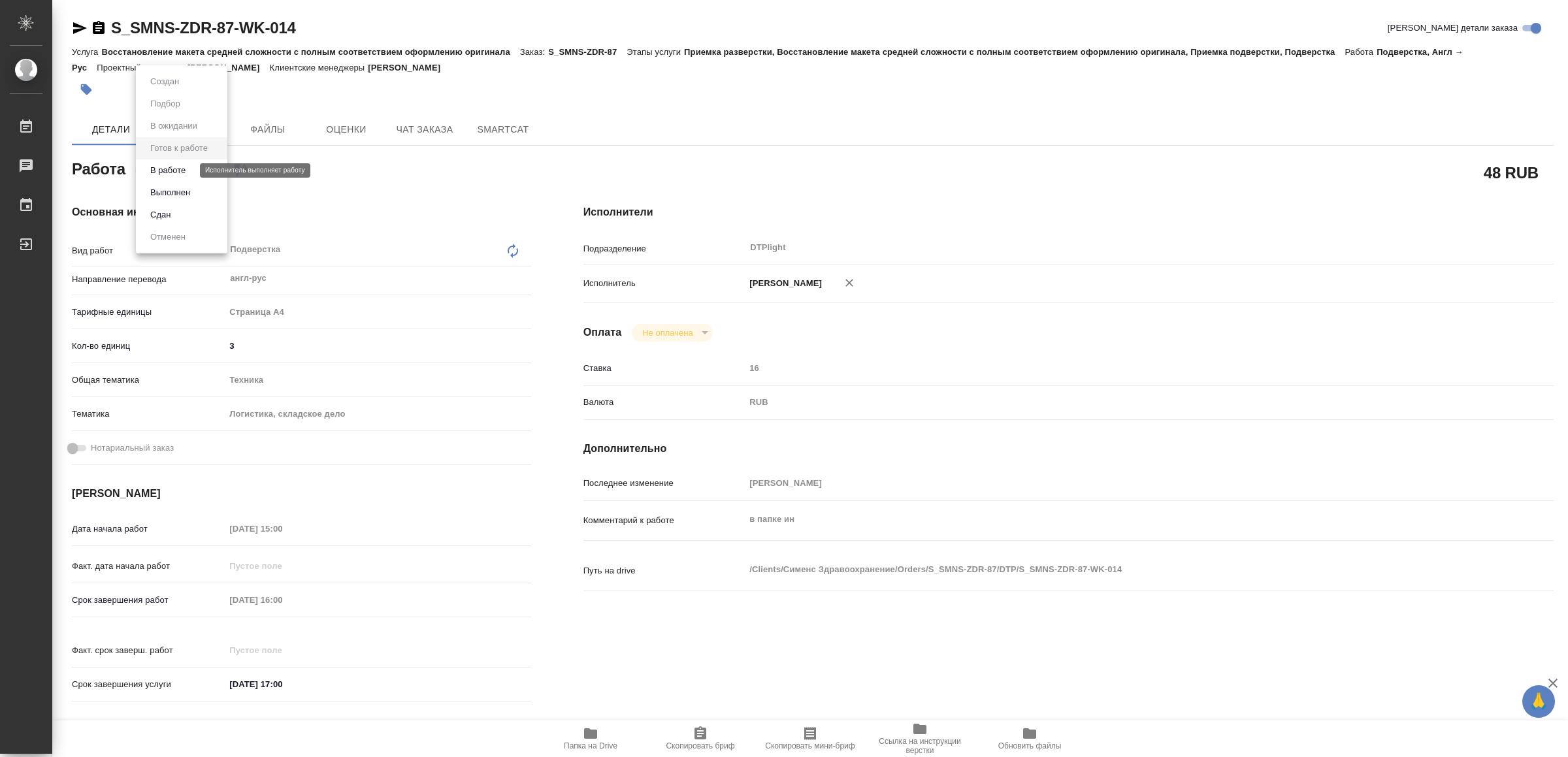
click at [174, 164] on button "В работе" at bounding box center [167, 171] width 43 height 15
type textarea "x"
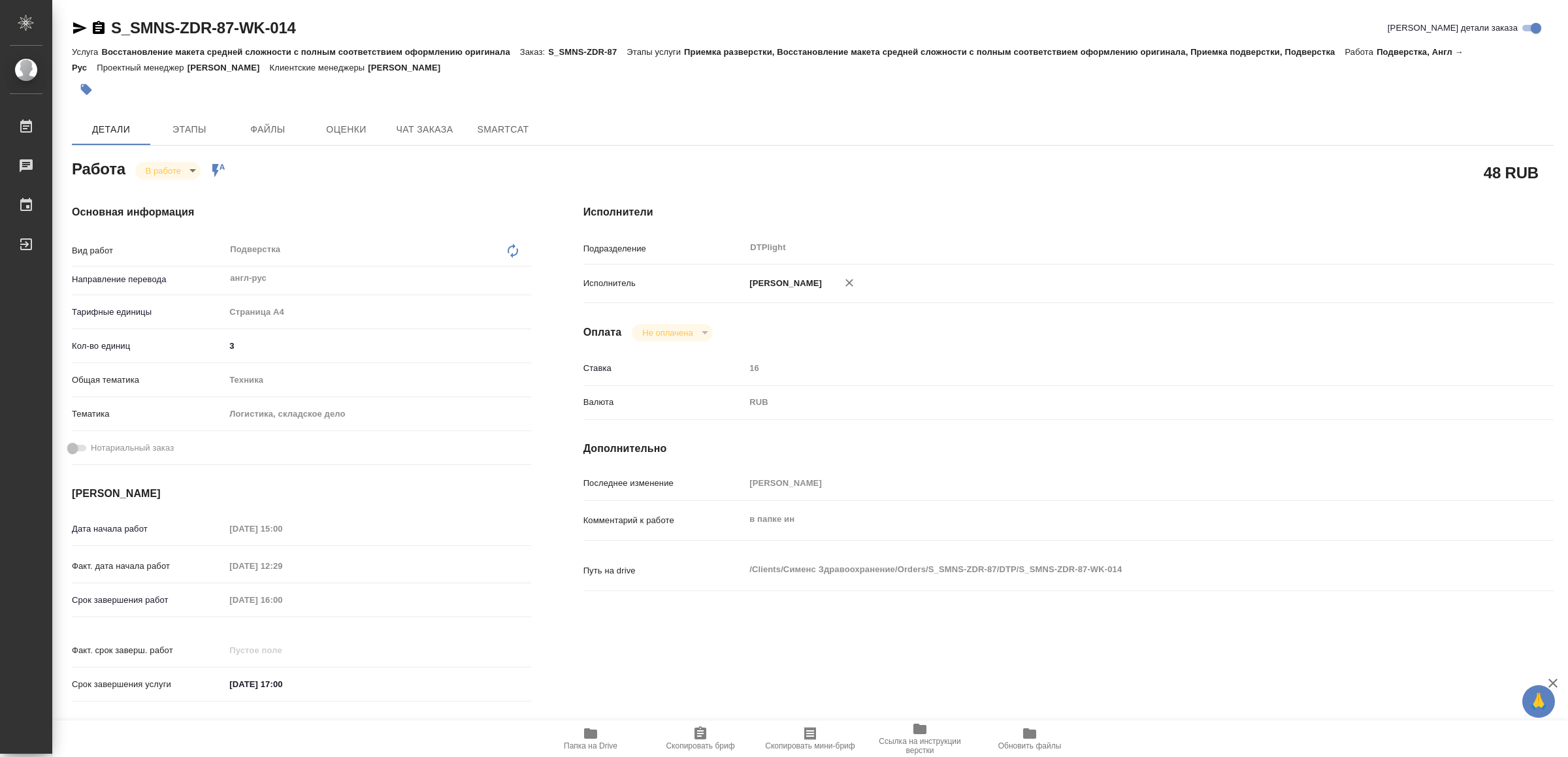
type textarea "x"
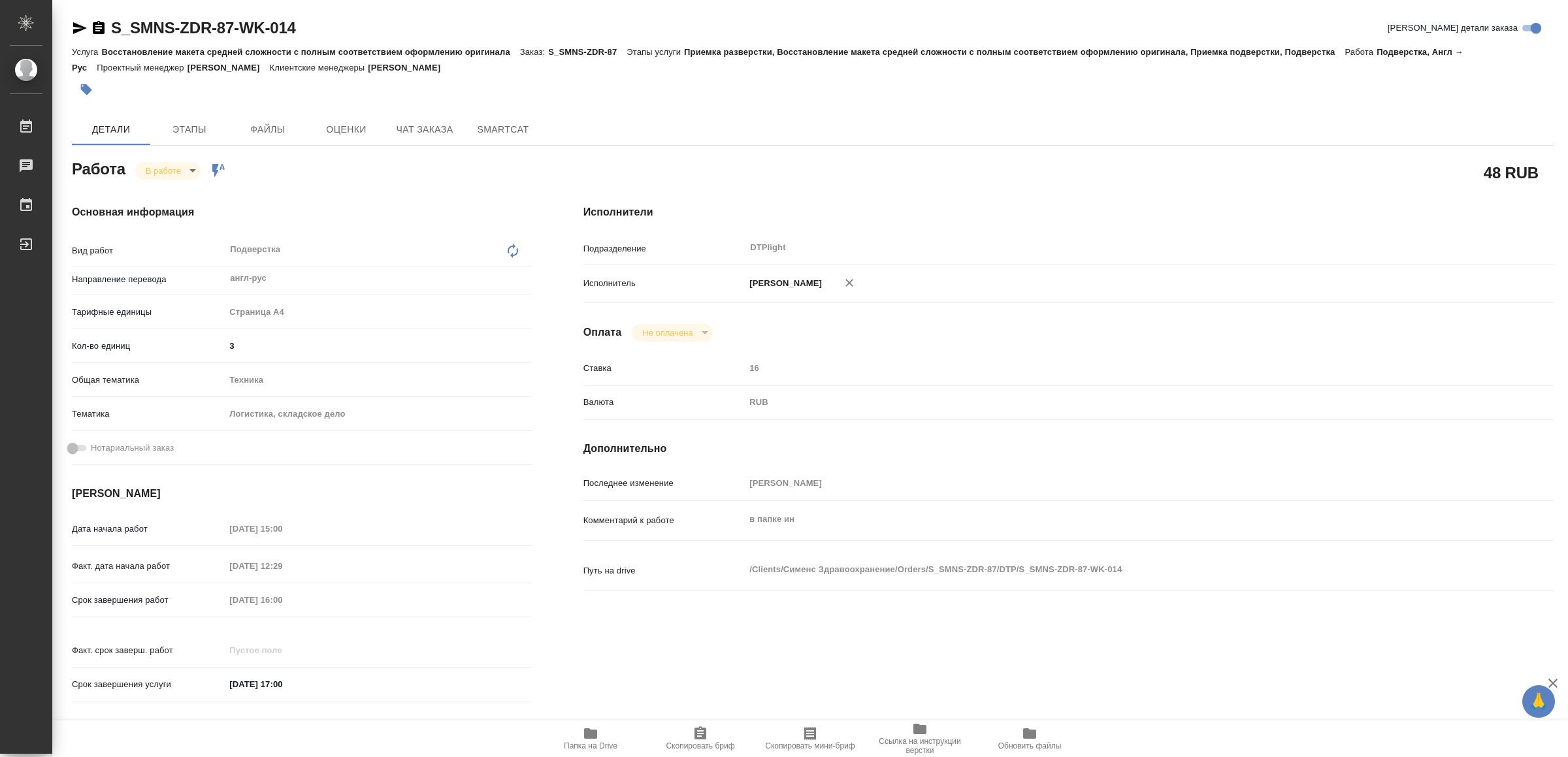
type textarea "x"
click at [591, 726] on icon "button" at bounding box center [590, 733] width 16 height 16
click at [80, 26] on icon "button" at bounding box center [79, 27] width 14 height 12
click at [164, 169] on body "🙏 .cls-1 fill:#fff; AWATERA Yamkovenko Vera Работы 0 Чаты График Выйти S_SMNS-Z…" at bounding box center [784, 378] width 1568 height 757
click at [180, 187] on button "Выполнен" at bounding box center [170, 193] width 47 height 15
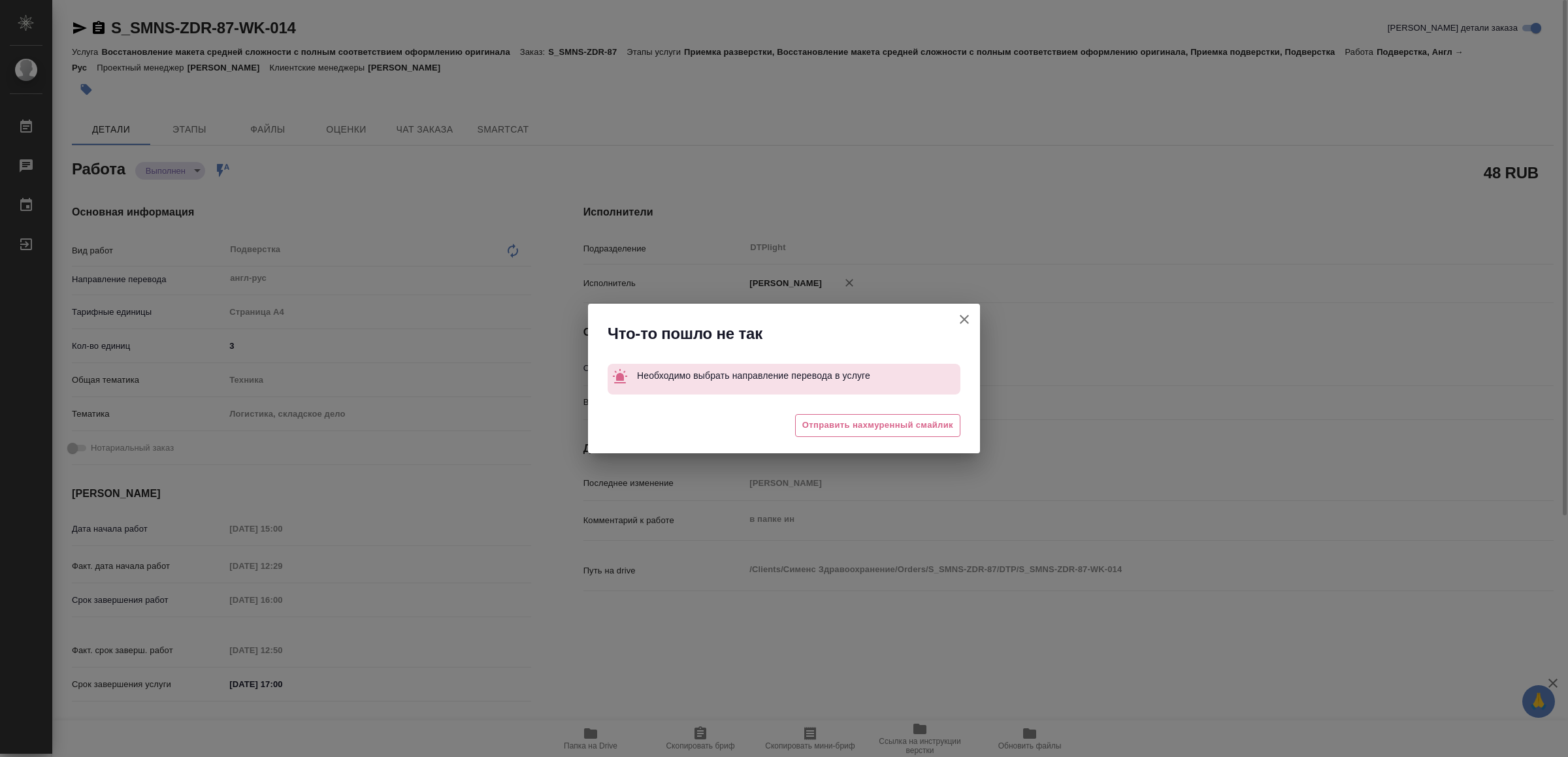
type textarea "x"
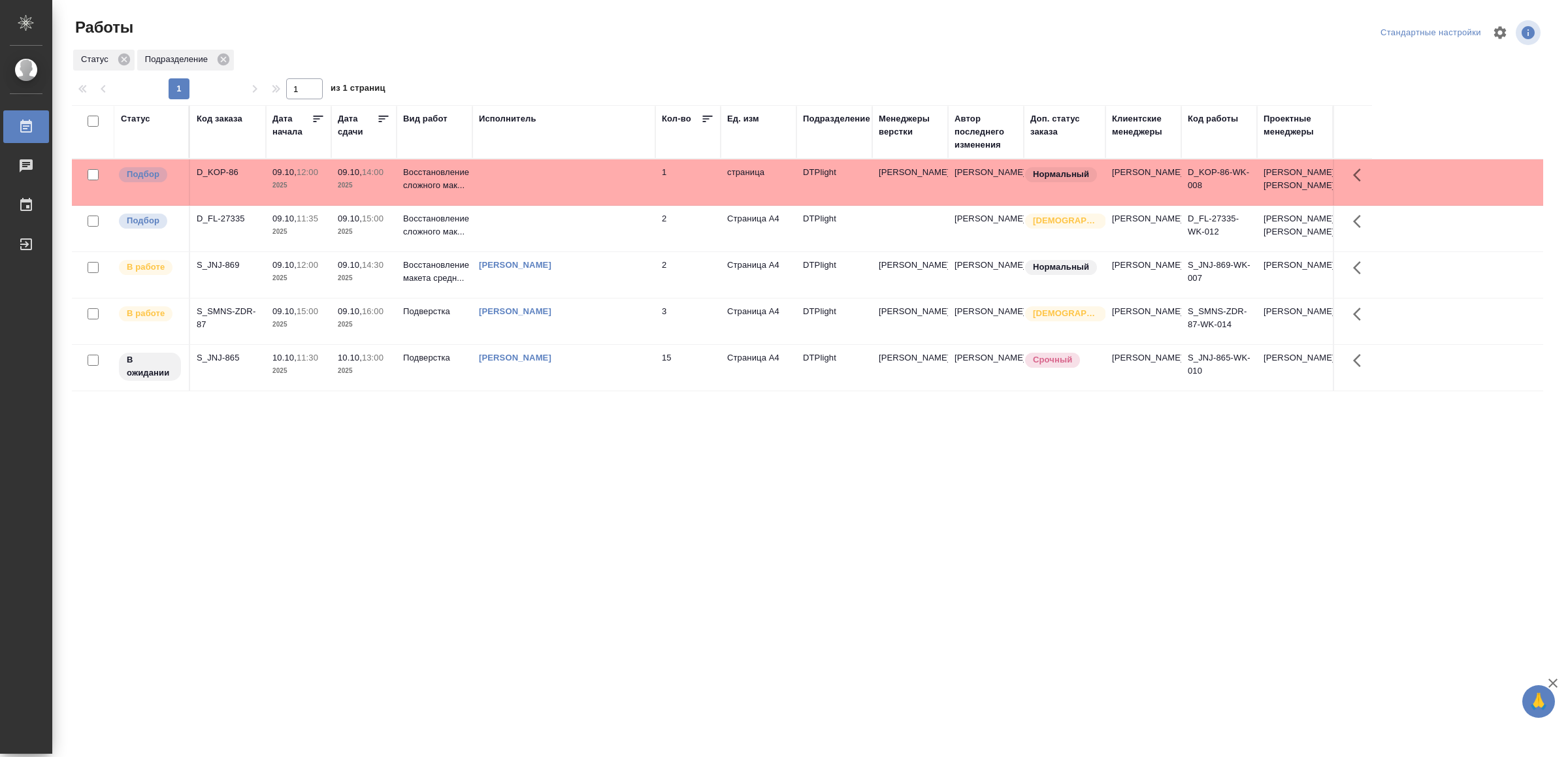
drag, startPoint x: 426, startPoint y: 626, endPoint x: 432, endPoint y: 612, distance: 15.2
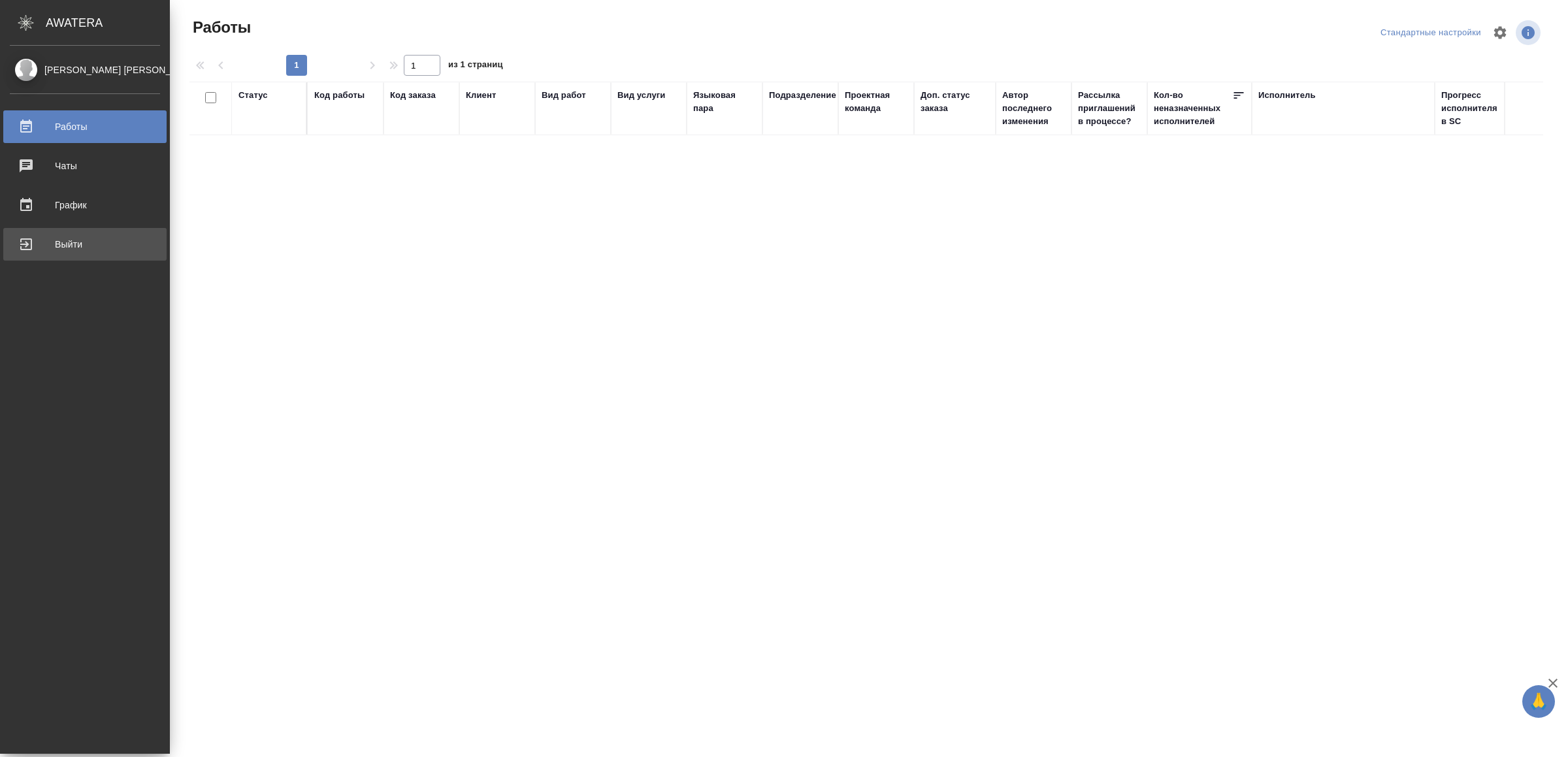
click at [43, 236] on div "Выйти" at bounding box center [85, 244] width 151 height 19
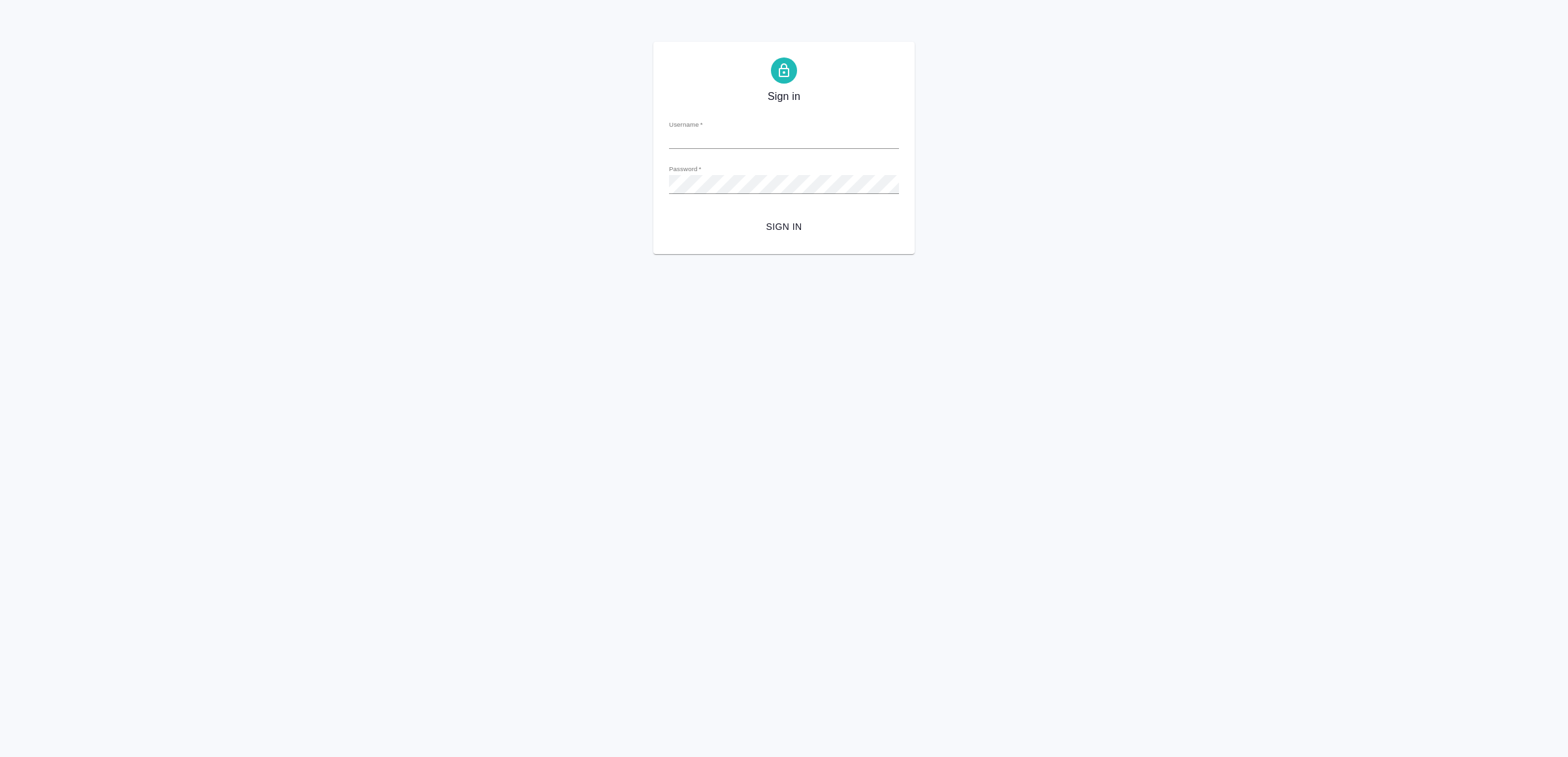
type input "[EMAIL_ADDRESS][DOMAIN_NAME]"
click at [819, 230] on span "Sign in" at bounding box center [784, 227] width 209 height 16
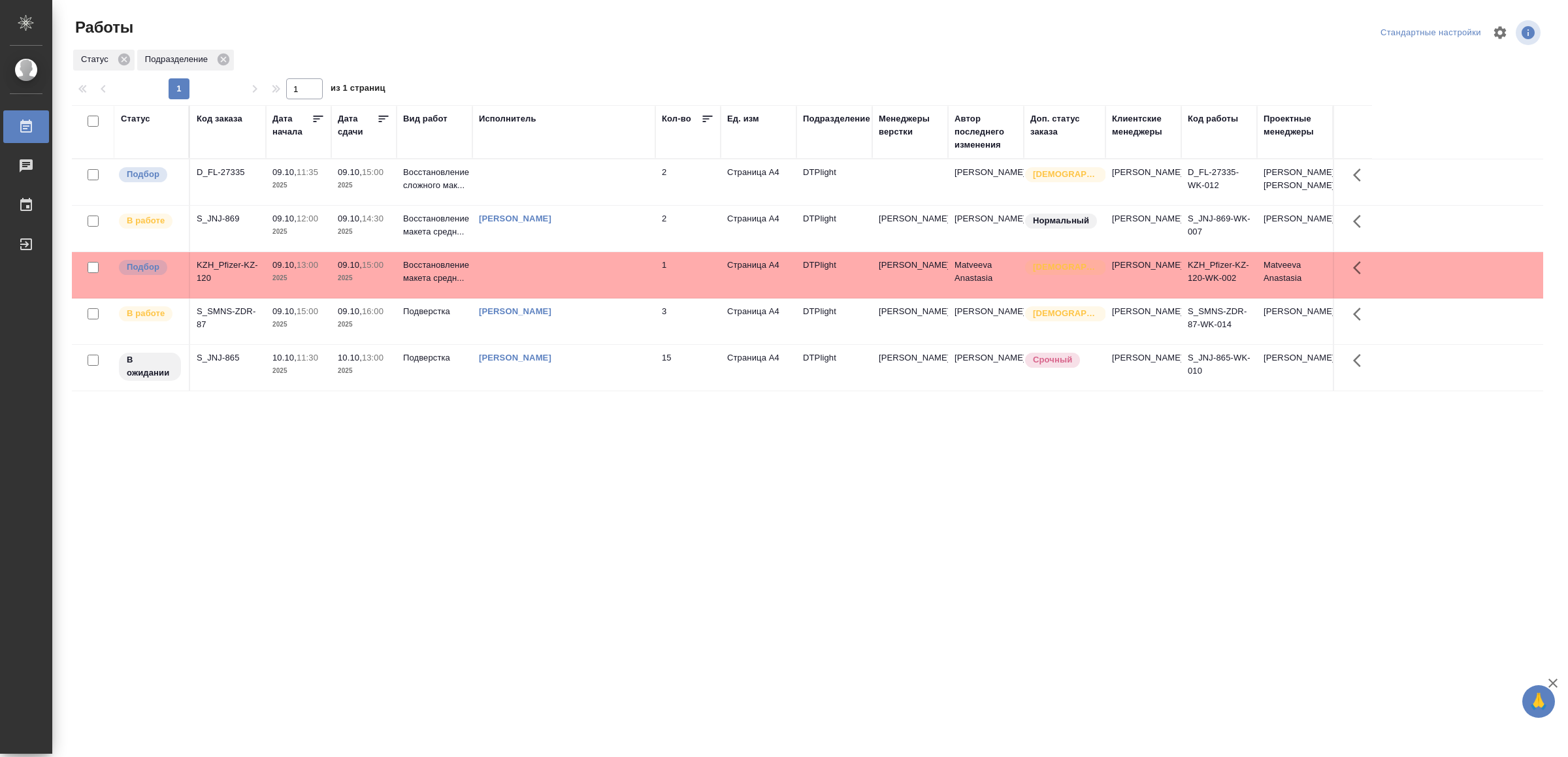
click at [602, 295] on td at bounding box center [563, 275] width 183 height 46
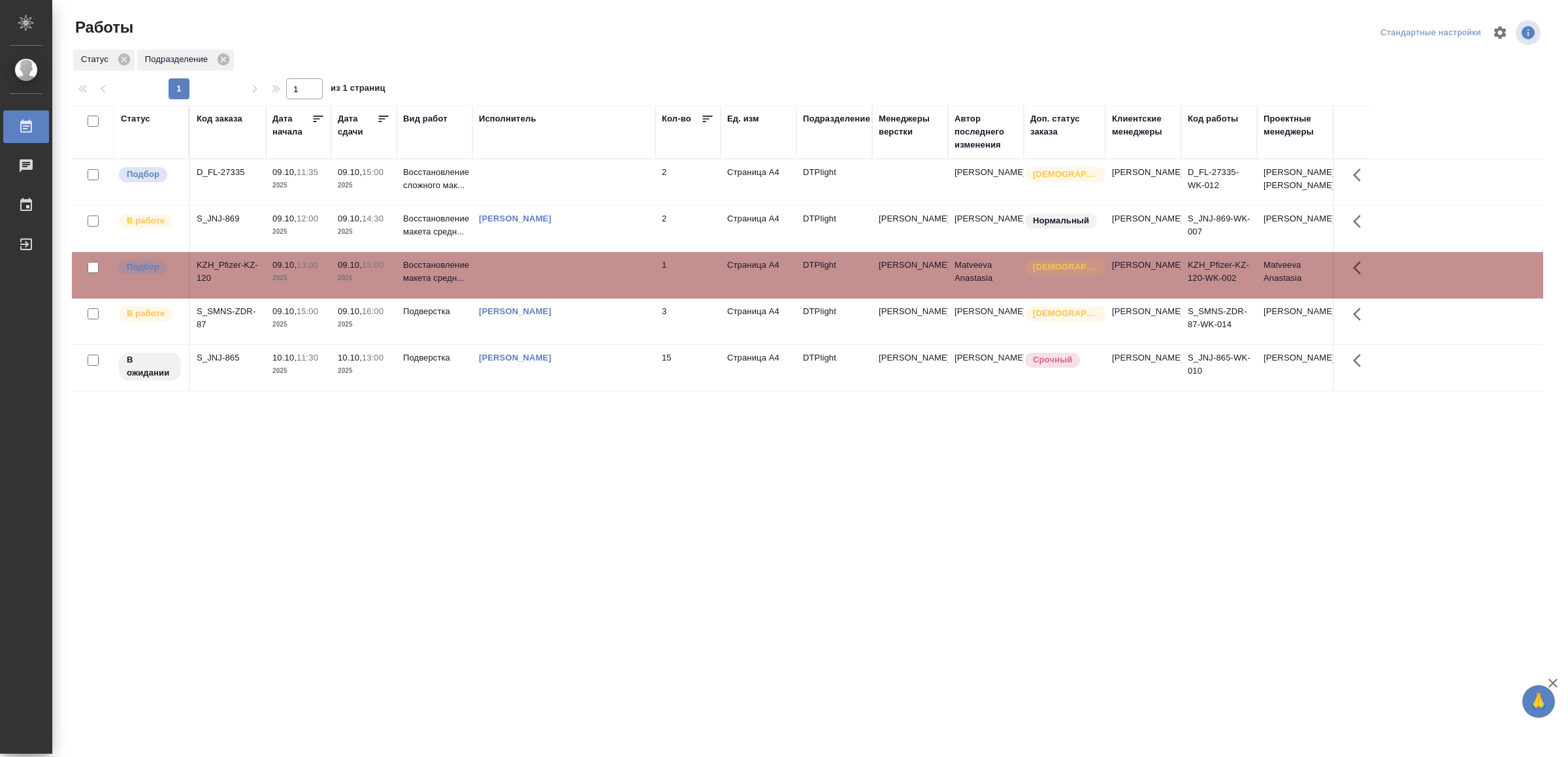
click at [602, 295] on td at bounding box center [563, 275] width 183 height 46
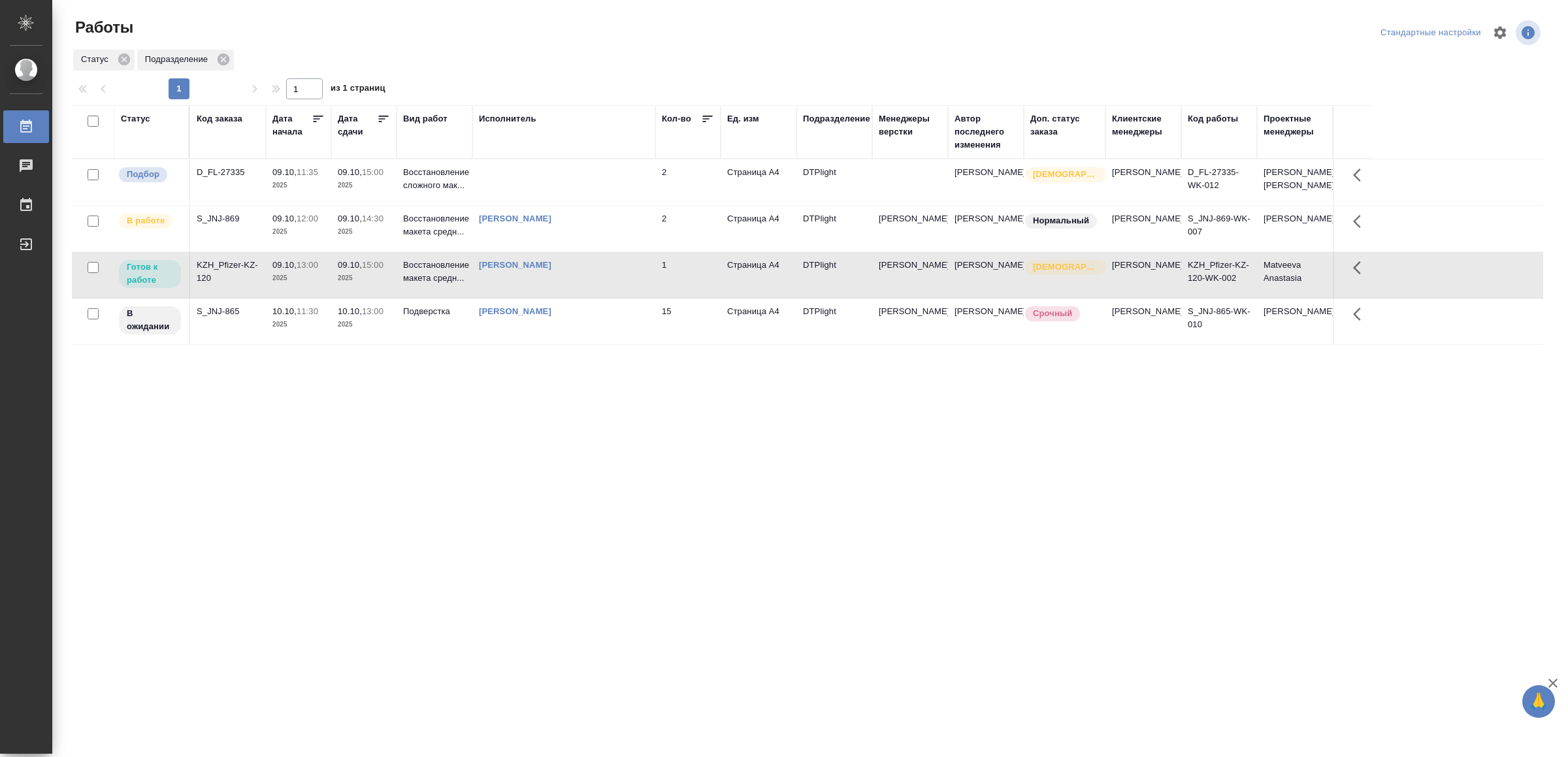
click at [607, 298] on td "Ямковенко Вера" at bounding box center [563, 275] width 183 height 46
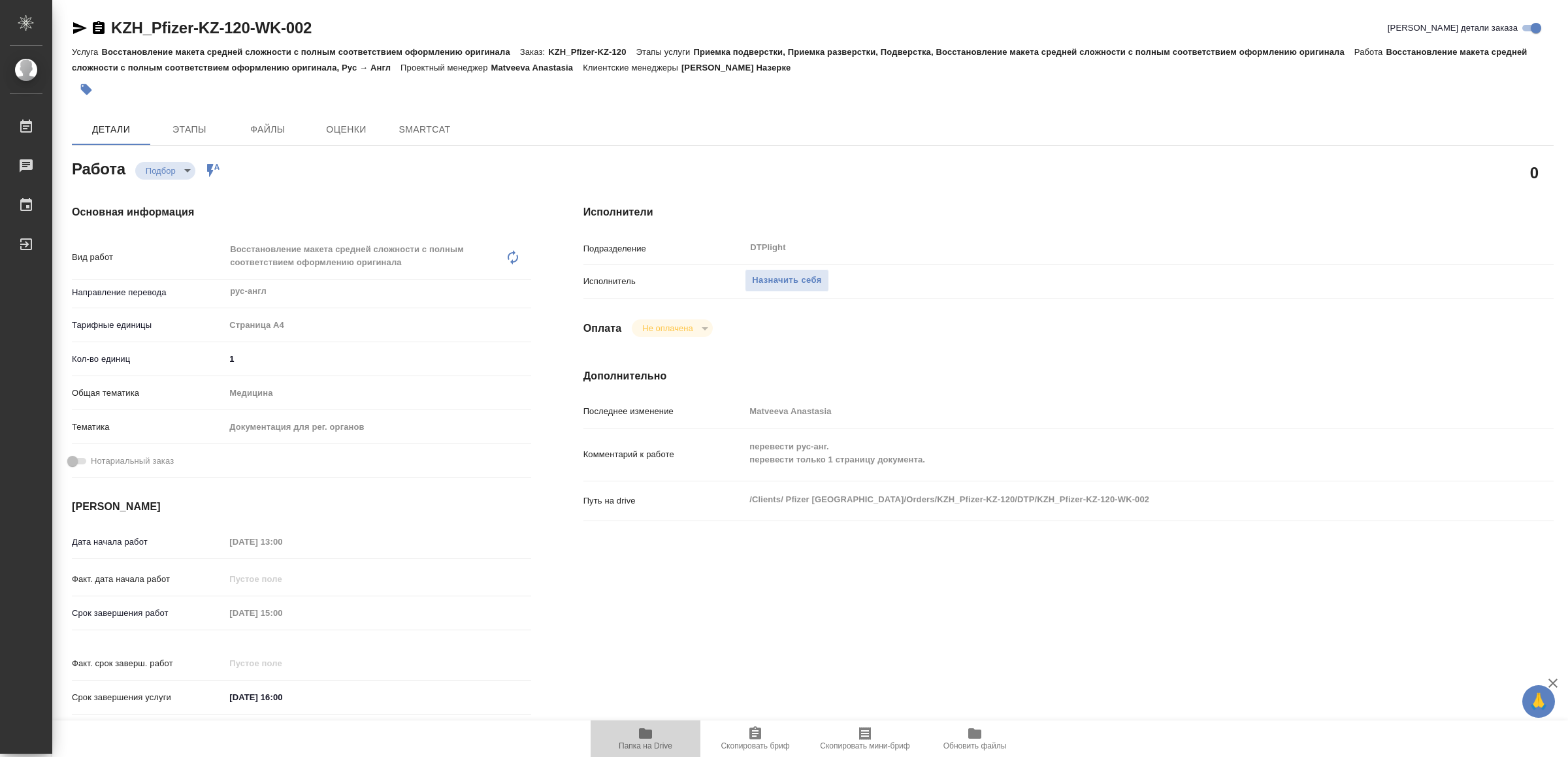
click at [663, 736] on span "Папка на Drive" at bounding box center [645, 738] width 94 height 25
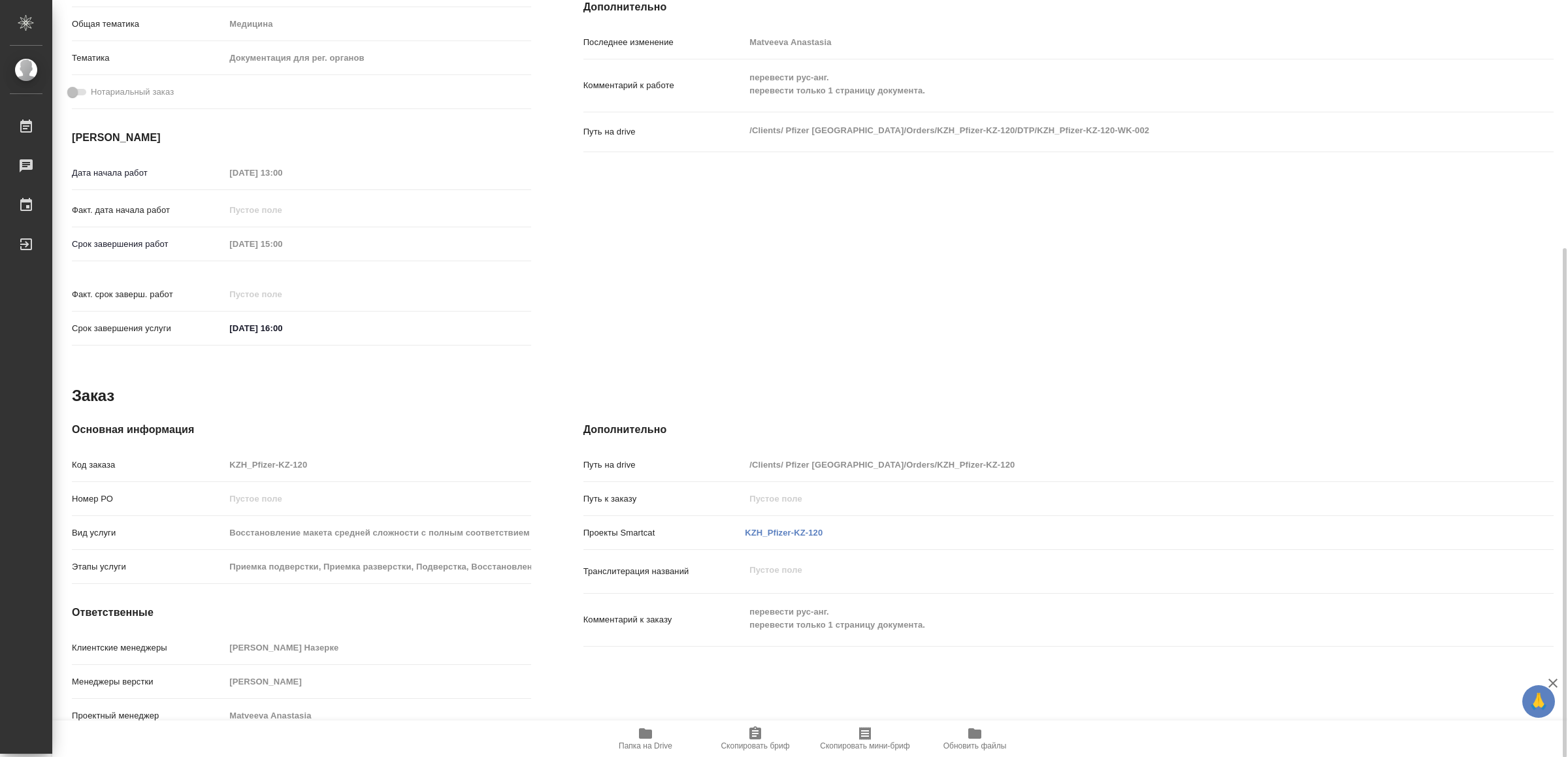
click at [654, 731] on span "Папка на Drive" at bounding box center [645, 738] width 94 height 25
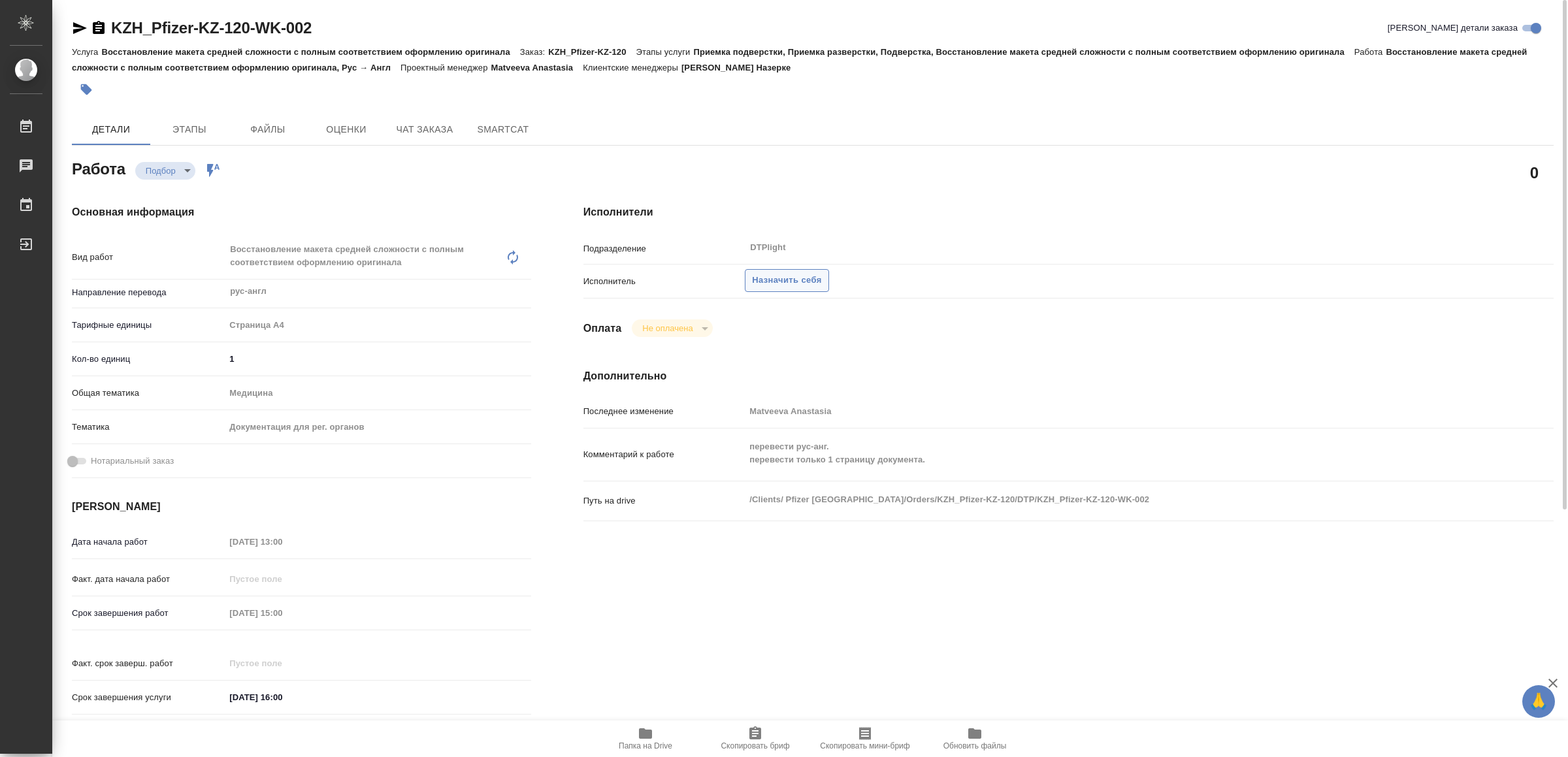
click at [784, 279] on span "Назначить себя" at bounding box center [787, 280] width 69 height 15
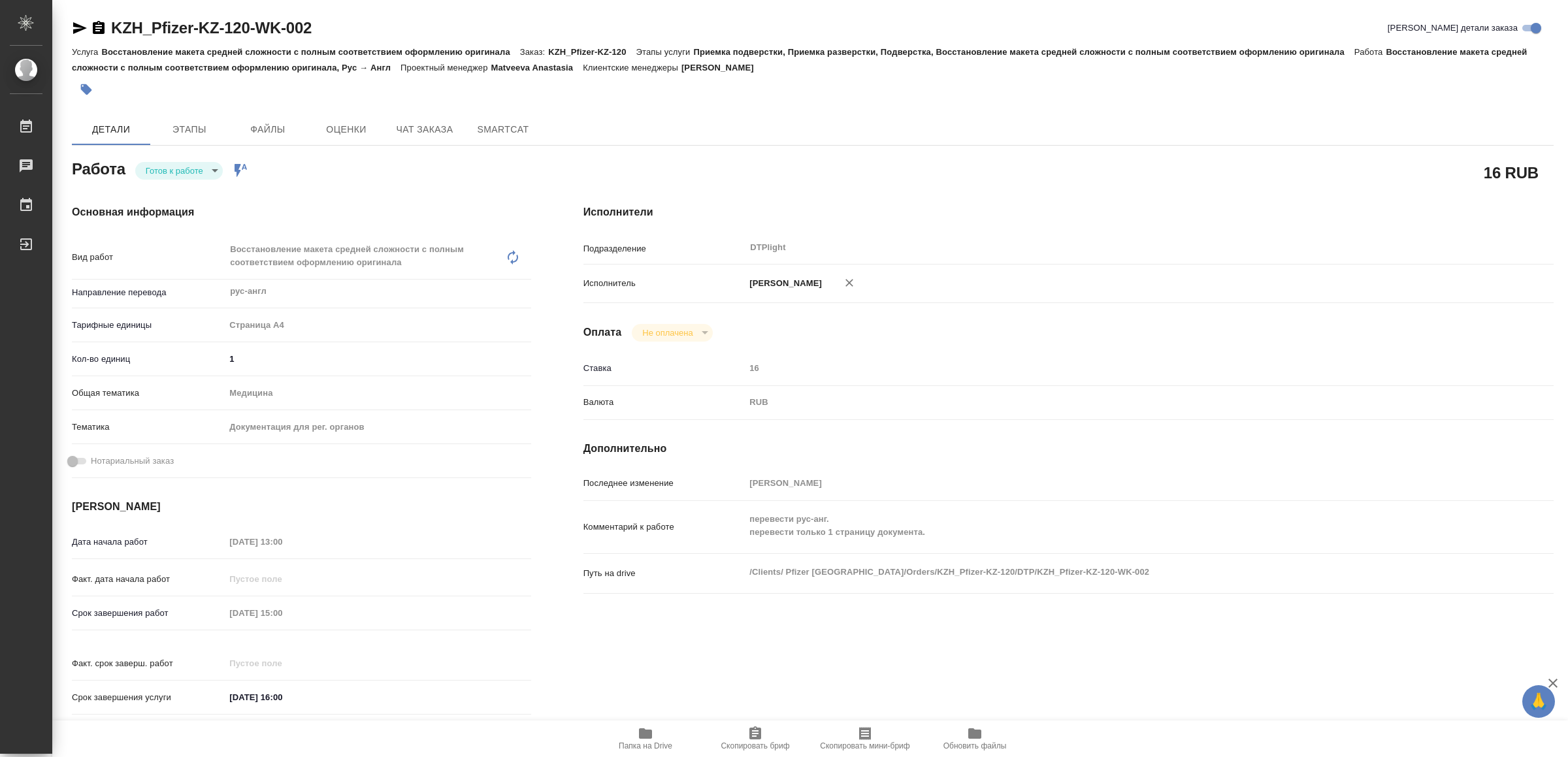
click at [169, 169] on body "🙏 .cls-1 fill:#fff; AWATERA Yamkovenko Vera Работы Чаты График Выйти KZH_Pfizer…" at bounding box center [784, 378] width 1568 height 757
click at [169, 169] on button "В работе" at bounding box center [167, 171] width 43 height 15
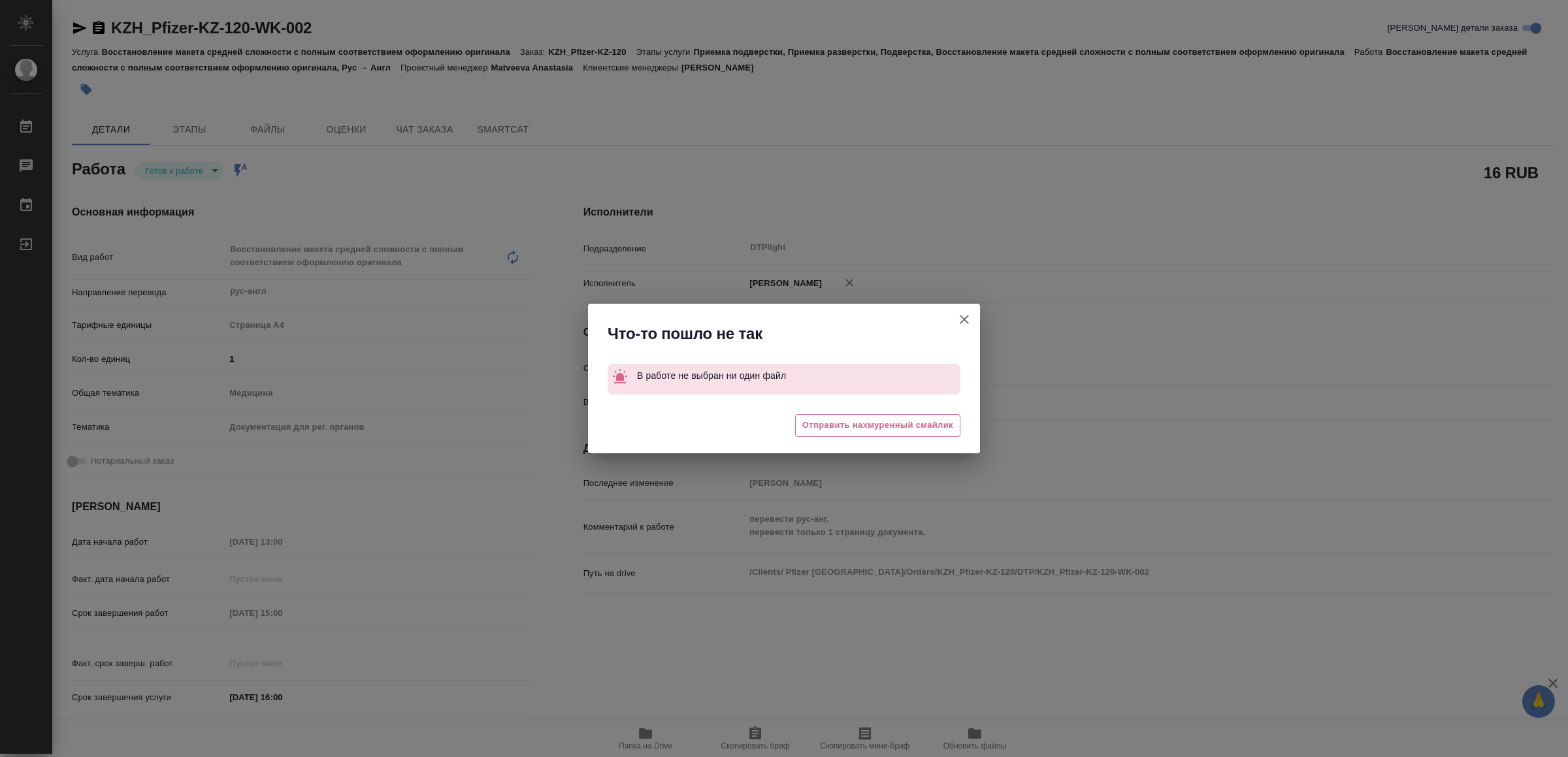
type textarea "x"
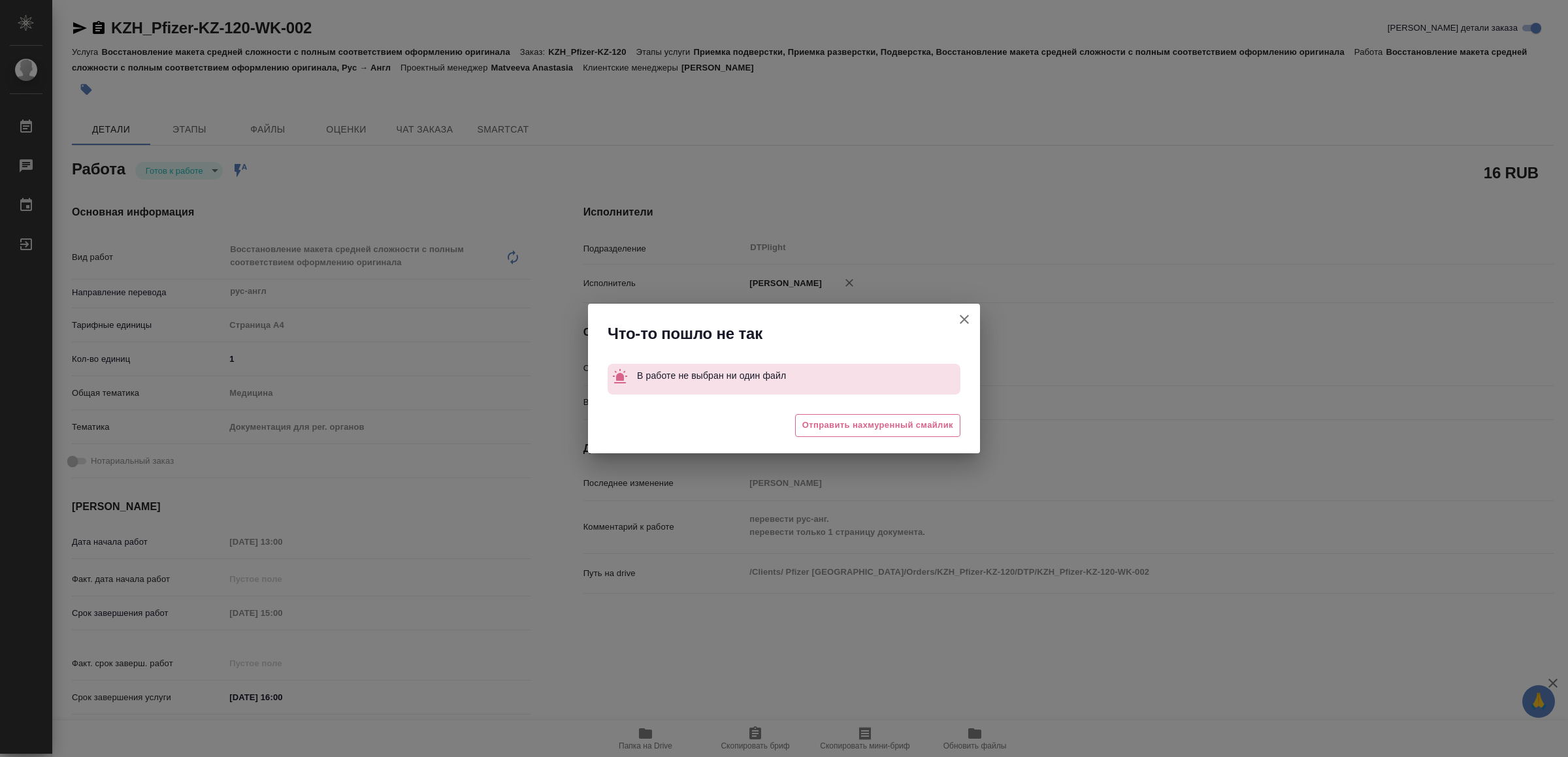
type textarea "x"
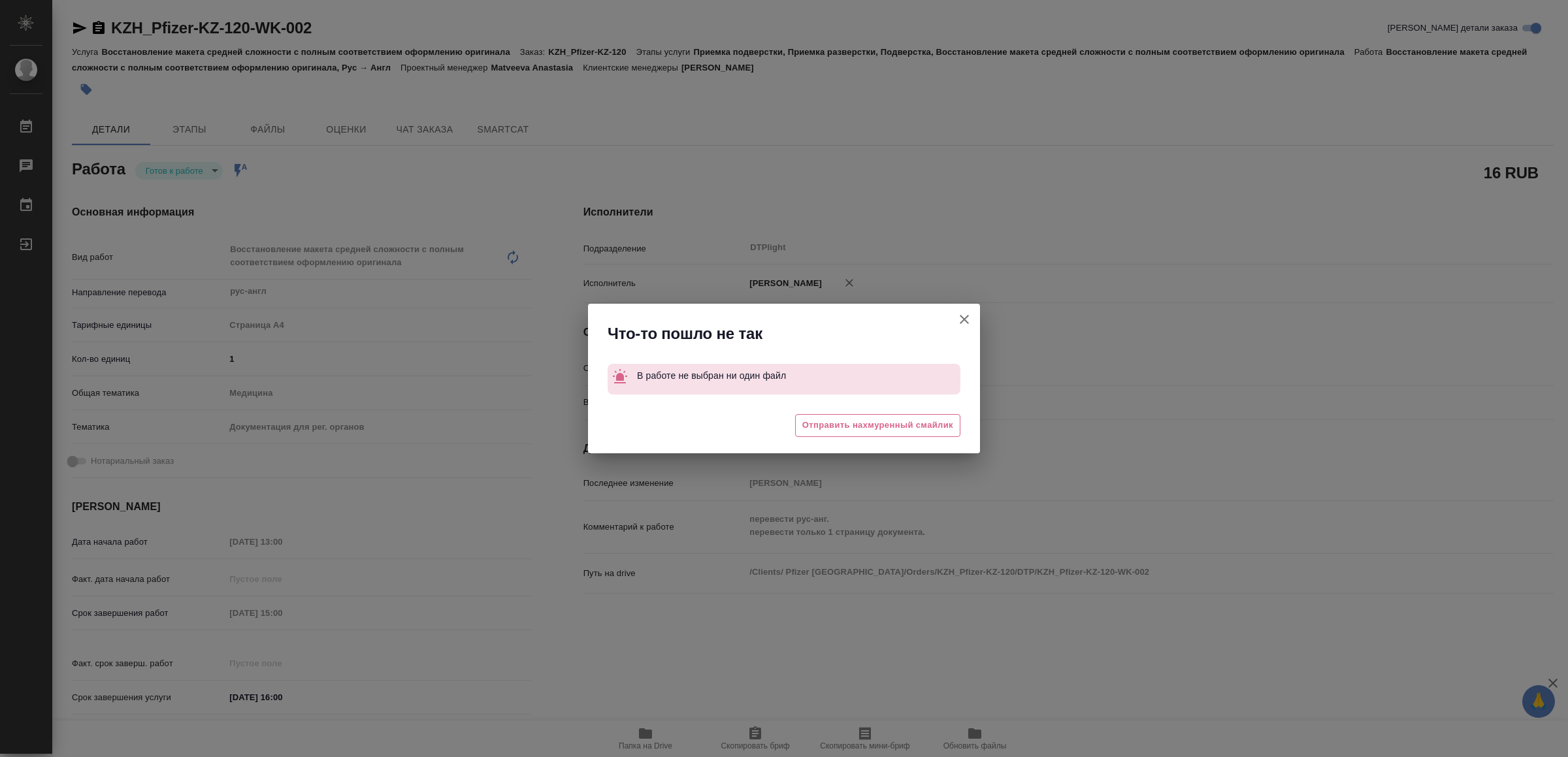
type textarea "x"
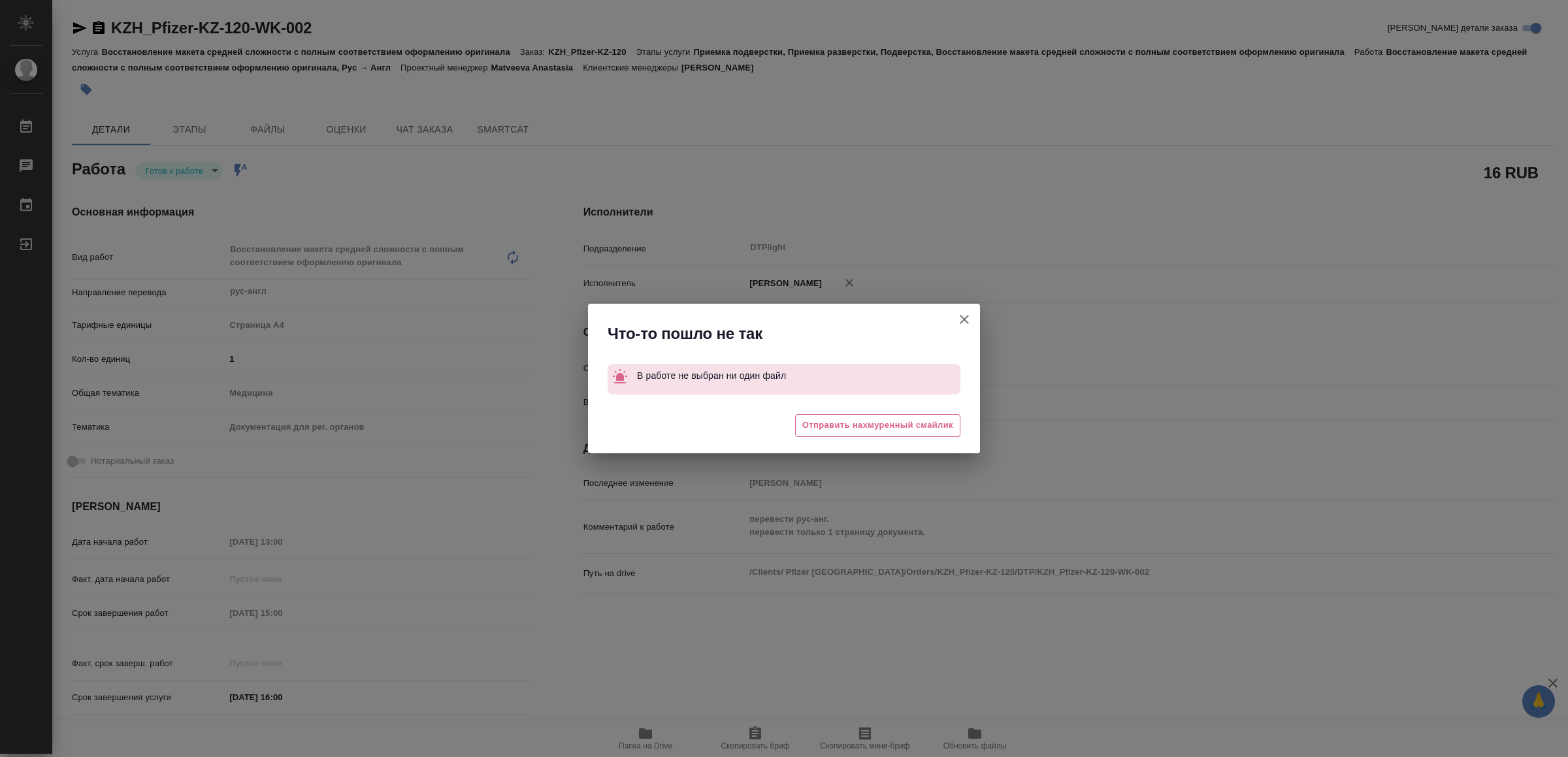
click at [968, 322] on icon "button" at bounding box center [964, 320] width 9 height 9
type textarea "x"
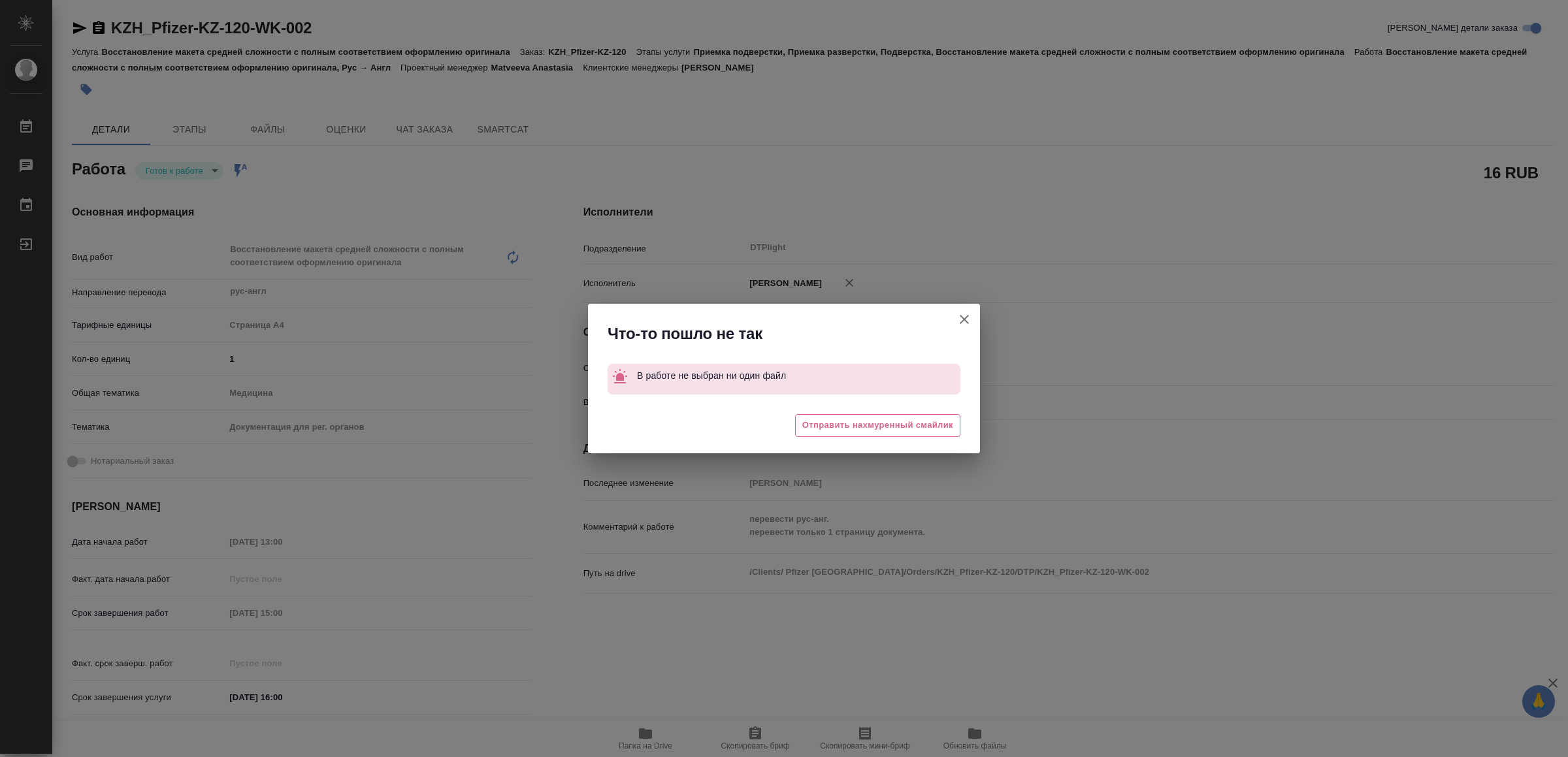
type textarea "x"
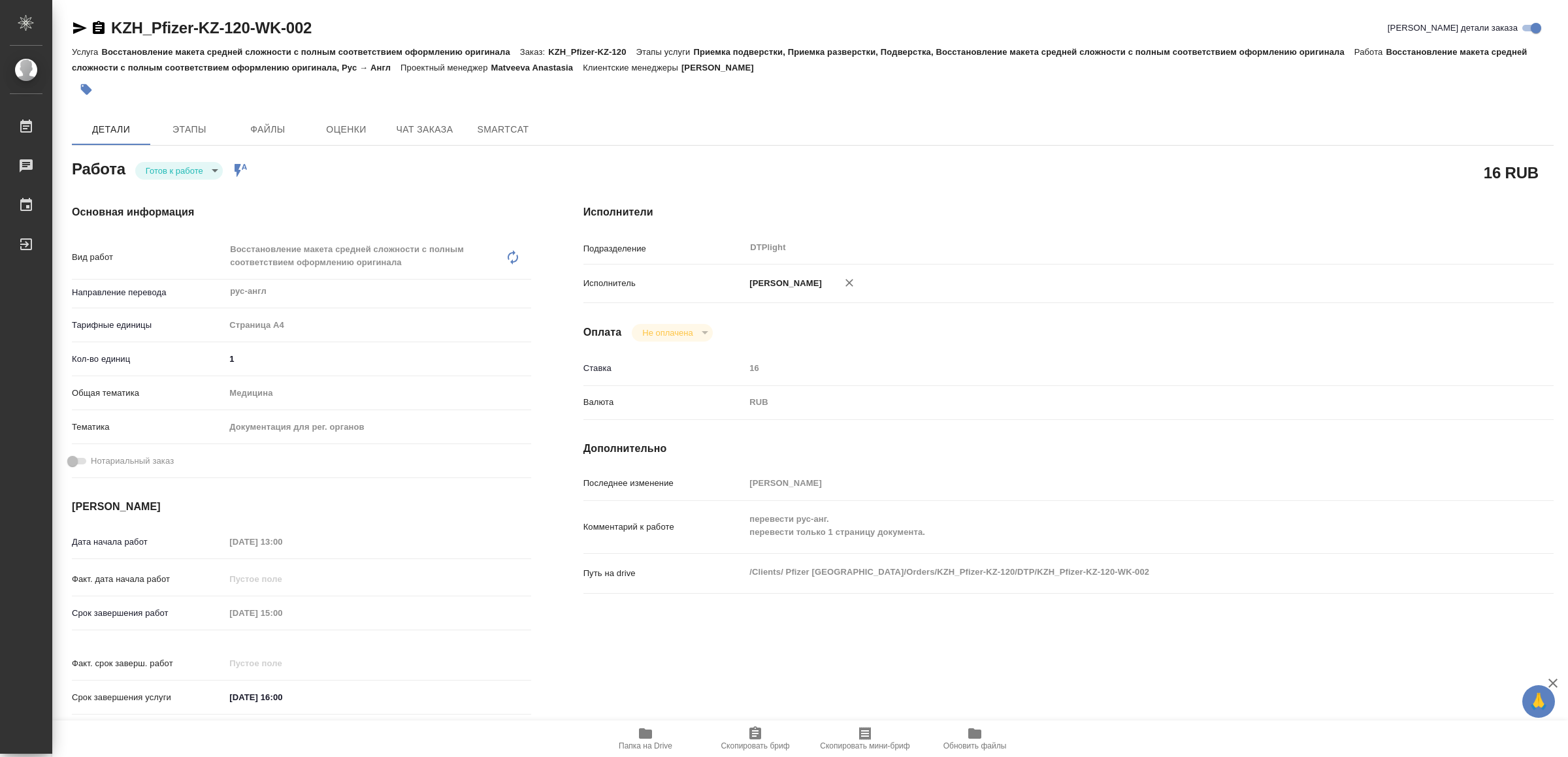
type textarea "x"
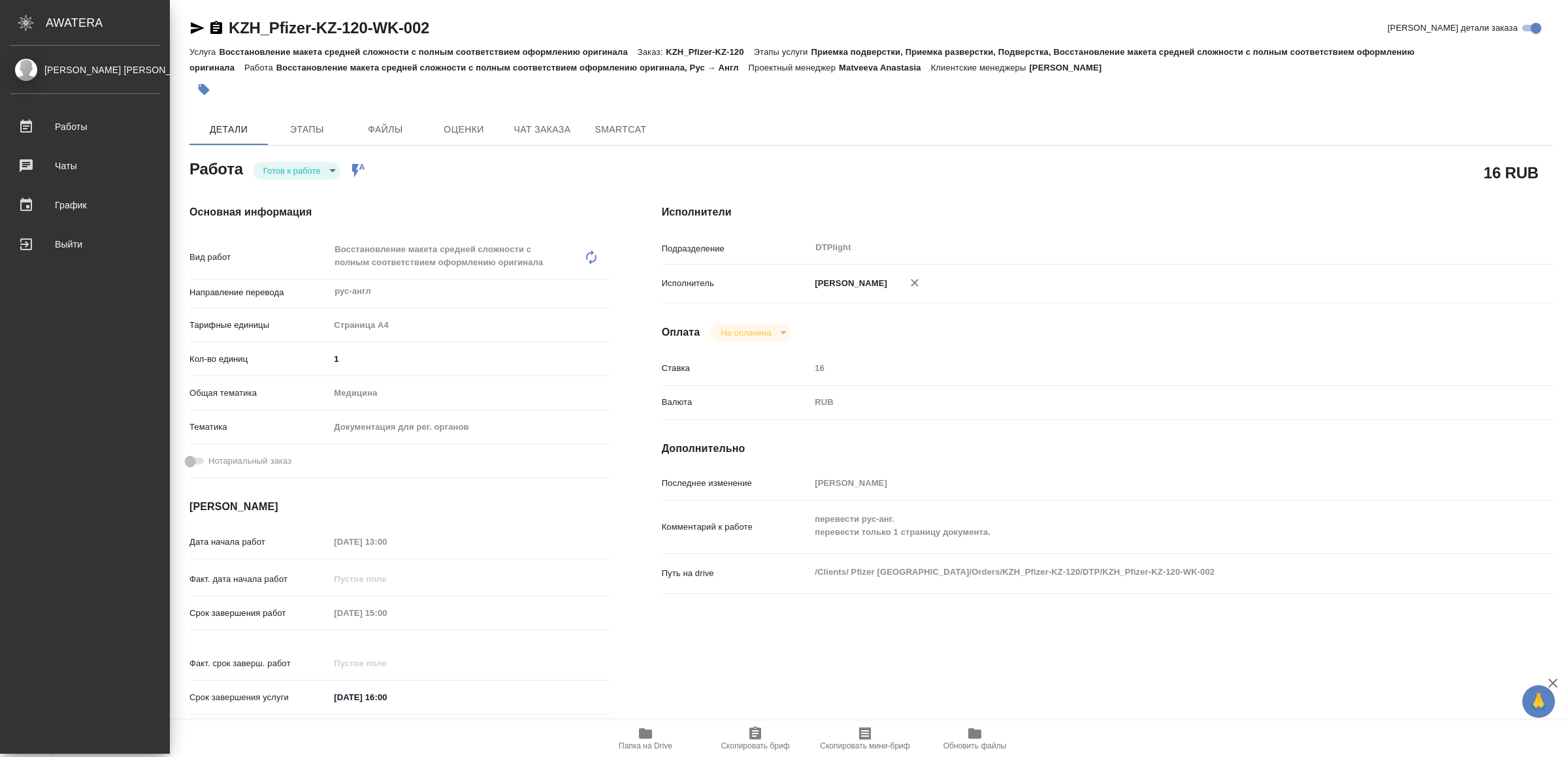
click at [80, 28] on div "AWATERA" at bounding box center [108, 23] width 124 height 26
type textarea "x"
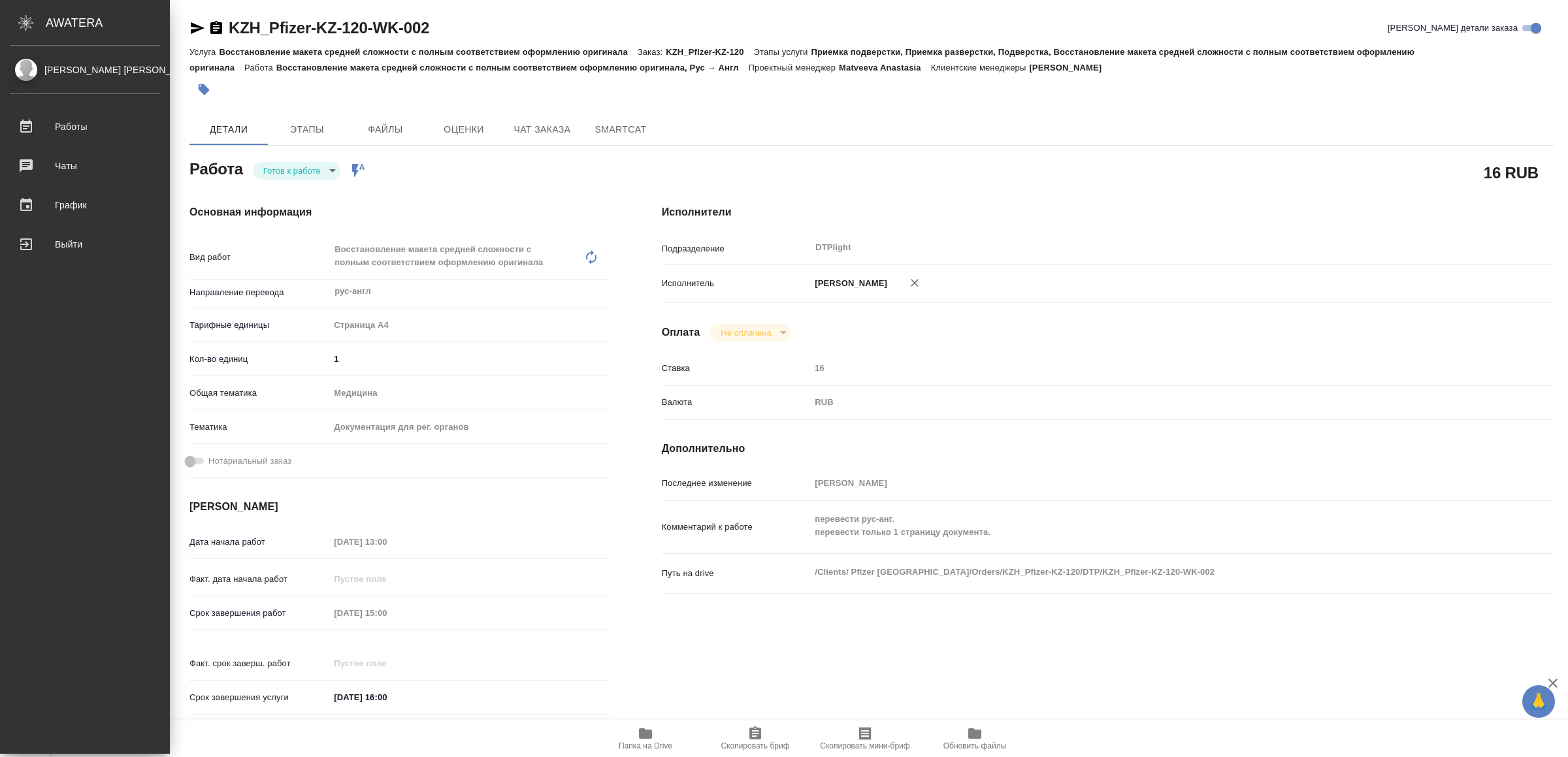
type textarea "x"
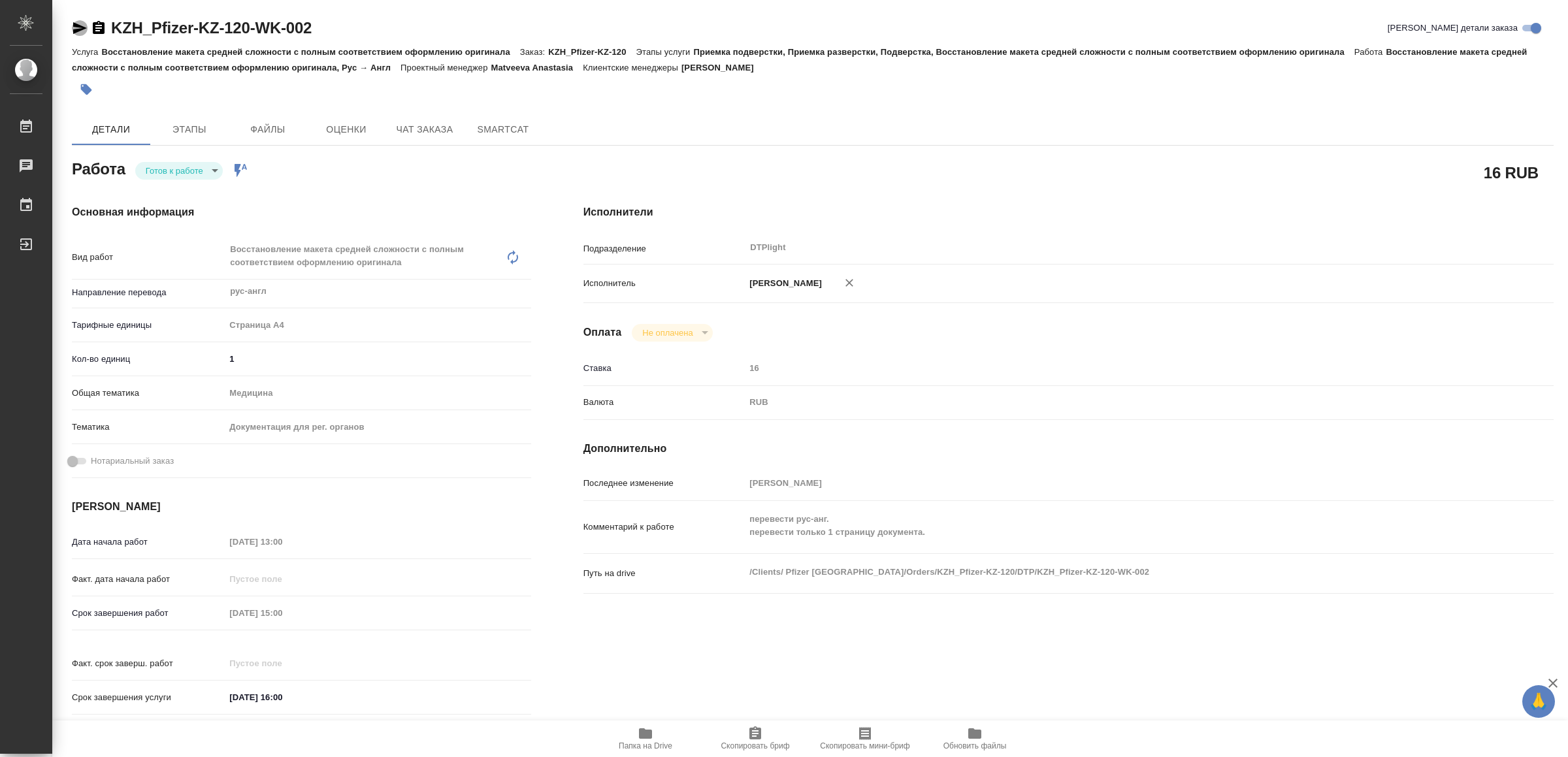
click at [79, 26] on icon "button" at bounding box center [79, 27] width 14 height 12
click at [79, 22] on icon "button" at bounding box center [79, 27] width 16 height 16
click at [214, 171] on body "🙏 .cls-1 fill:#fff; AWATERA Yamkovenko Vera Работы 0 Чаты График Выйти KZH_Pfiz…" at bounding box center [784, 378] width 1568 height 757
click at [208, 169] on li "В работе" at bounding box center [182, 171] width 91 height 22
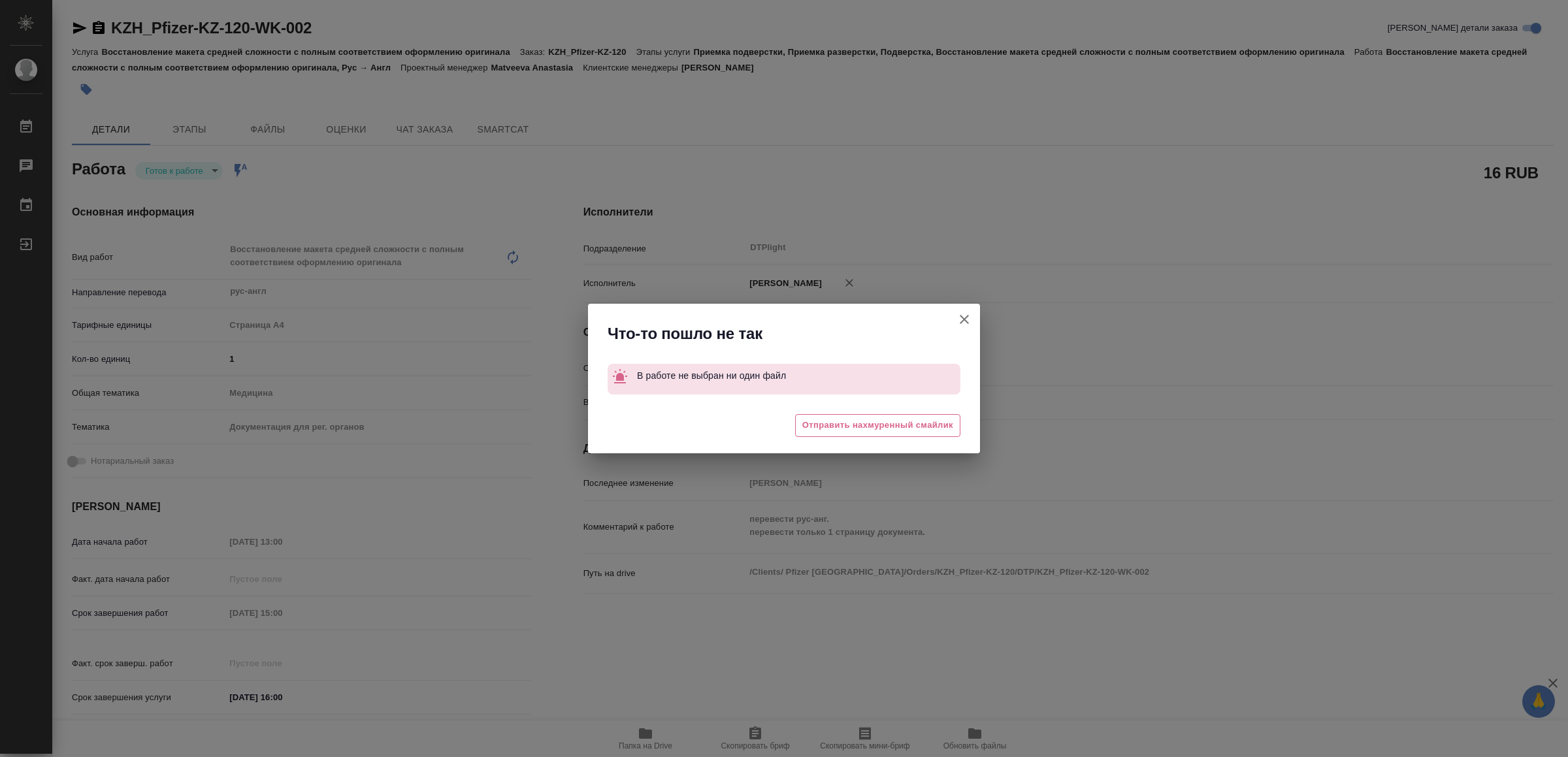
type textarea "x"
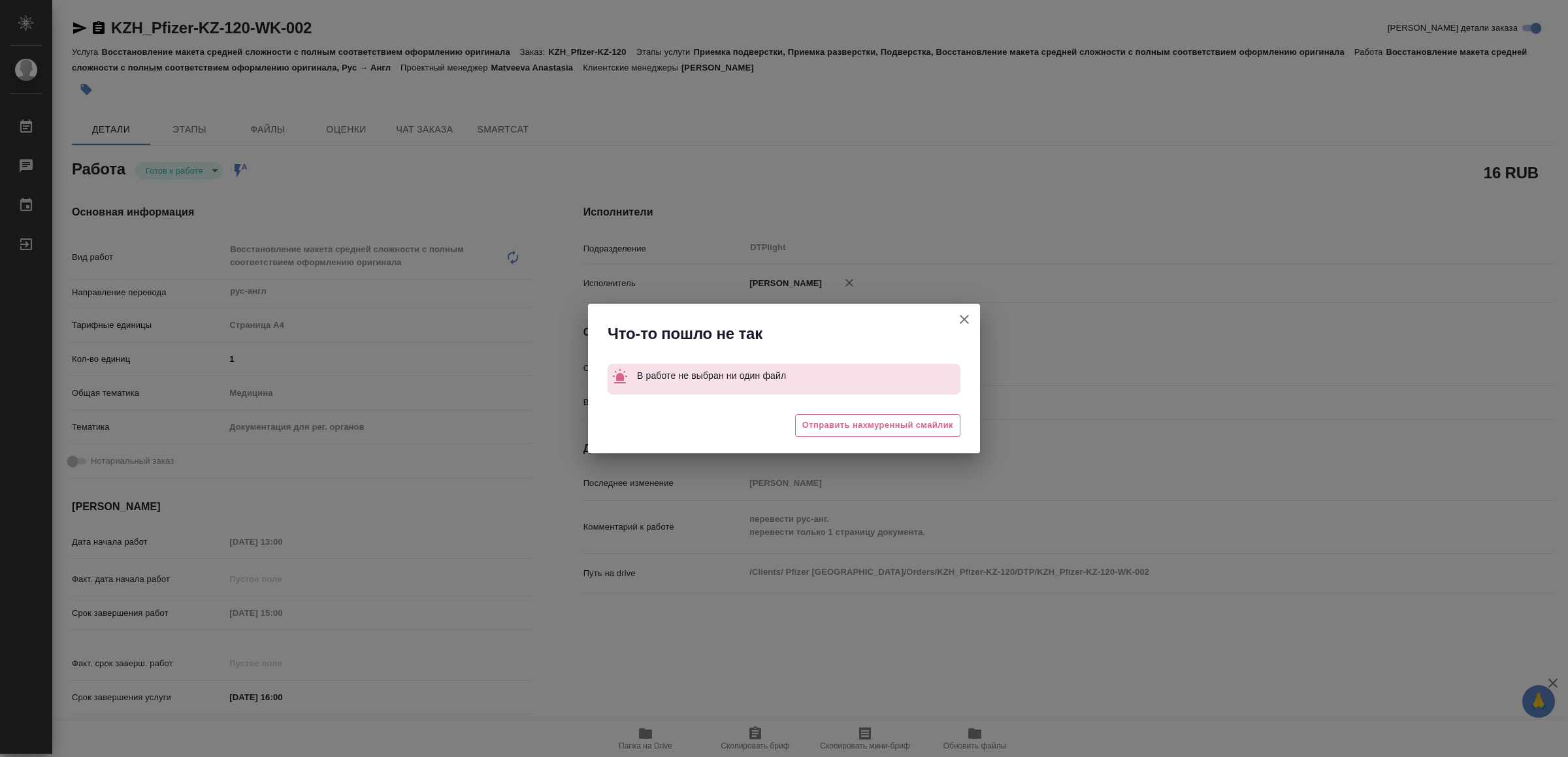
type textarea "x"
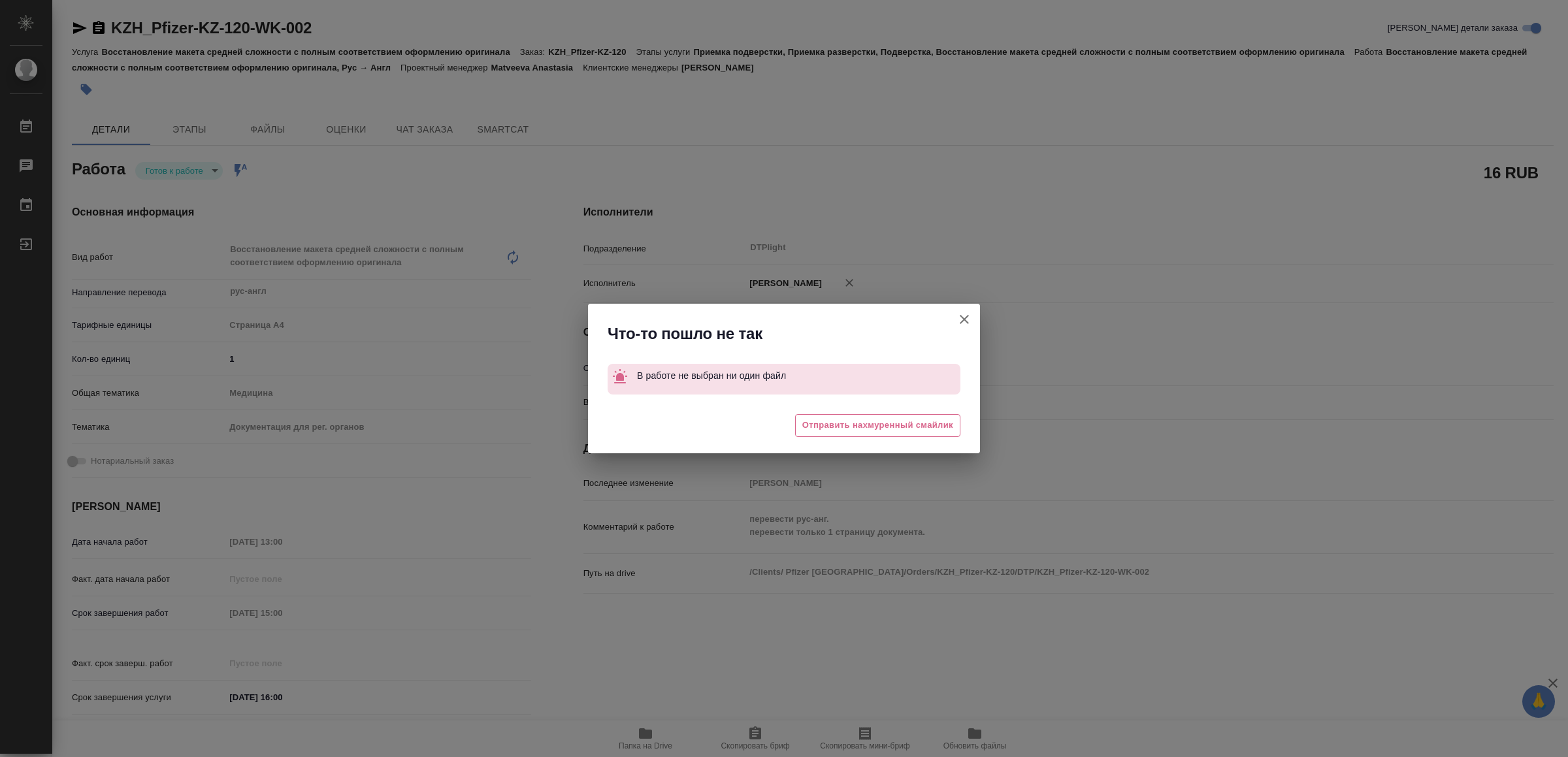
click at [953, 314] on button "Кратко детали заказа" at bounding box center [964, 320] width 31 height 31
type textarea "x"
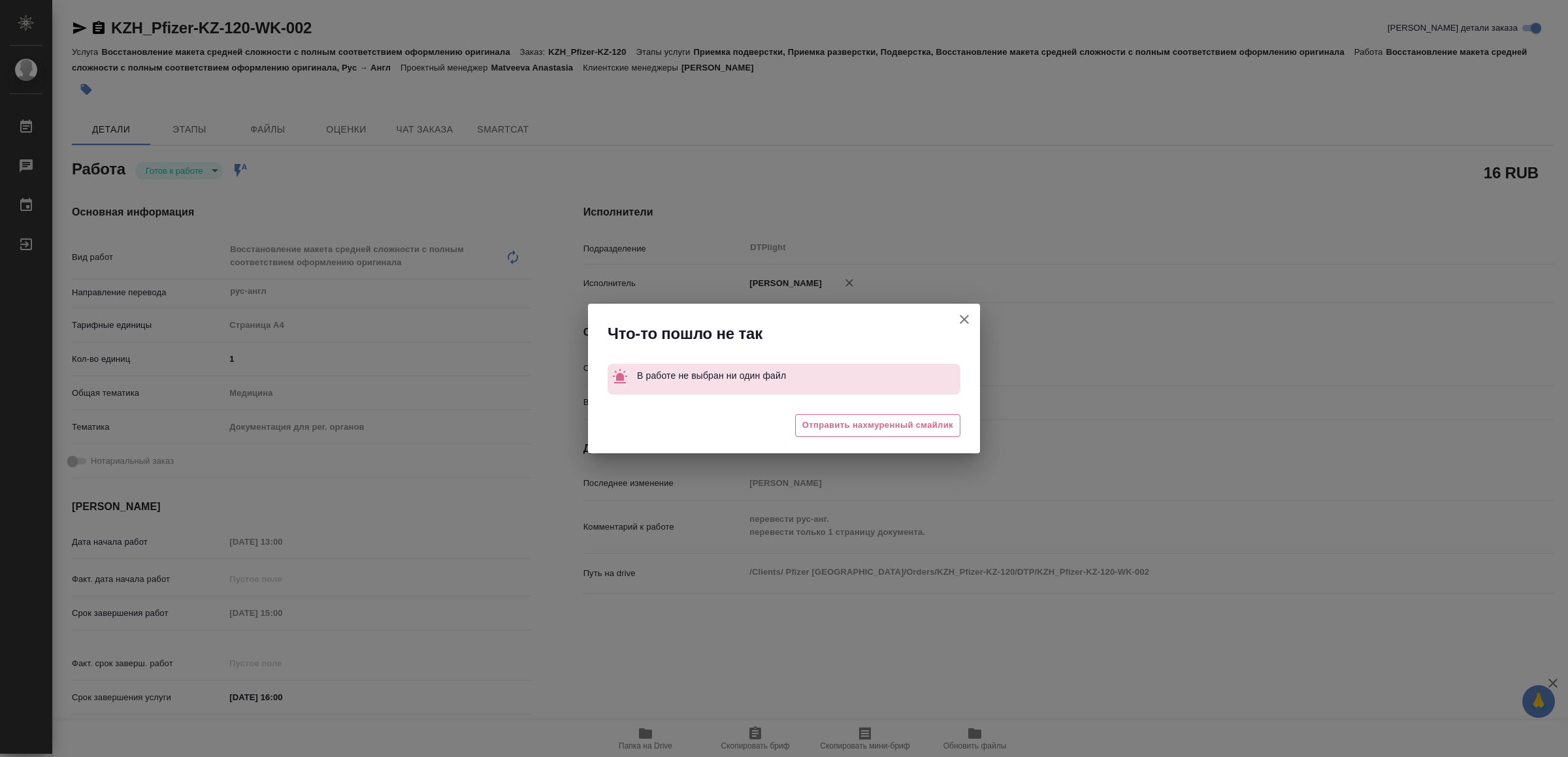
type textarea "x"
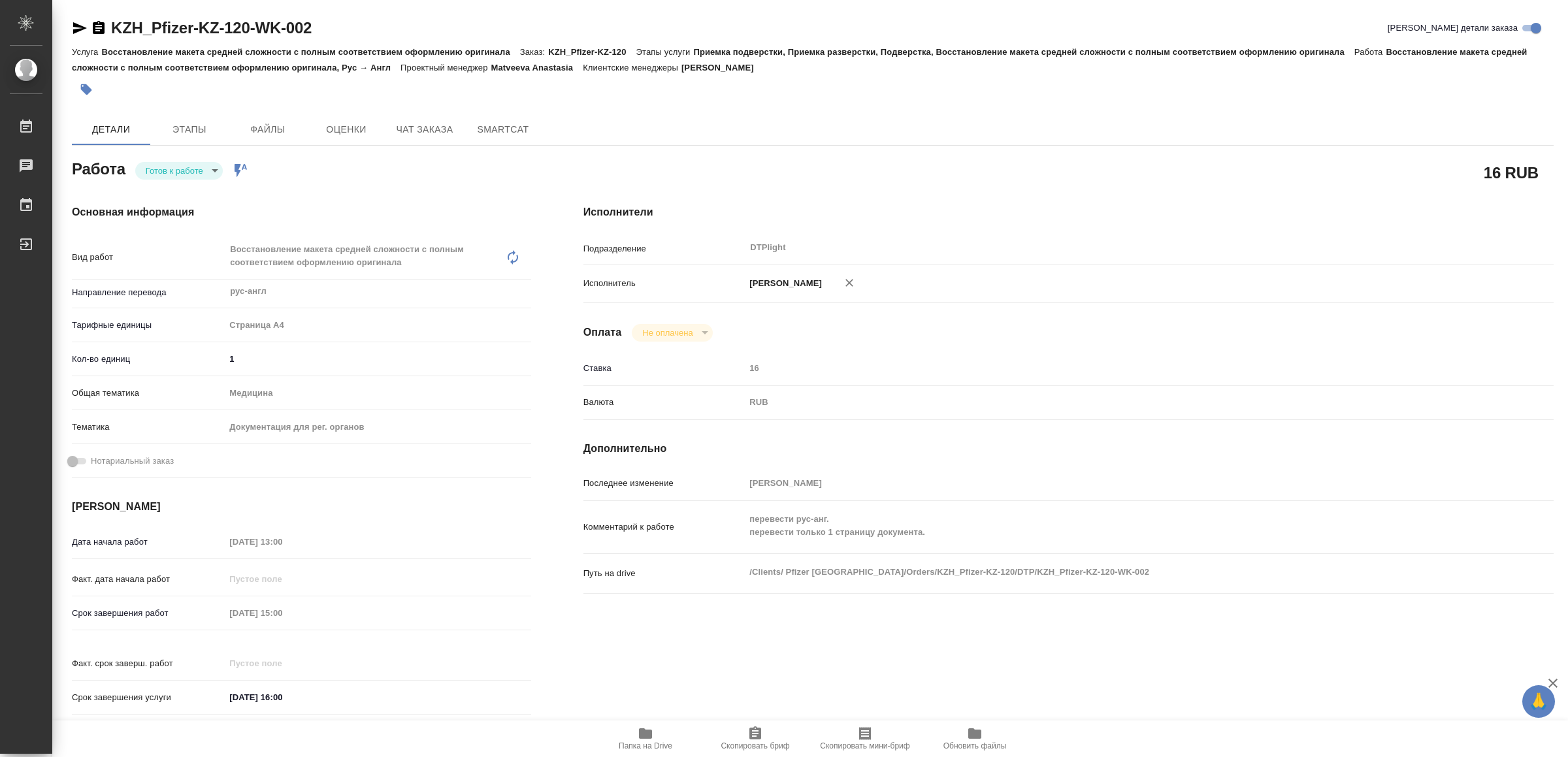
click at [647, 734] on icon "button" at bounding box center [646, 733] width 13 height 10
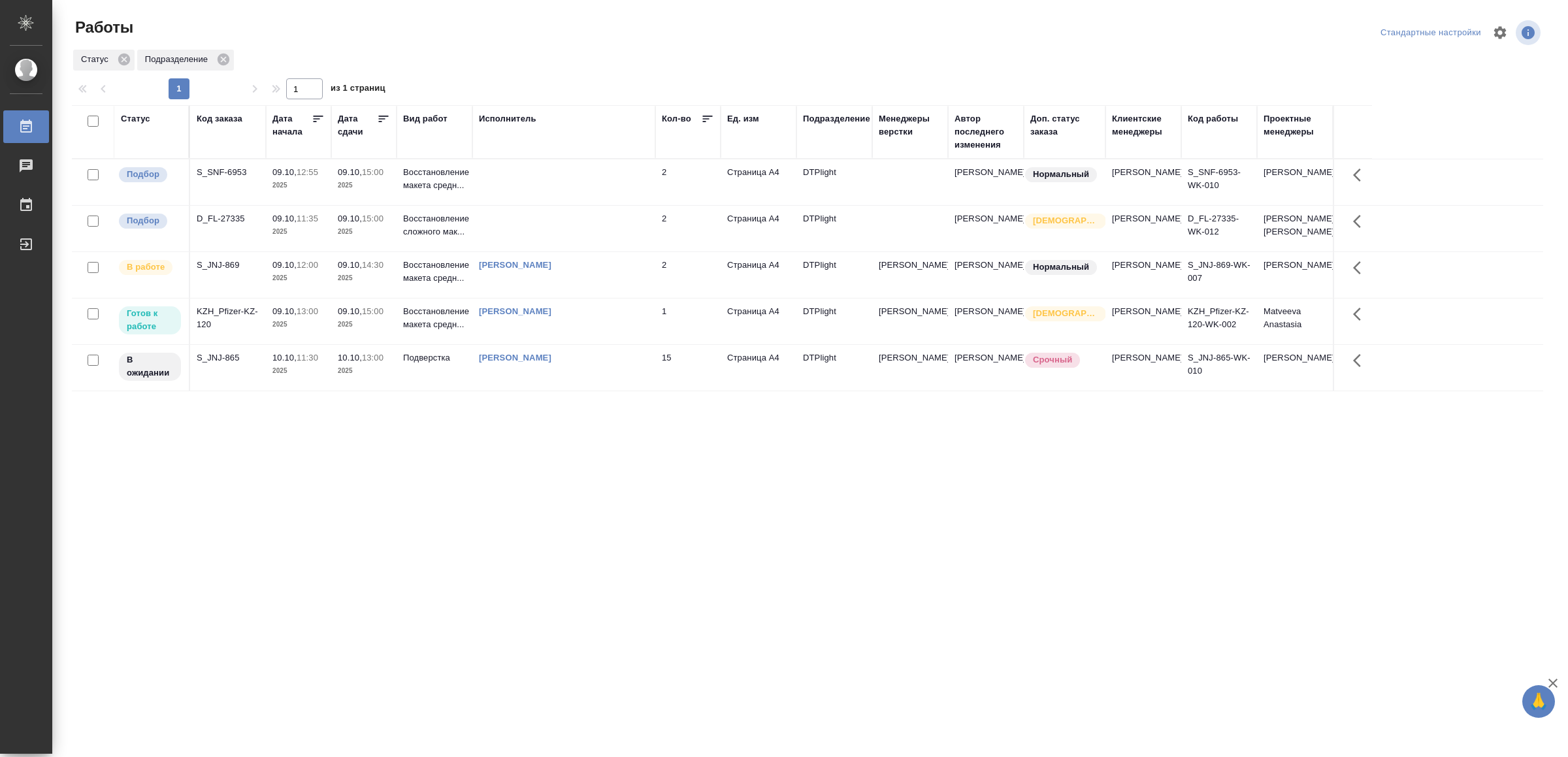
click at [541, 179] on td at bounding box center [563, 183] width 183 height 46
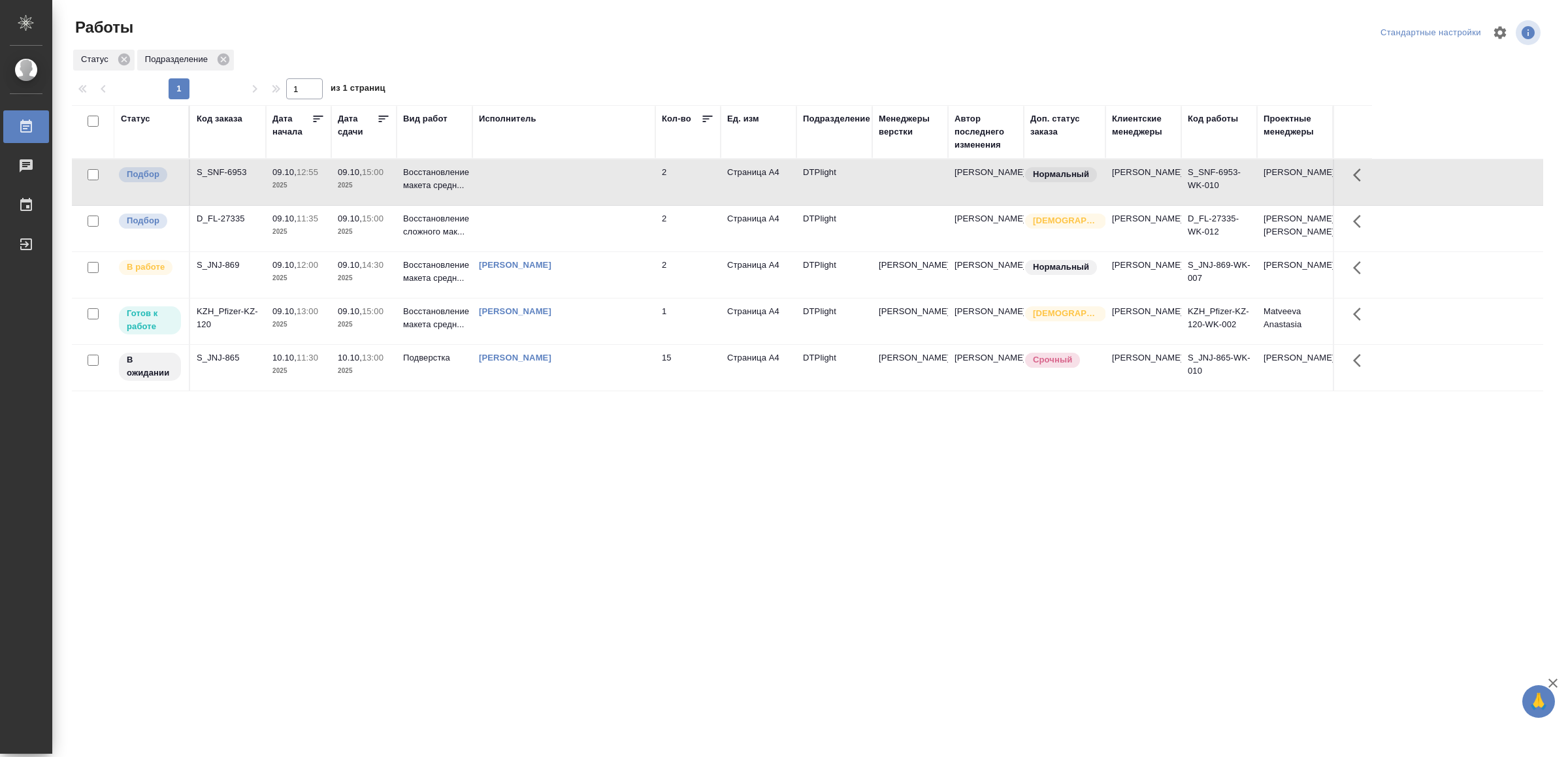
click at [541, 179] on td at bounding box center [563, 183] width 183 height 46
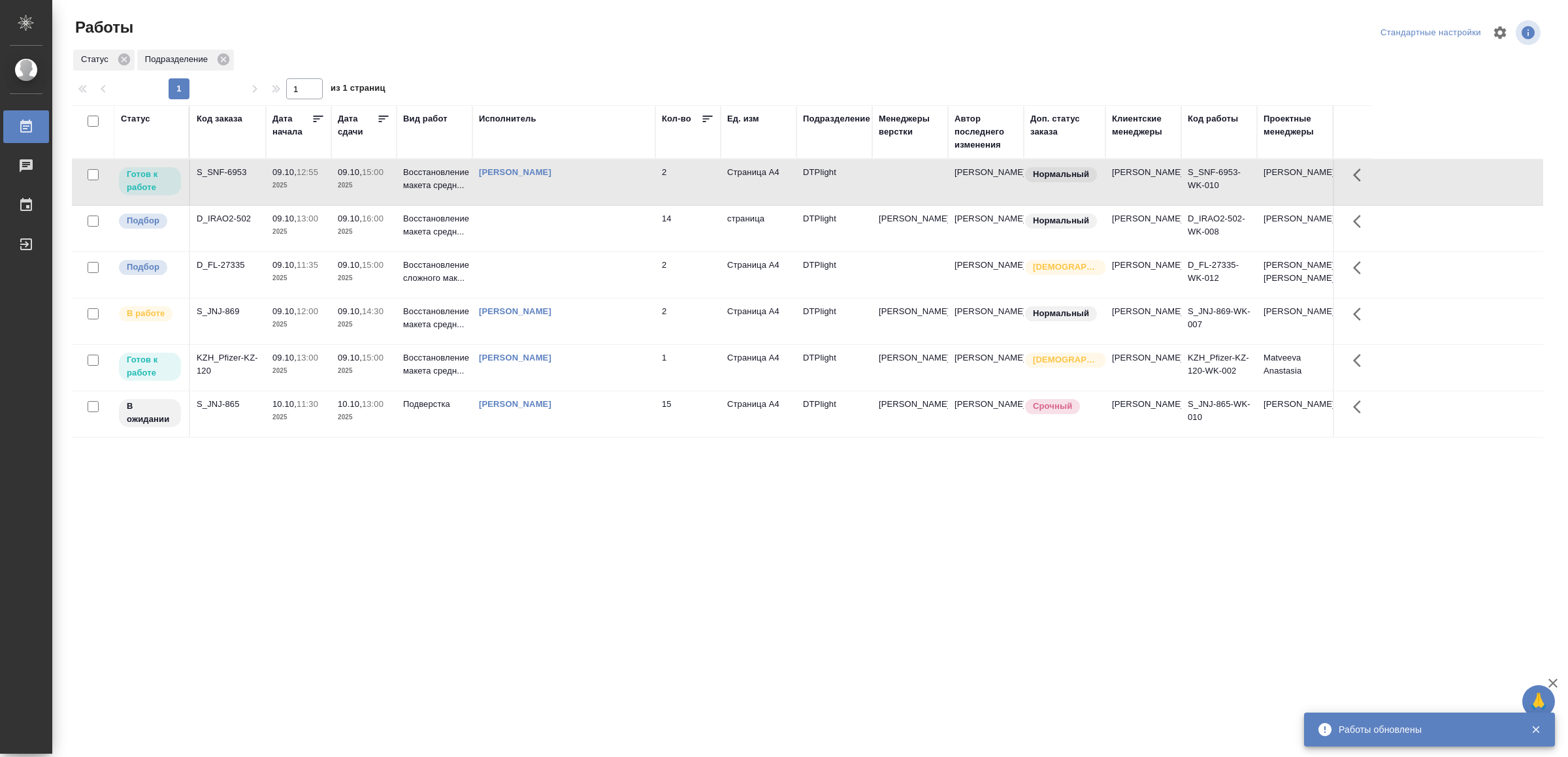
click at [604, 242] on td at bounding box center [563, 228] width 183 height 46
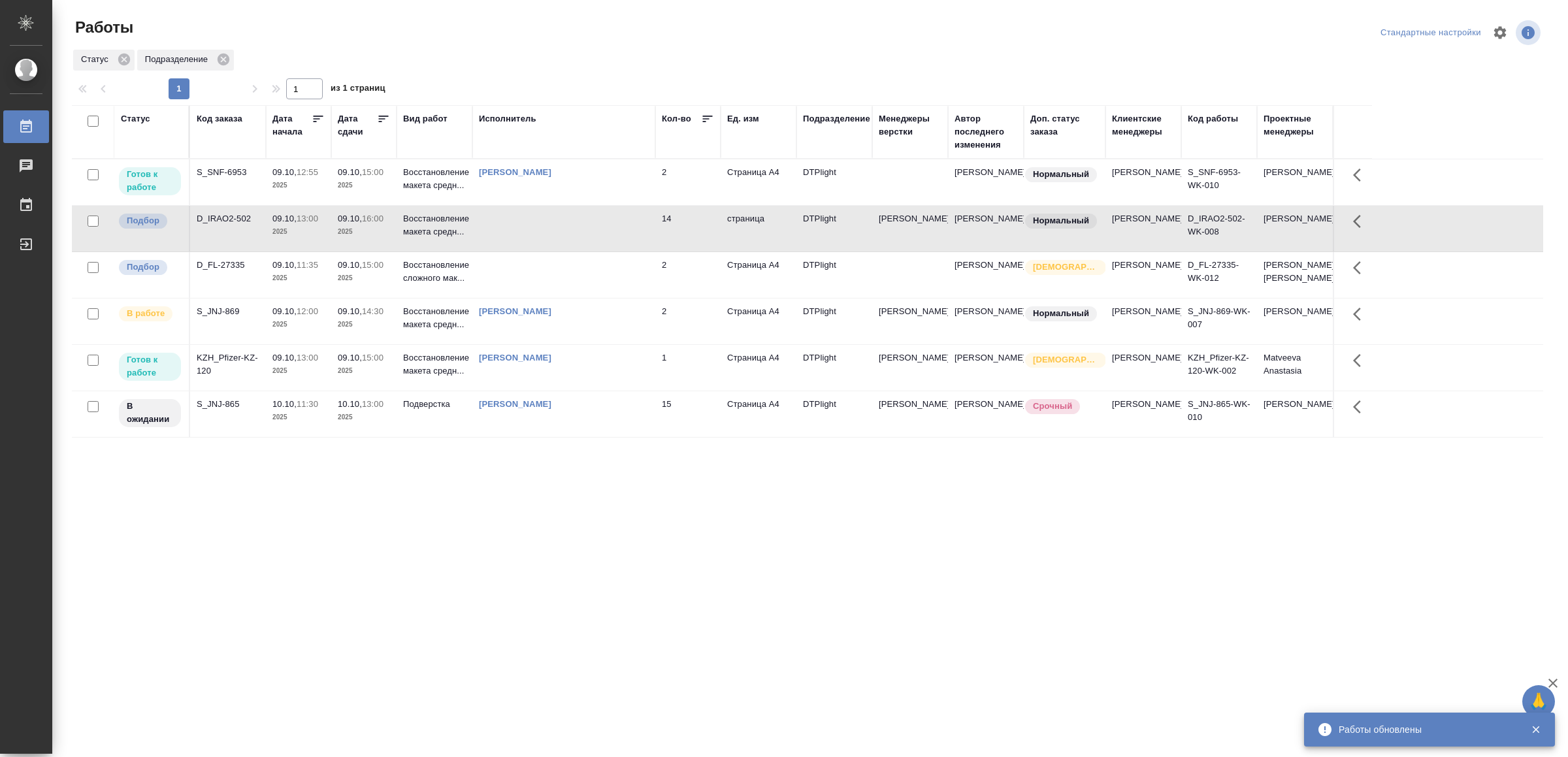
click at [604, 242] on td at bounding box center [563, 228] width 183 height 46
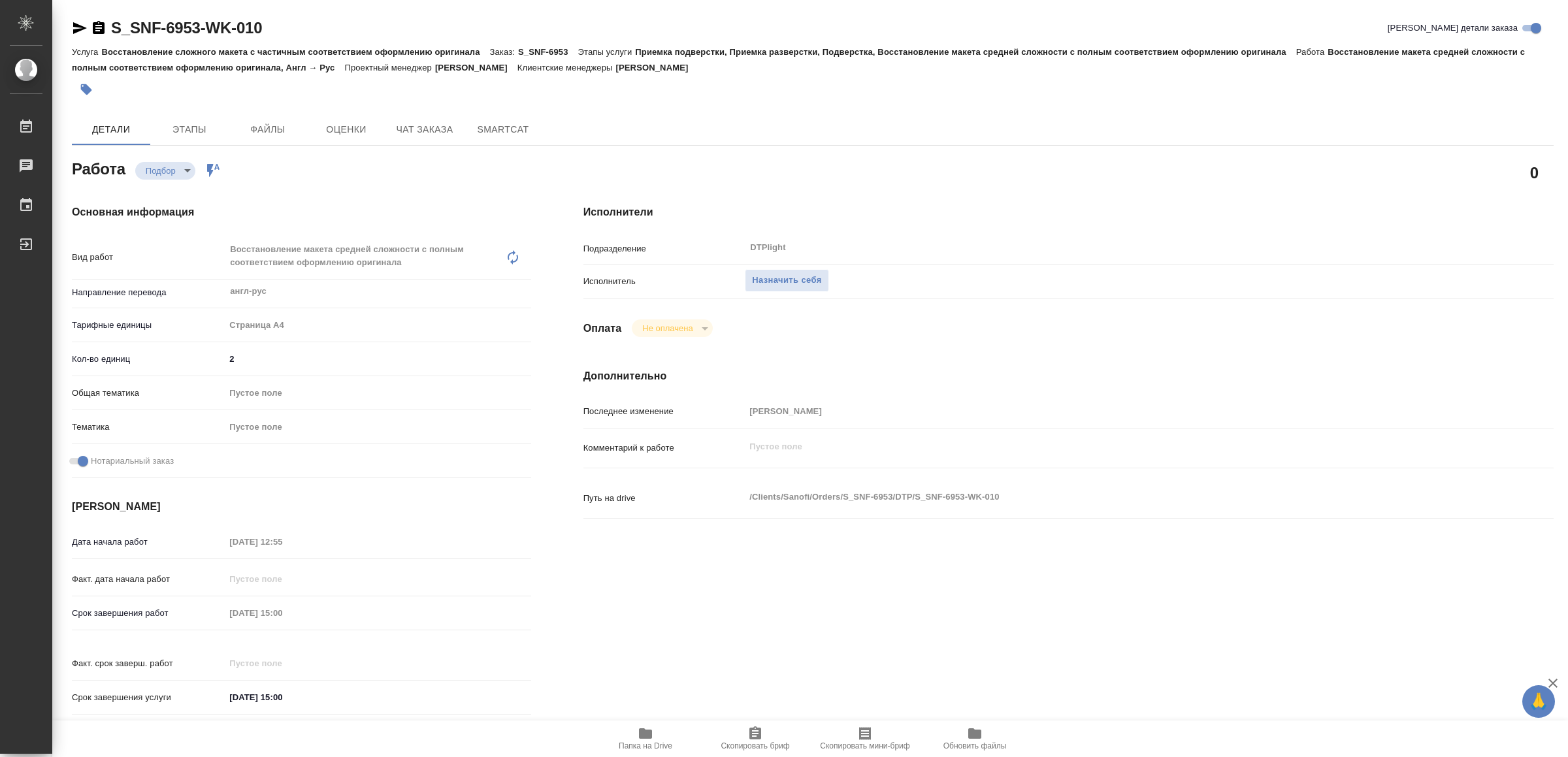
click at [642, 727] on icon "button" at bounding box center [645, 733] width 16 height 16
click at [796, 282] on span "Назначить себя" at bounding box center [787, 280] width 69 height 15
click at [651, 733] on icon "button" at bounding box center [646, 733] width 13 height 10
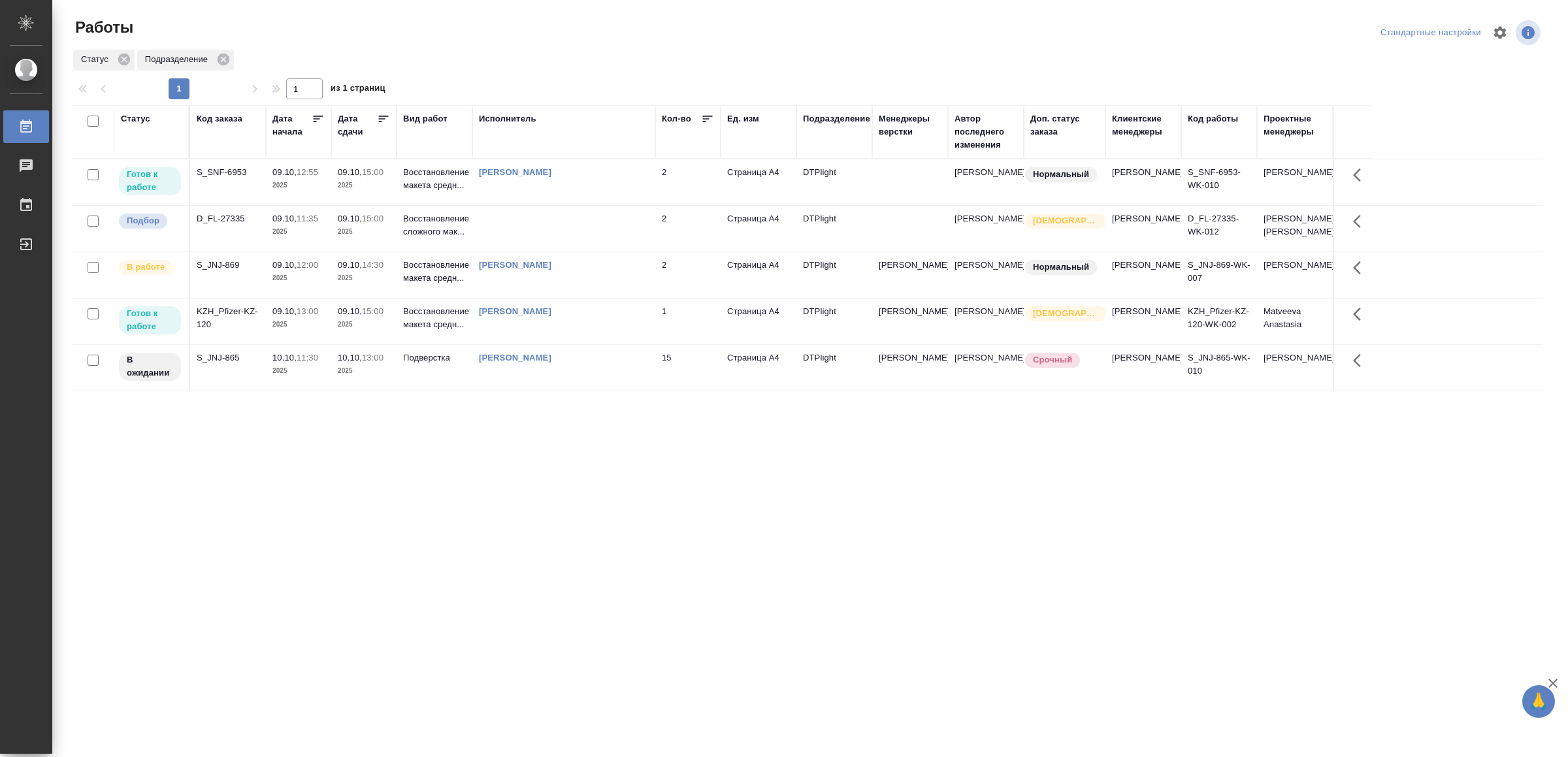
click at [651, 343] on td "[PERSON_NAME]" at bounding box center [563, 321] width 183 height 46
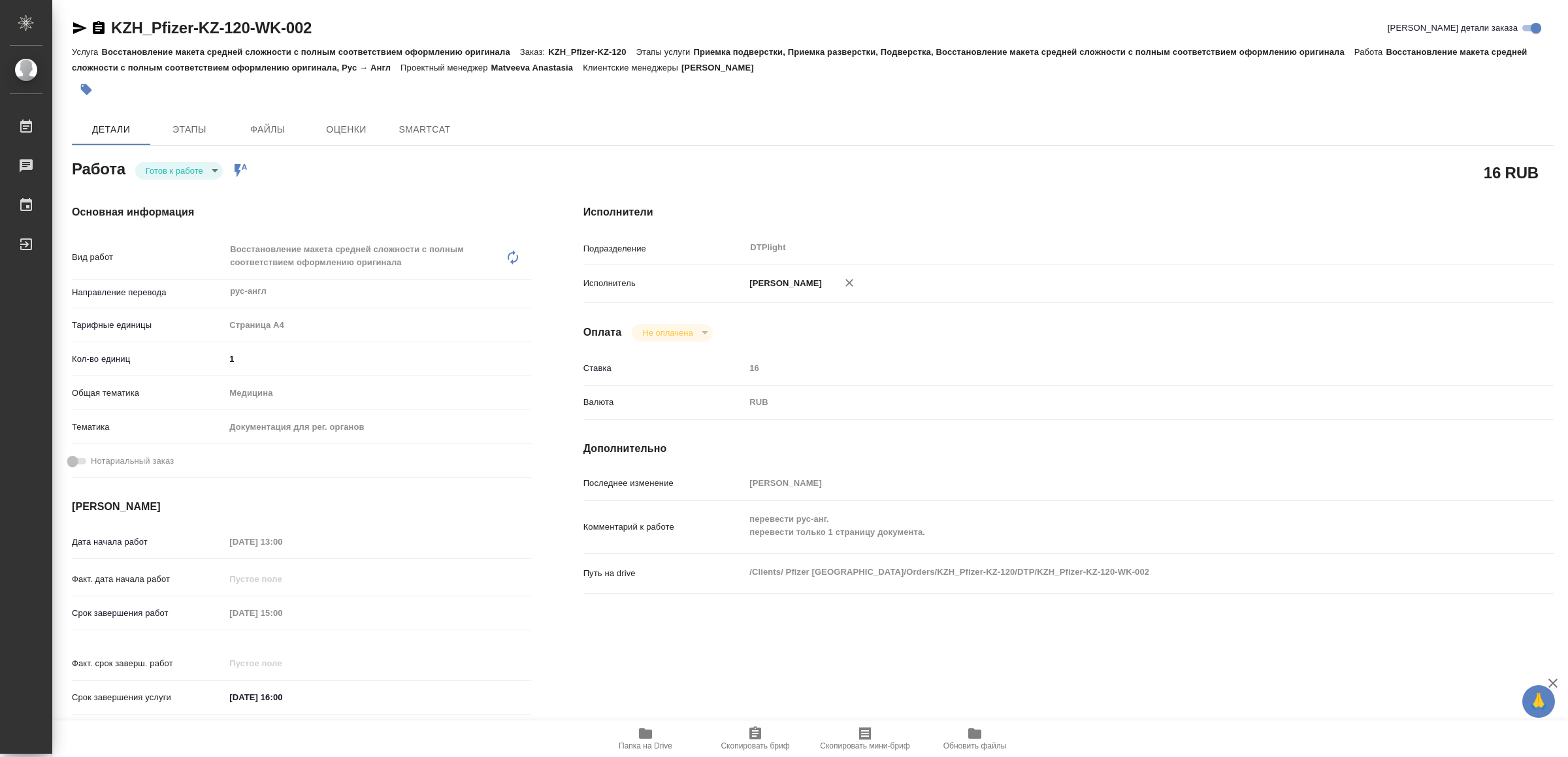
click at [174, 167] on body "🙏 .cls-1 fill:#fff; AWATERA Yamkovenko Vera Работы Чаты График Выйти KZH_Pfizer…" at bounding box center [784, 378] width 1568 height 757
click at [174, 167] on button "В работе" at bounding box center [167, 171] width 43 height 15
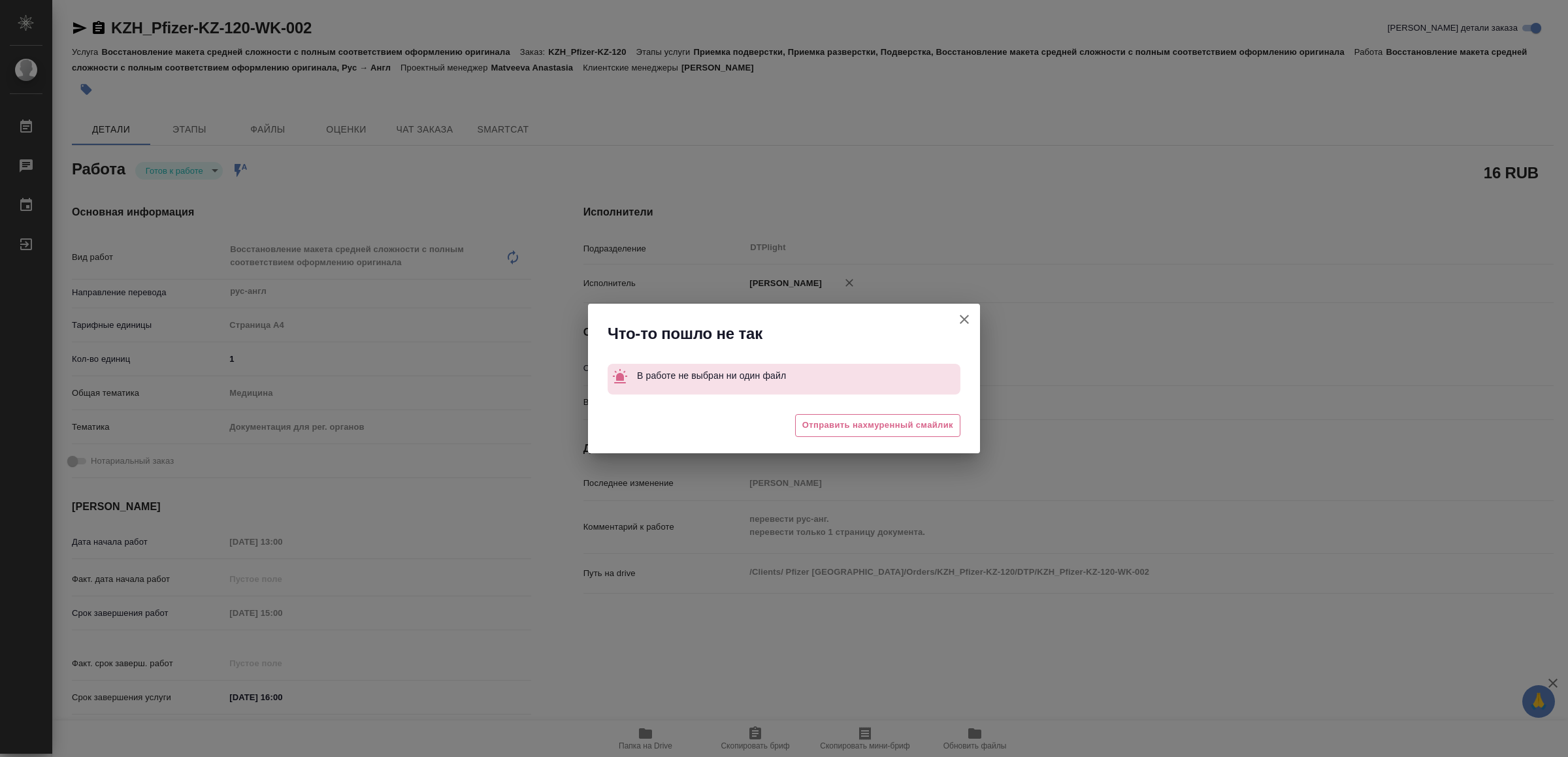
type textarea "x"
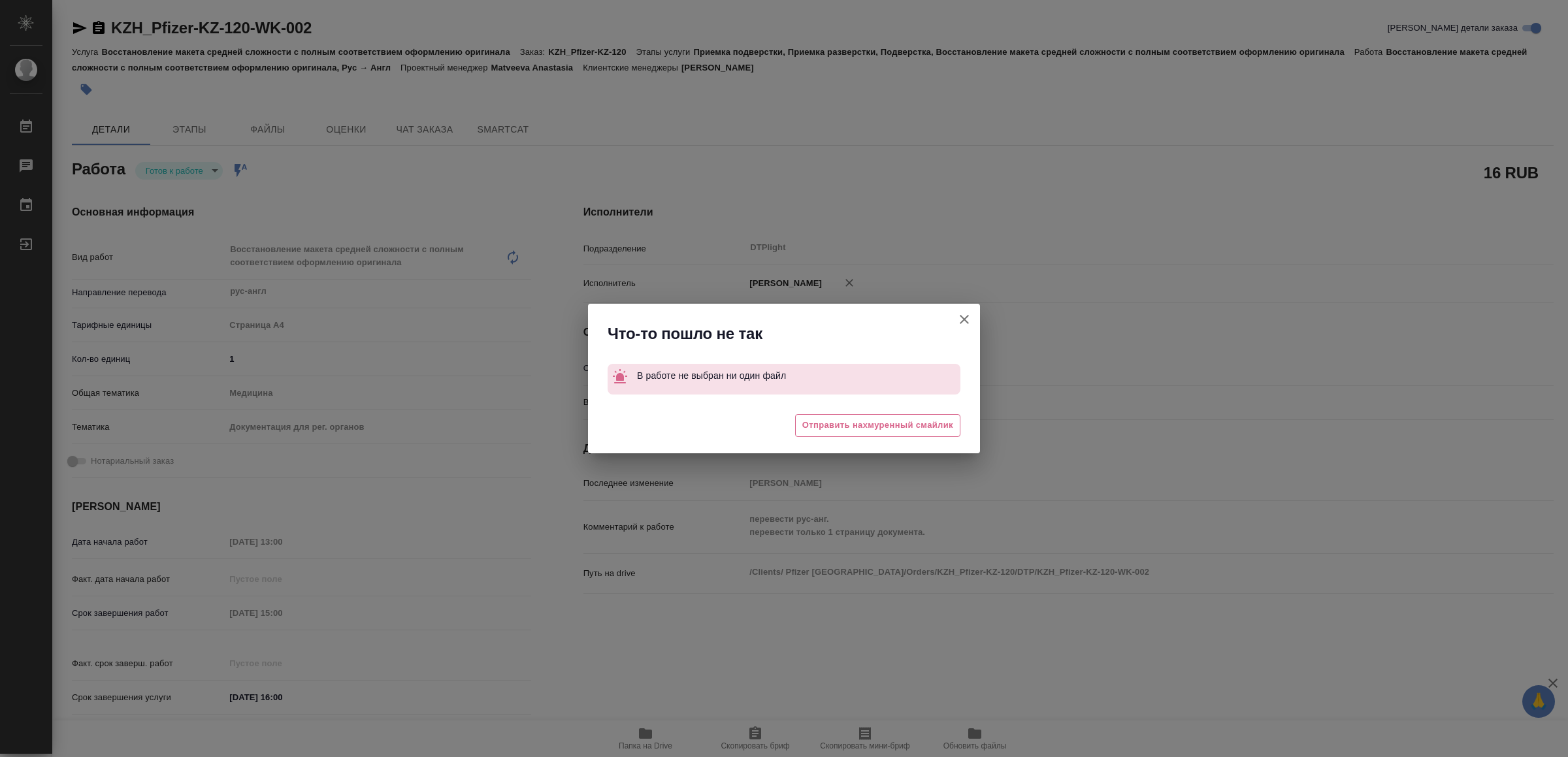
type textarea "x"
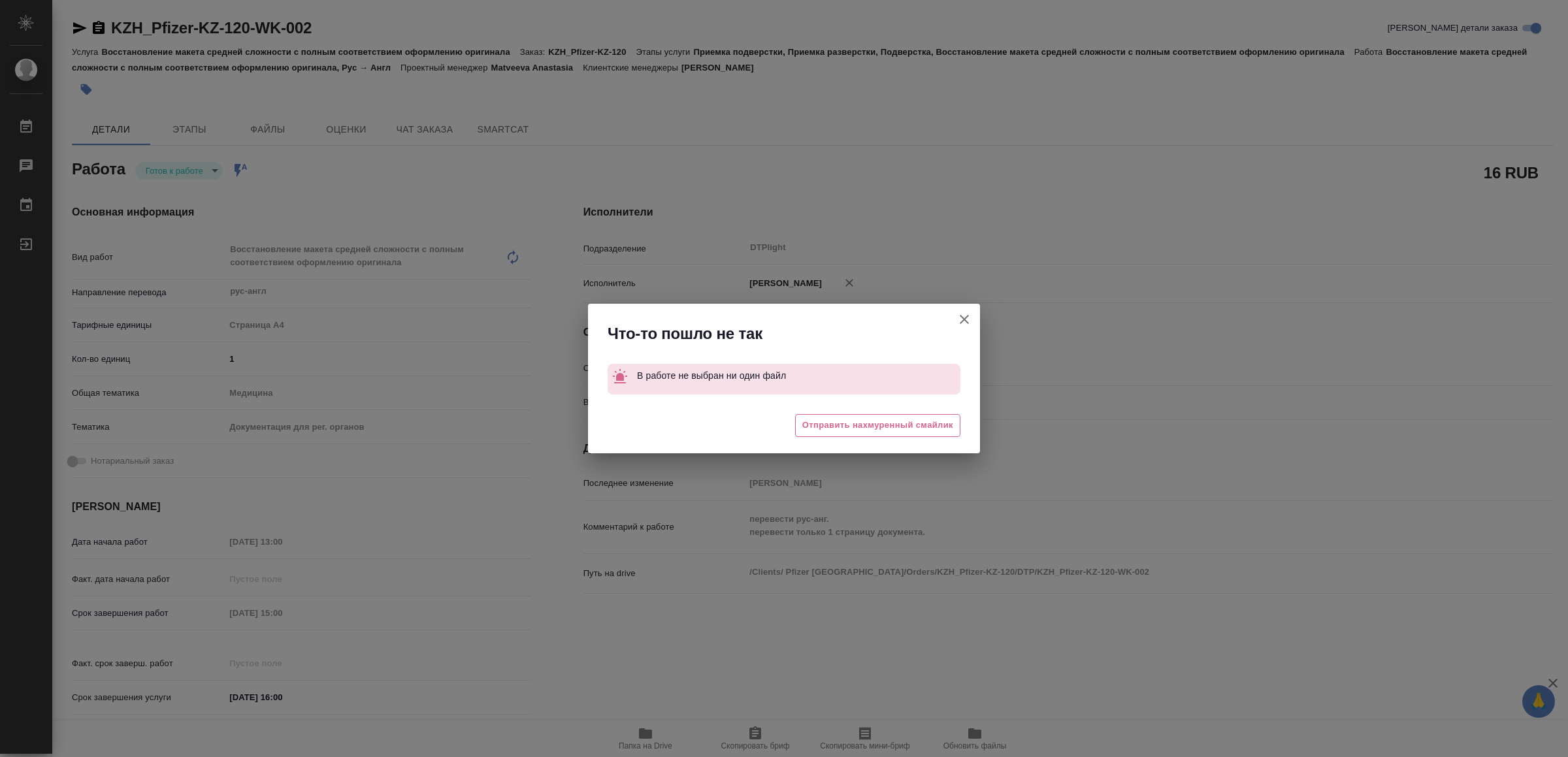
type textarea "x"
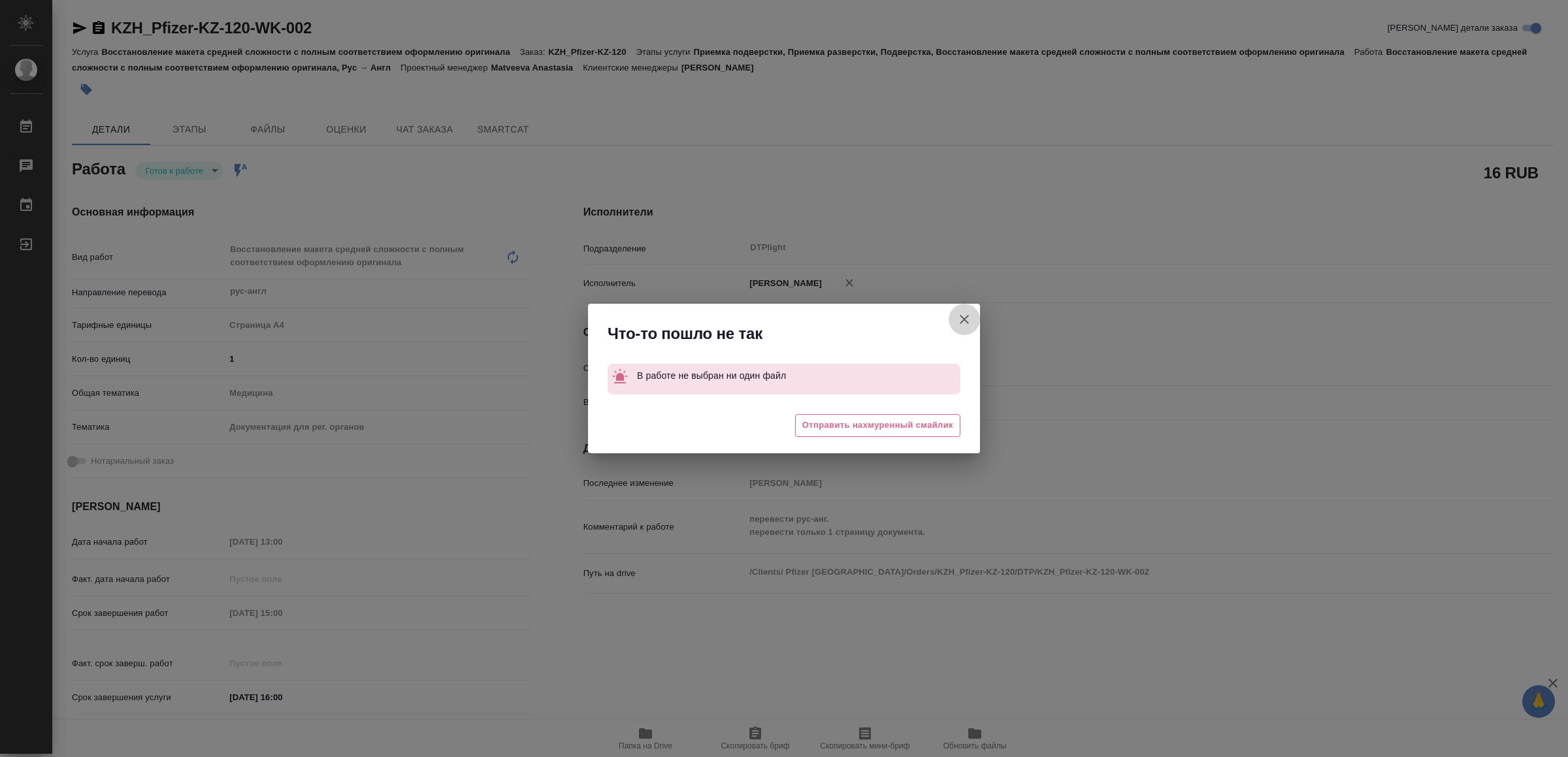
drag, startPoint x: 968, startPoint y: 310, endPoint x: 963, endPoint y: 340, distance: 30.4
click at [967, 311] on icon "button" at bounding box center [964, 319] width 16 height 16
type textarea "x"
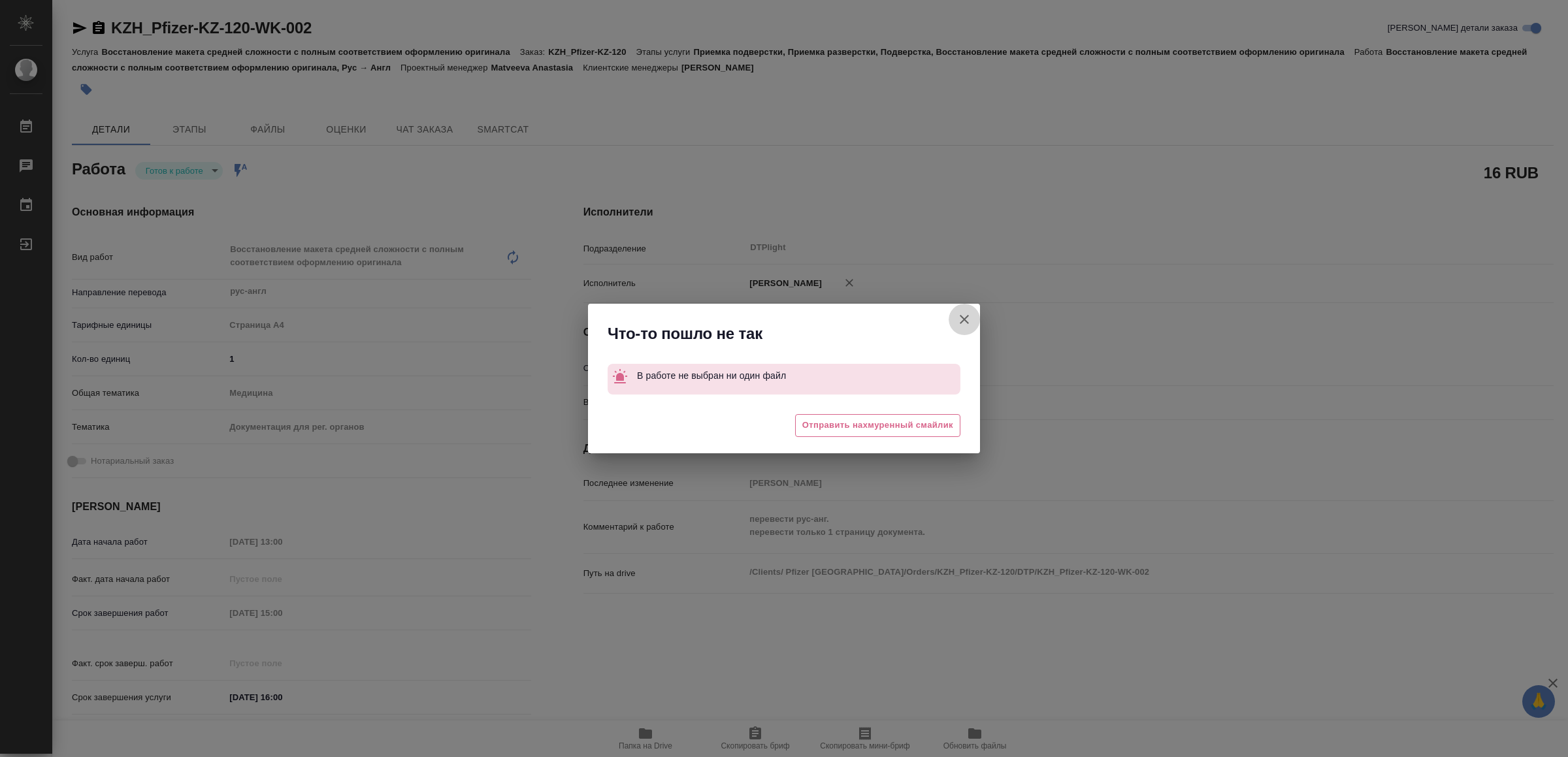
type textarea "x"
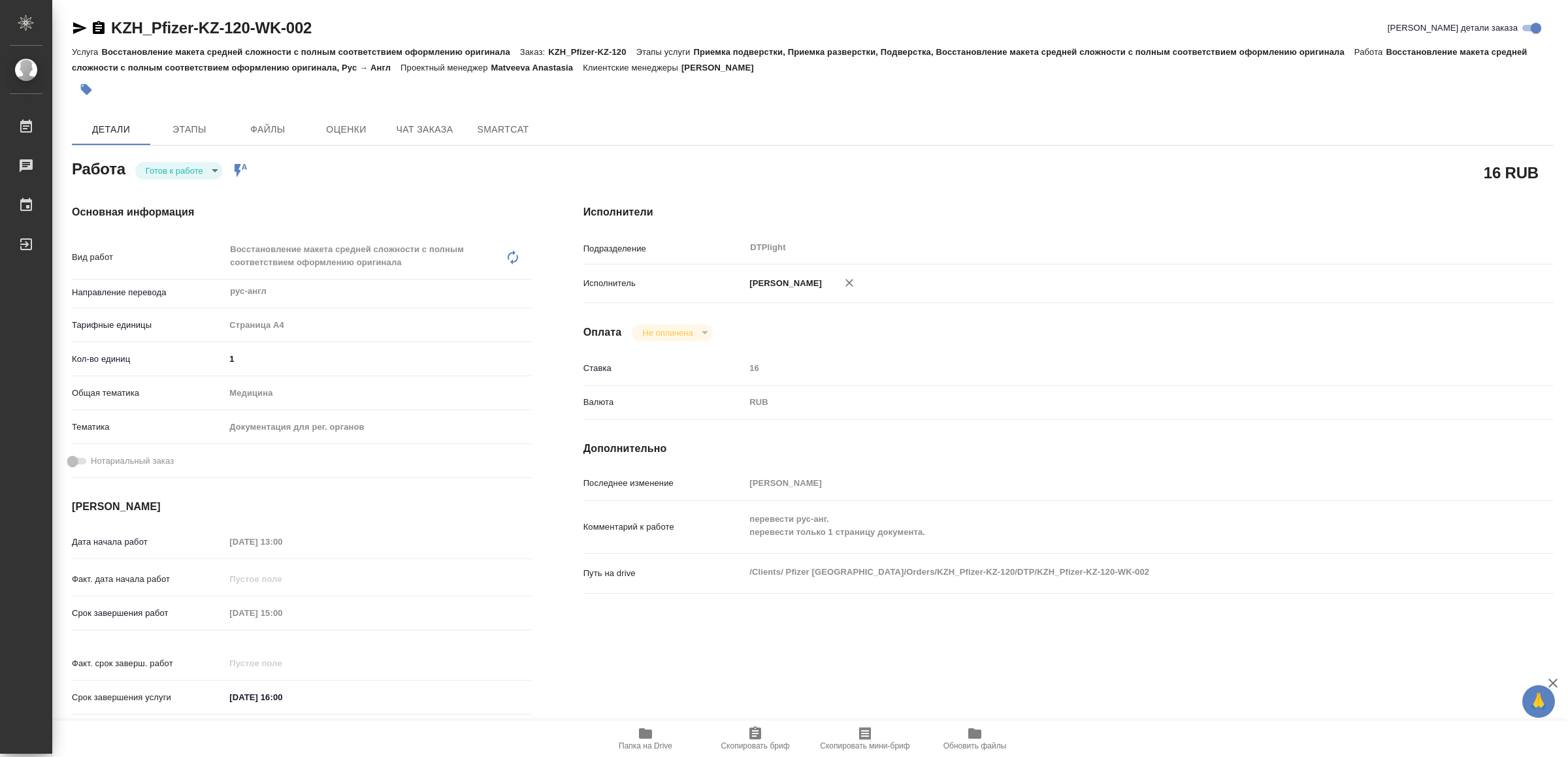
type textarea "x"
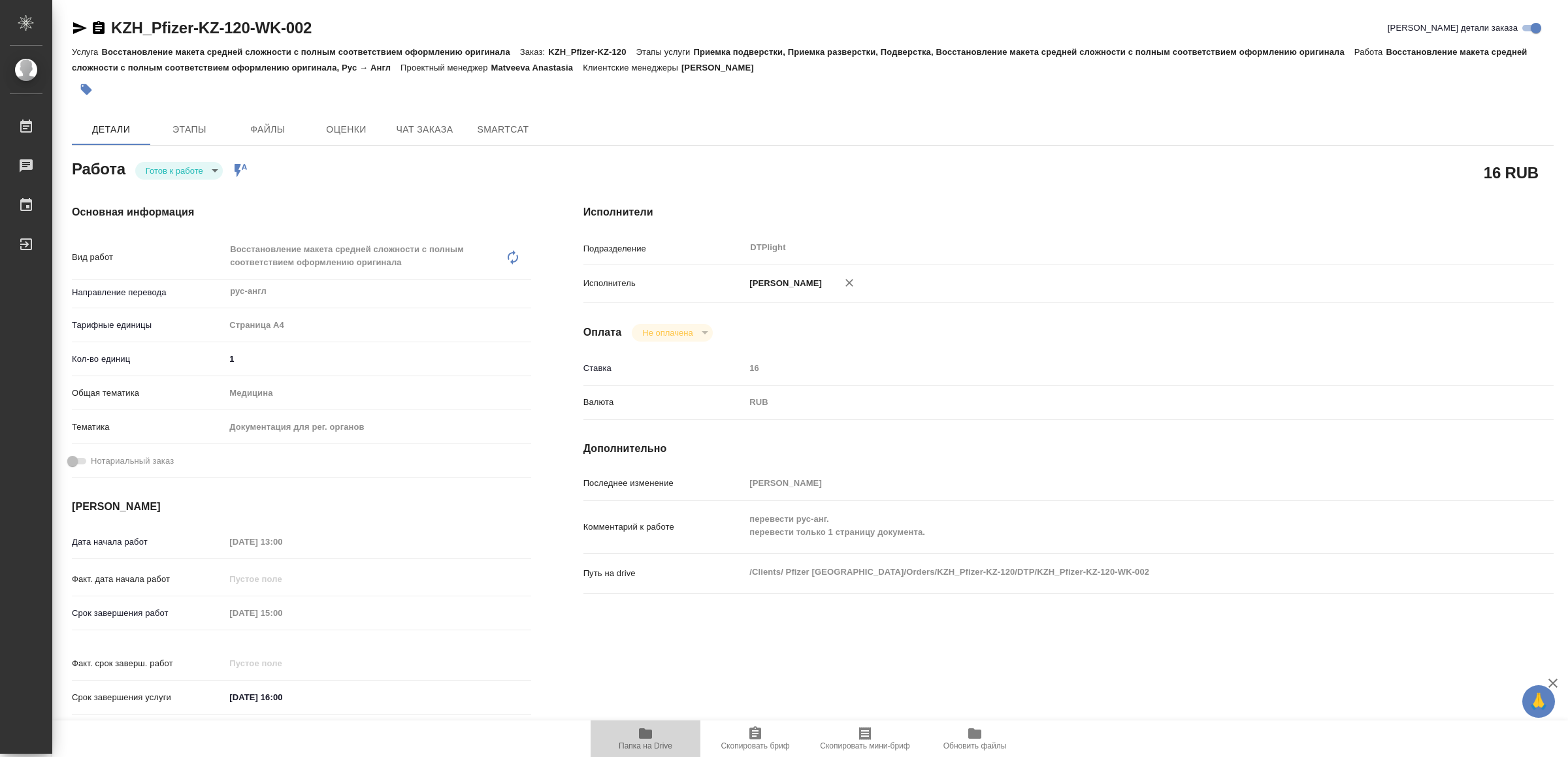
click at [643, 743] on span "Папка на Drive" at bounding box center [646, 746] width 54 height 9
click at [69, 16] on div "KZH_Pfizer-KZ-120-WK-002 Кратко детали заказа Услуга Восстановление макета сред…" at bounding box center [813, 570] width 1497 height 1141
click at [75, 24] on icon "button" at bounding box center [79, 27] width 14 height 12
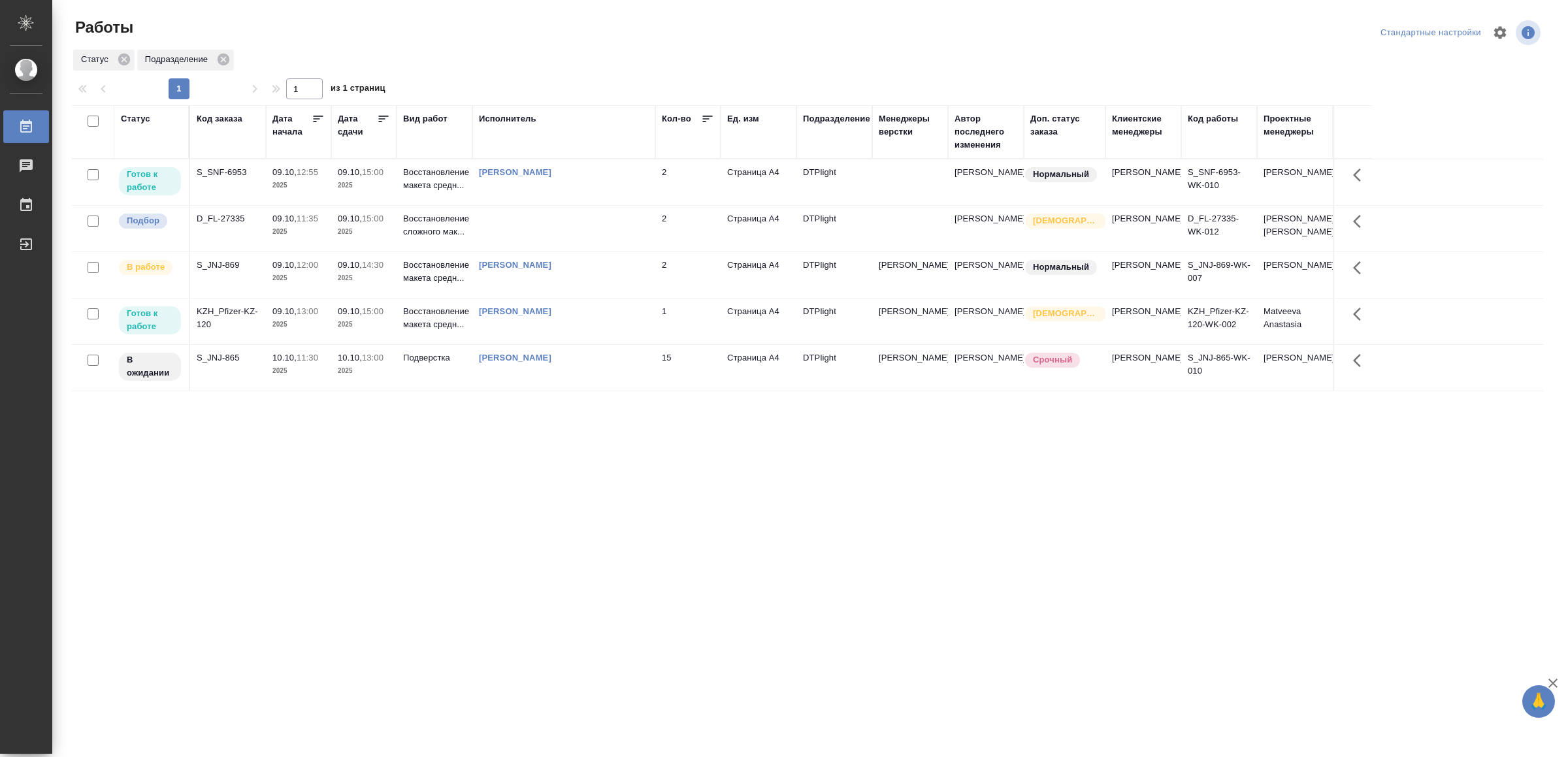
click at [639, 272] on div "[PERSON_NAME]" at bounding box center [563, 265] width 170 height 13
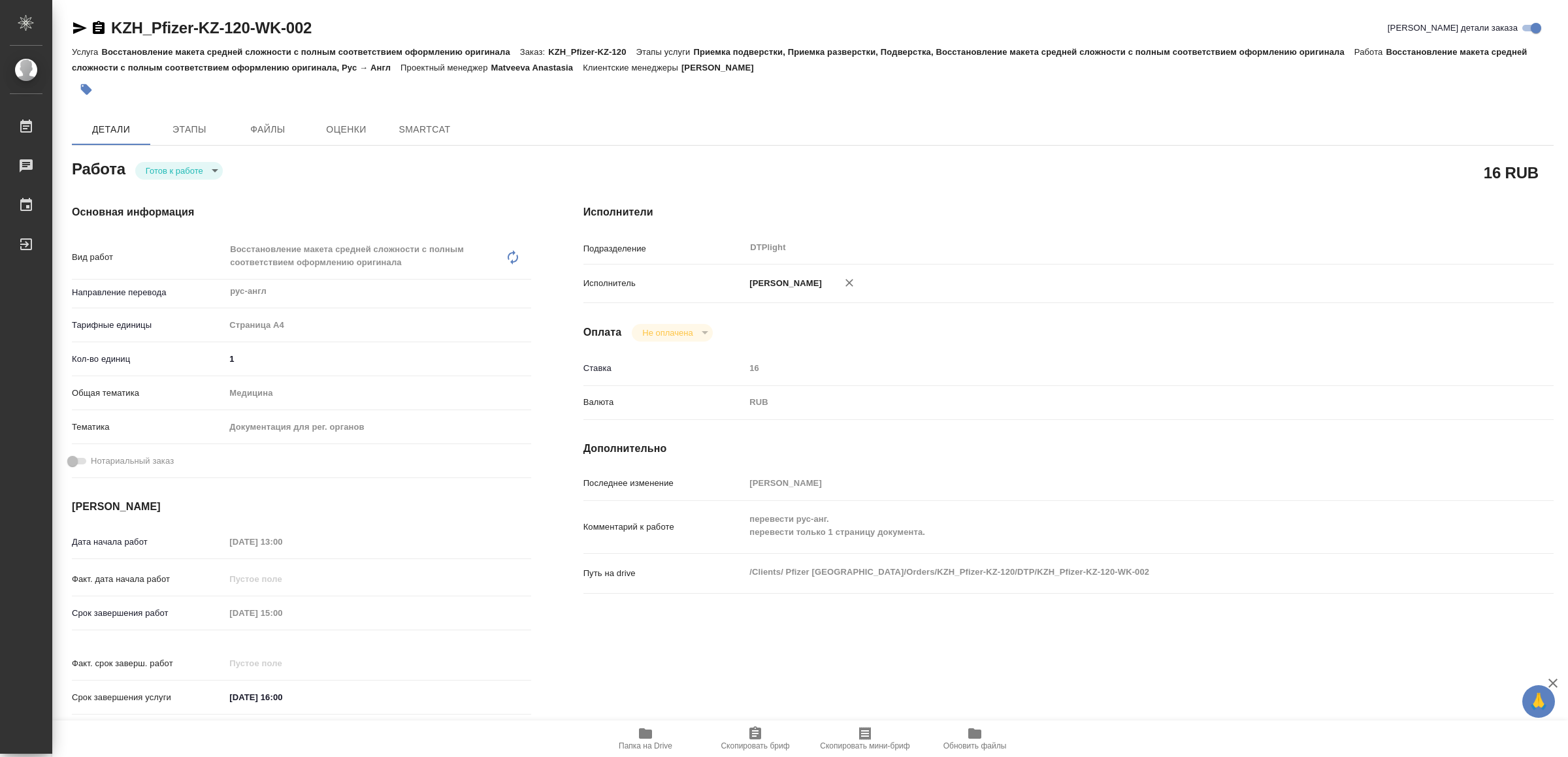
type textarea "x"
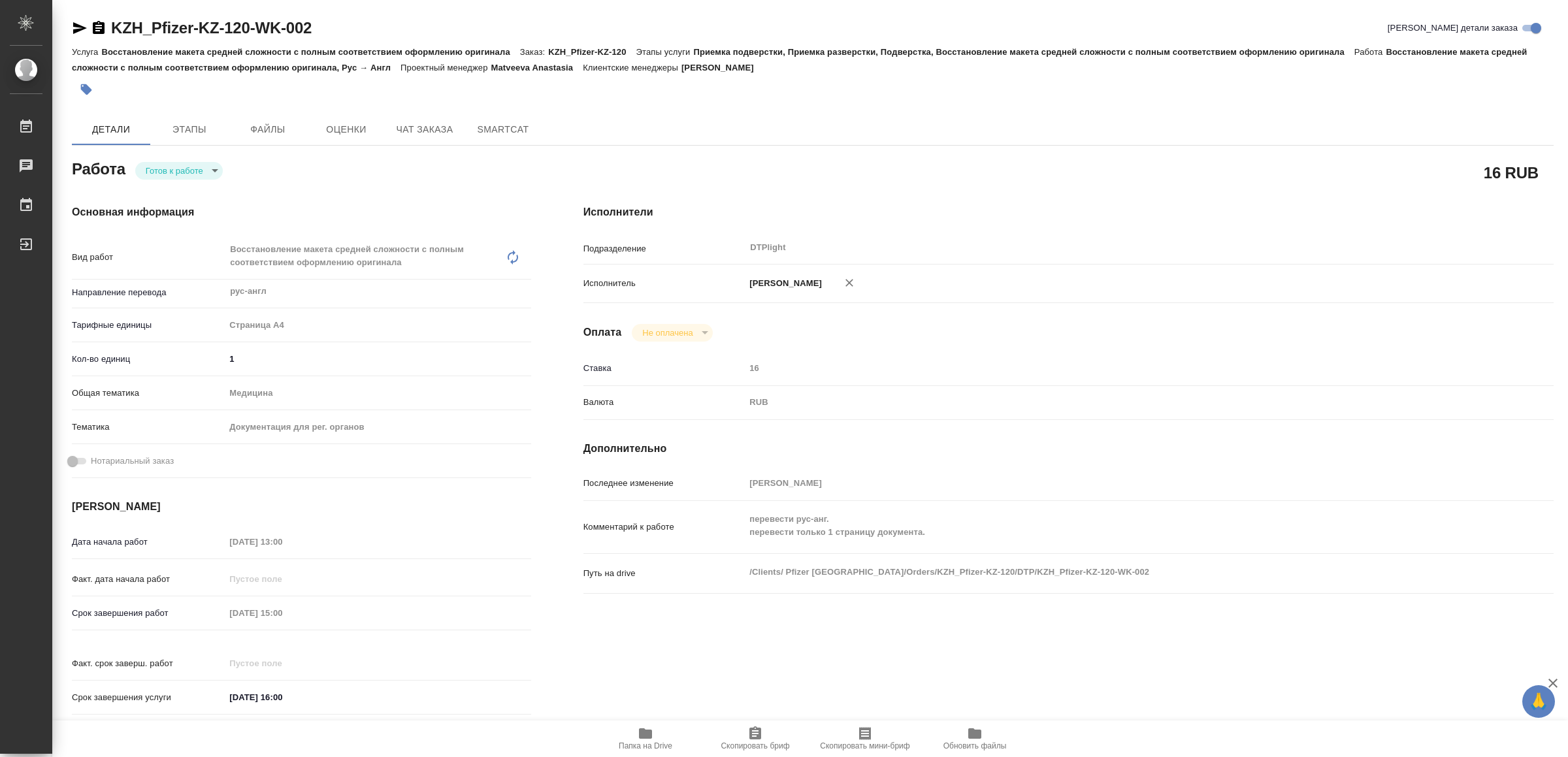
type textarea "x"
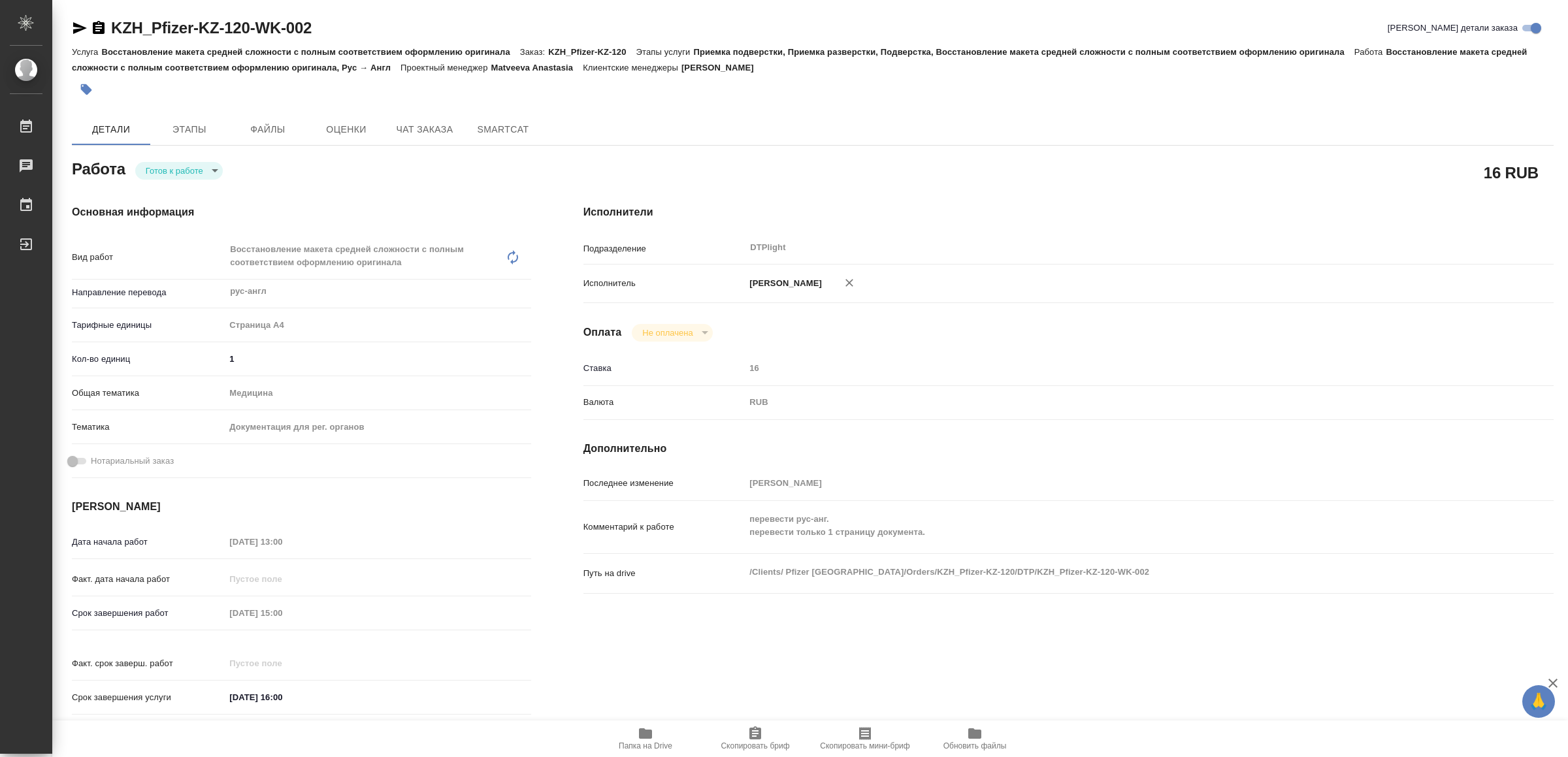
type textarea "x"
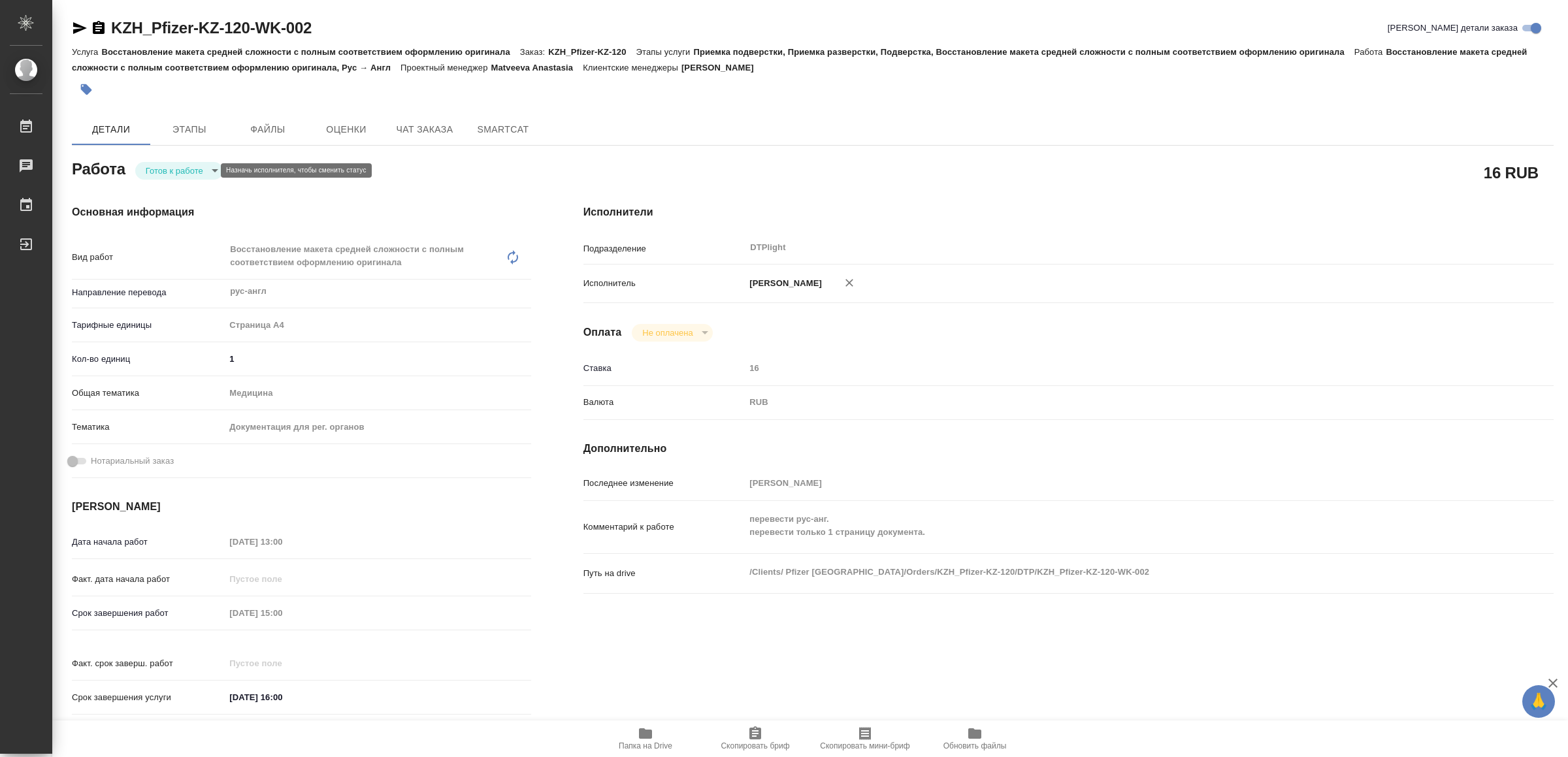
click at [176, 166] on body "🙏 .cls-1 fill:#fff; AWATERA Yamkovenko [PERSON_NAME] Работы 0 Чаты График Выйти…" at bounding box center [784, 378] width 1568 height 757
click at [176, 166] on button "В работе" at bounding box center [167, 171] width 43 height 15
type textarea "x"
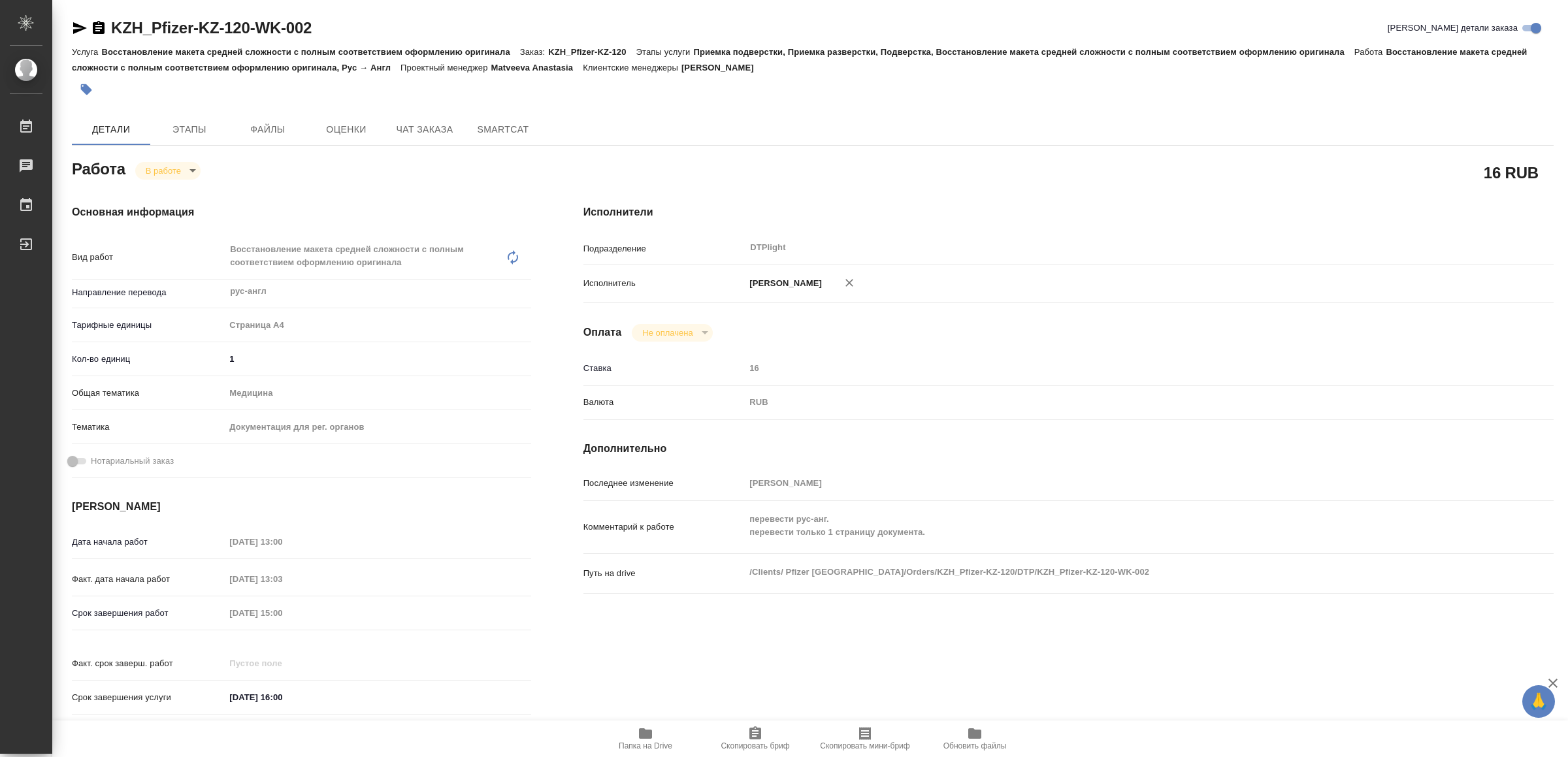
type textarea "x"
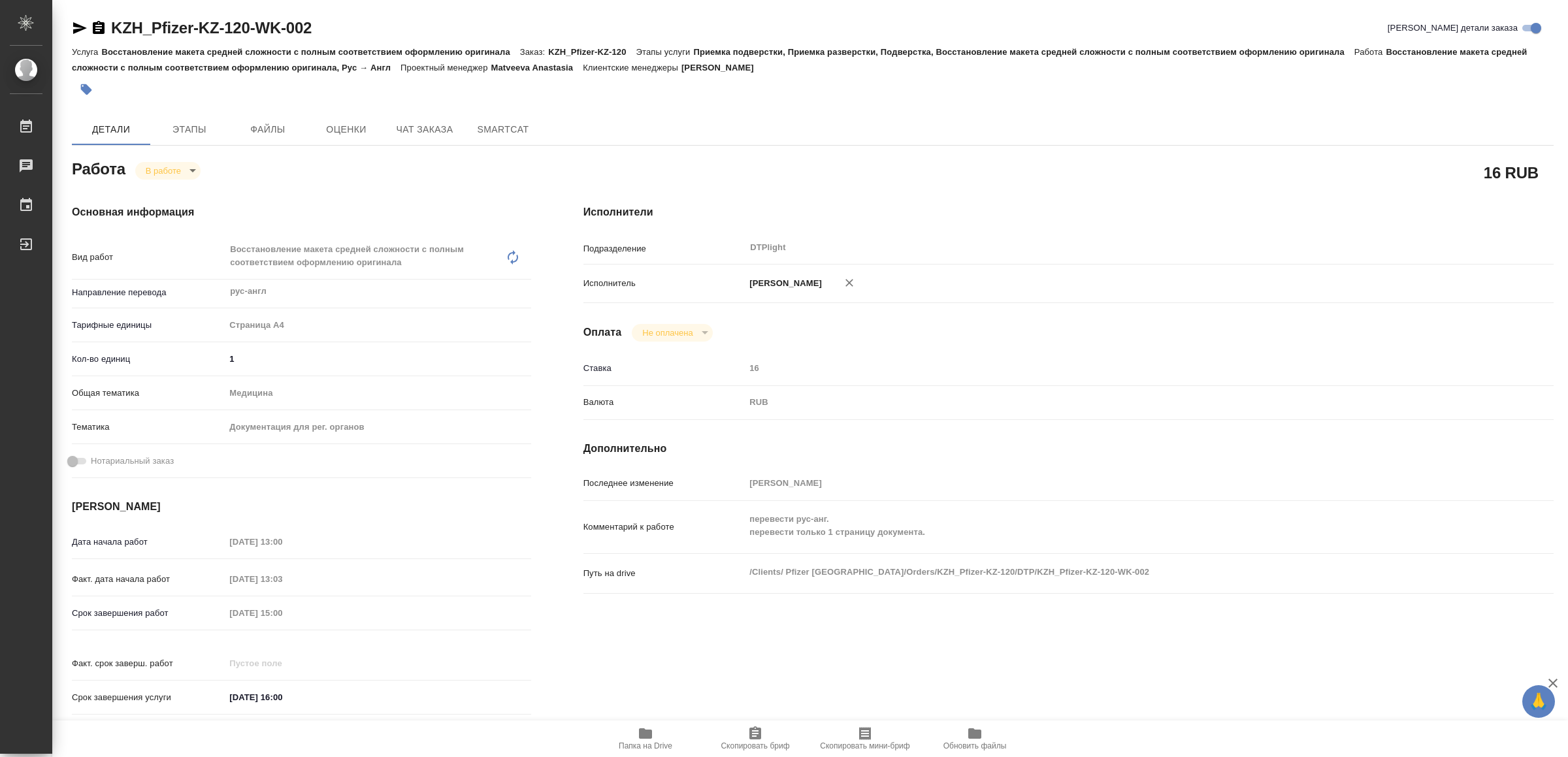
type textarea "x"
click at [167, 167] on body "🙏 .cls-1 fill:#fff; AWATERA Yamkovenko Vera Работы 0 Чаты График Выйти KZH_Pfiz…" at bounding box center [784, 378] width 1568 height 757
click at [77, 22] on div at bounding box center [784, 378] width 1568 height 757
click at [77, 26] on icon "button" at bounding box center [79, 27] width 14 height 12
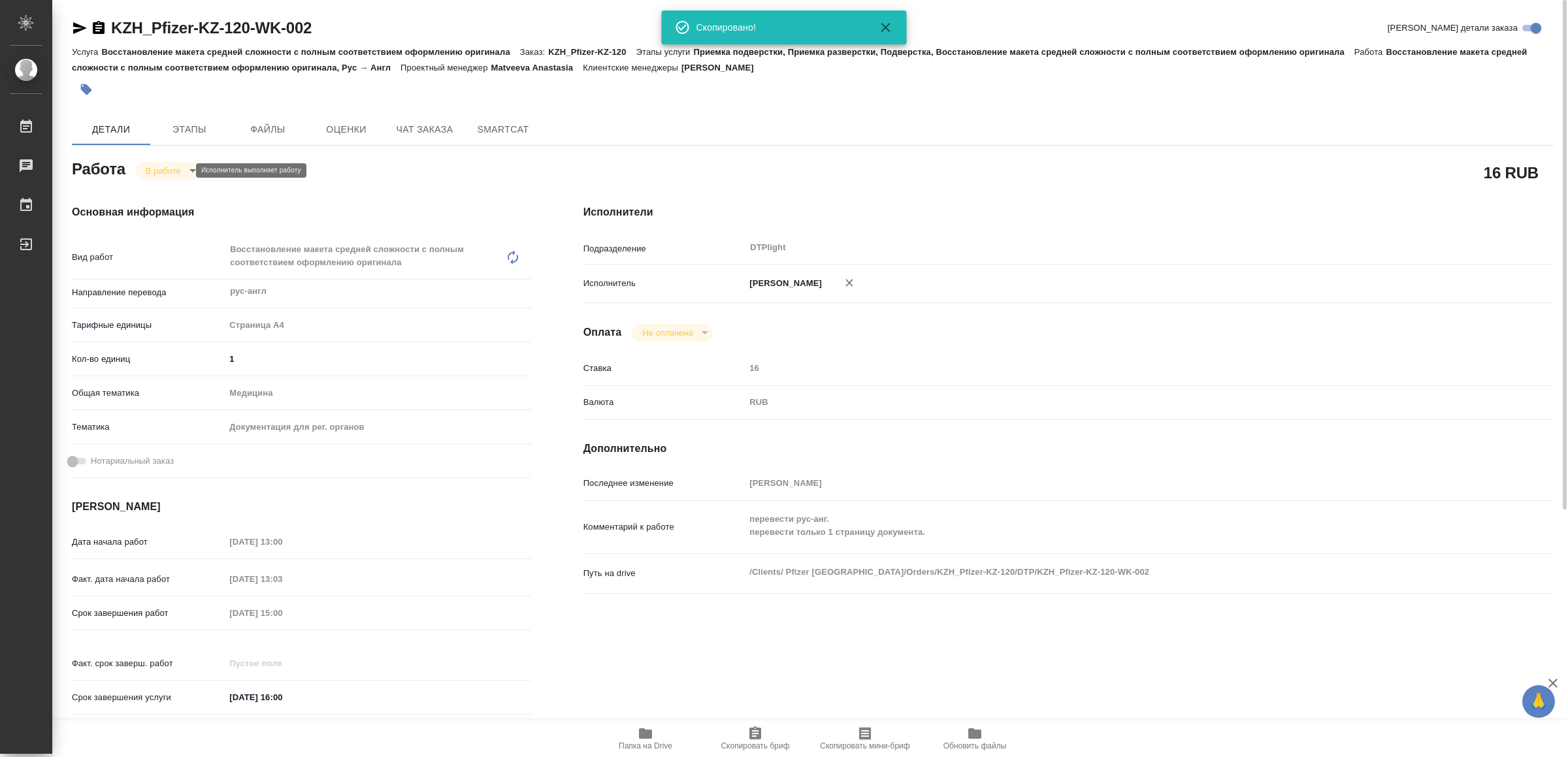
click at [174, 167] on body "🙏 .cls-1 fill:#fff; AWATERA Yamkovenko Vera Работы 0 Чаты График Выйти KZH_Pfiz…" at bounding box center [784, 378] width 1568 height 757
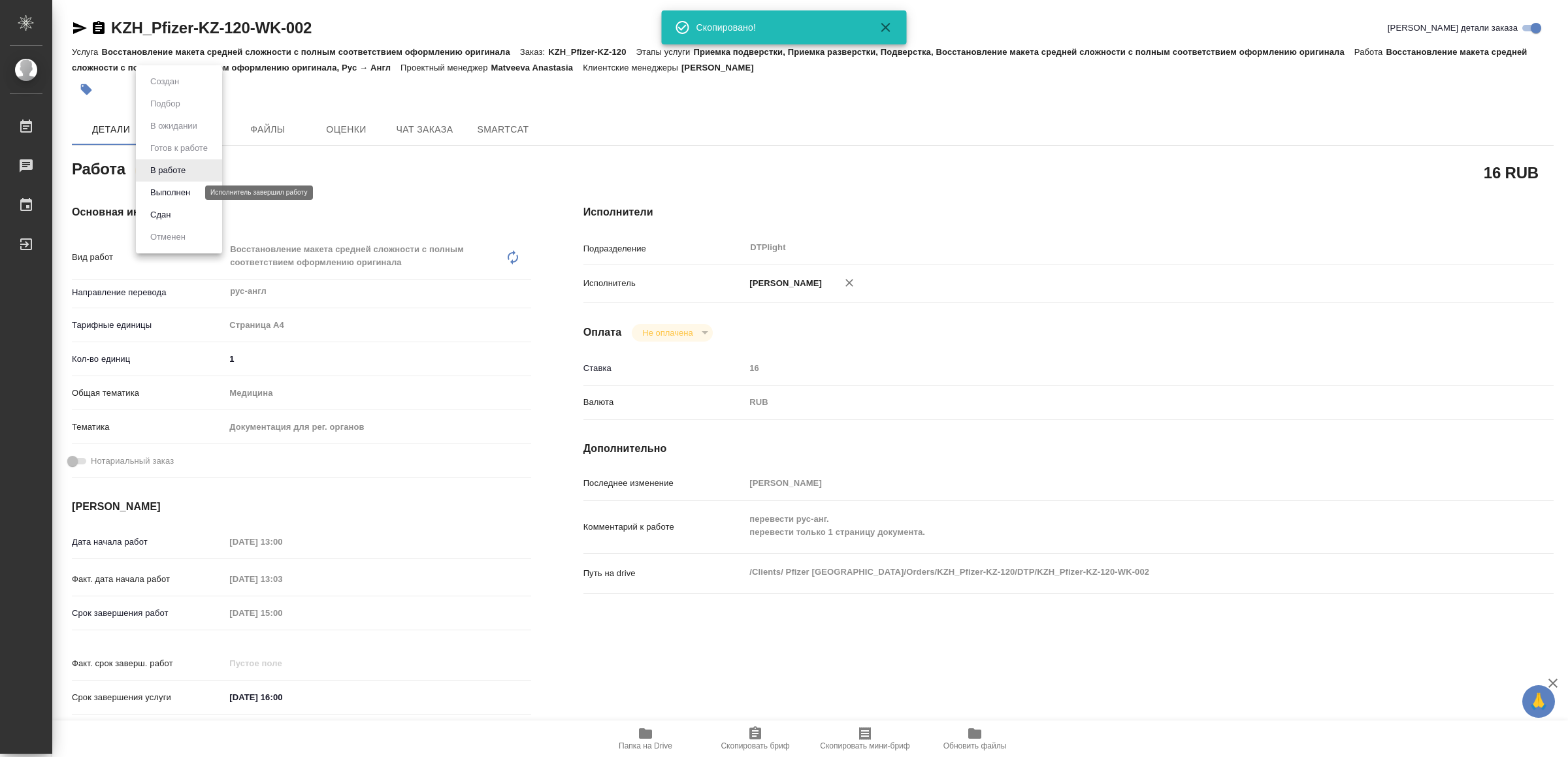
click at [189, 196] on button "Выполнен" at bounding box center [170, 193] width 47 height 15
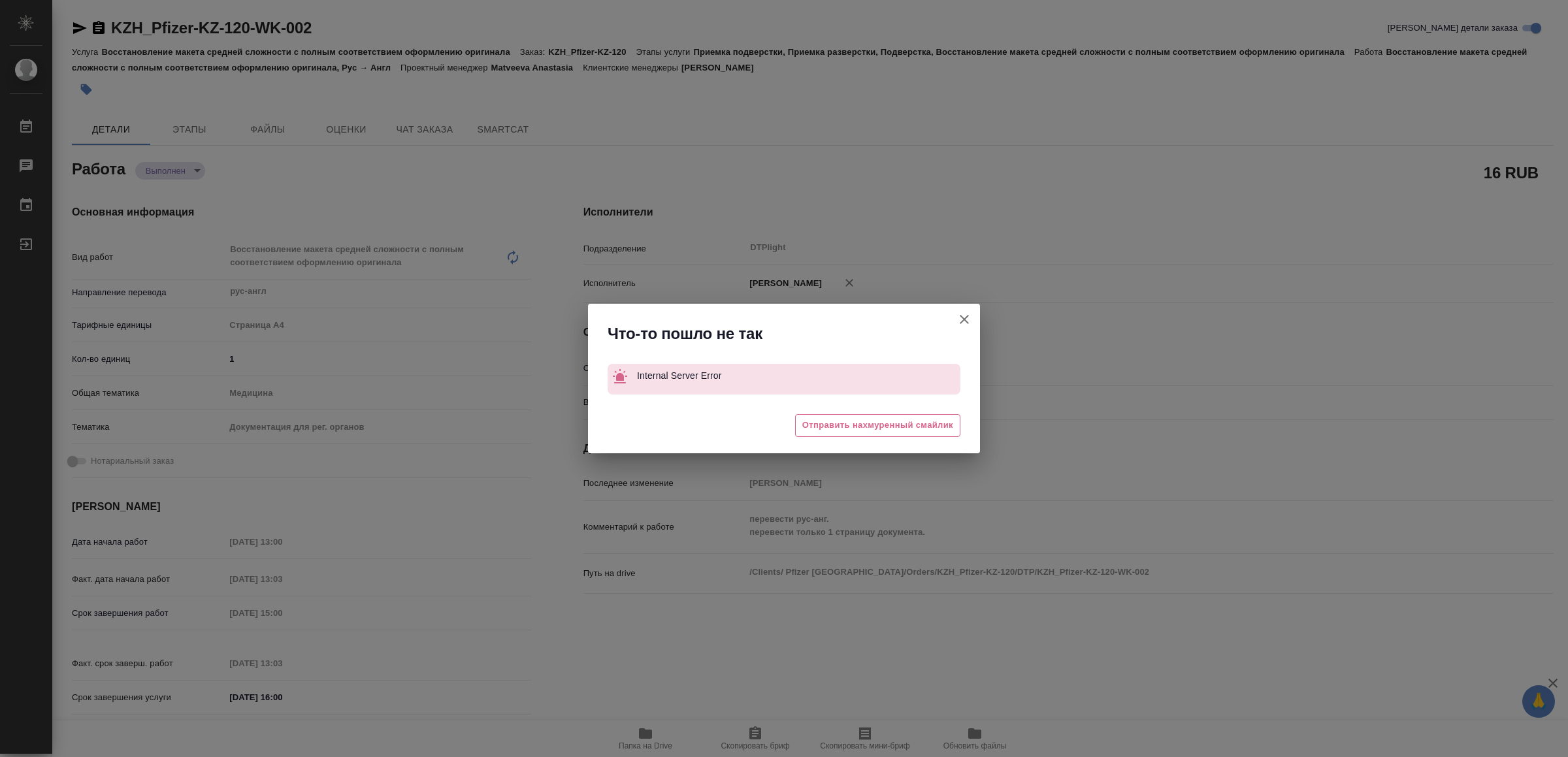
type textarea "x"
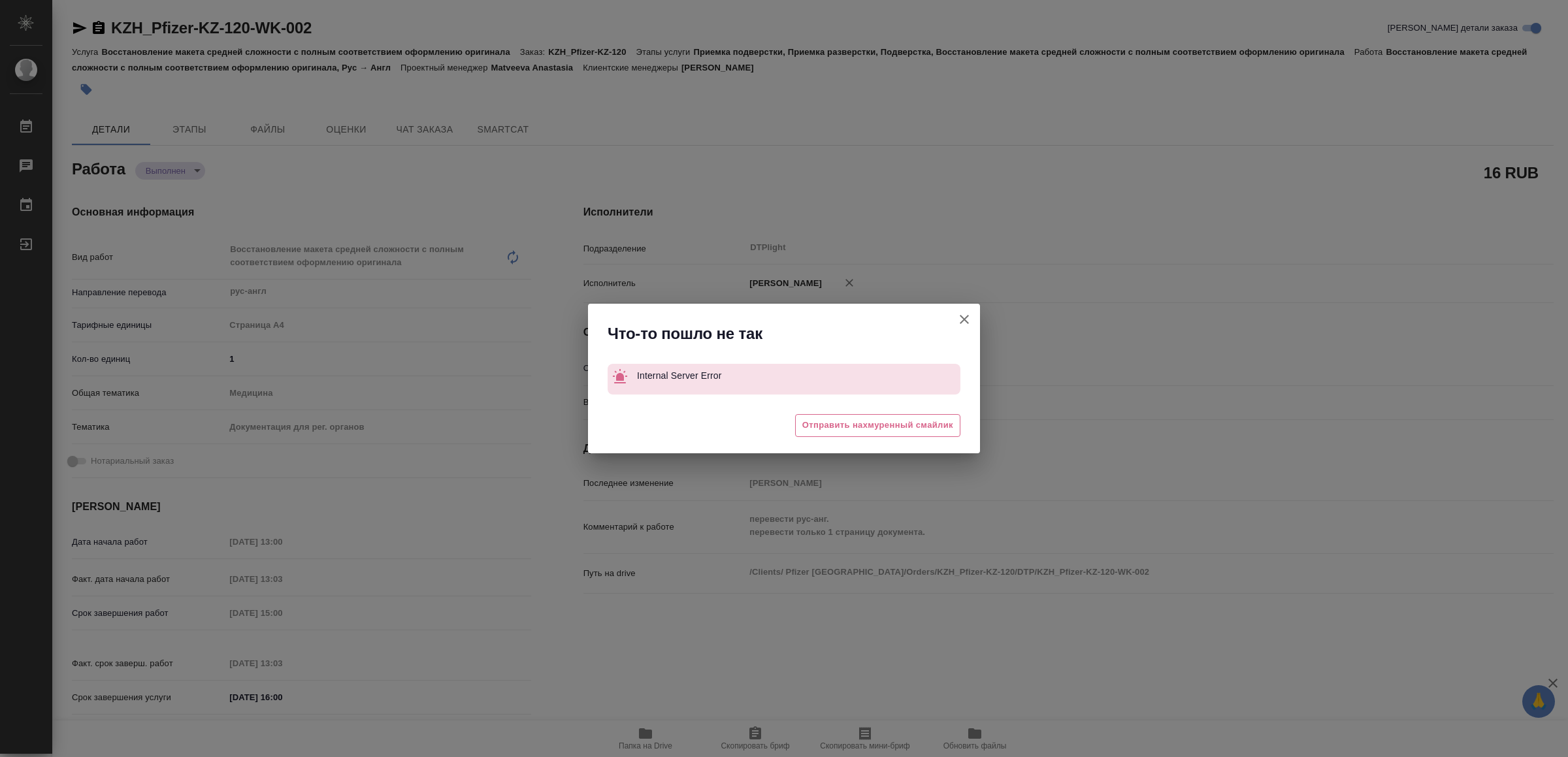
type textarea "x"
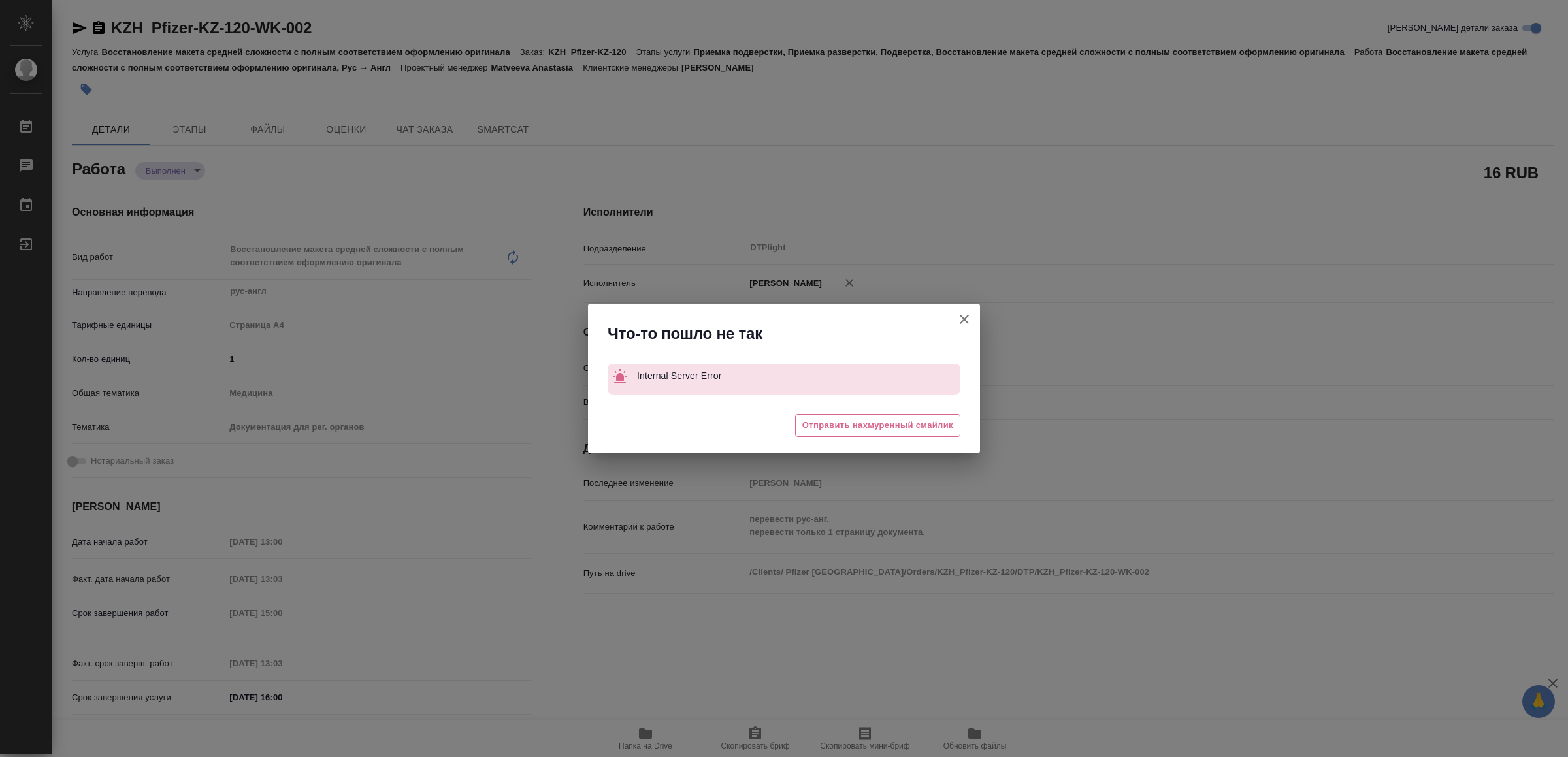
click at [964, 318] on icon "button" at bounding box center [964, 320] width 9 height 9
type textarea "x"
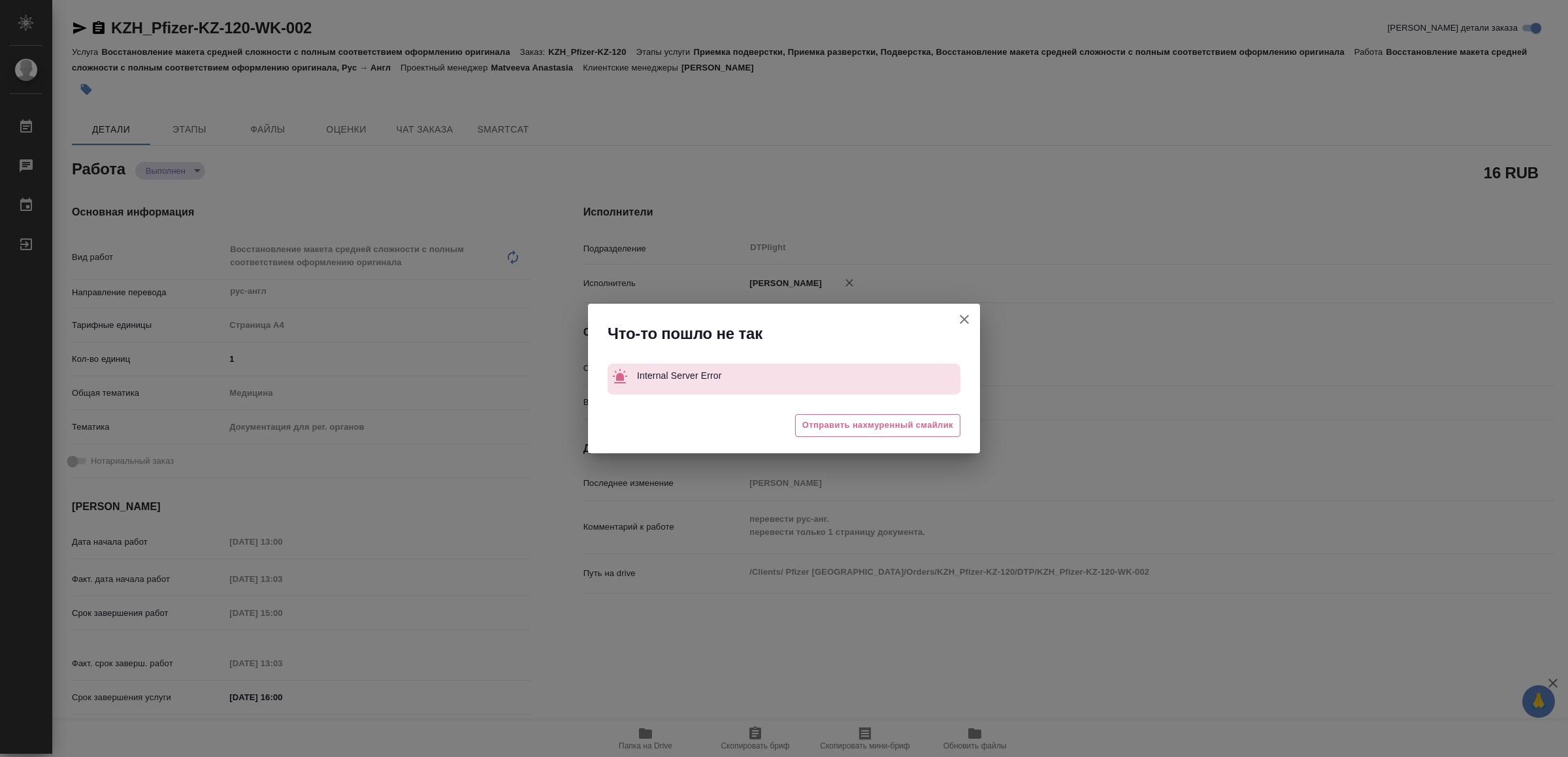
type textarea "x"
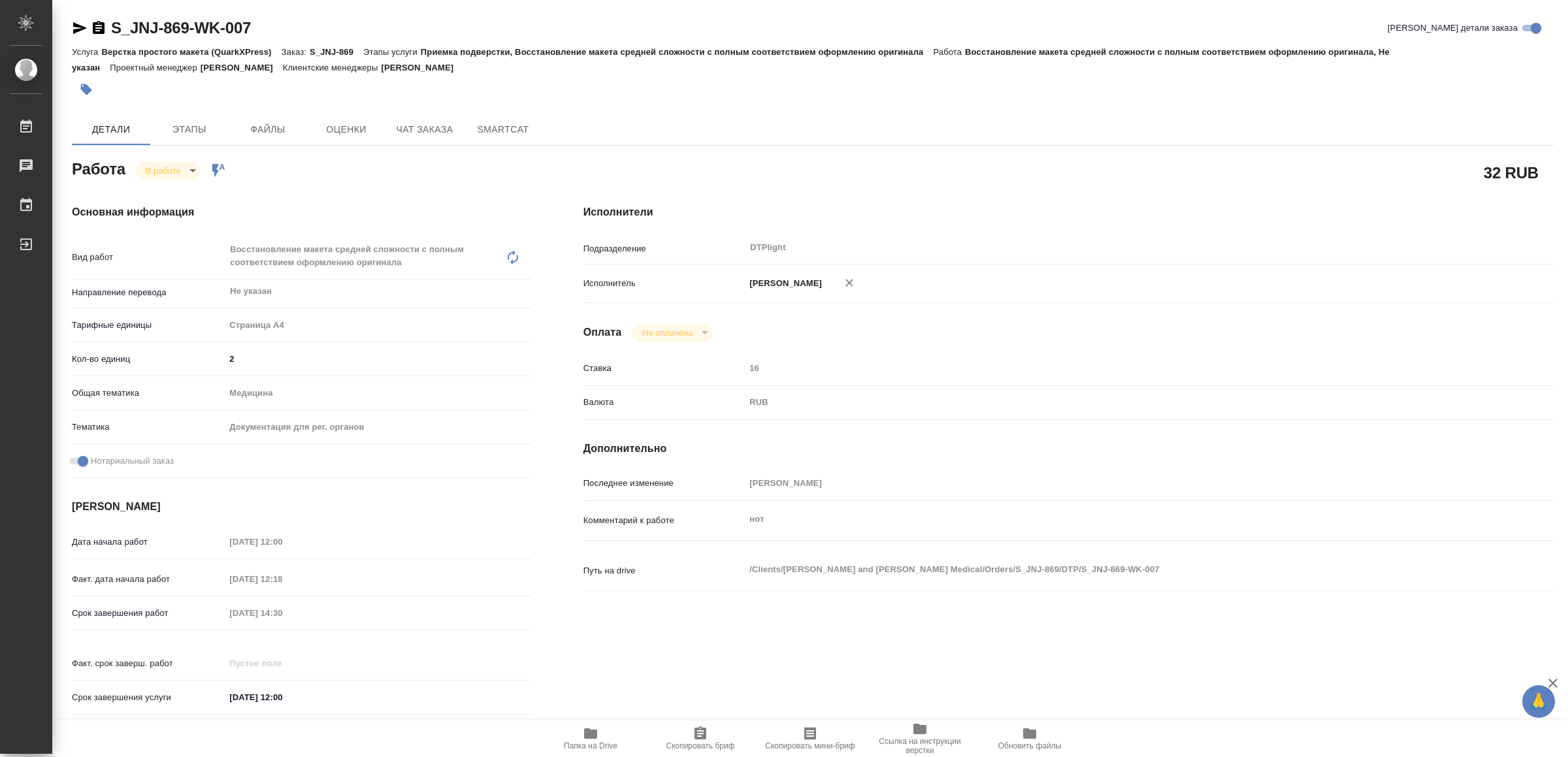
click at [598, 743] on span "Папка на Drive" at bounding box center [591, 746] width 54 height 9
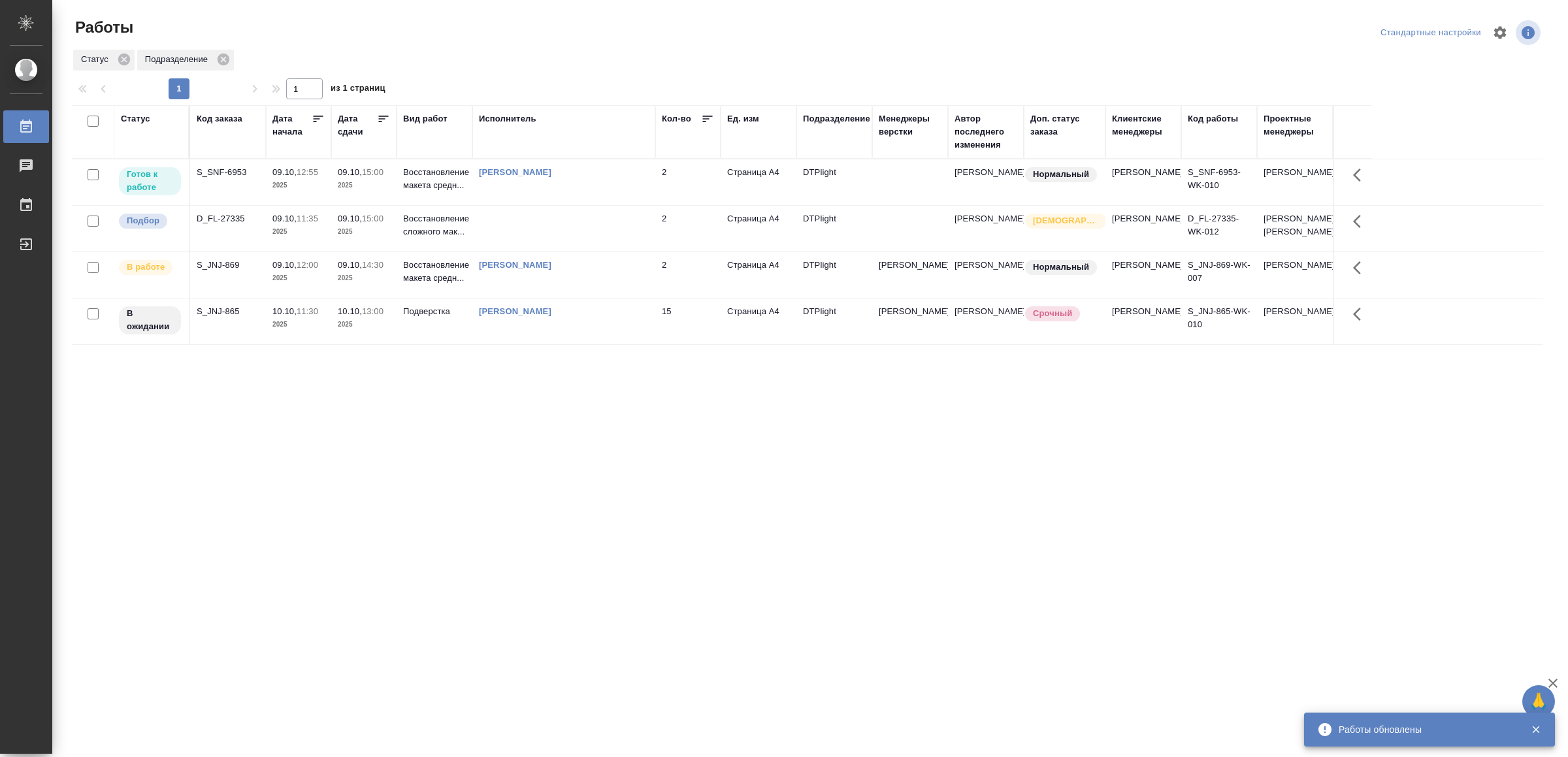
click at [595, 195] on td "[PERSON_NAME]" at bounding box center [563, 183] width 183 height 46
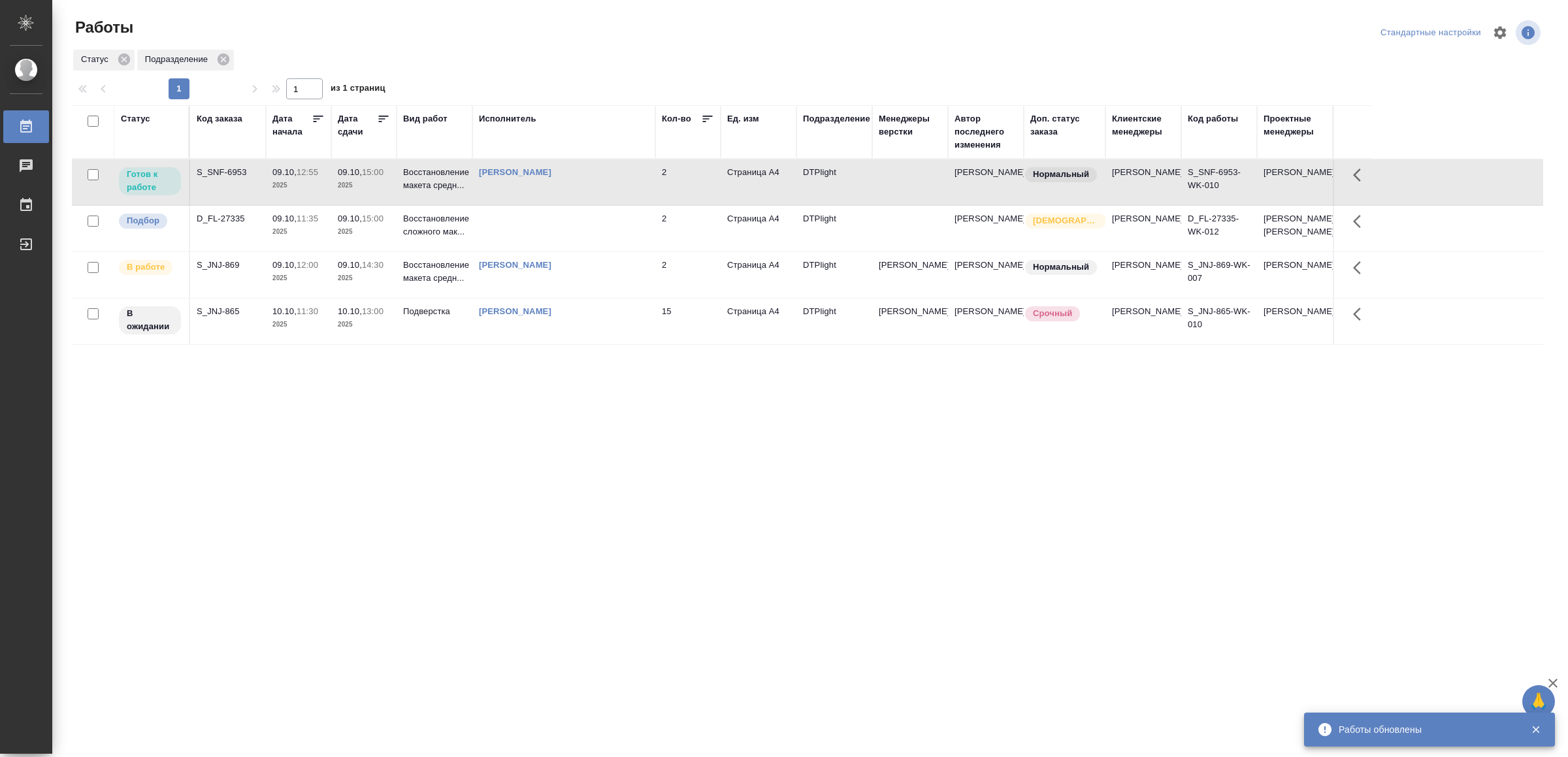
click at [595, 195] on td "[PERSON_NAME]" at bounding box center [563, 183] width 183 height 46
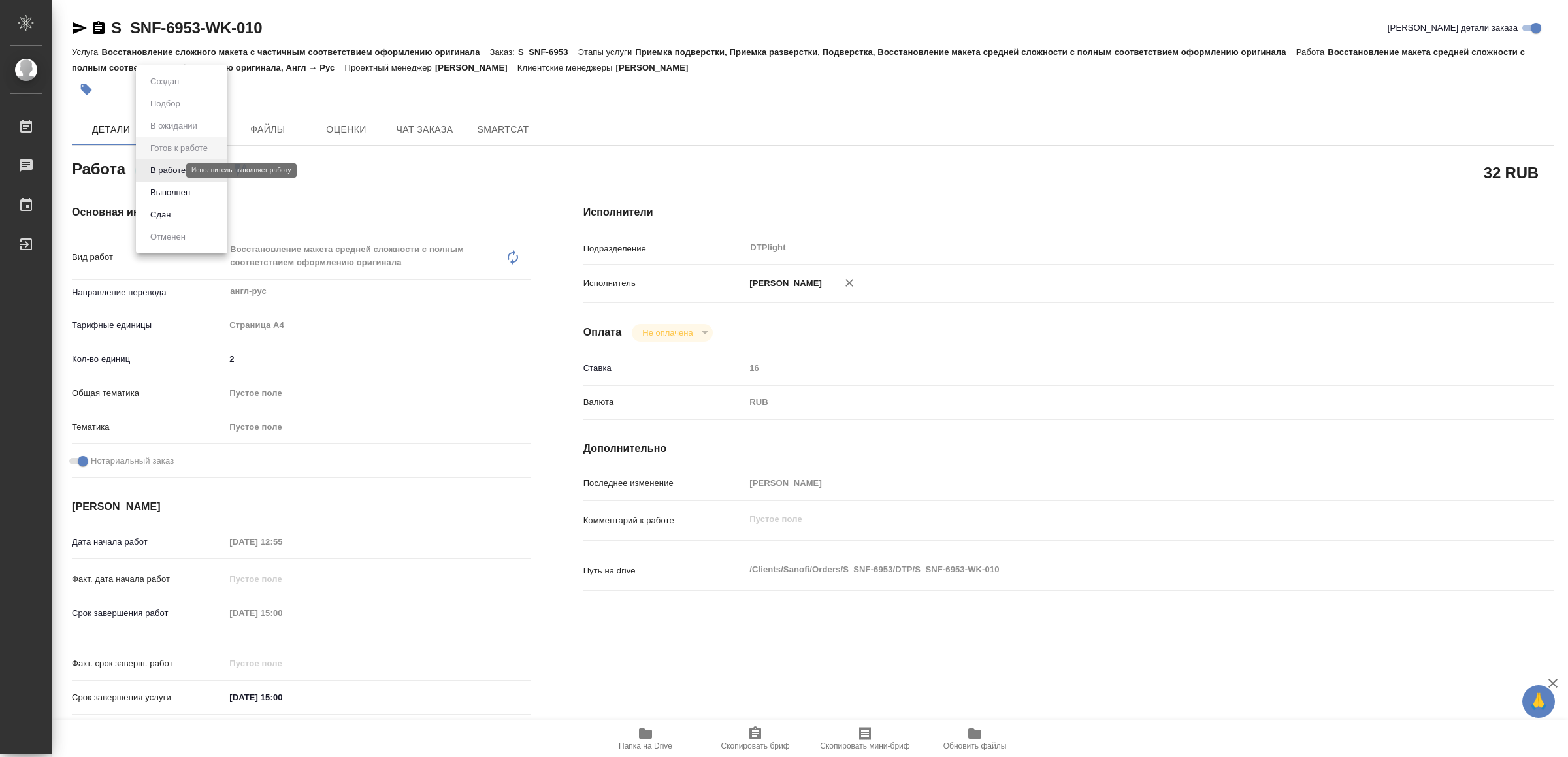
click at [171, 171] on body "🙏 .cls-1 fill:#fff; AWATERA Yamkovenko Vera Работы Чаты График Выйти S_SNF-6953…" at bounding box center [784, 378] width 1568 height 757
click at [174, 171] on button "В работе" at bounding box center [167, 171] width 43 height 15
type textarea "x"
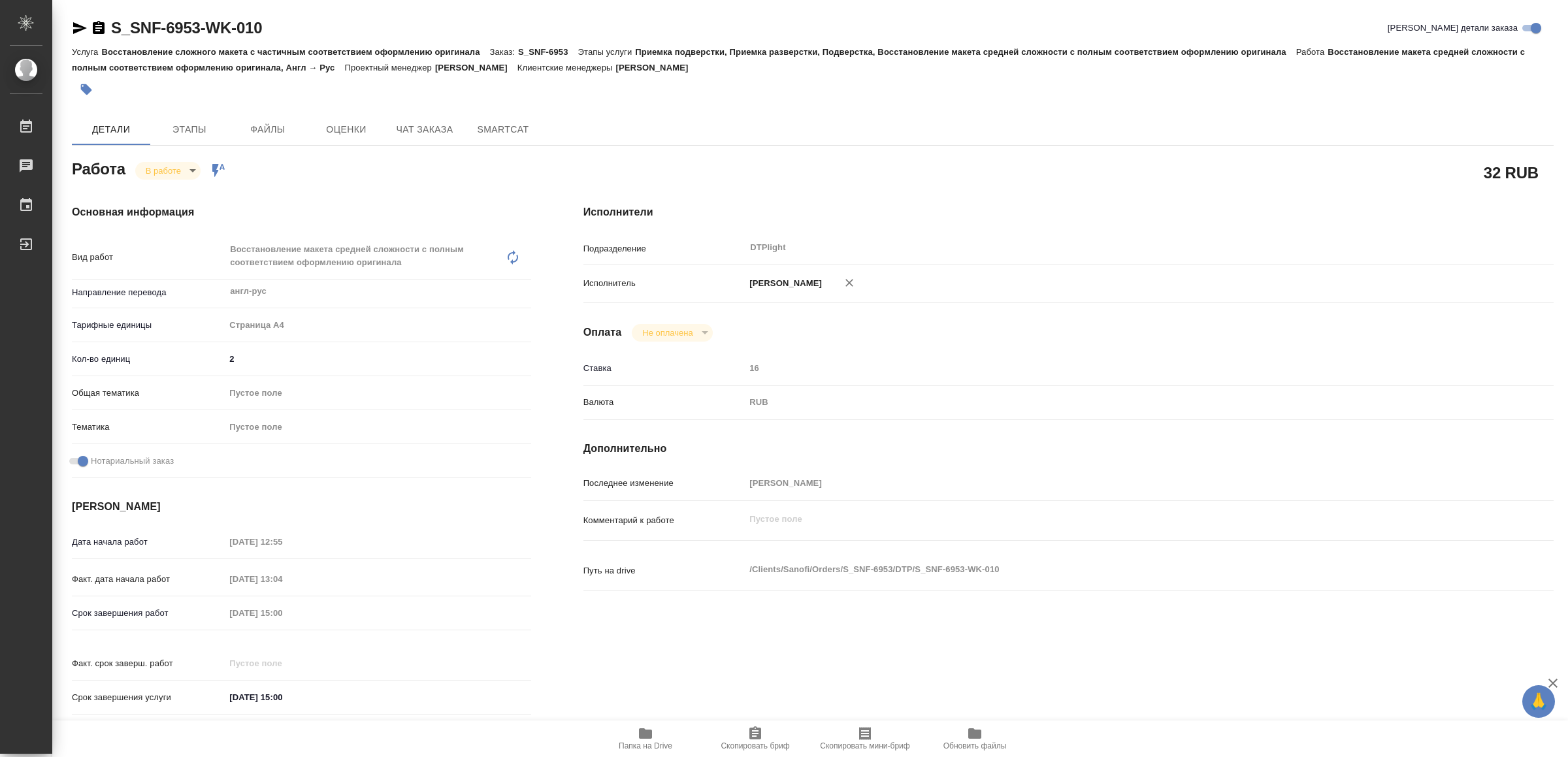
type textarea "x"
click at [79, 22] on icon "button" at bounding box center [79, 27] width 16 height 16
type textarea "x"
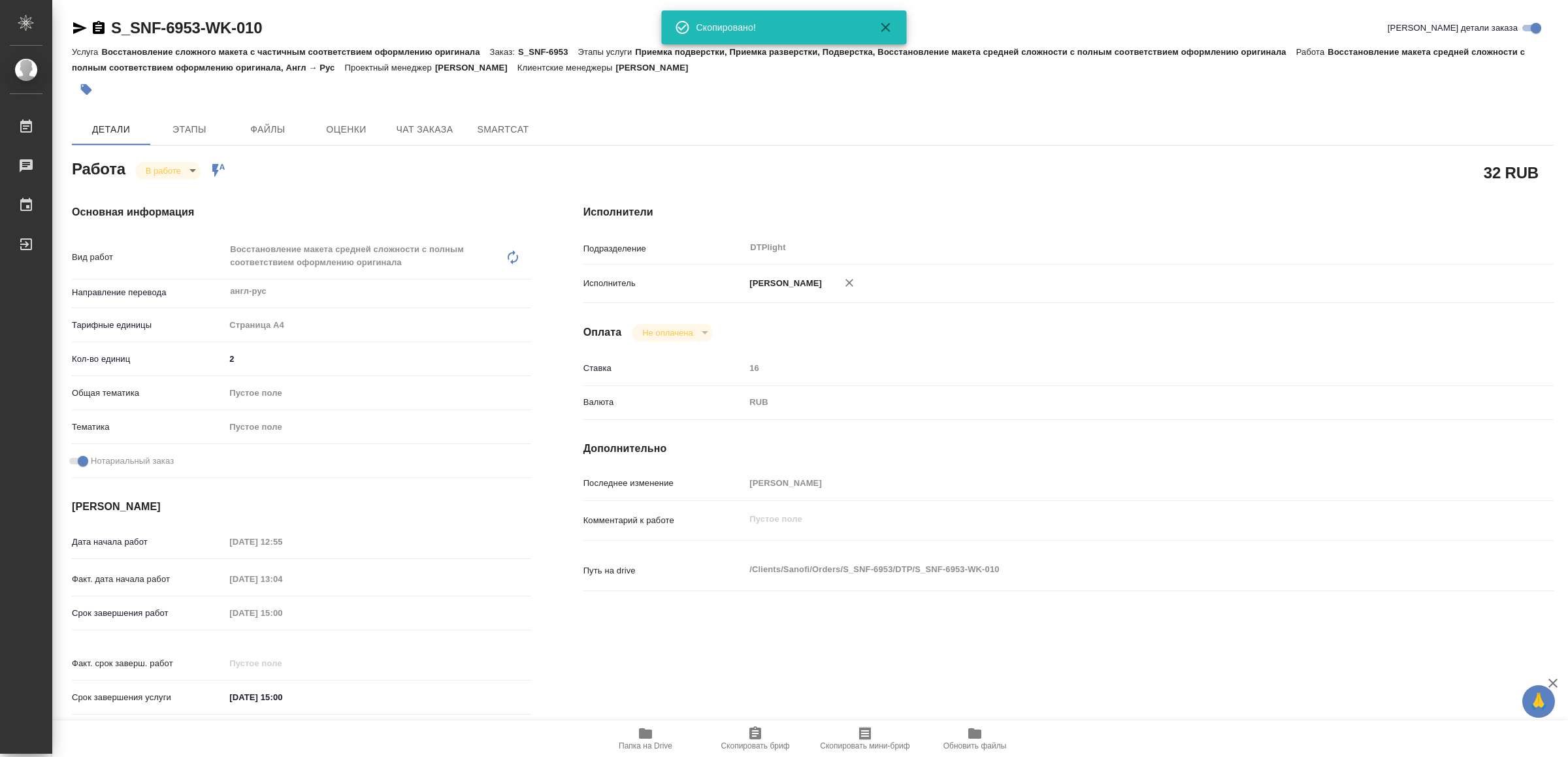
type textarea "x"
click at [663, 736] on span "Папка на Drive" at bounding box center [645, 738] width 94 height 25
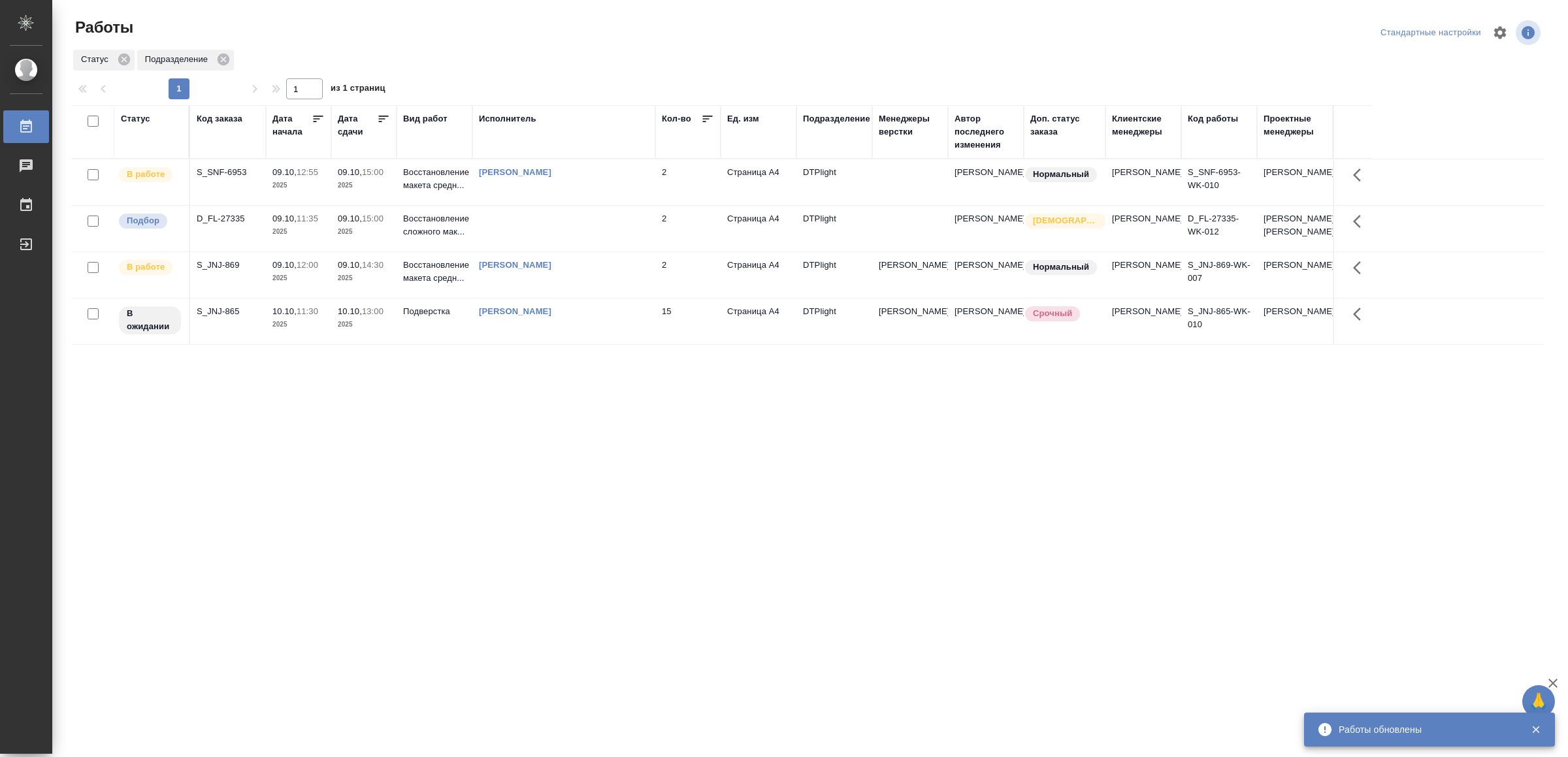
click at [583, 176] on div "[PERSON_NAME]" at bounding box center [563, 173] width 170 height 13
drag, startPoint x: 533, startPoint y: 524, endPoint x: 538, endPoint y: 518, distance: 7.8
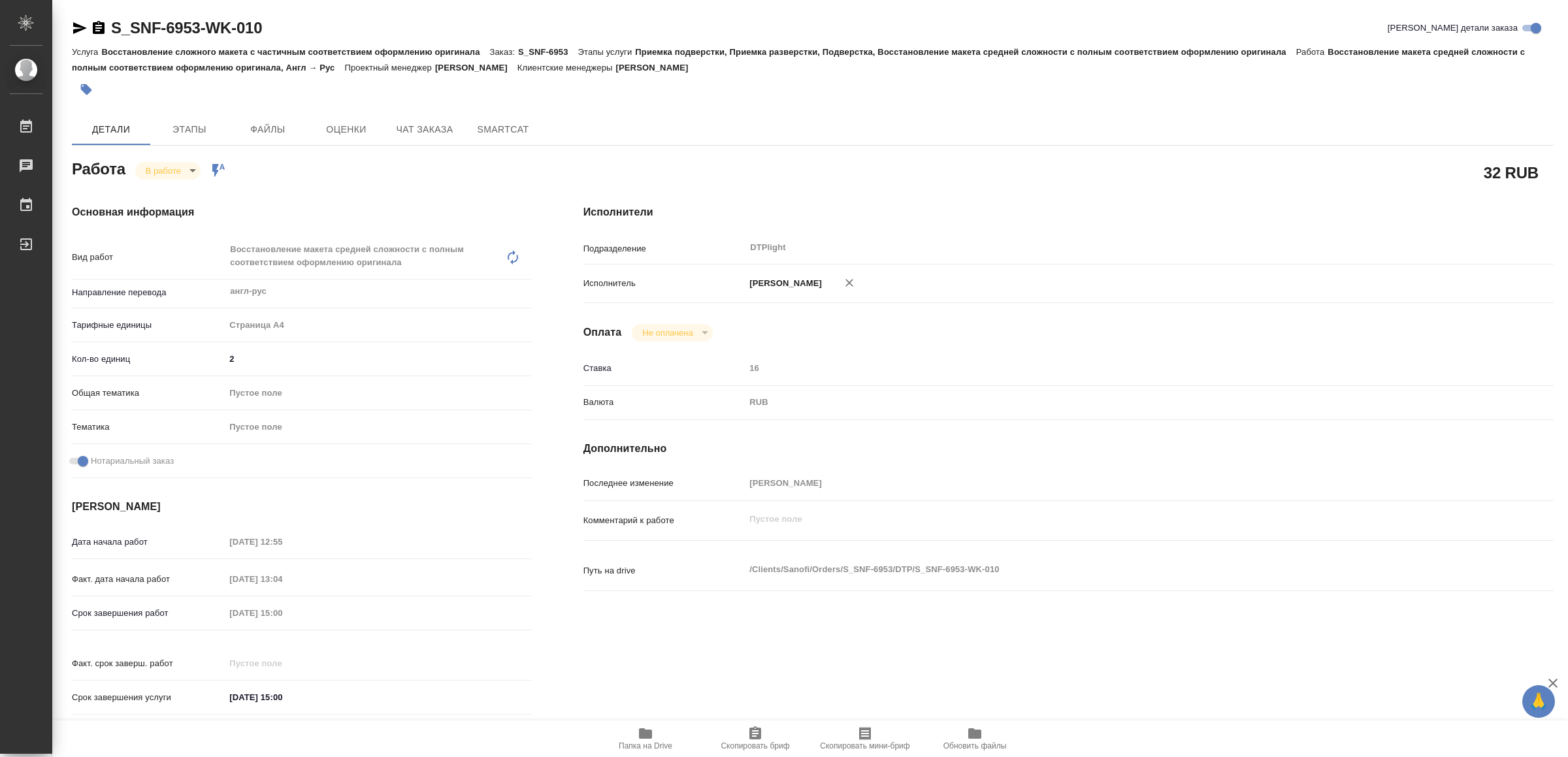
click at [651, 733] on icon "button" at bounding box center [646, 733] width 13 height 10
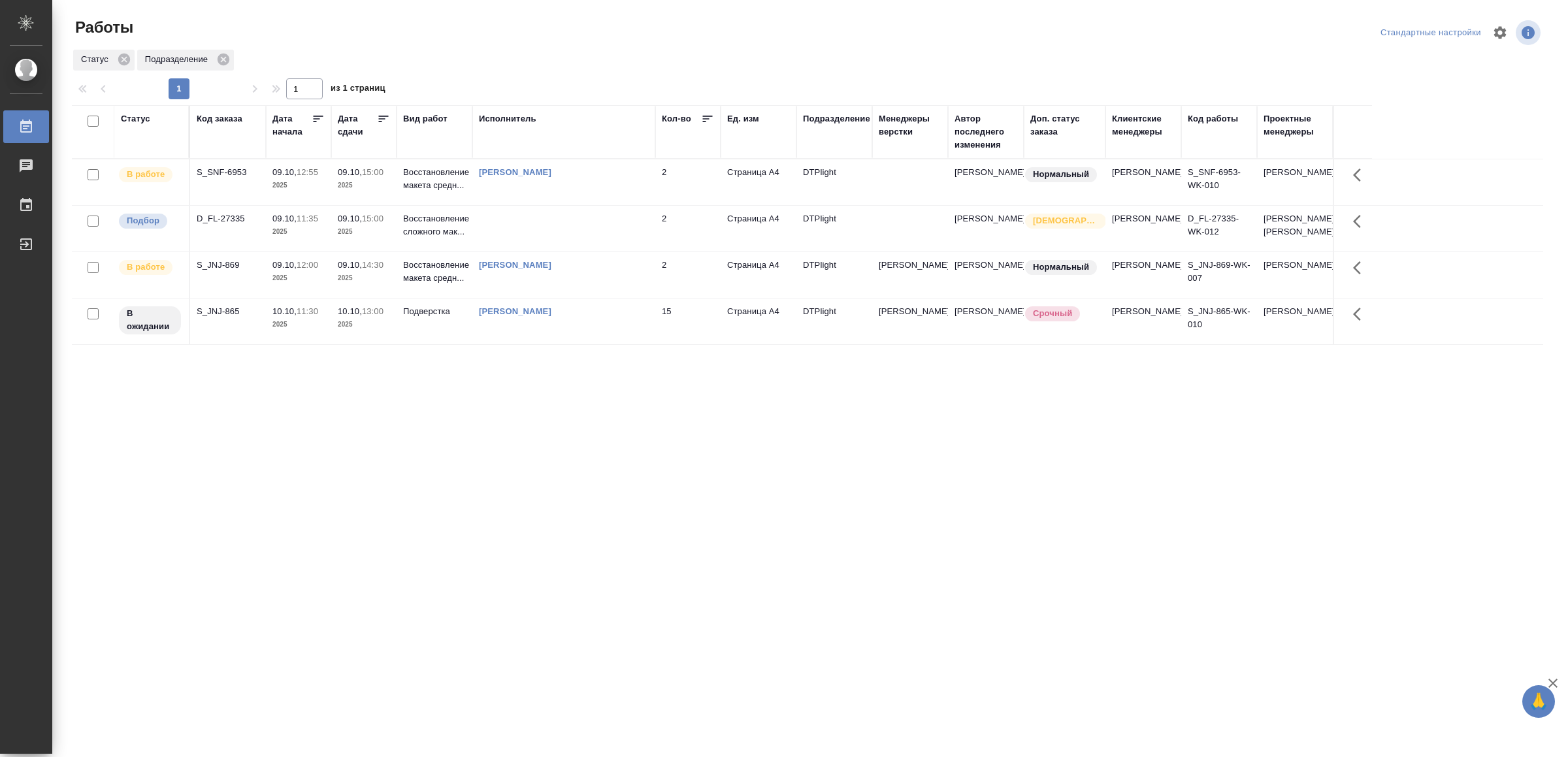
click at [495, 474] on div "Статус Код заказа Дата начала Дата сдачи Вид работ Исполнитель Кол-во Ед. изм П…" at bounding box center [807, 340] width 1471 height 470
click at [622, 298] on td "[PERSON_NAME]" at bounding box center [563, 275] width 183 height 46
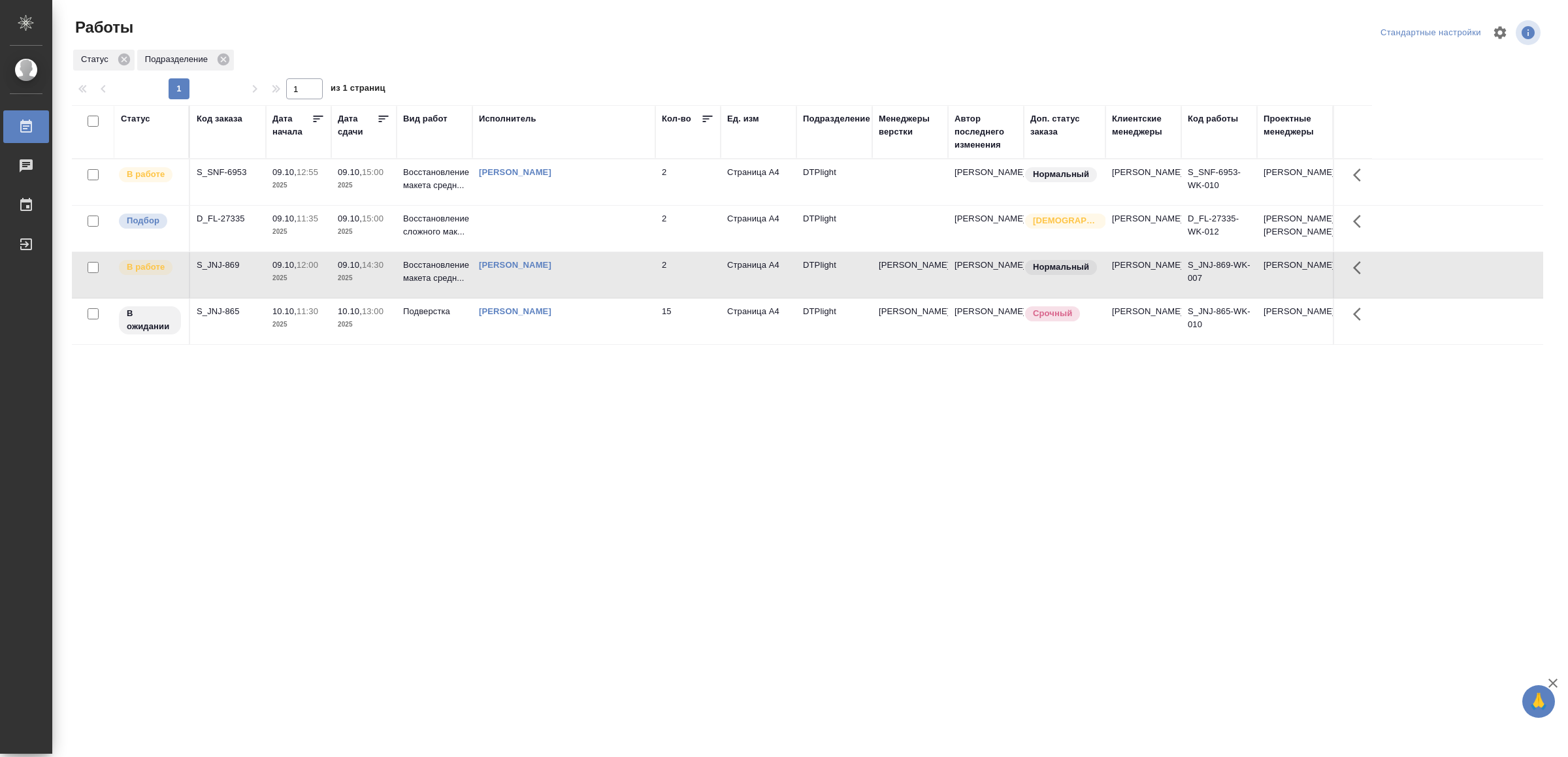
click at [622, 298] on td "[PERSON_NAME]" at bounding box center [563, 275] width 183 height 46
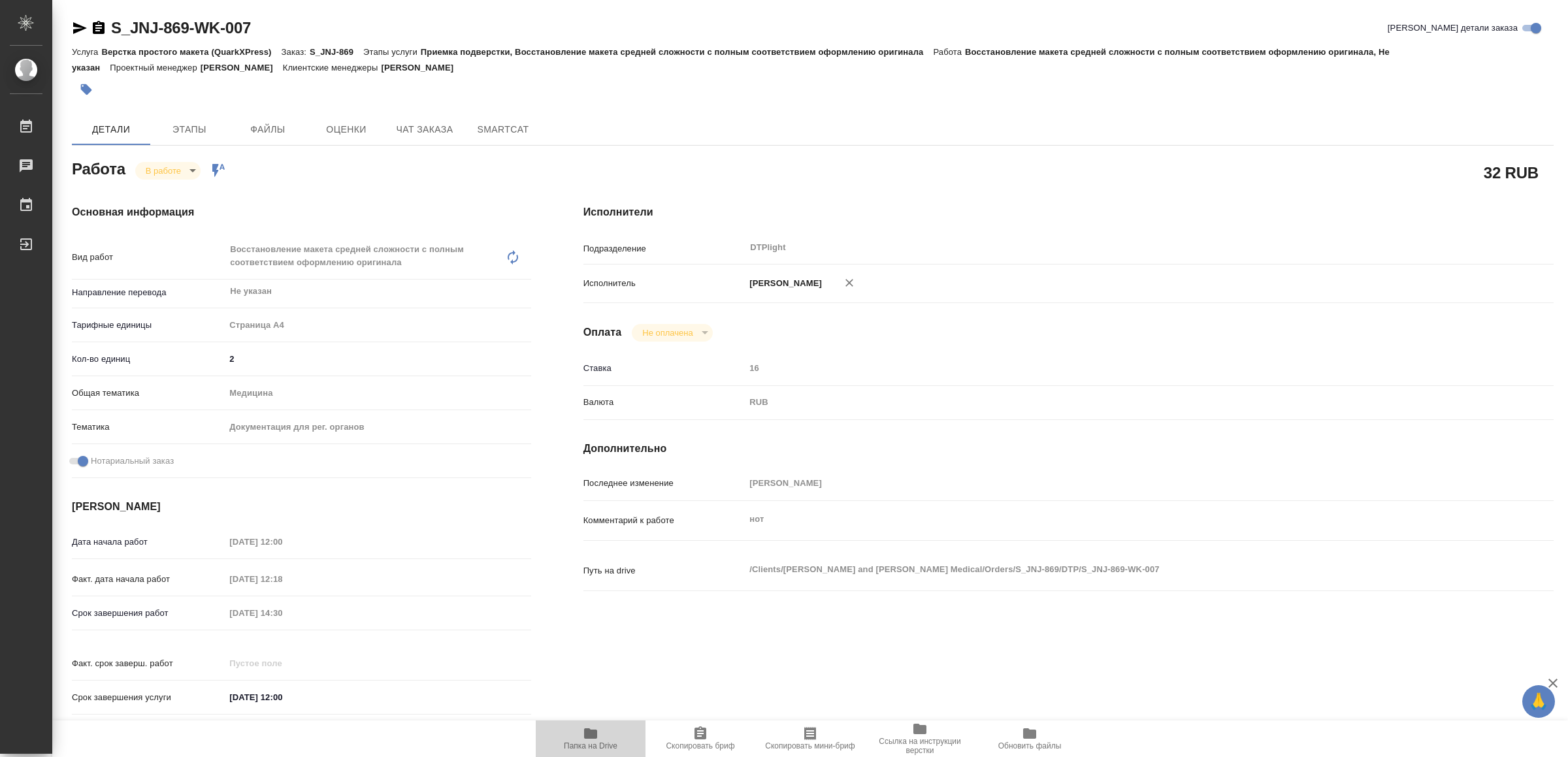
click at [590, 737] on icon "button" at bounding box center [591, 733] width 13 height 10
click at [79, 26] on icon "button" at bounding box center [79, 27] width 14 height 12
click at [162, 165] on body "🙏 .cls-1 fill:#fff; AWATERA Yamkovenko Vera Работы 0 Чаты График Выйти S_JNJ-86…" at bounding box center [784, 378] width 1568 height 757
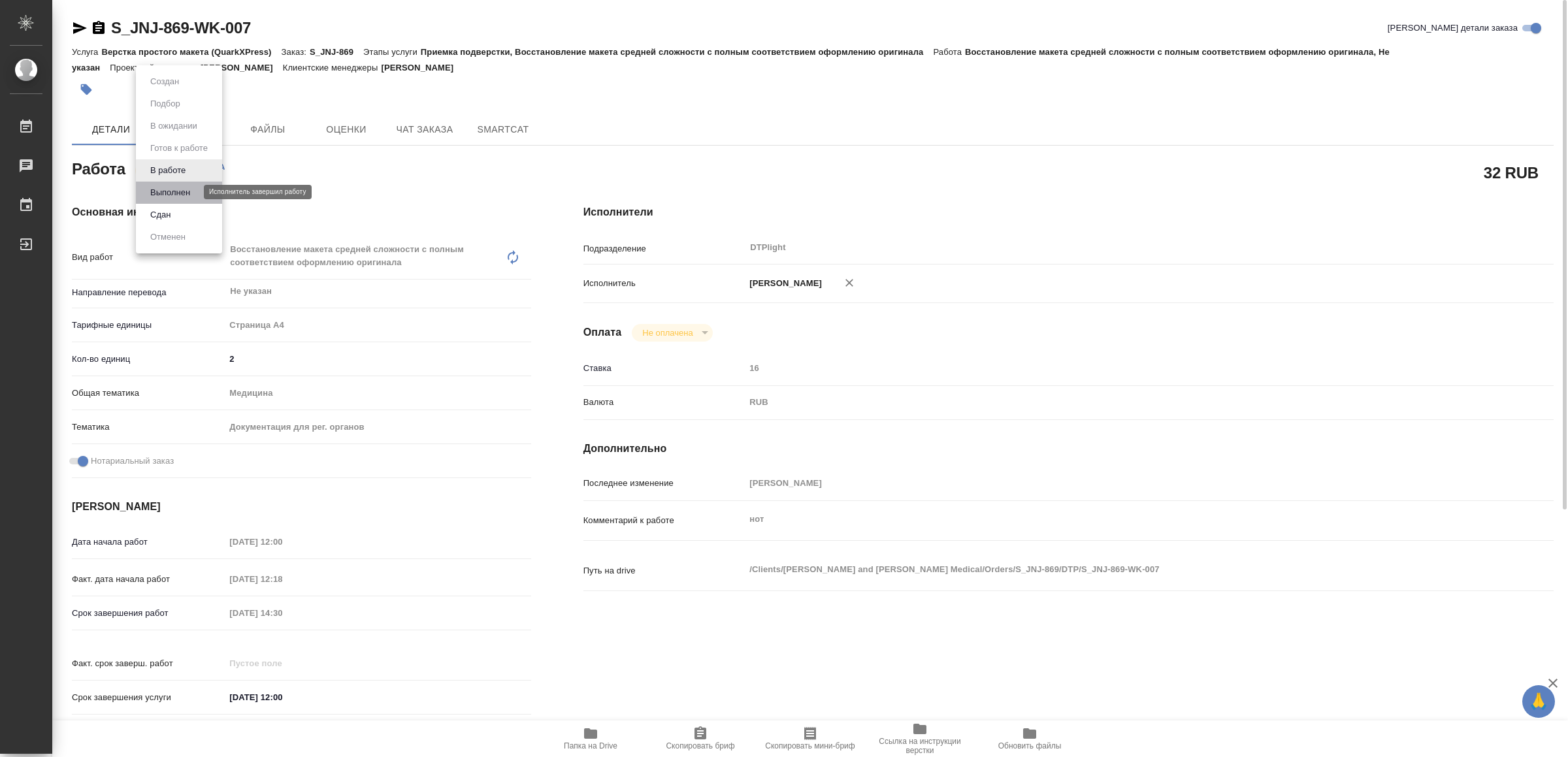
click at [176, 188] on button "Выполнен" at bounding box center [170, 193] width 47 height 15
type textarea "x"
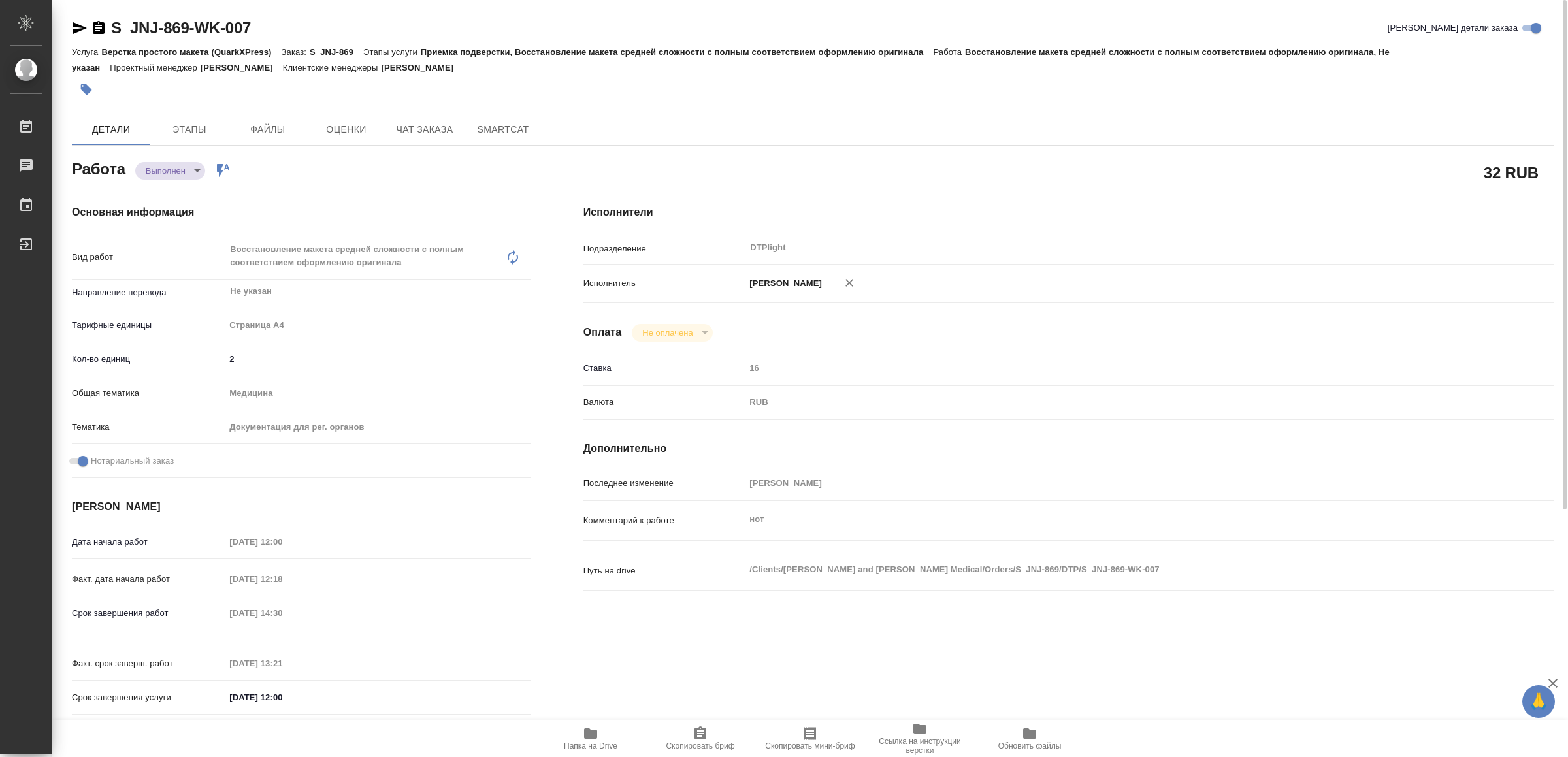
type textarea "x"
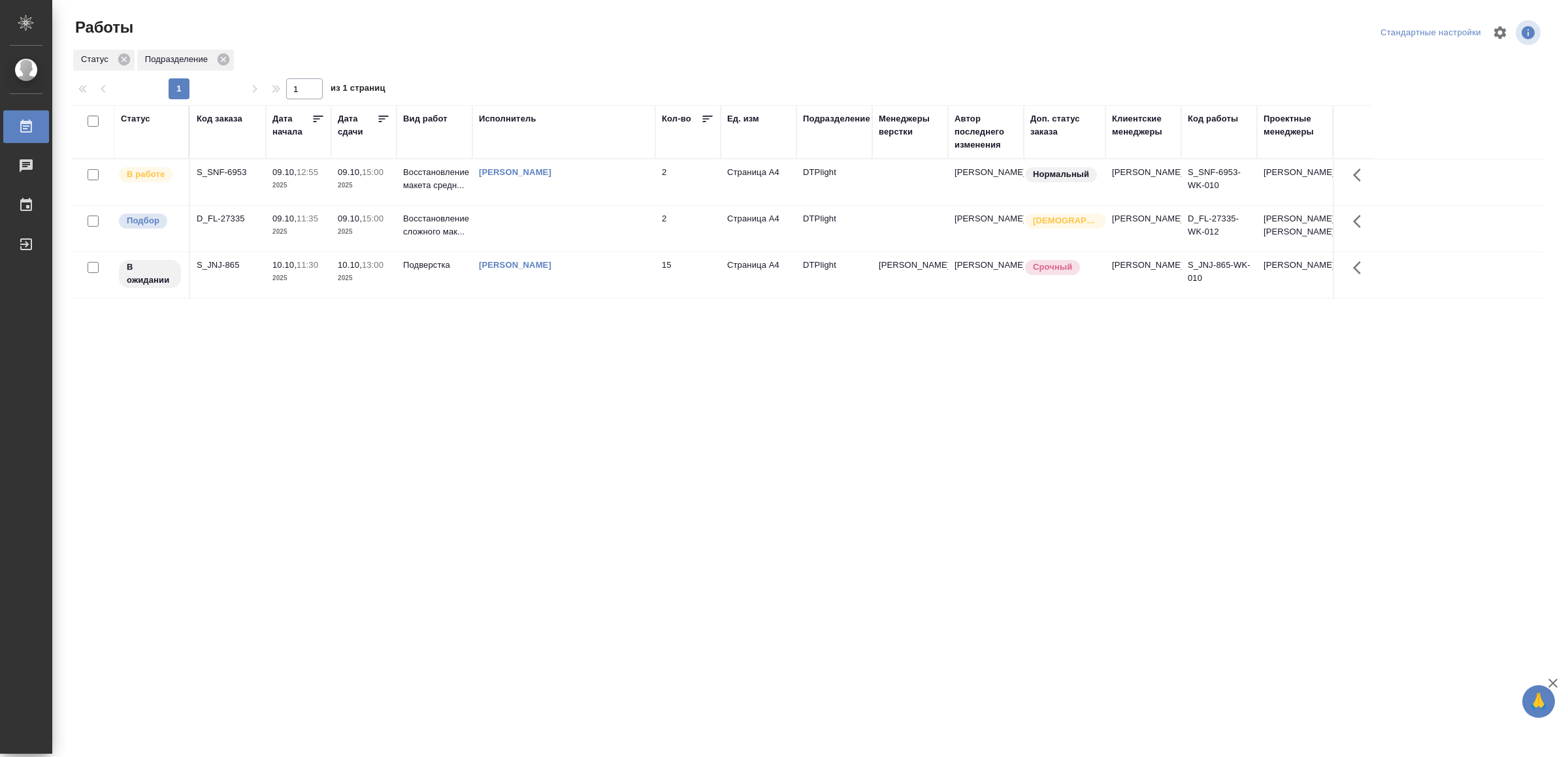
click at [589, 184] on td "[PERSON_NAME]" at bounding box center [563, 183] width 183 height 46
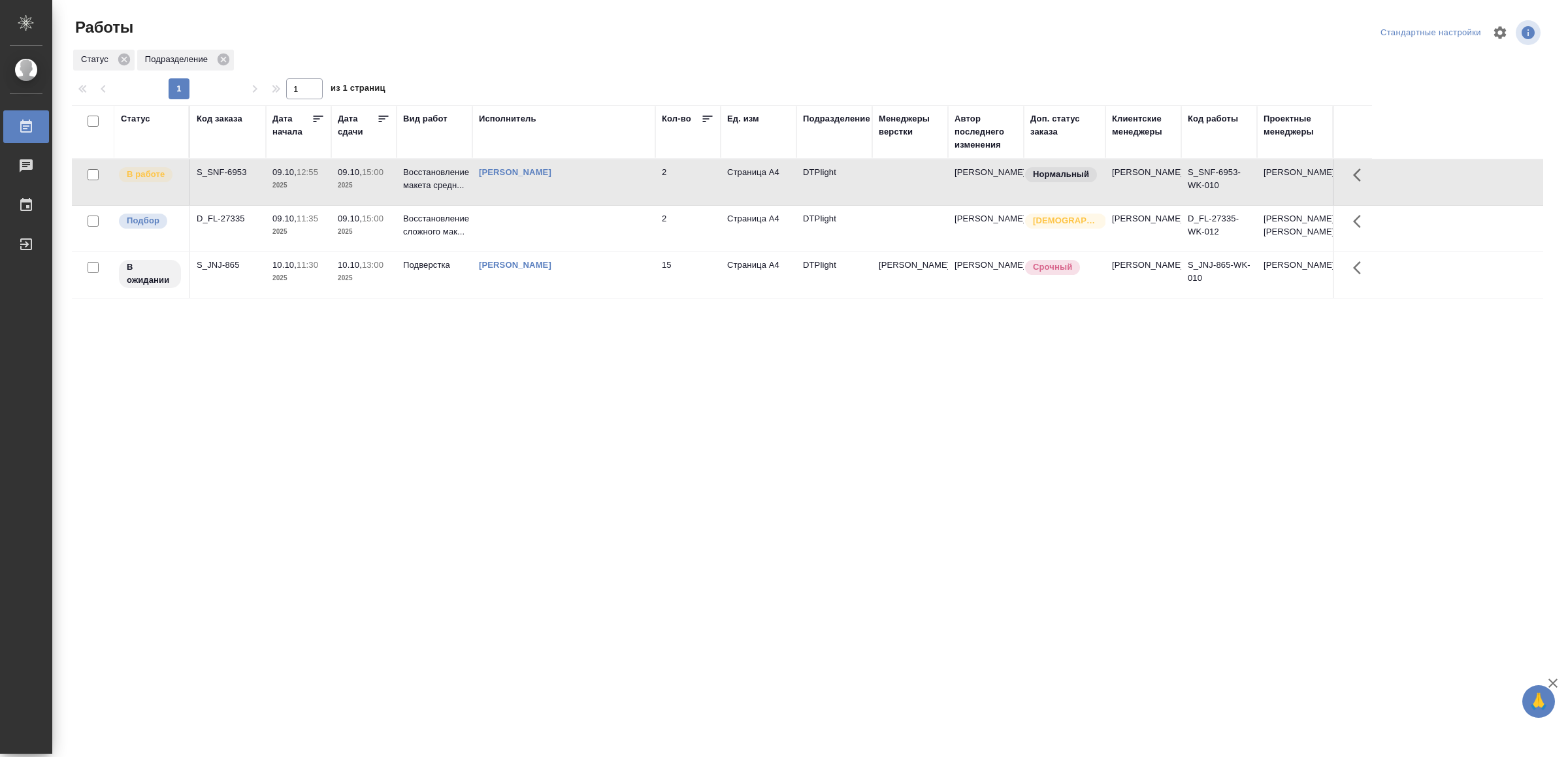
click at [617, 164] on td "[PERSON_NAME]" at bounding box center [563, 183] width 183 height 46
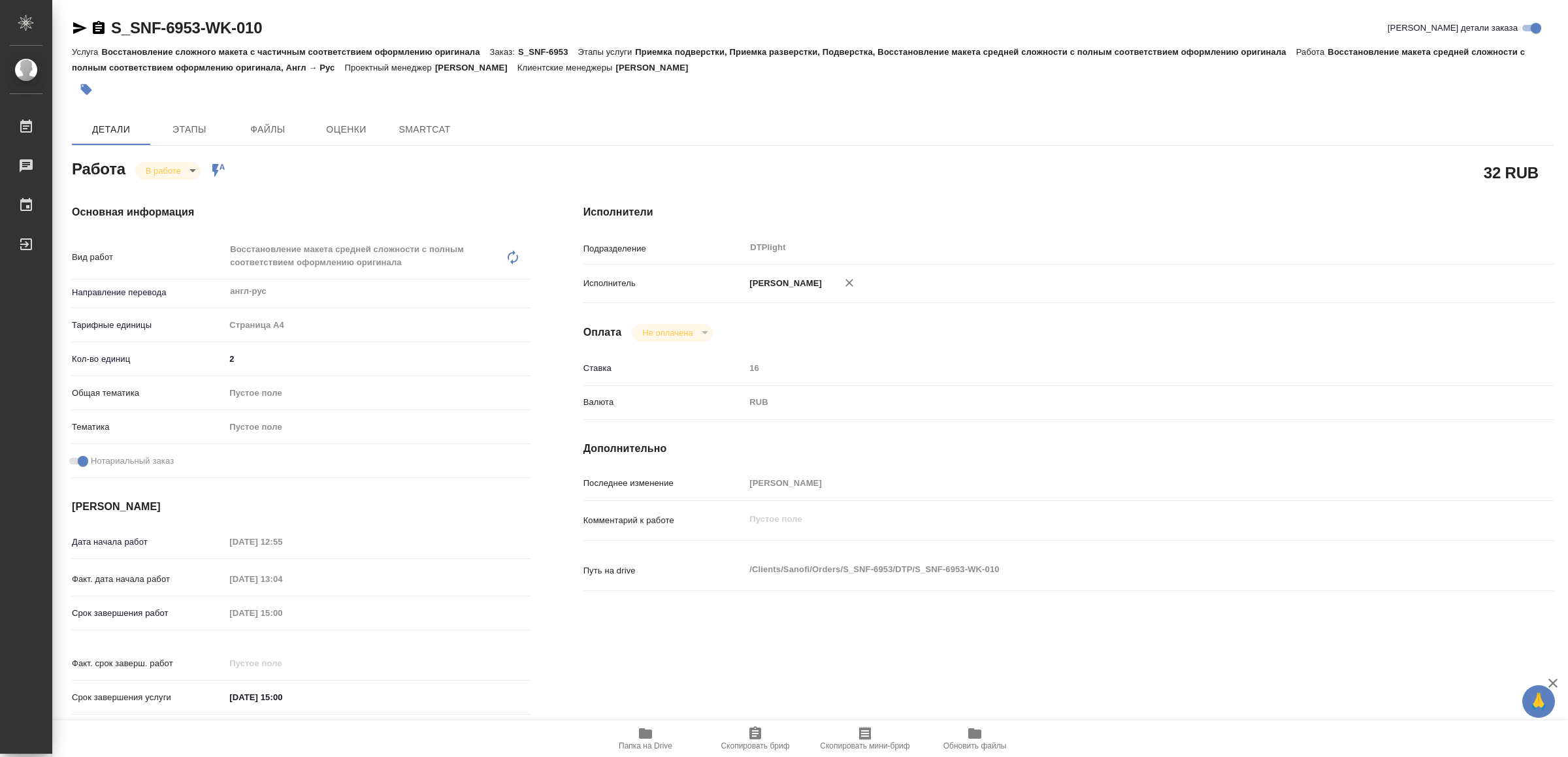
click at [646, 731] on icon "button" at bounding box center [646, 733] width 13 height 10
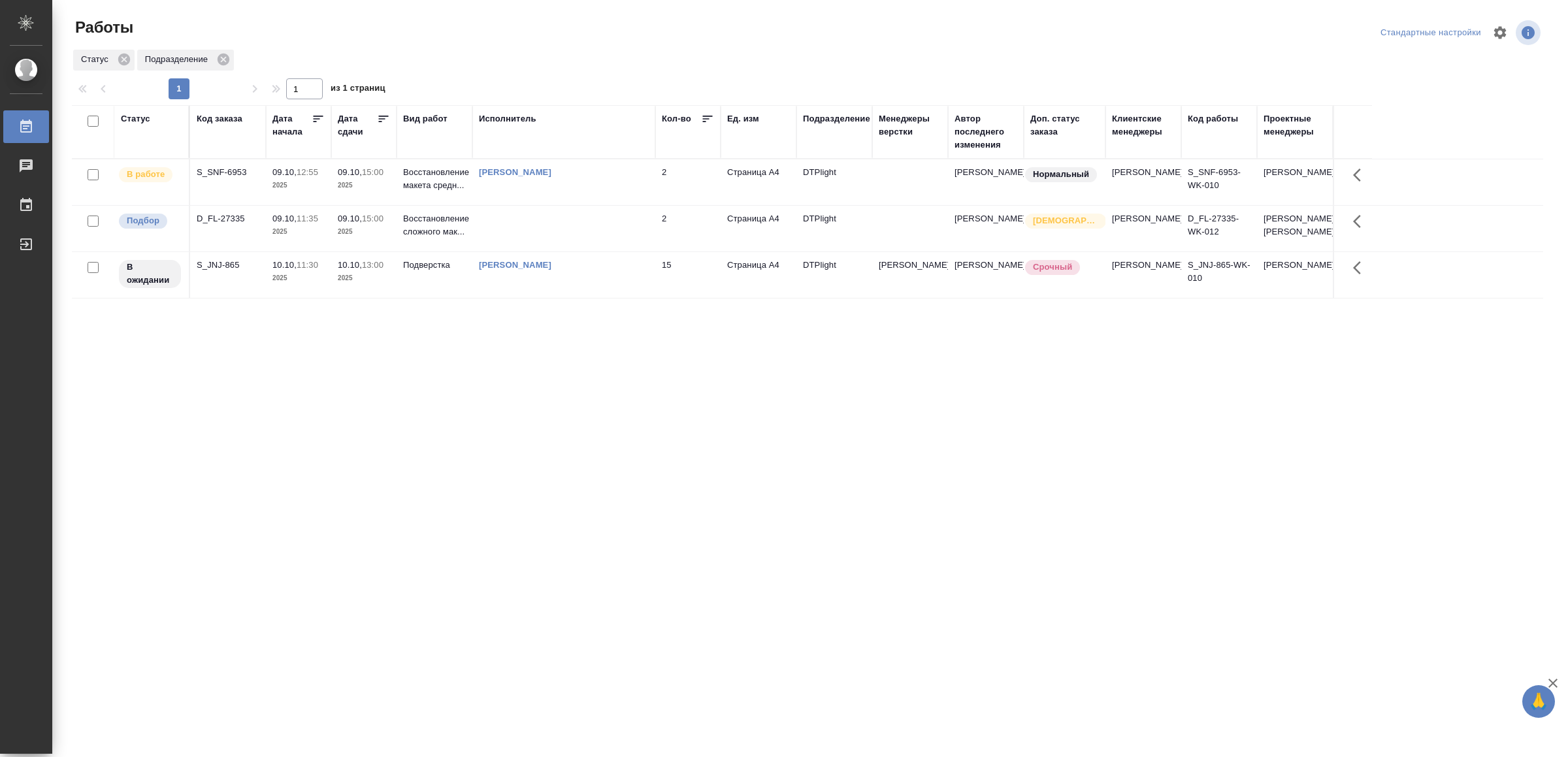
drag, startPoint x: 374, startPoint y: 497, endPoint x: 383, endPoint y: 492, distance: 10.3
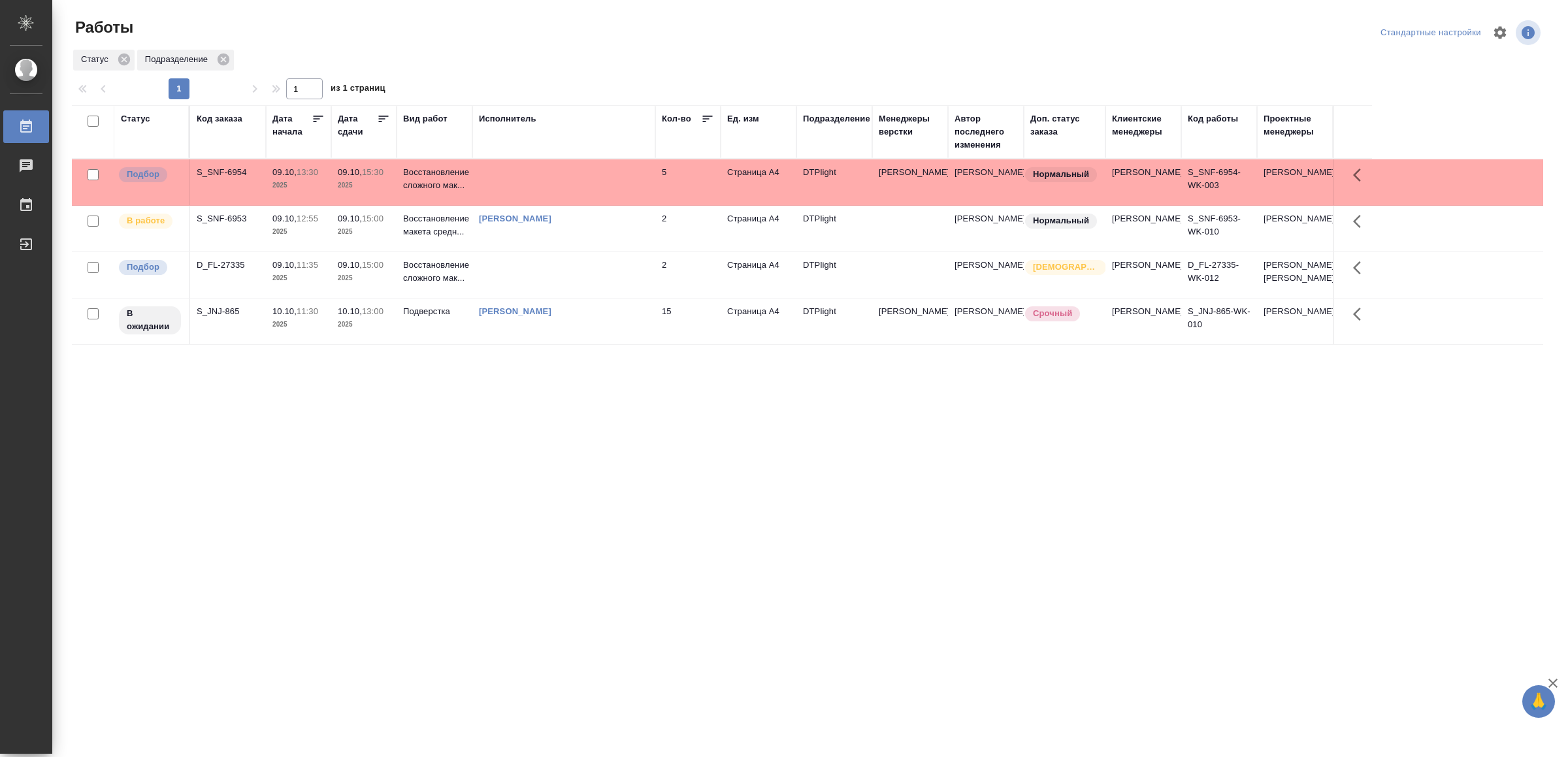
click at [590, 169] on td at bounding box center [563, 183] width 183 height 46
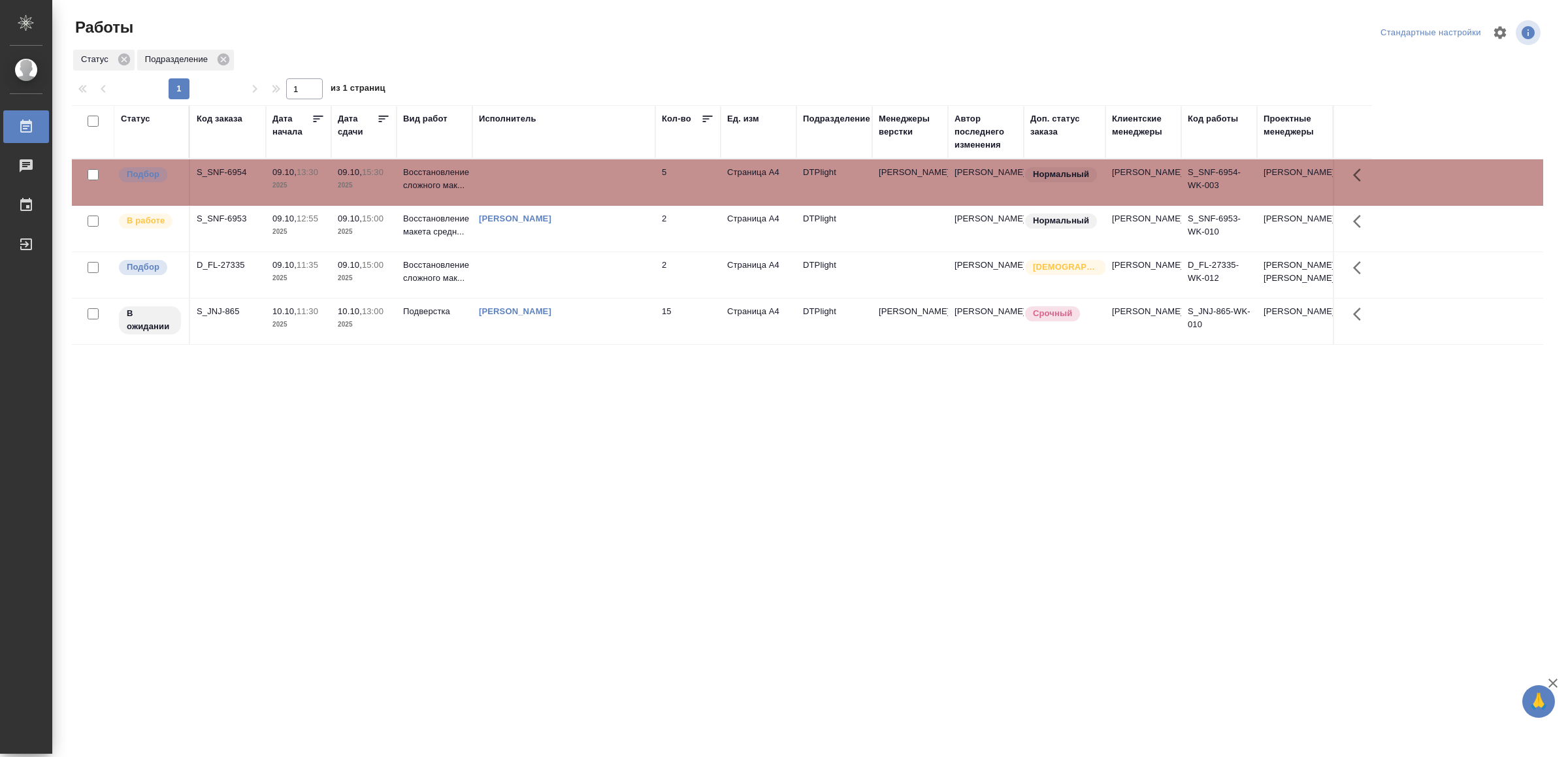
click at [590, 169] on td at bounding box center [563, 183] width 183 height 46
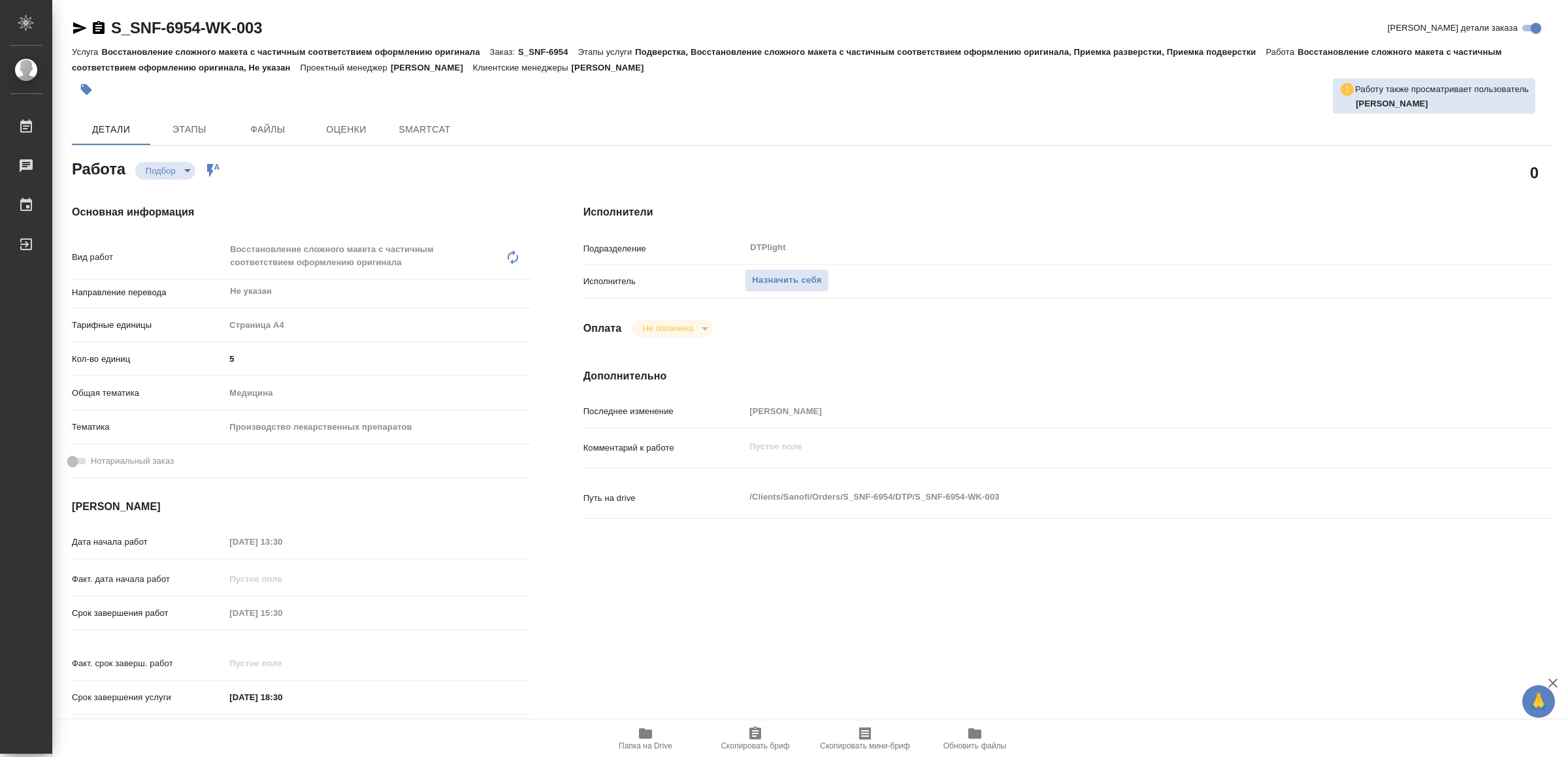
click at [642, 733] on icon "button" at bounding box center [646, 733] width 13 height 10
click at [784, 277] on span "Назначить себя" at bounding box center [787, 280] width 69 height 15
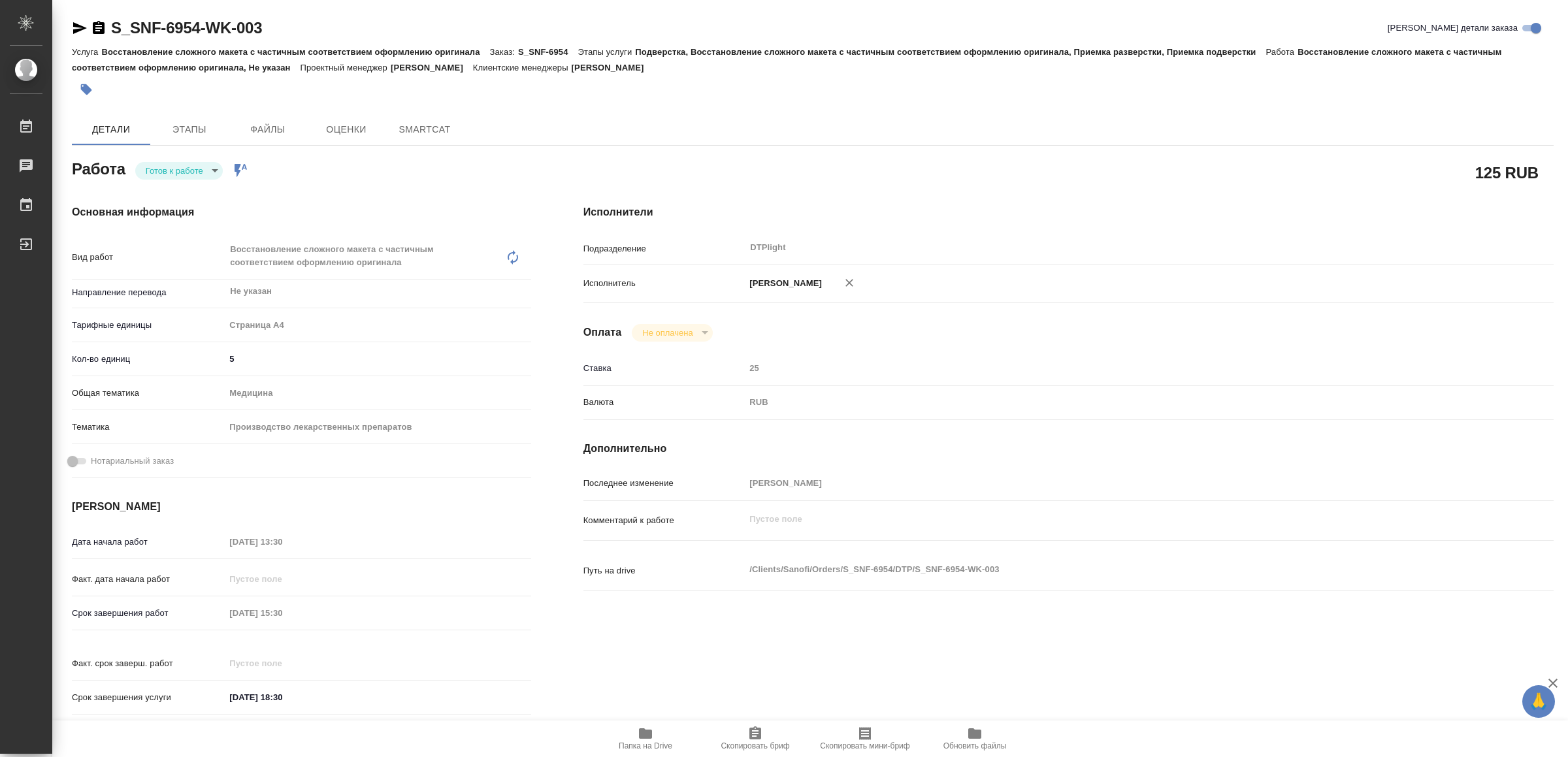
click at [200, 165] on body "🙏 .cls-1 fill:#fff; AWATERA Yamkovenko [PERSON_NAME] Работы Чаты График Выйти S…" at bounding box center [784, 378] width 1568 height 757
click at [196, 165] on li "В работе" at bounding box center [182, 171] width 91 height 22
type textarea "x"
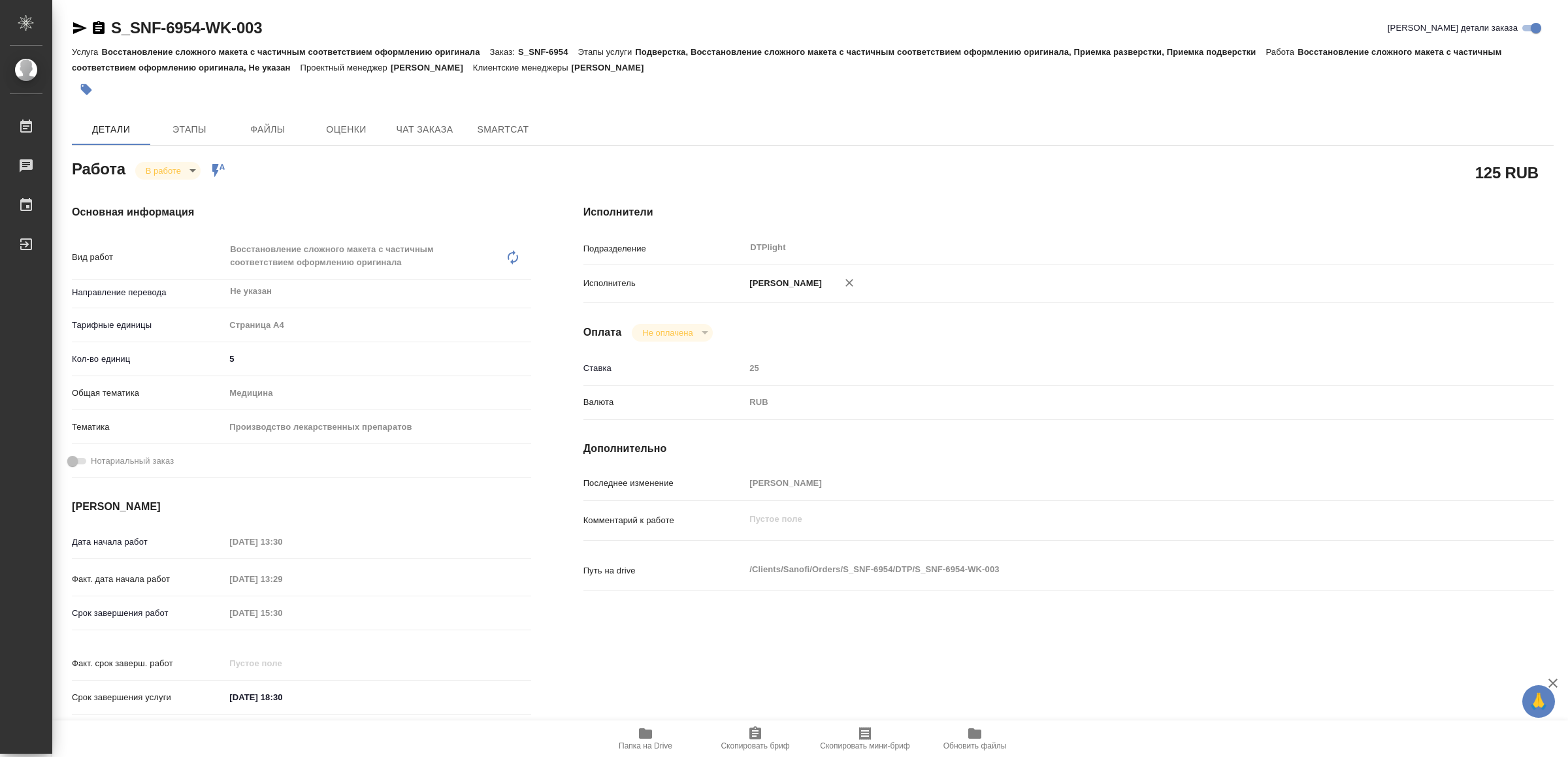
type textarea "x"
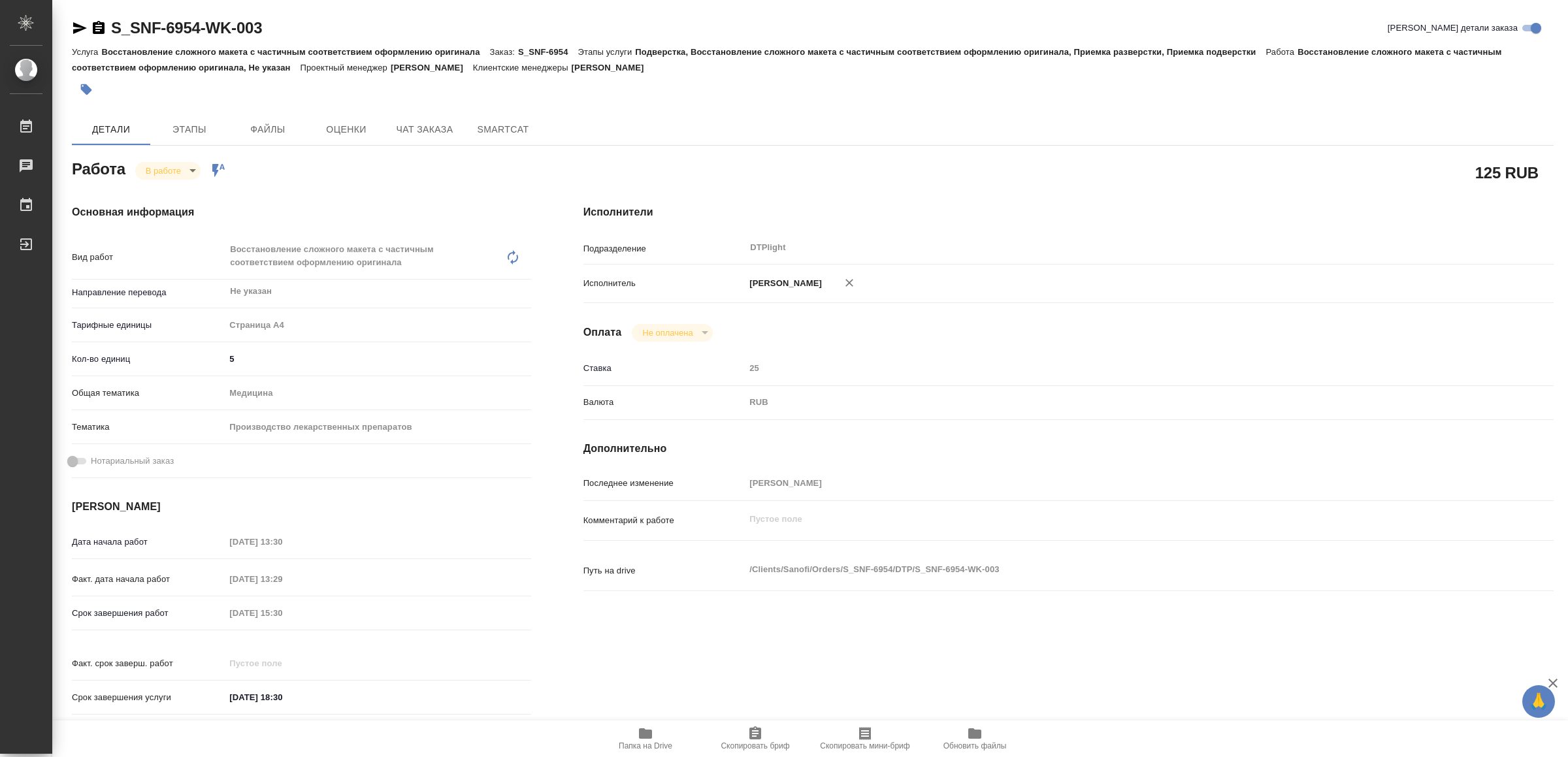
type textarea "x"
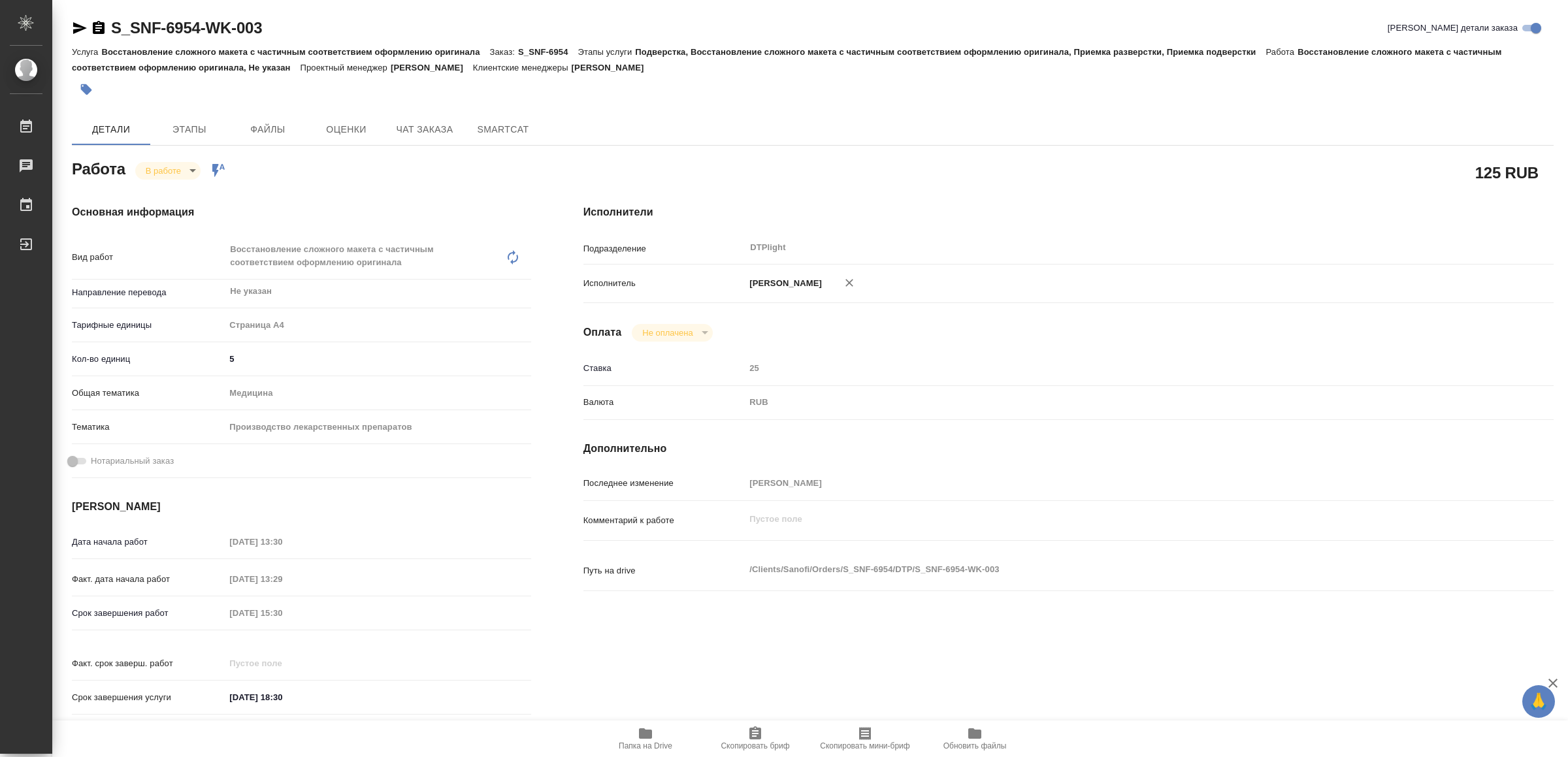
type textarea "x"
click at [77, 24] on icon "button" at bounding box center [79, 27] width 16 height 16
type textarea "x"
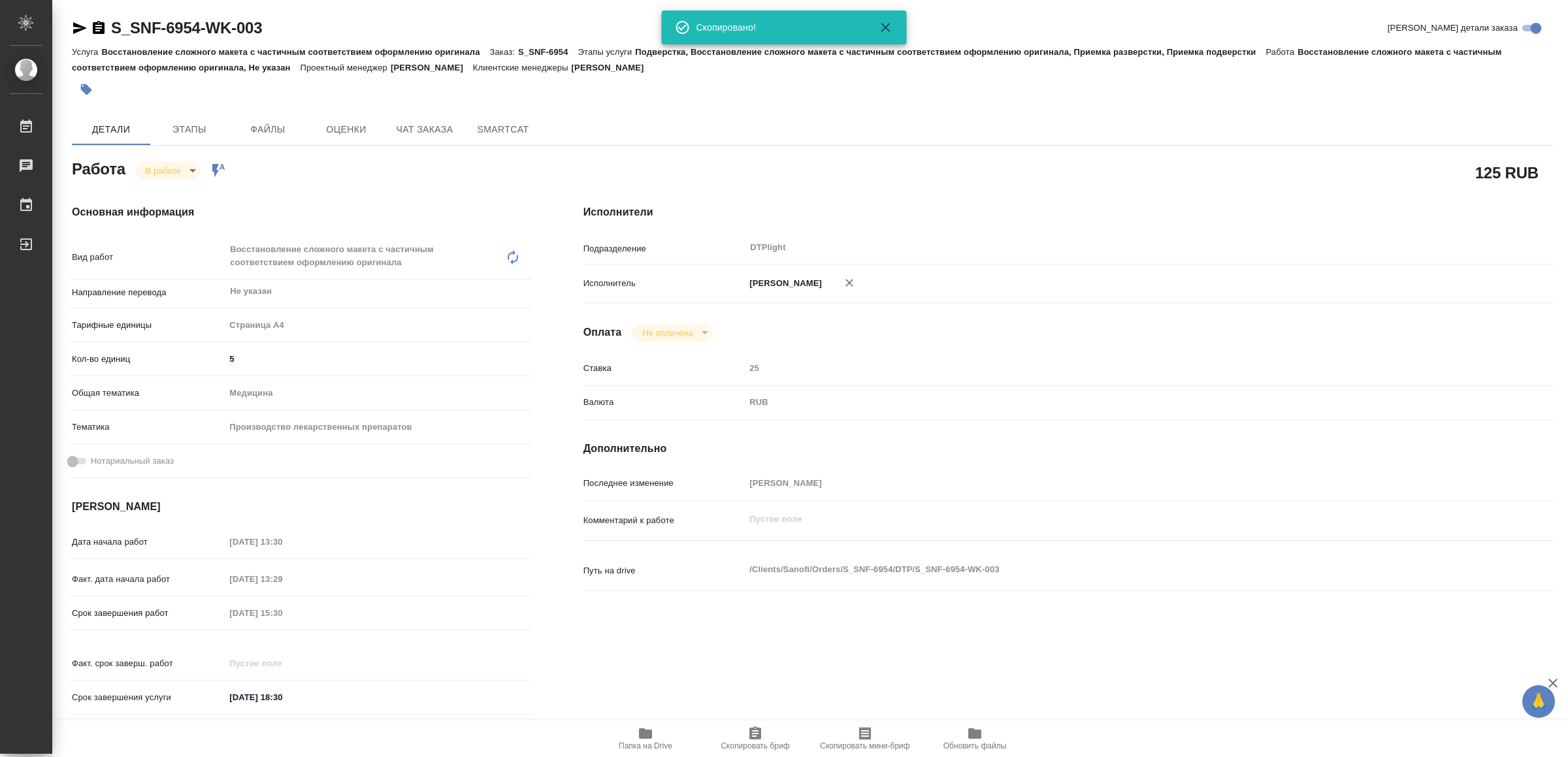
type textarea "x"
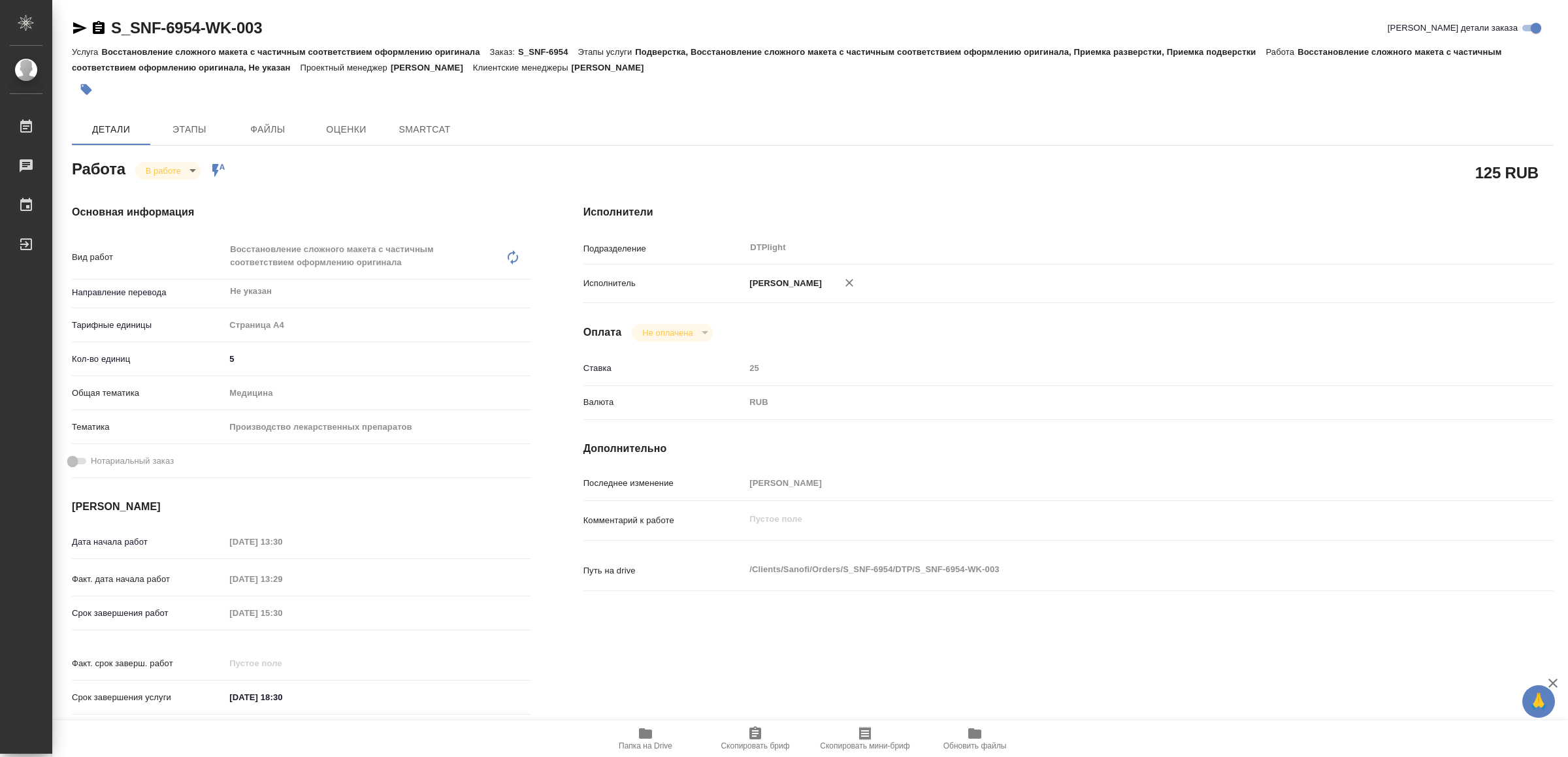
type textarea "x"
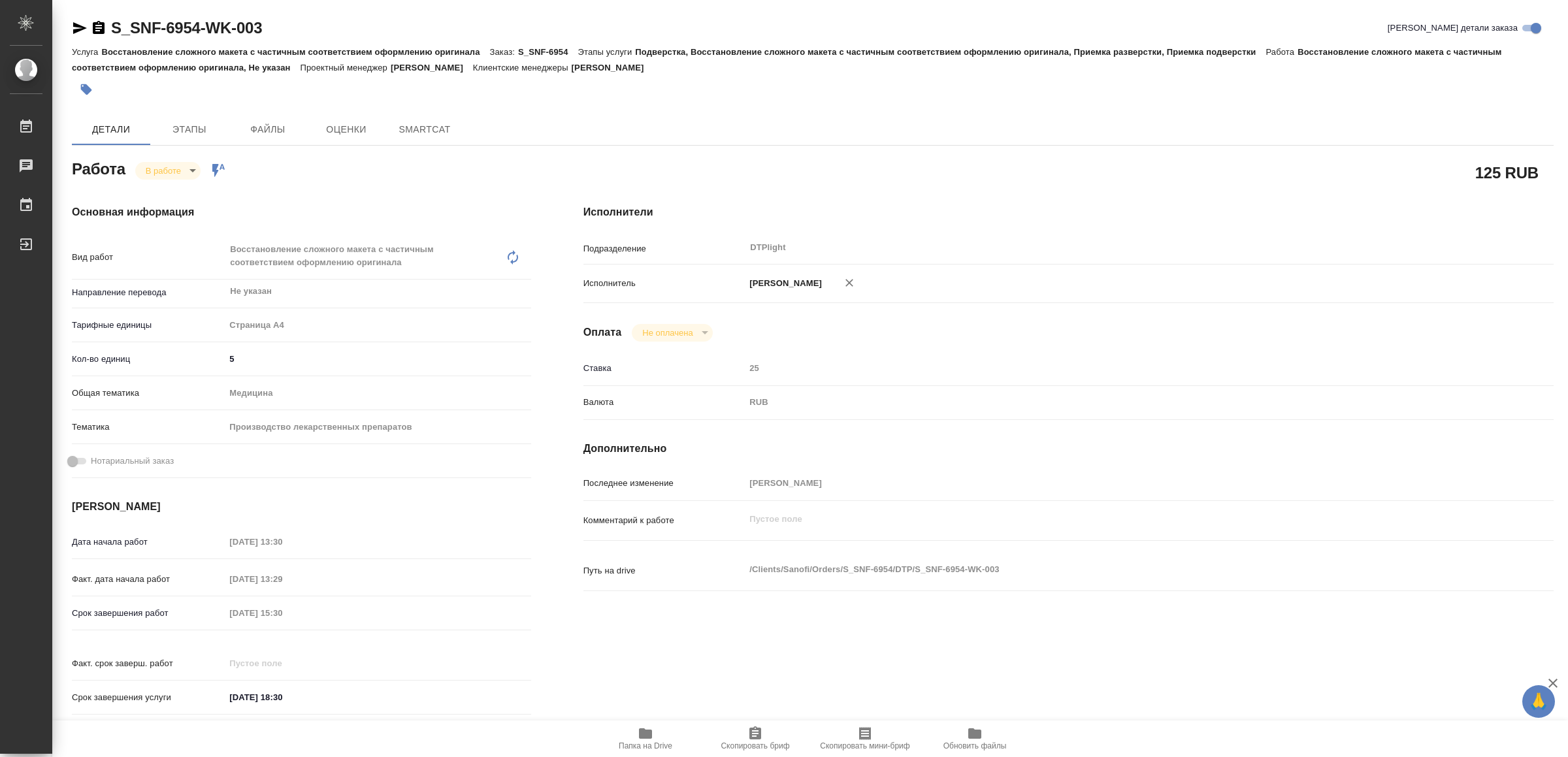
type textarea "x"
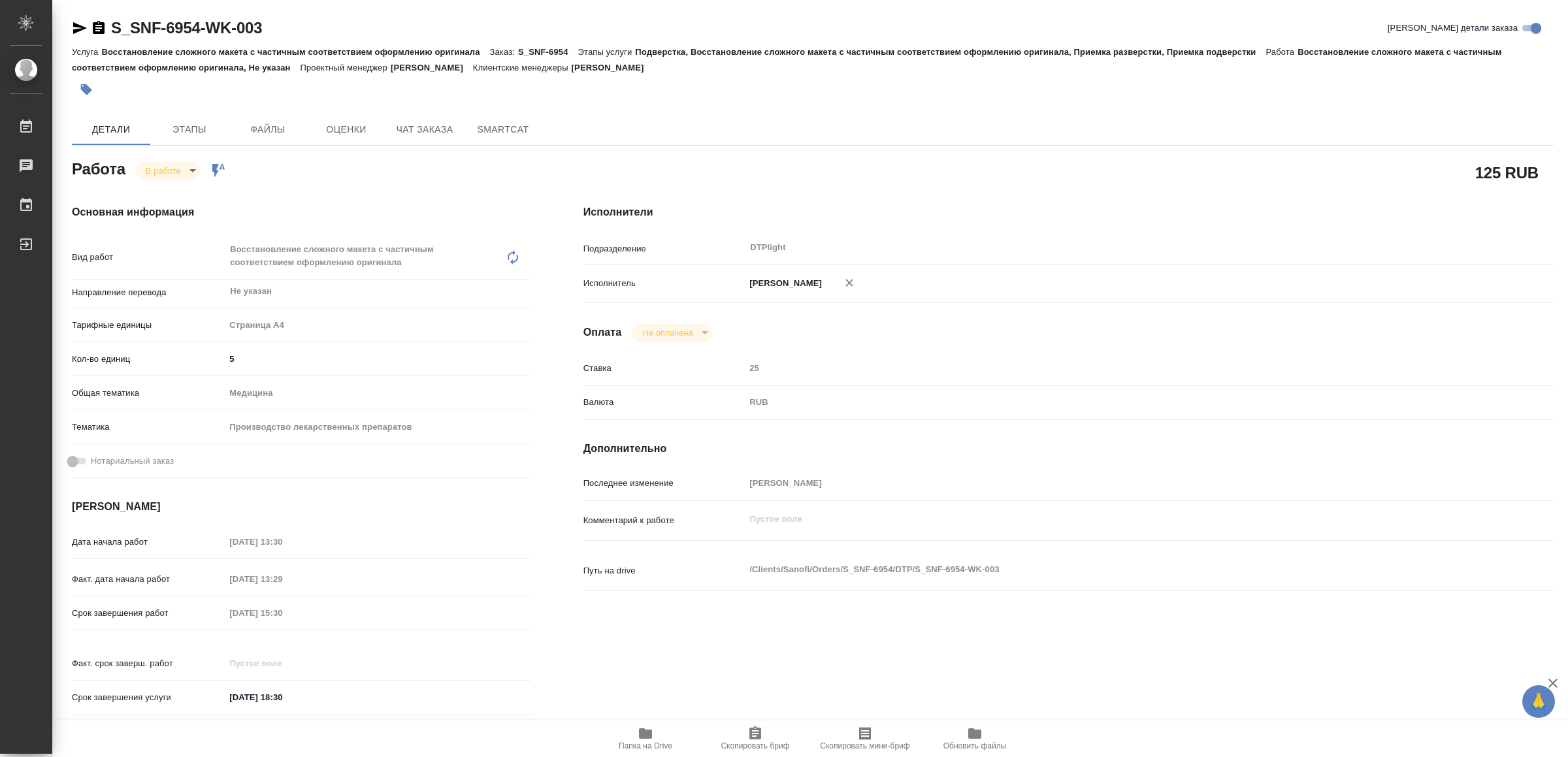
type textarea "x"
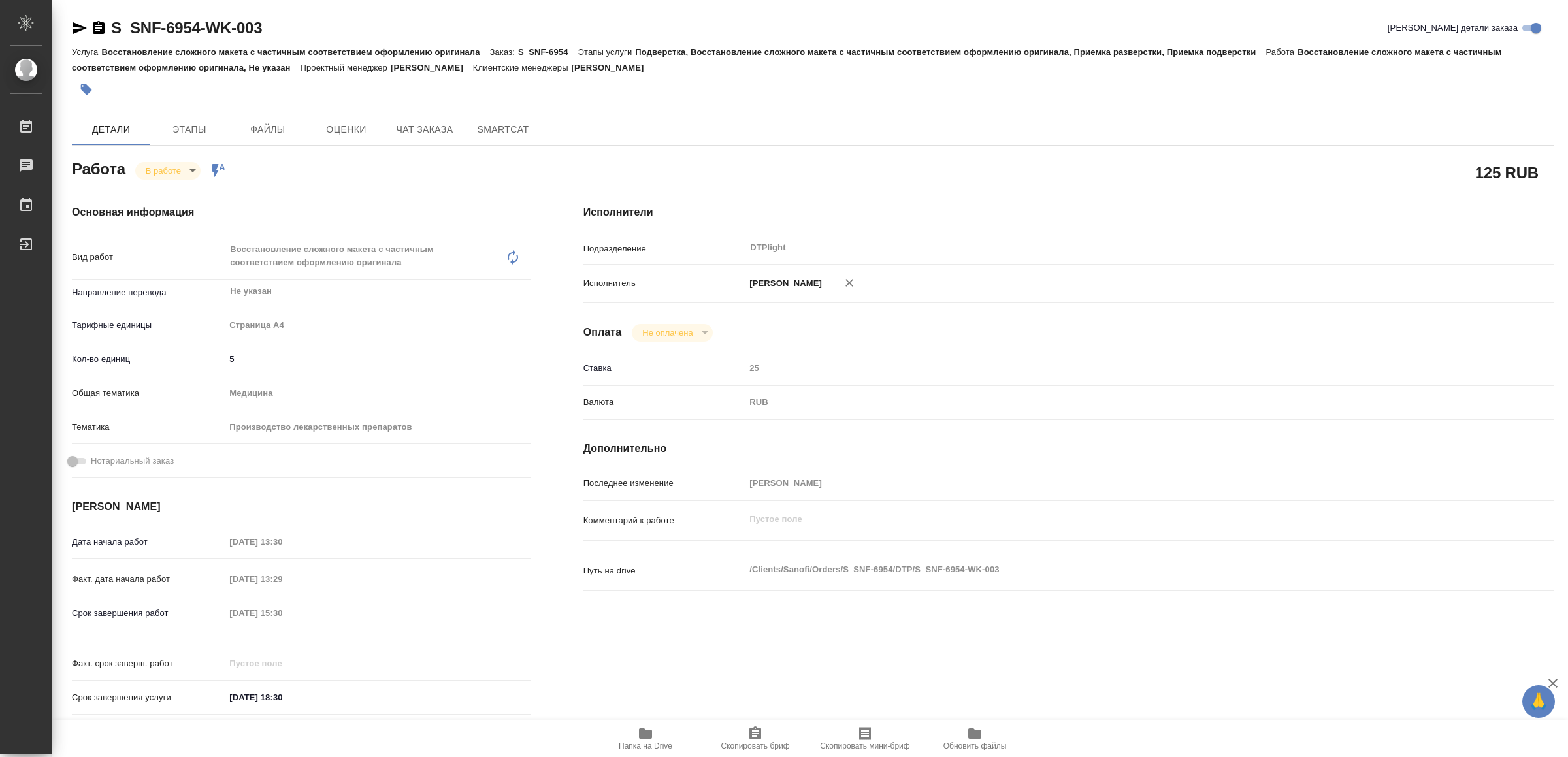
type textarea "x"
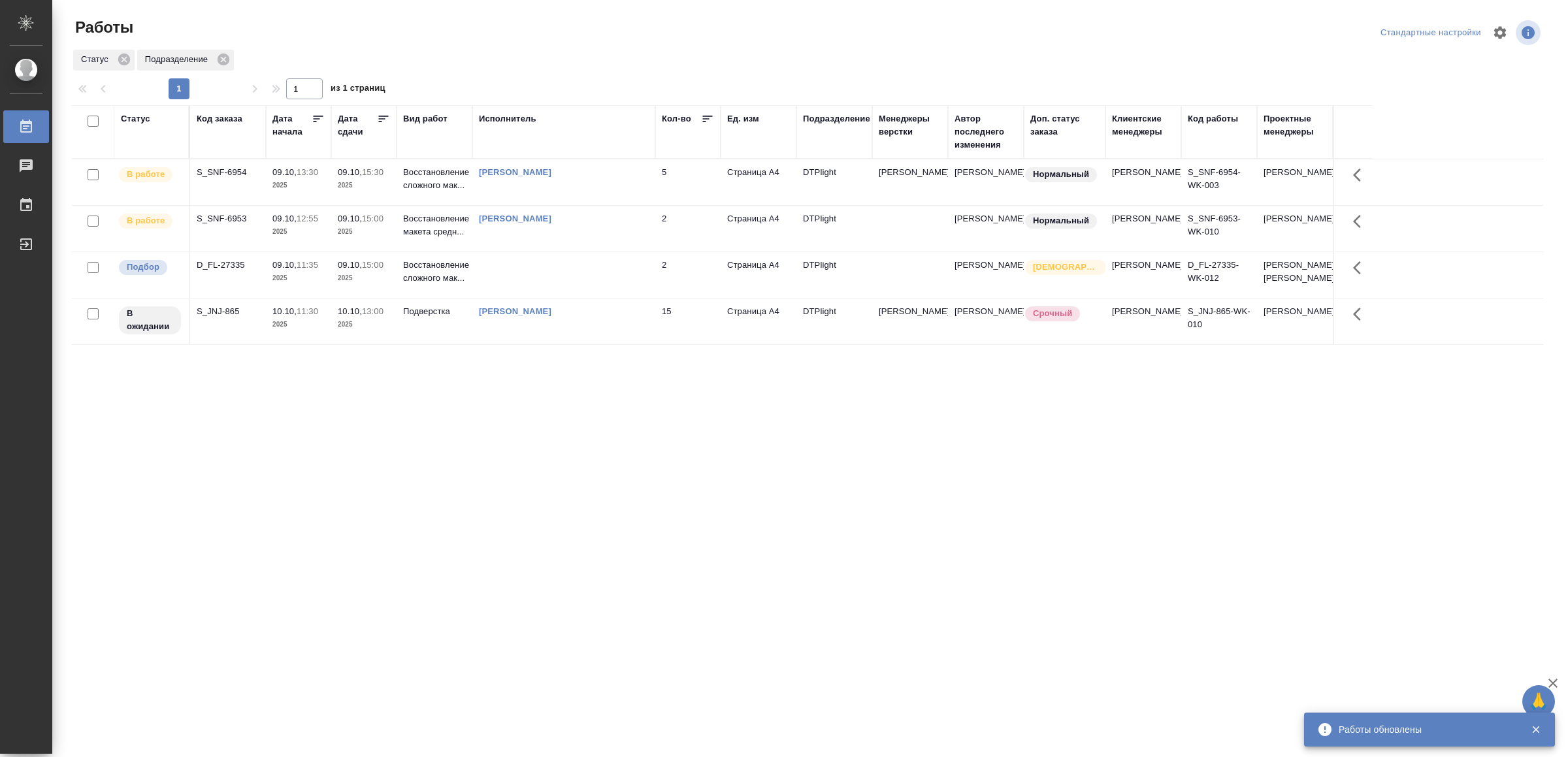
drag, startPoint x: 433, startPoint y: 549, endPoint x: 436, endPoint y: 535, distance: 14.3
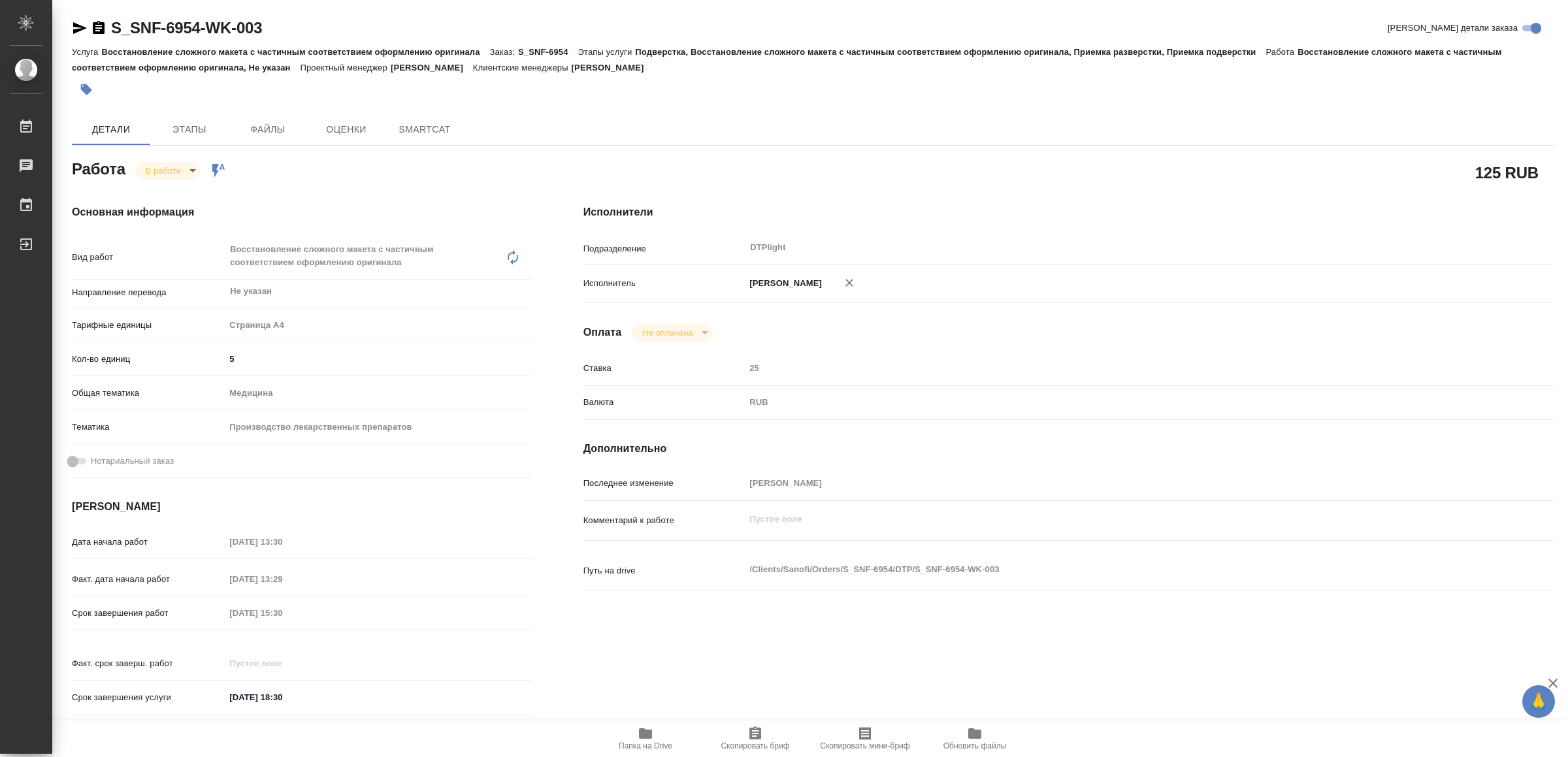
type textarea "x"
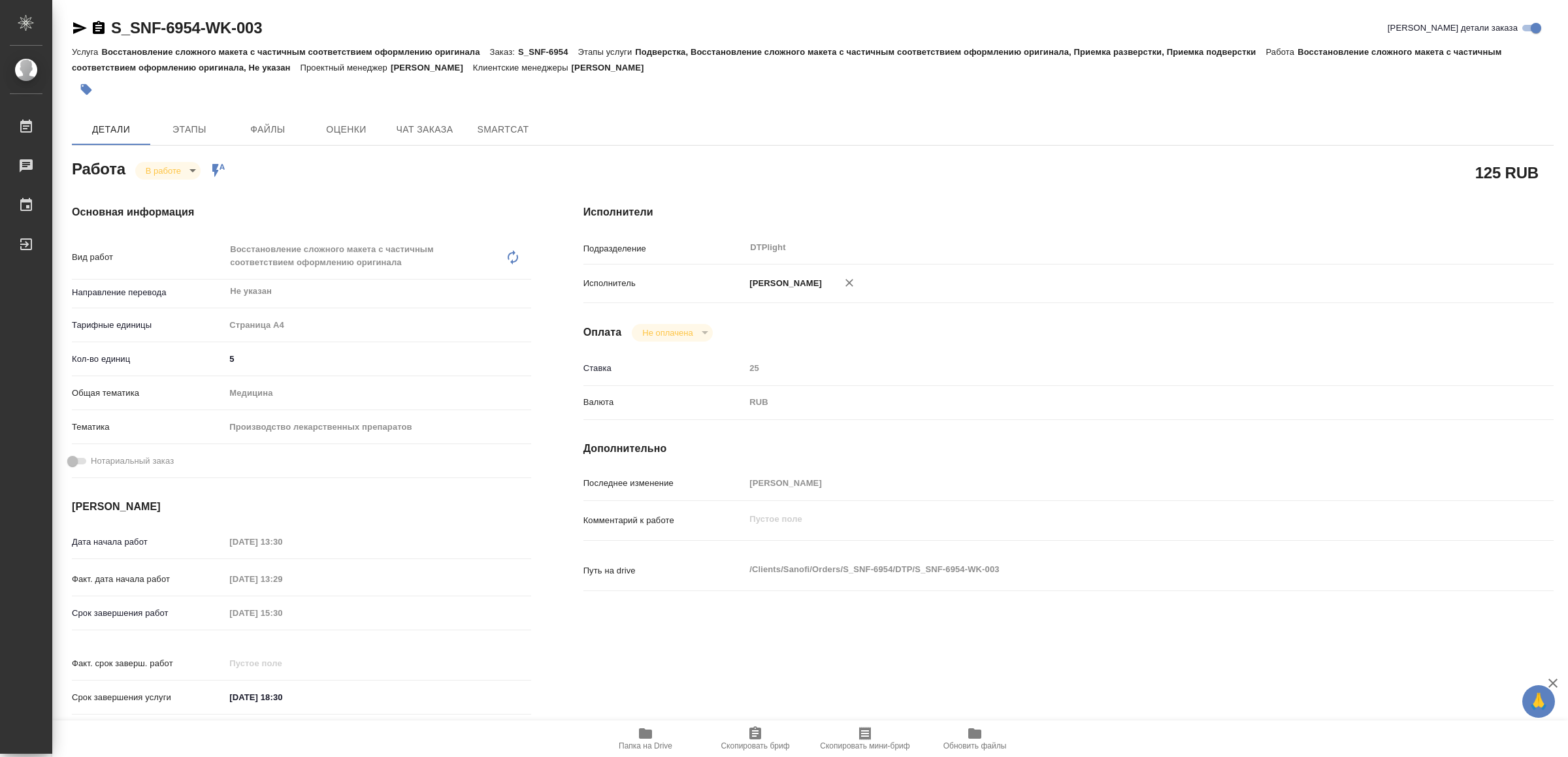
type textarea "x"
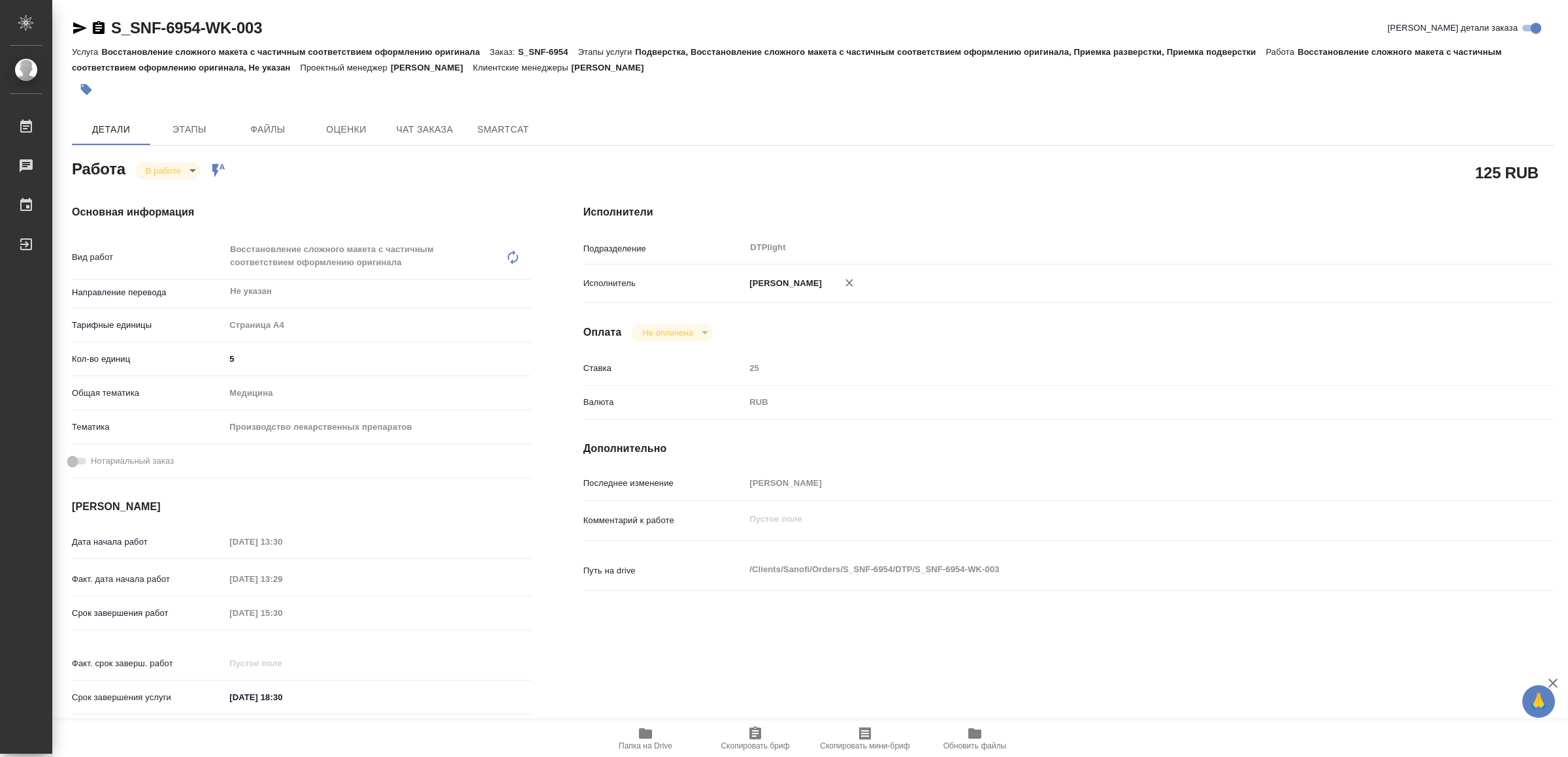
type textarea "x"
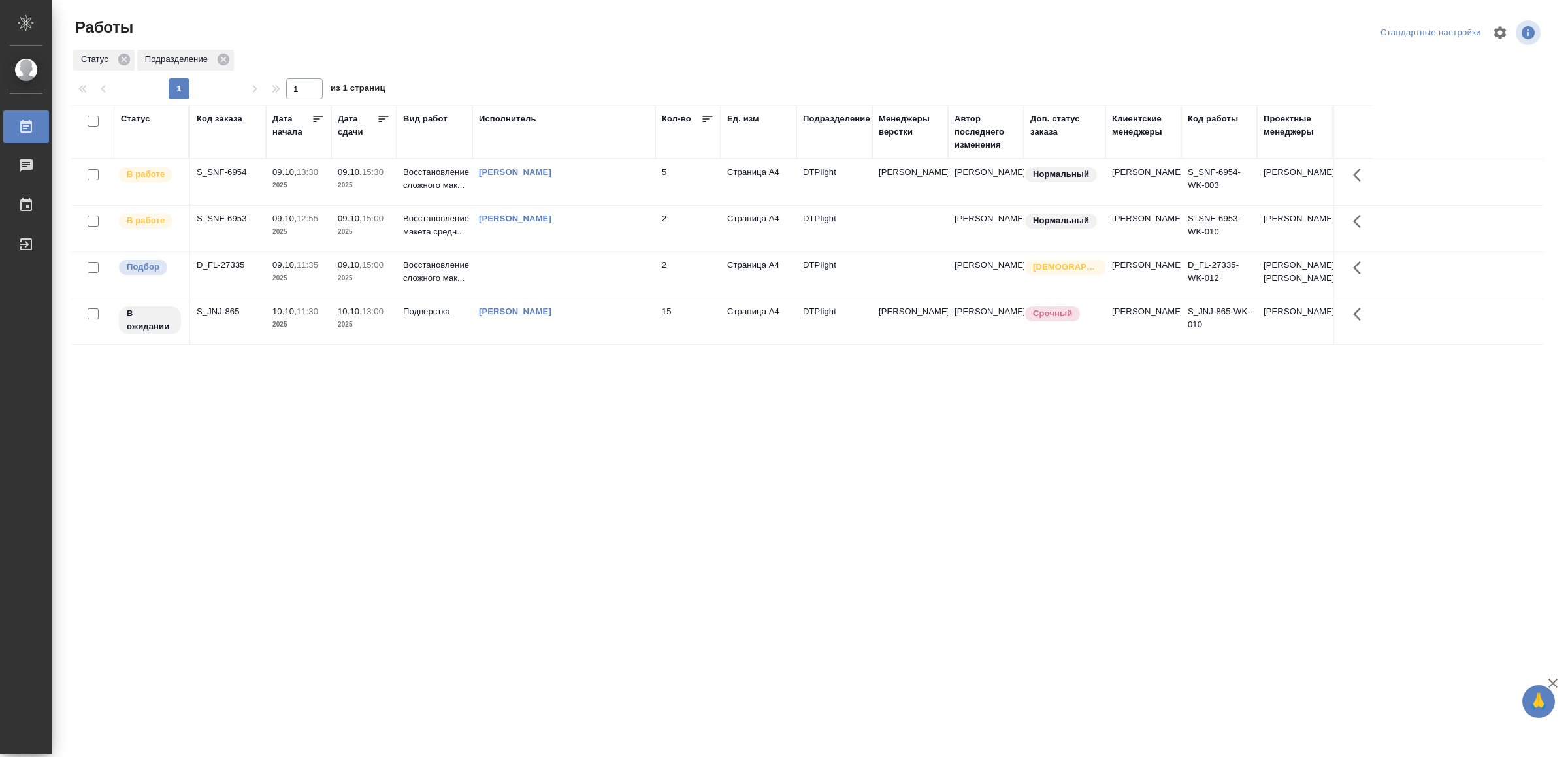
click at [630, 226] on div "[PERSON_NAME]" at bounding box center [563, 219] width 170 height 13
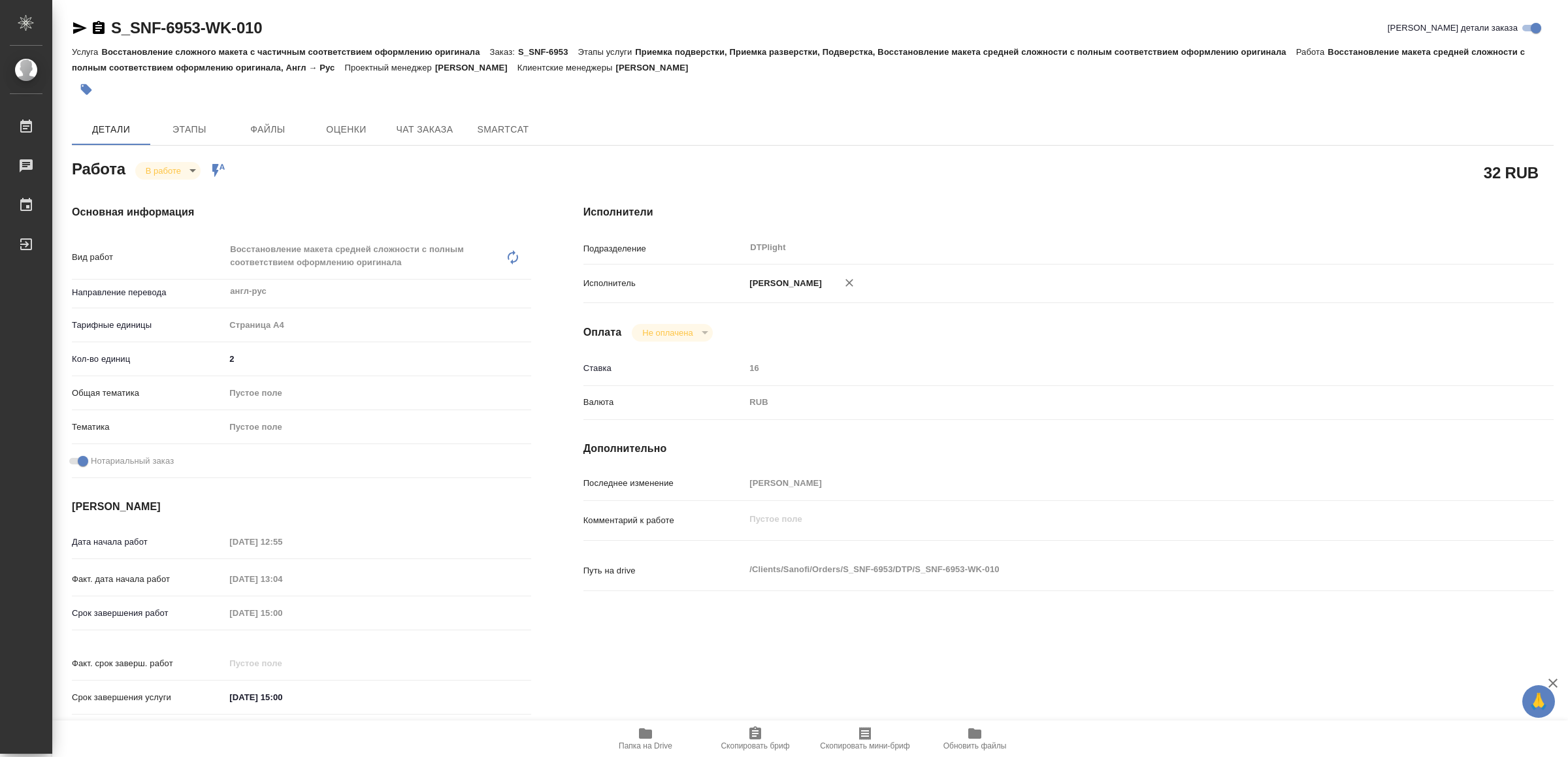
click at [640, 730] on icon "button" at bounding box center [646, 733] width 13 height 10
click at [75, 24] on icon "button" at bounding box center [79, 27] width 14 height 12
click at [174, 171] on body "🙏 .cls-1 fill:#fff; AWATERA Yamkovenko Vera Работы 0 Чаты График Выйти S_SNF-69…" at bounding box center [784, 378] width 1568 height 757
click at [179, 206] on li "Сдан" at bounding box center [179, 215] width 86 height 22
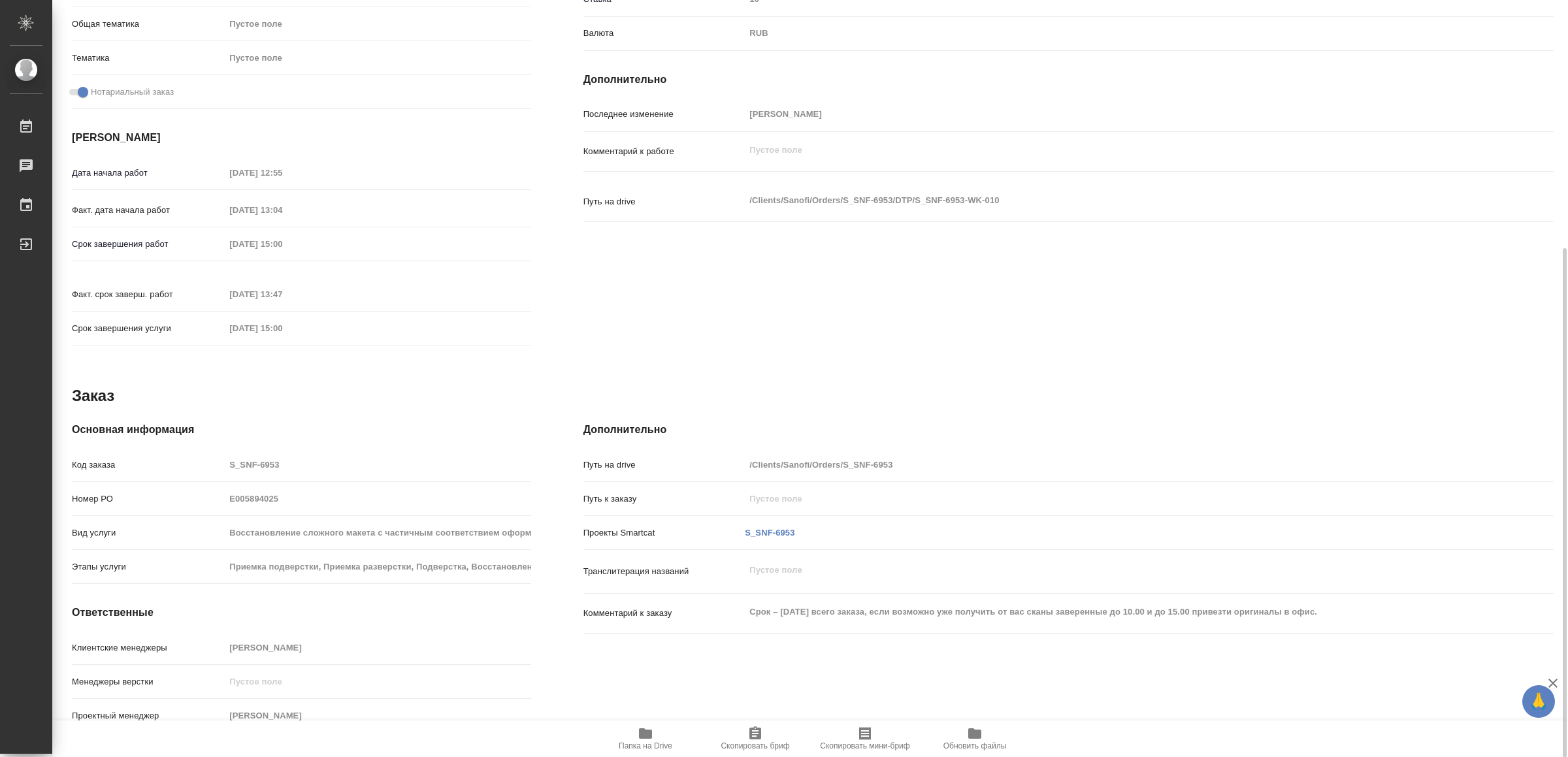
type textarea "x"
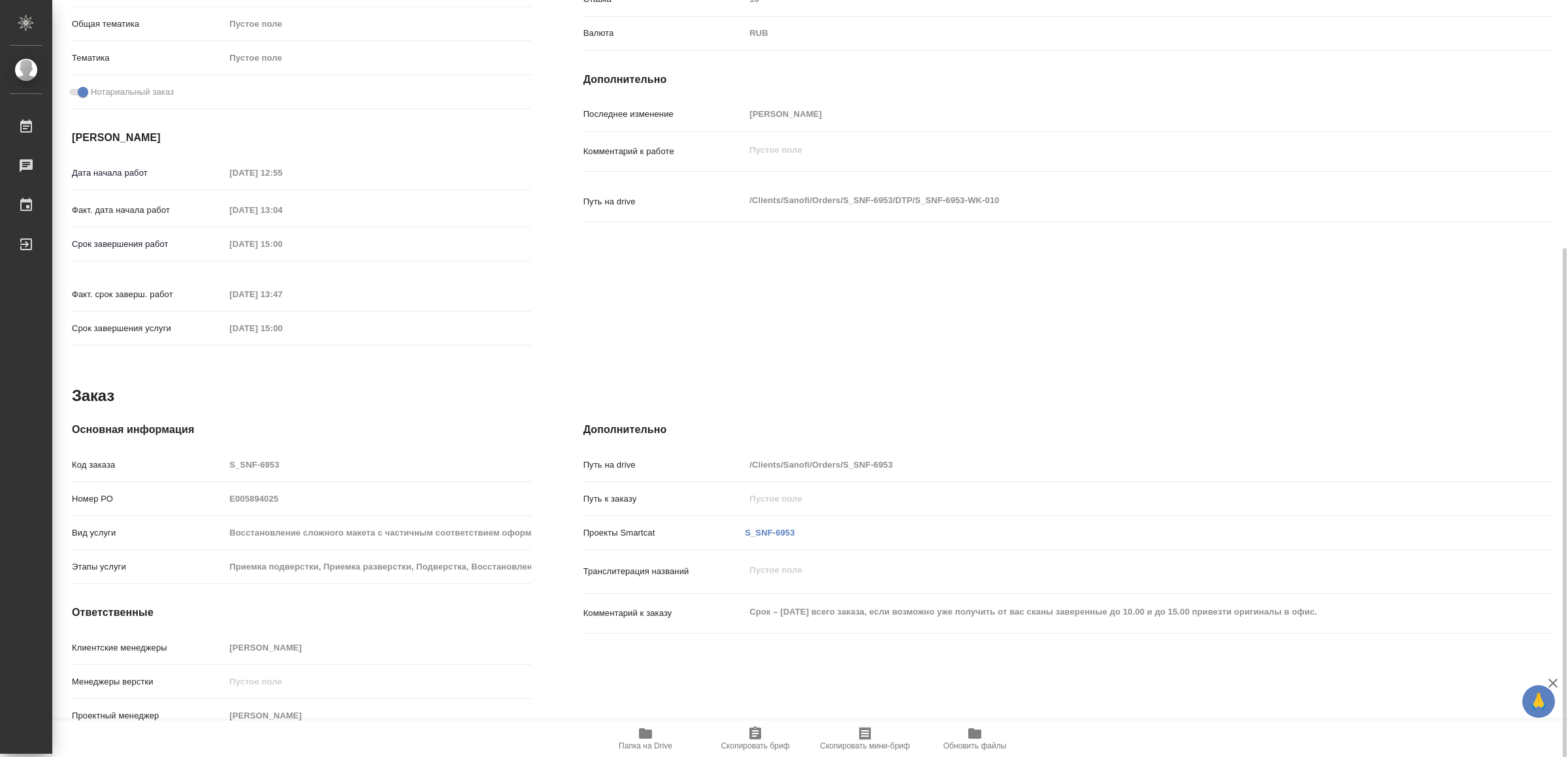
scroll to position [0, 0]
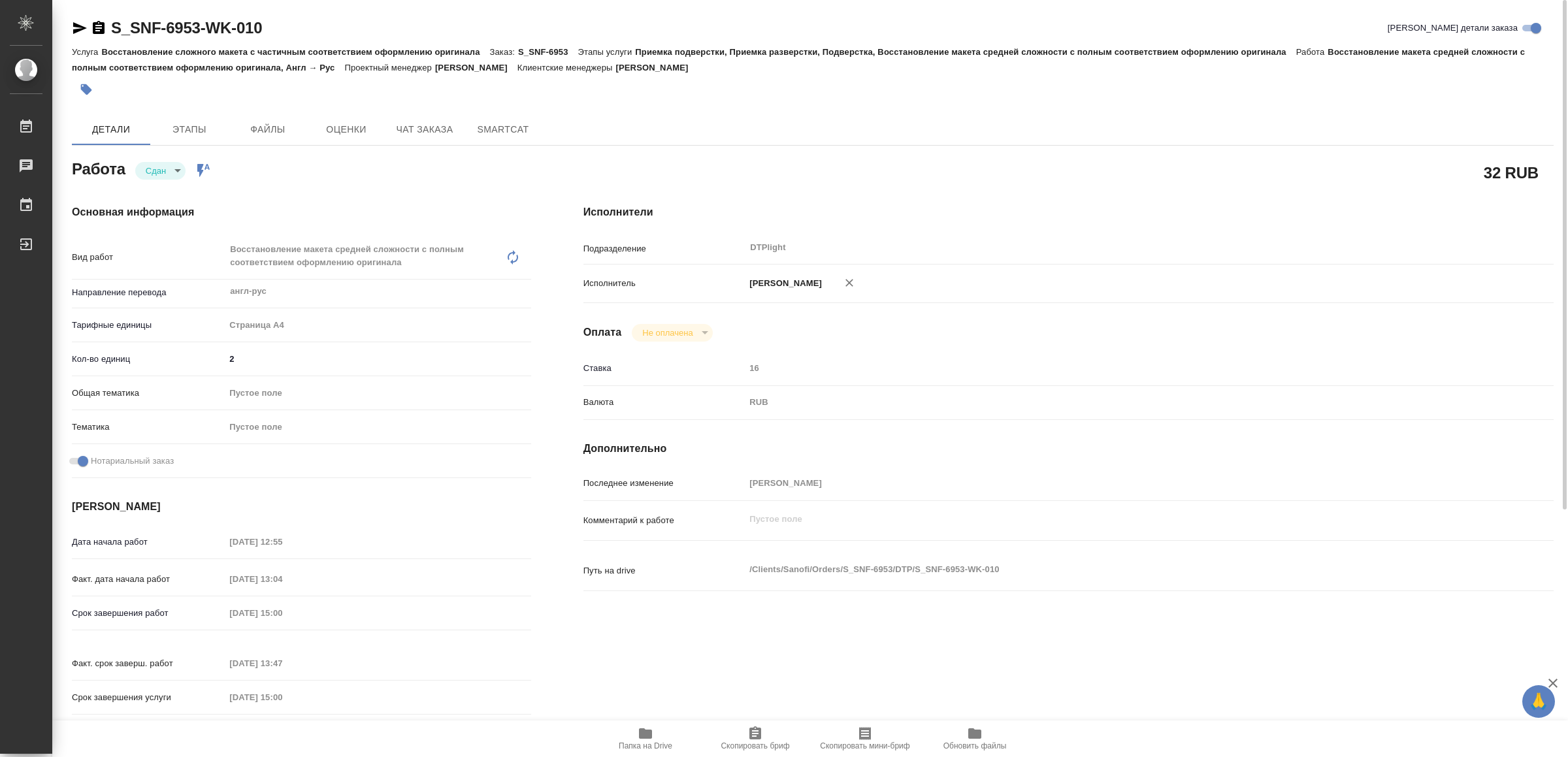
type textarea "x"
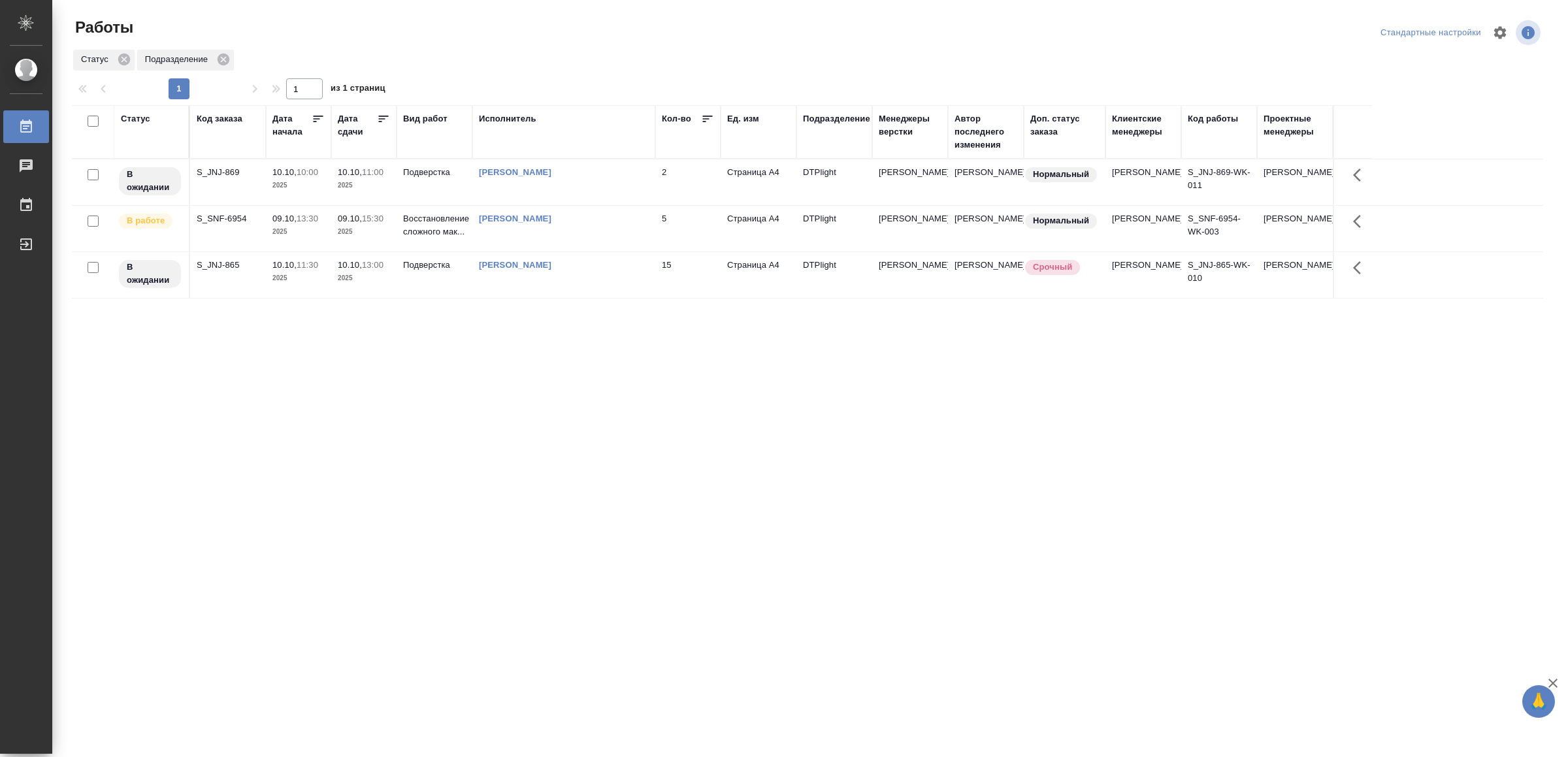
click at [619, 222] on div "[PERSON_NAME]" at bounding box center [563, 219] width 170 height 13
drag, startPoint x: 477, startPoint y: 432, endPoint x: 484, endPoint y: 424, distance: 10.6
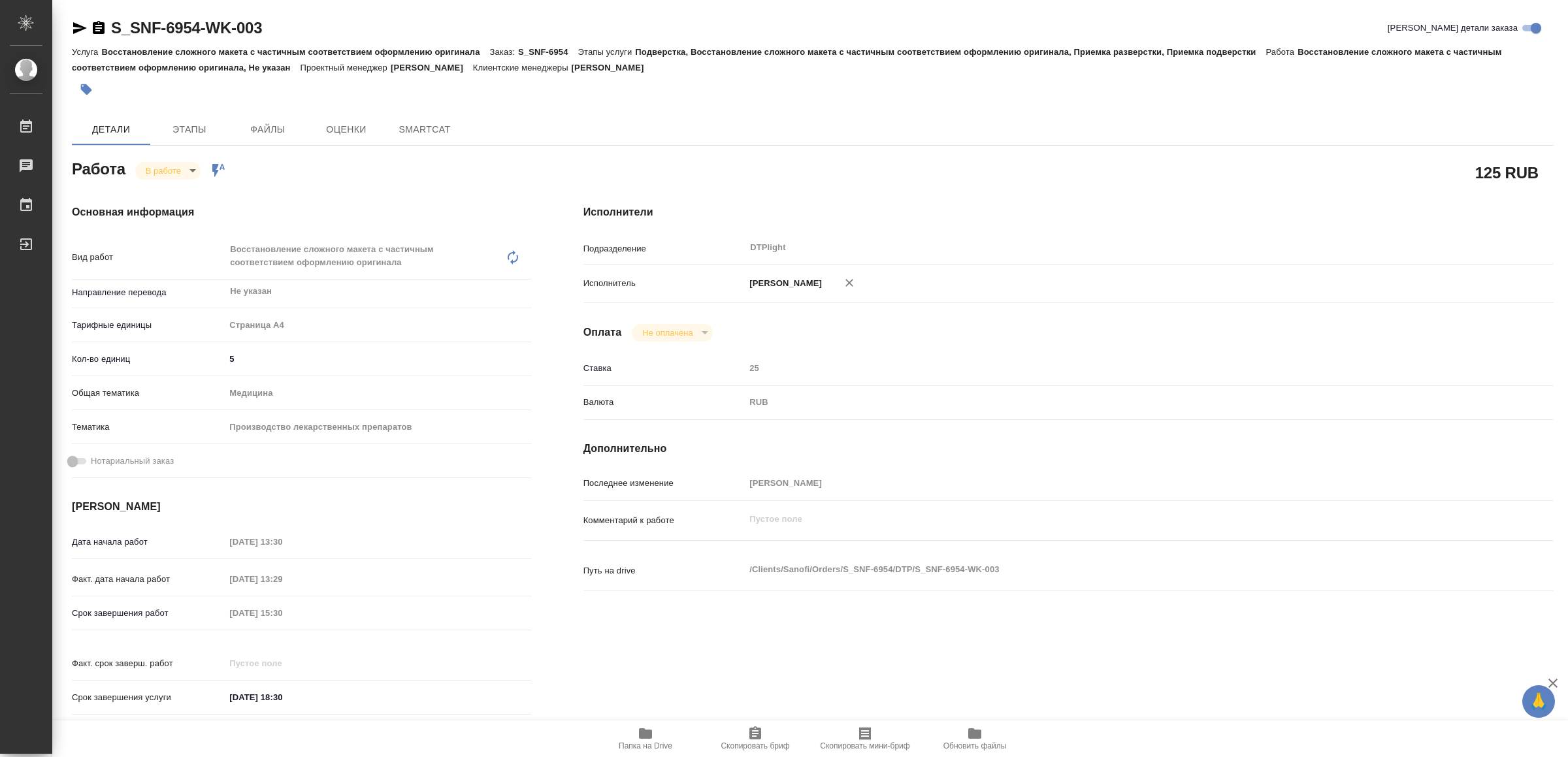
type textarea "x"
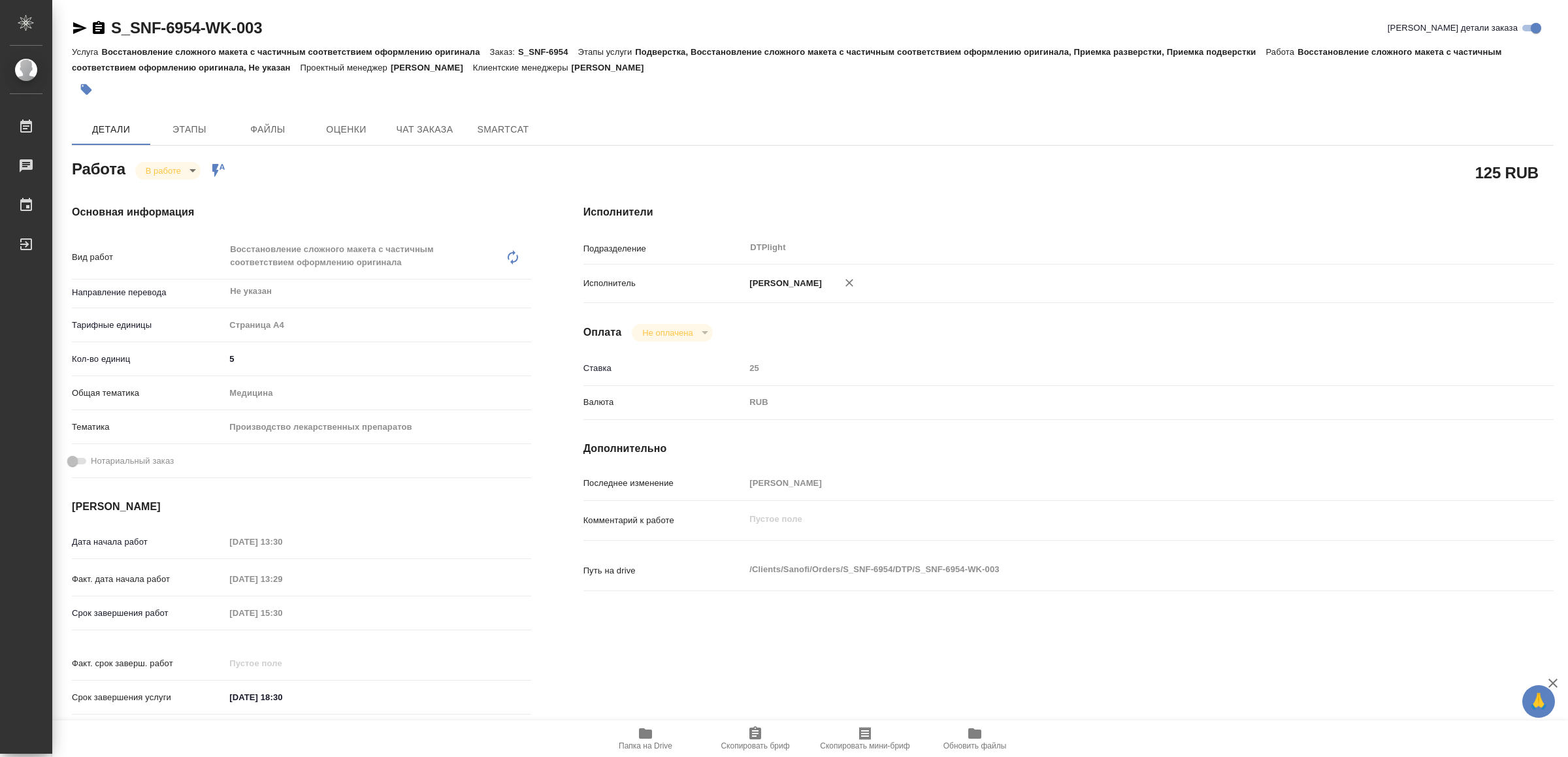
click at [653, 724] on button "Папка на Drive" at bounding box center [646, 739] width 110 height 37
type textarea "x"
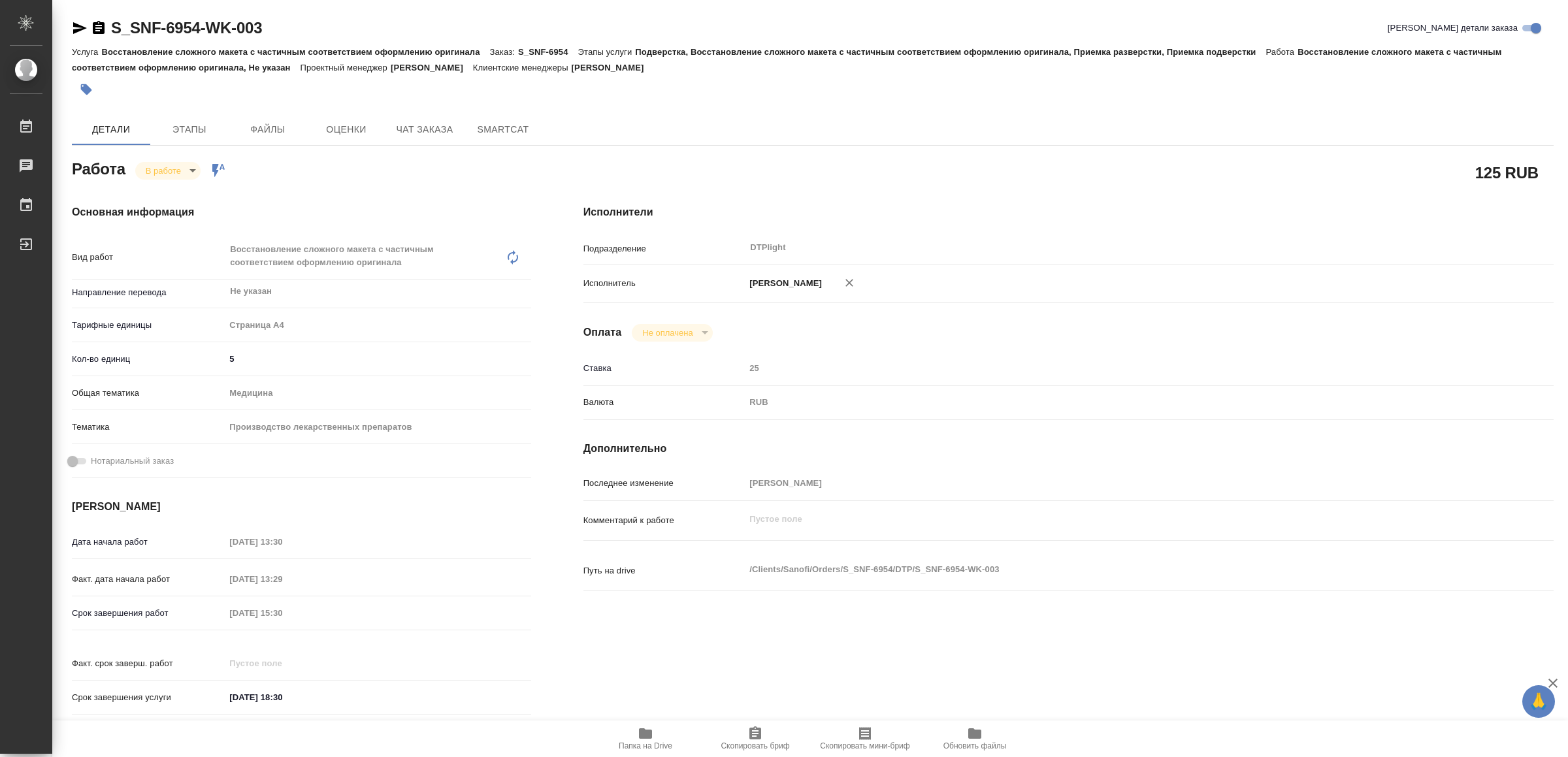
type textarea "x"
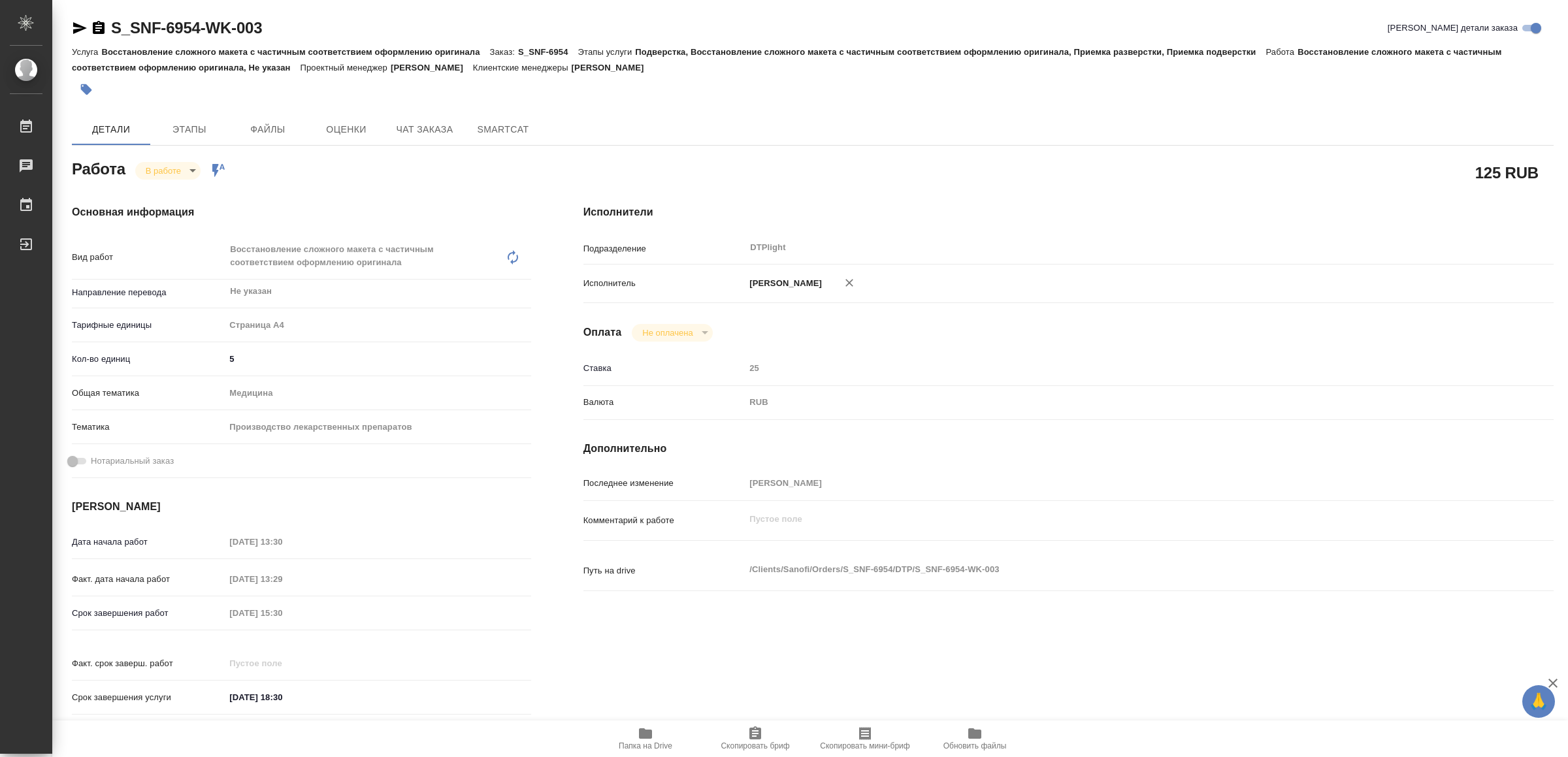
type textarea "x"
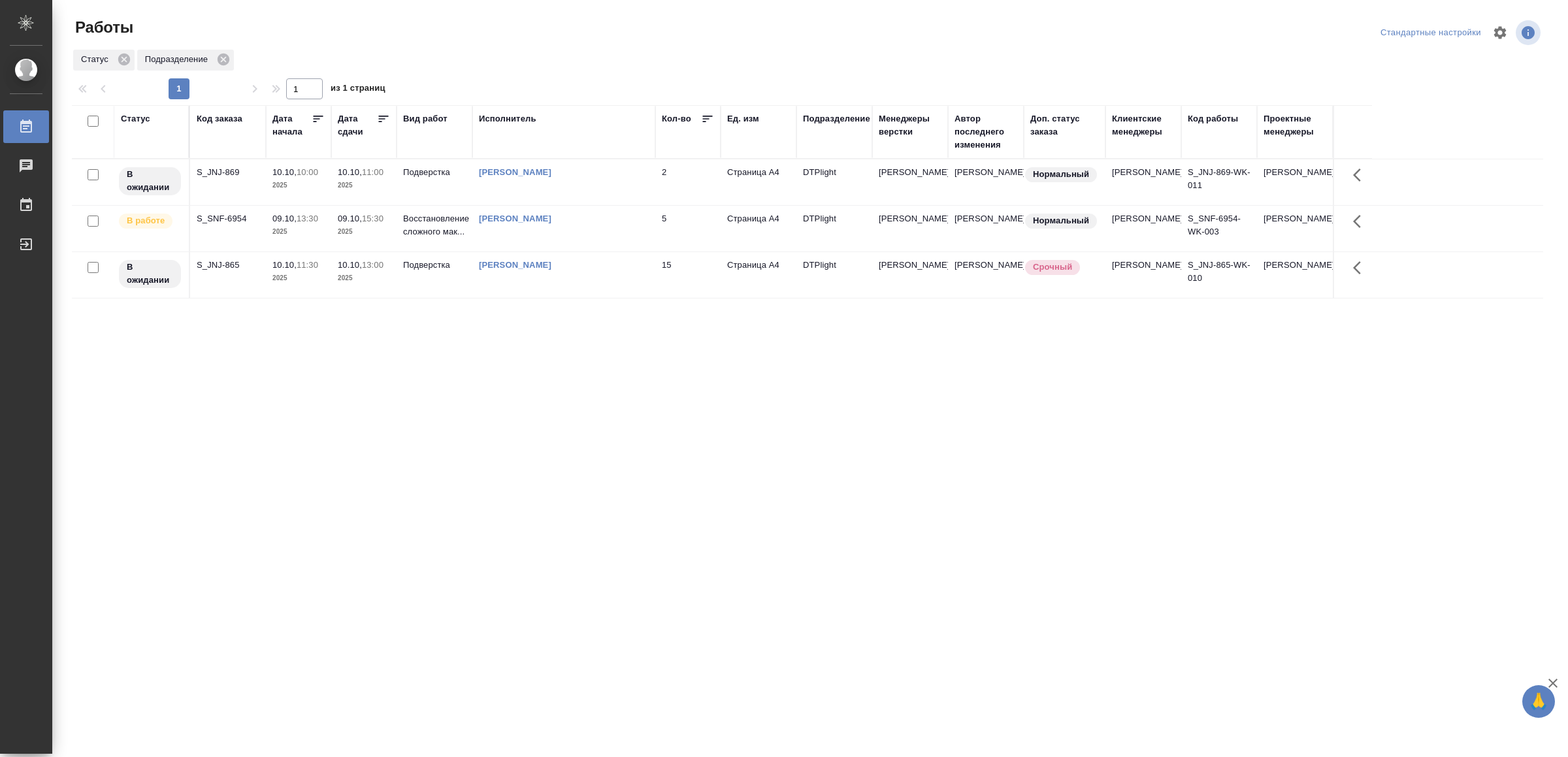
drag, startPoint x: 551, startPoint y: 477, endPoint x: 571, endPoint y: 469, distance: 21.5
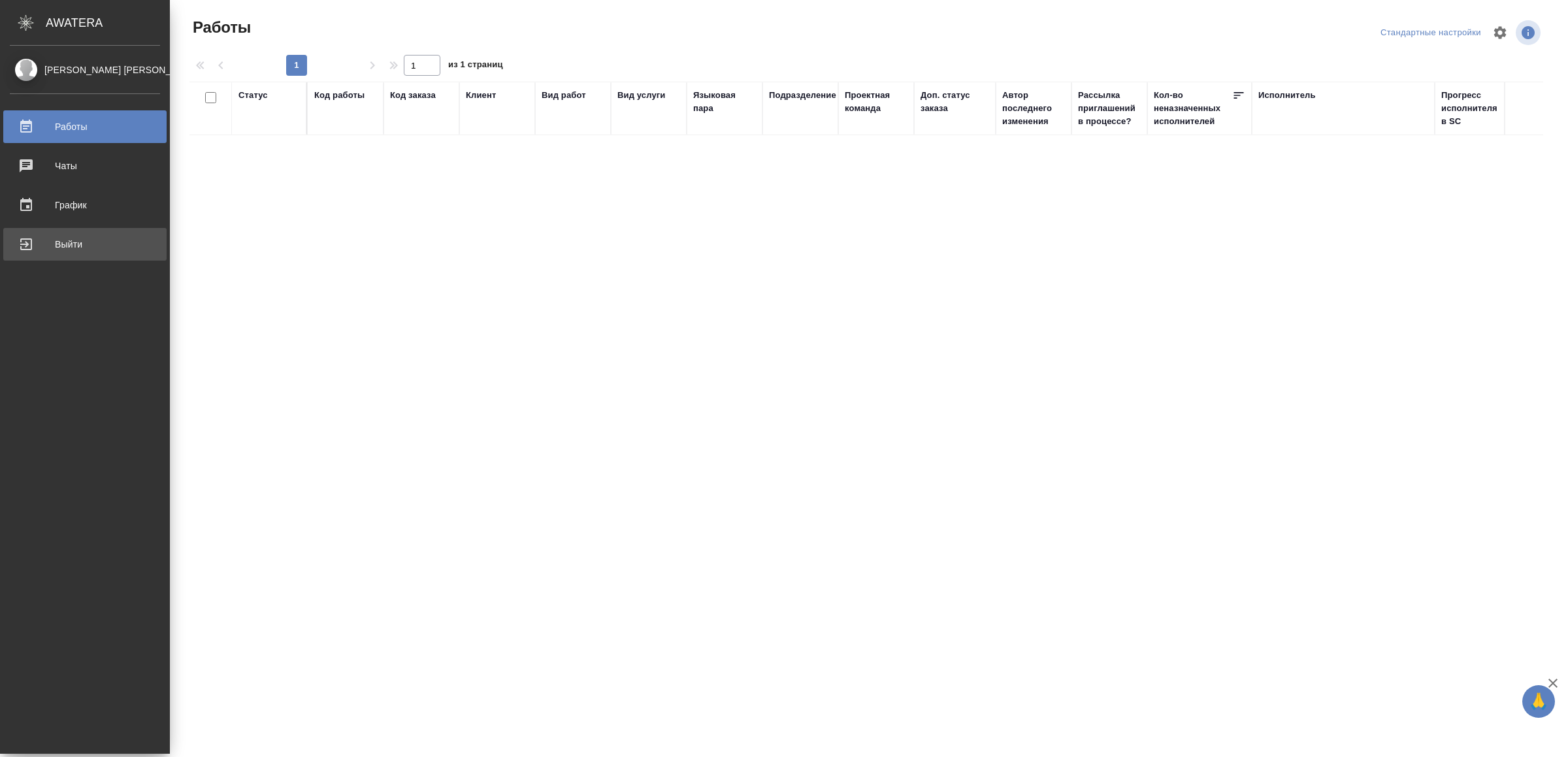
drag, startPoint x: 36, startPoint y: 243, endPoint x: 52, endPoint y: 247, distance: 16.5
click at [36, 243] on div "Выйти" at bounding box center [85, 244] width 151 height 19
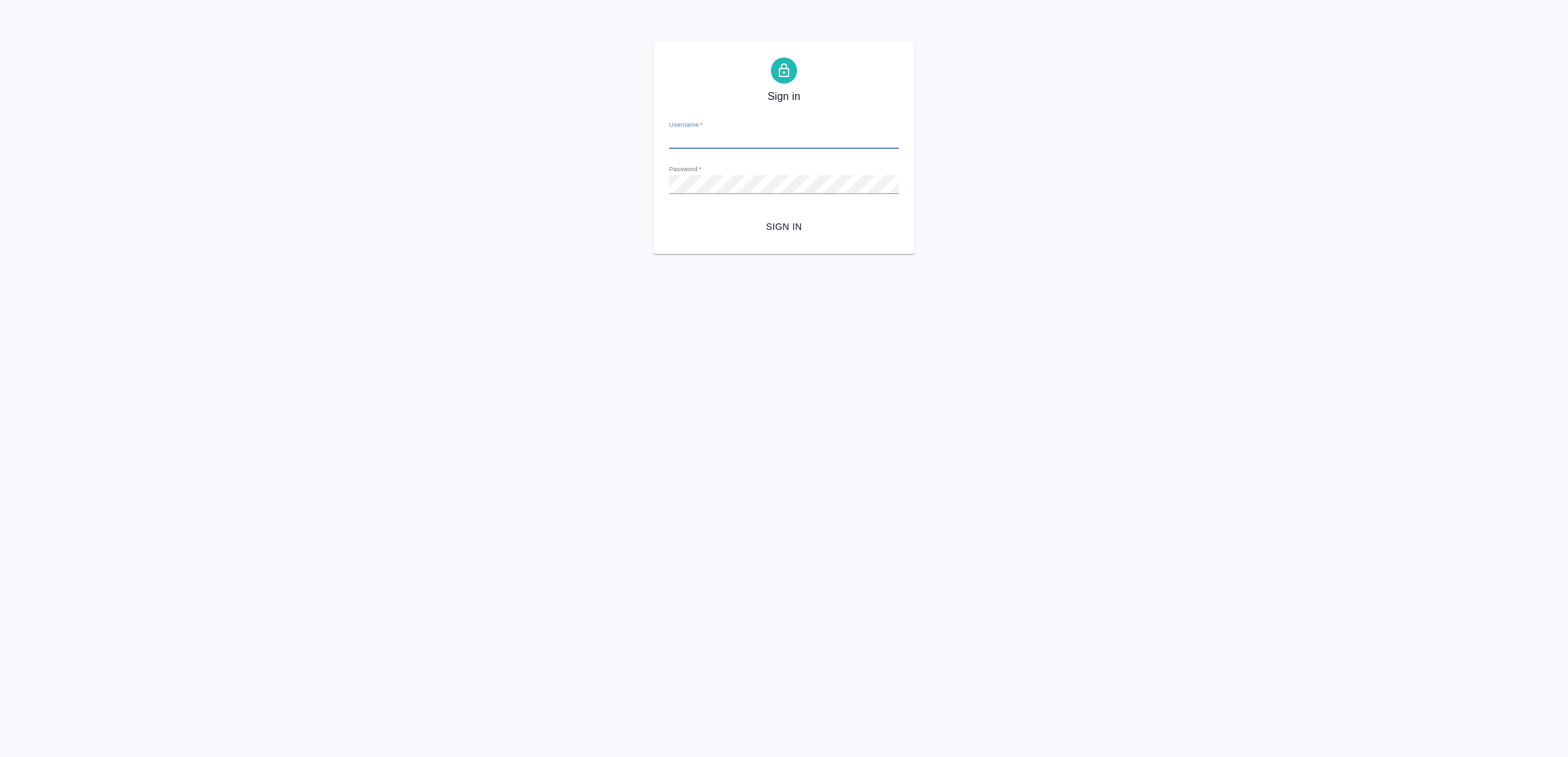
type input "[EMAIL_ADDRESS][DOMAIN_NAME]"
click at [759, 234] on span "Sign in" at bounding box center [784, 227] width 209 height 16
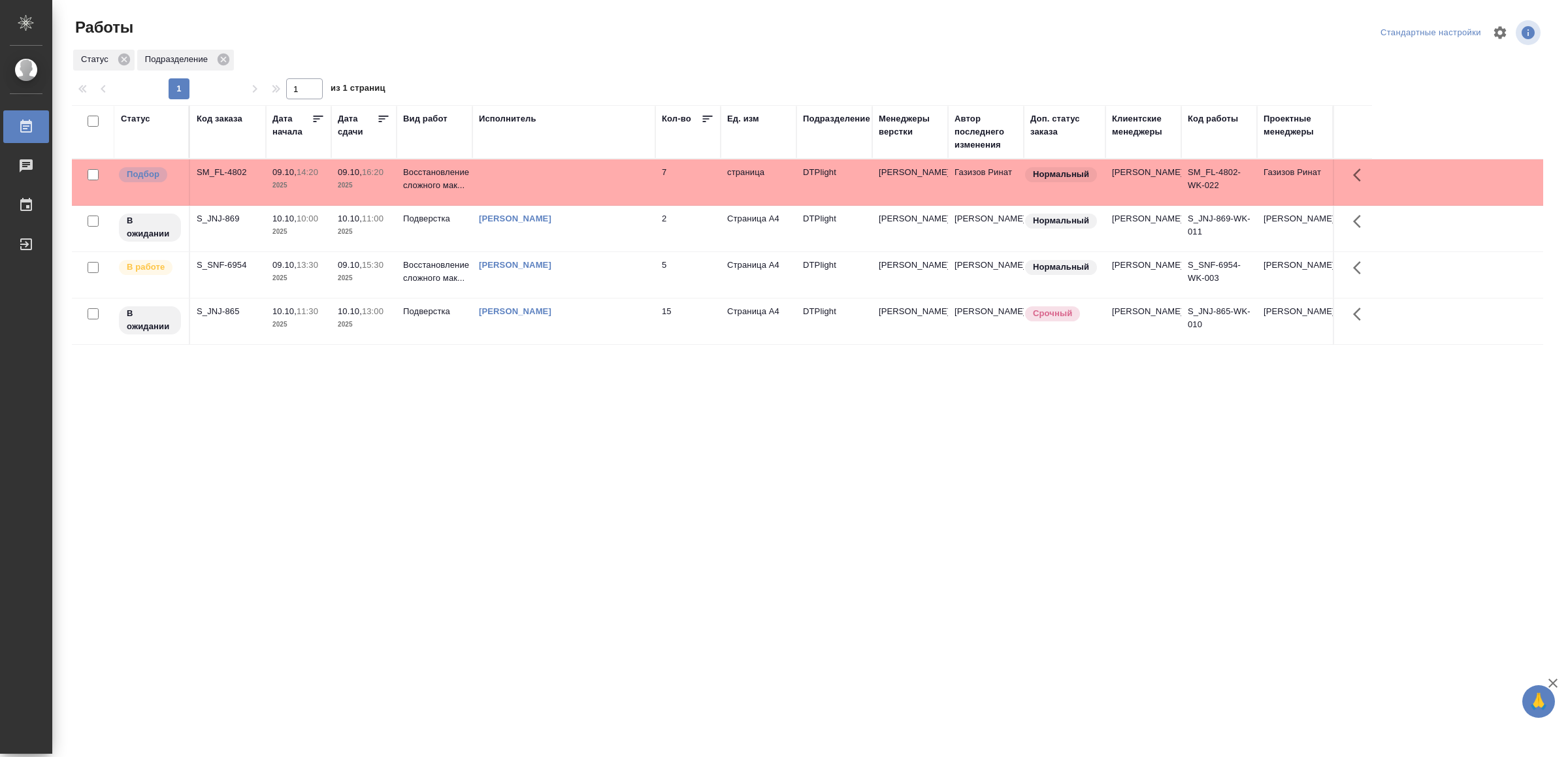
click at [530, 190] on td at bounding box center [563, 183] width 183 height 46
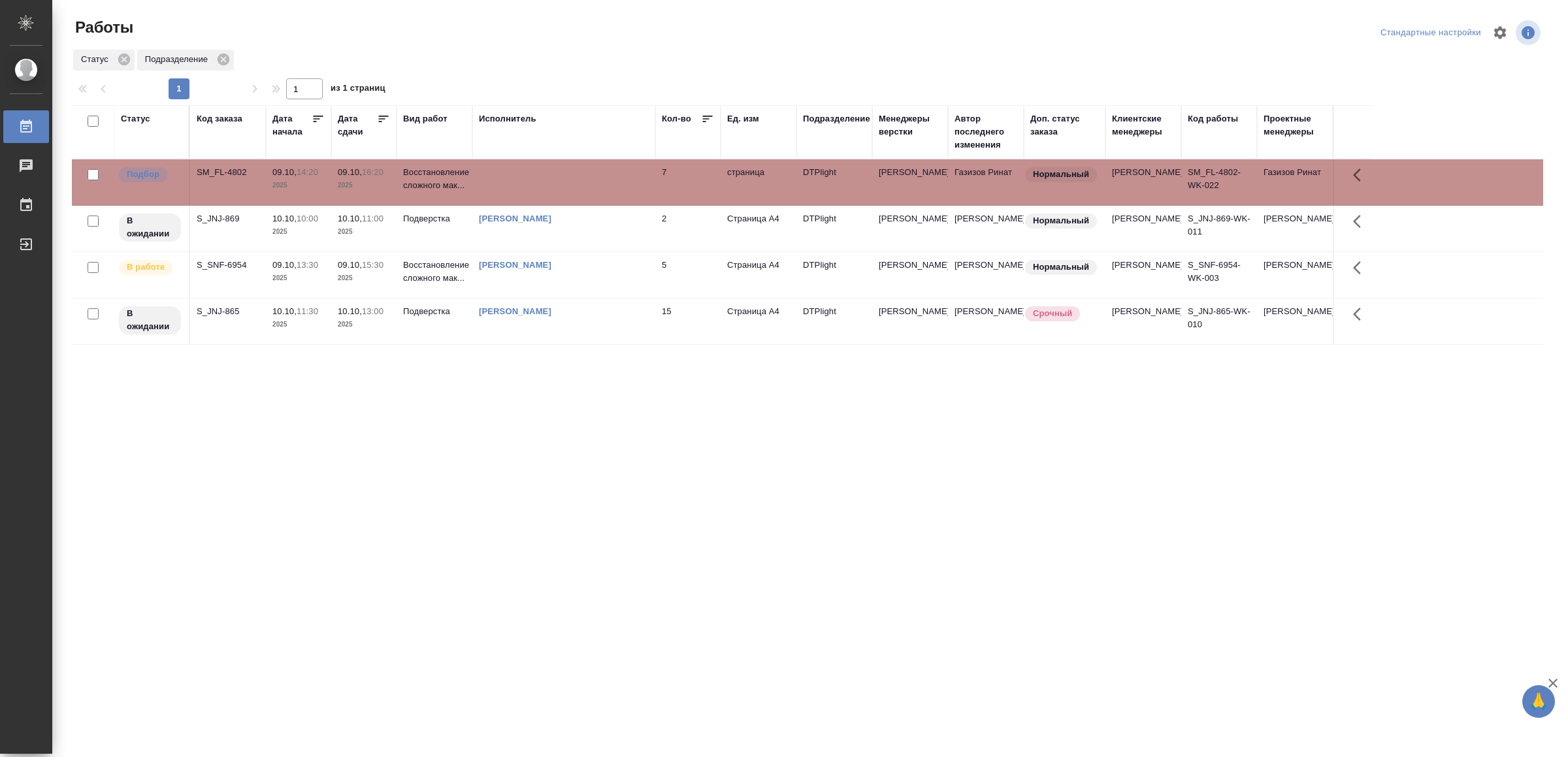
click at [528, 190] on td at bounding box center [563, 183] width 183 height 46
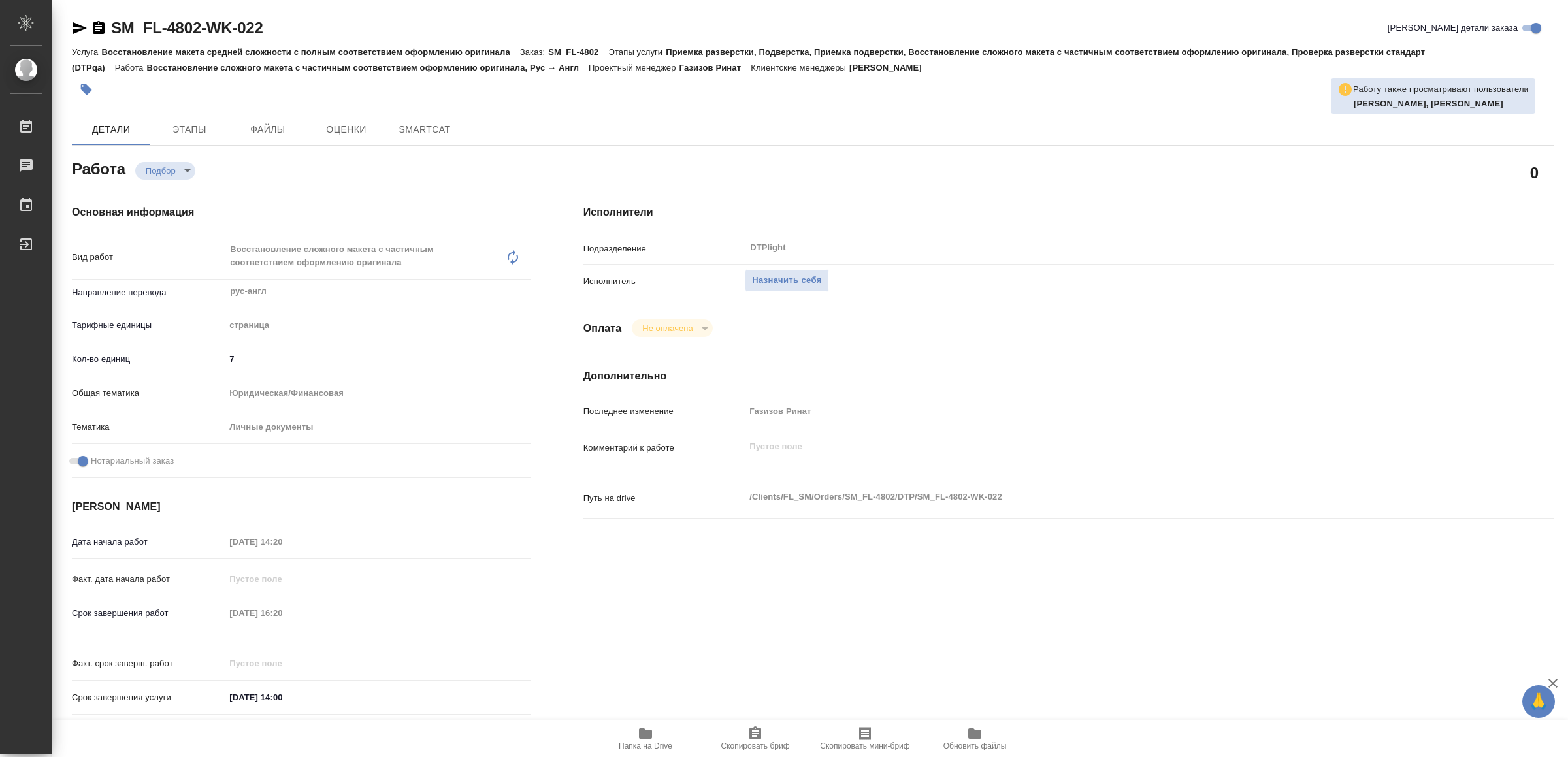
click at [637, 734] on icon "button" at bounding box center [645, 733] width 16 height 16
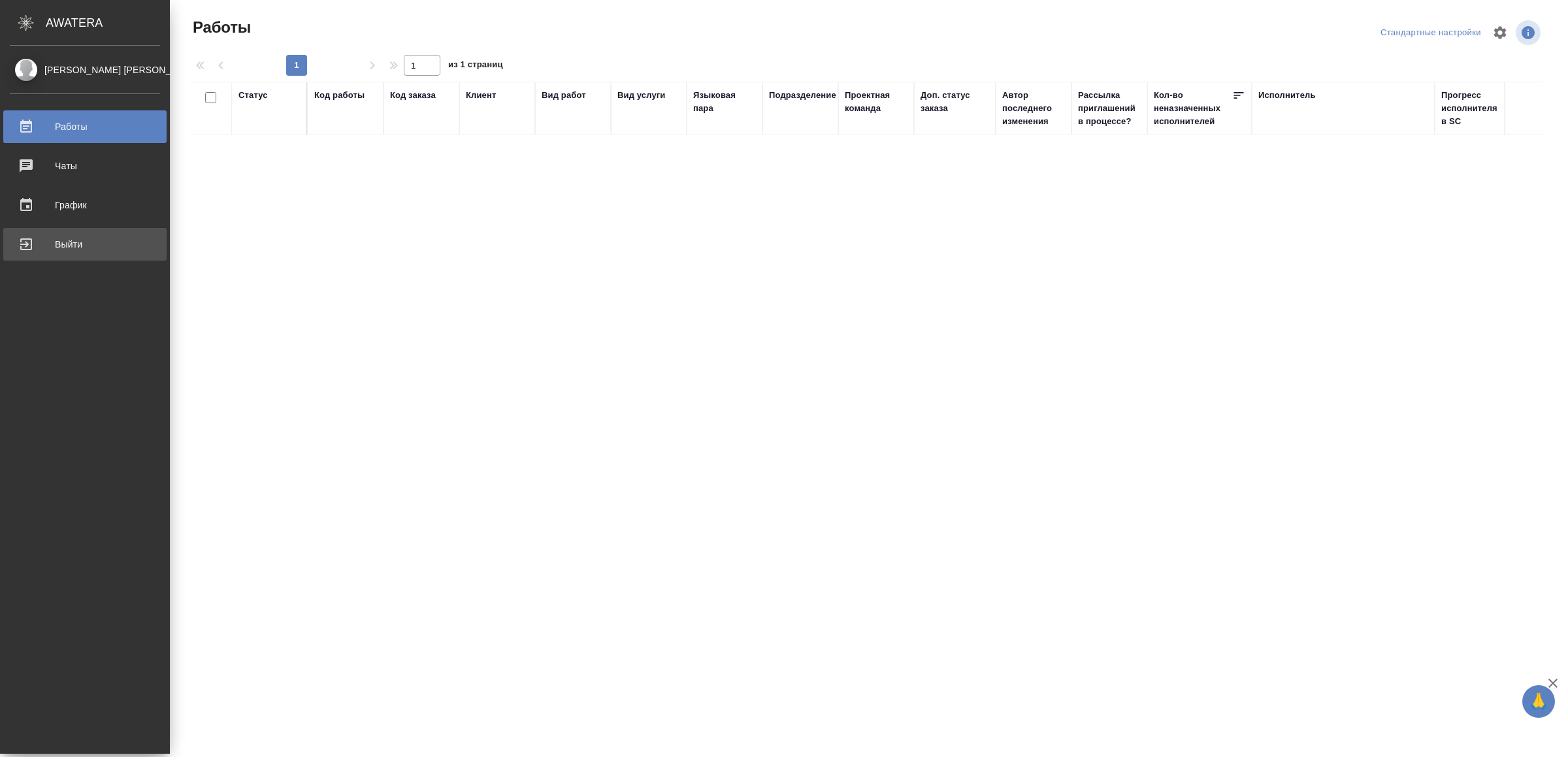
click at [27, 236] on div "Выйти" at bounding box center [85, 244] width 151 height 19
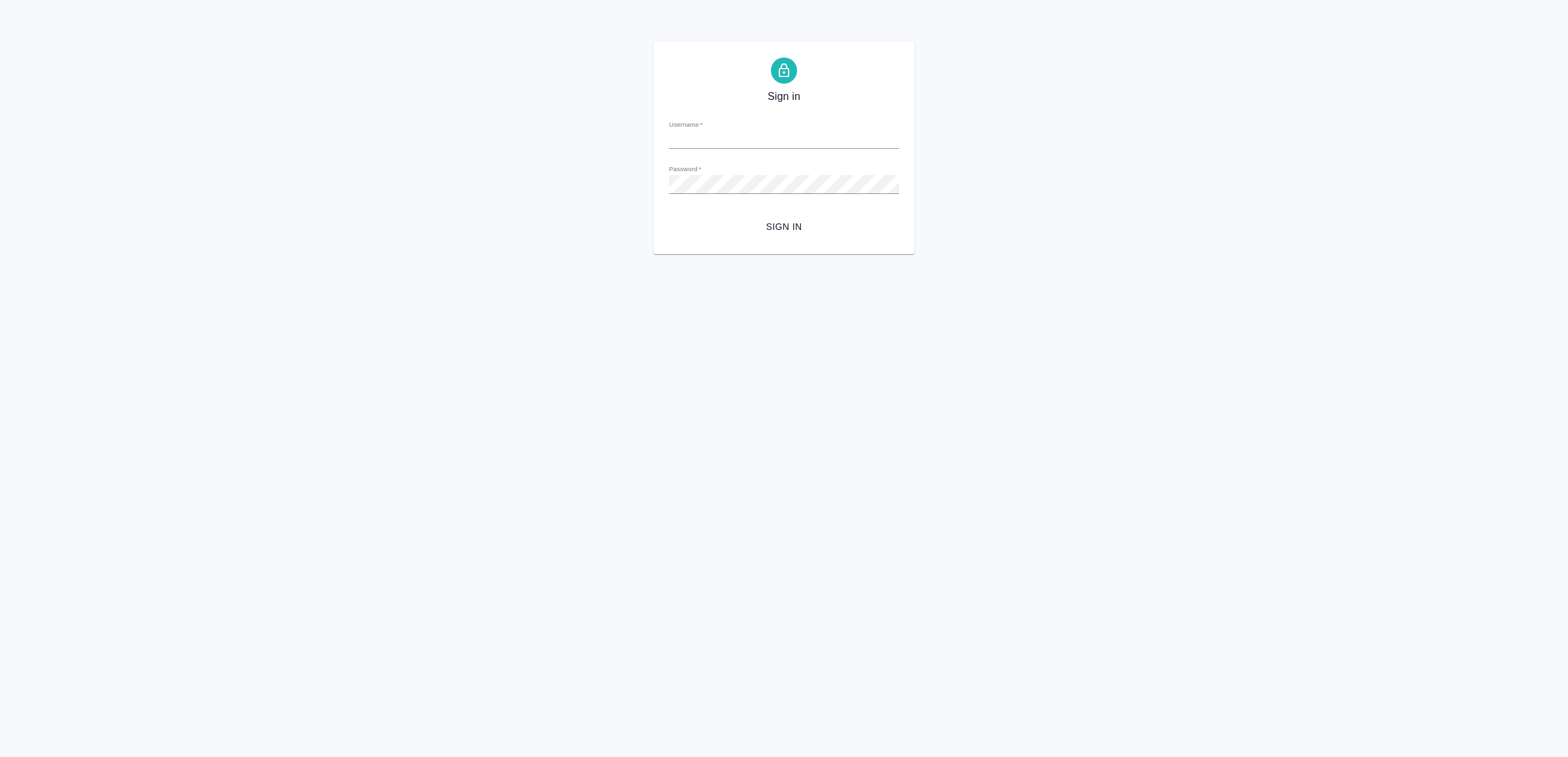
type input "[EMAIL_ADDRESS][DOMAIN_NAME]"
click at [768, 237] on button "Sign in" at bounding box center [784, 226] width 230 height 24
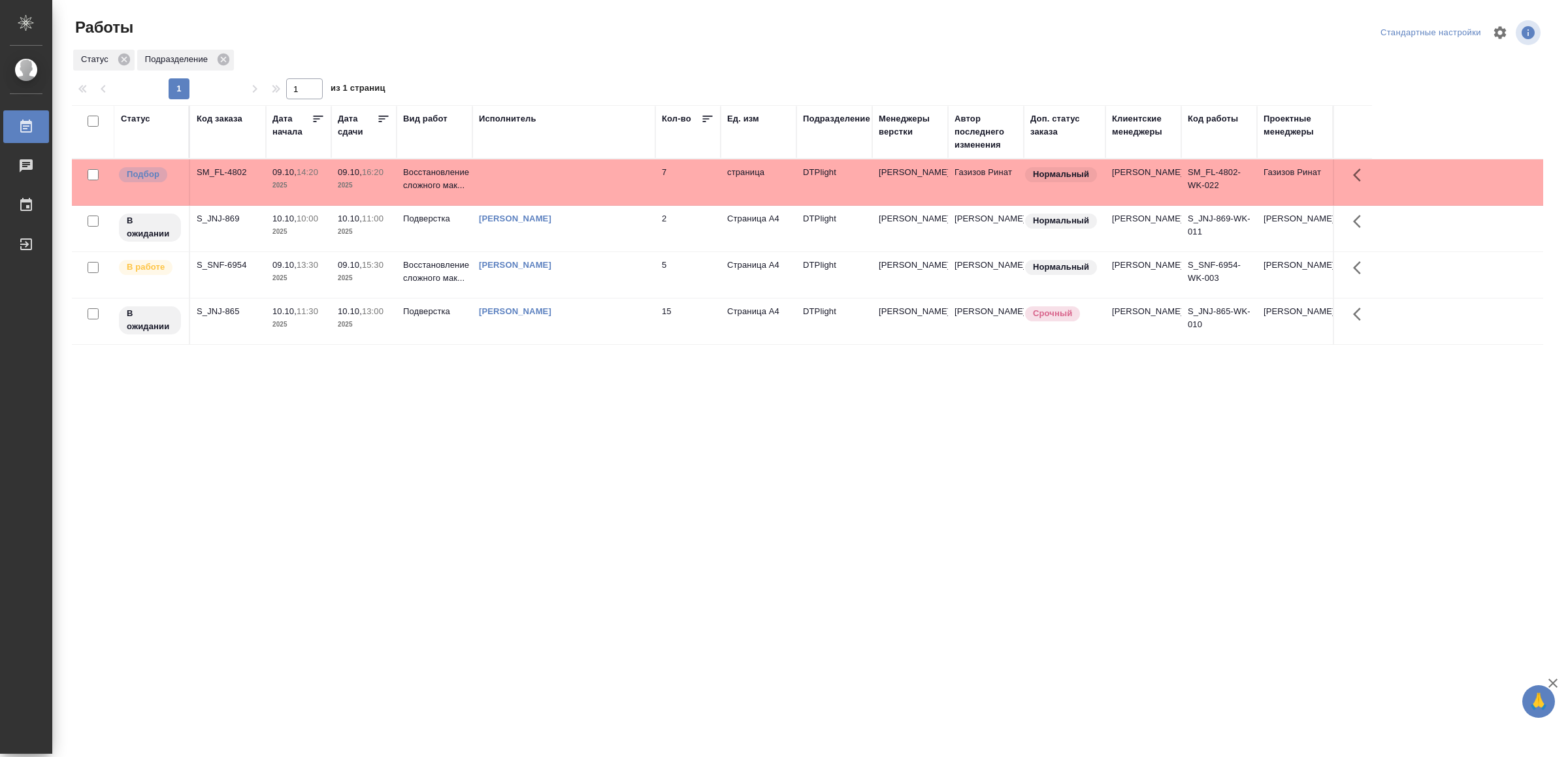
drag, startPoint x: 422, startPoint y: 574, endPoint x: 427, endPoint y: 569, distance: 7.1
drag, startPoint x: 420, startPoint y: 465, endPoint x: 429, endPoint y: 451, distance: 16.6
drag, startPoint x: 518, startPoint y: 524, endPoint x: 524, endPoint y: 512, distance: 13.4
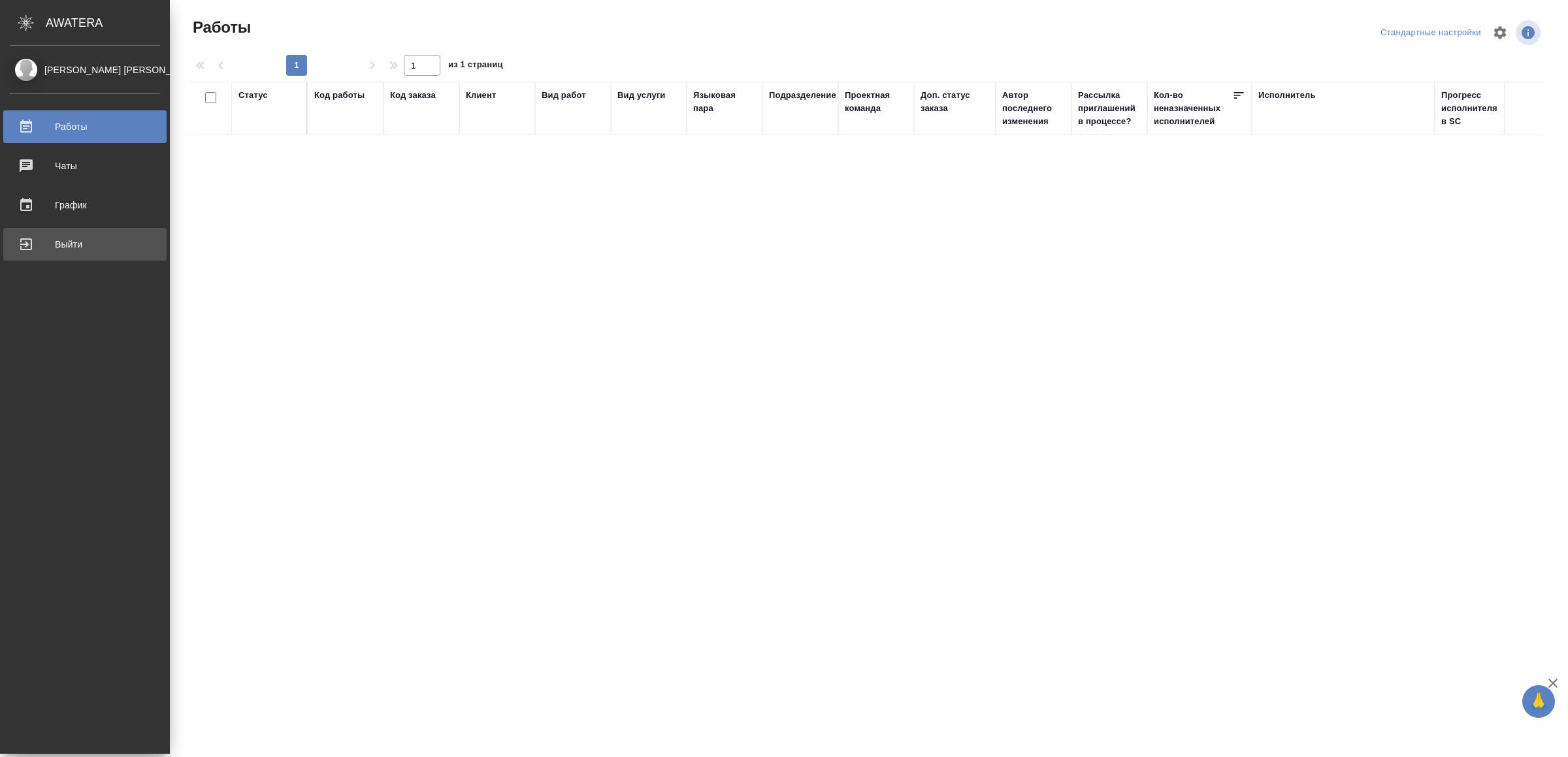
click at [39, 249] on div "Выйти" at bounding box center [85, 244] width 151 height 19
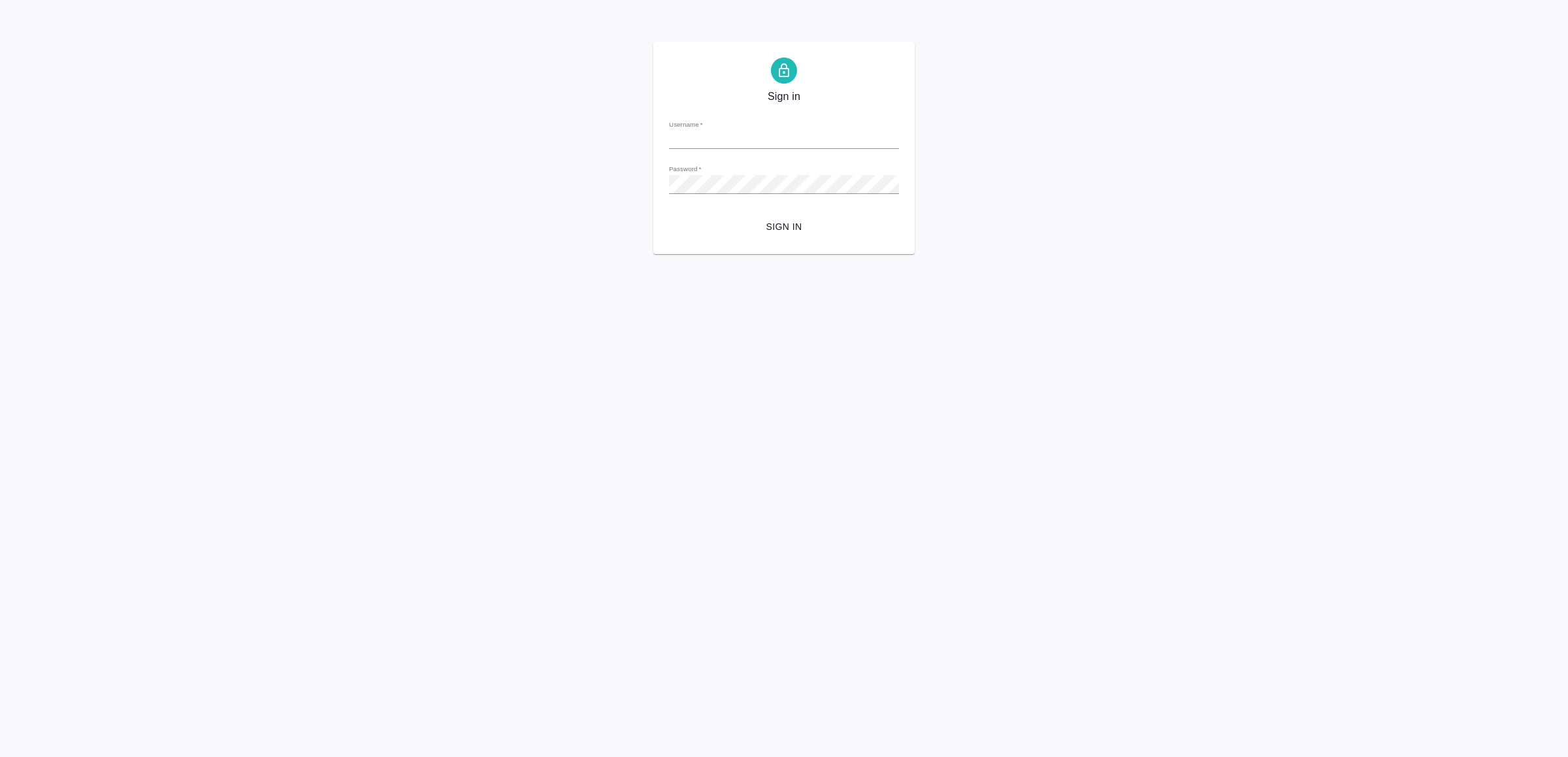
type input "[EMAIL_ADDRESS][DOMAIN_NAME]"
click at [826, 217] on button "Sign in" at bounding box center [784, 226] width 230 height 24
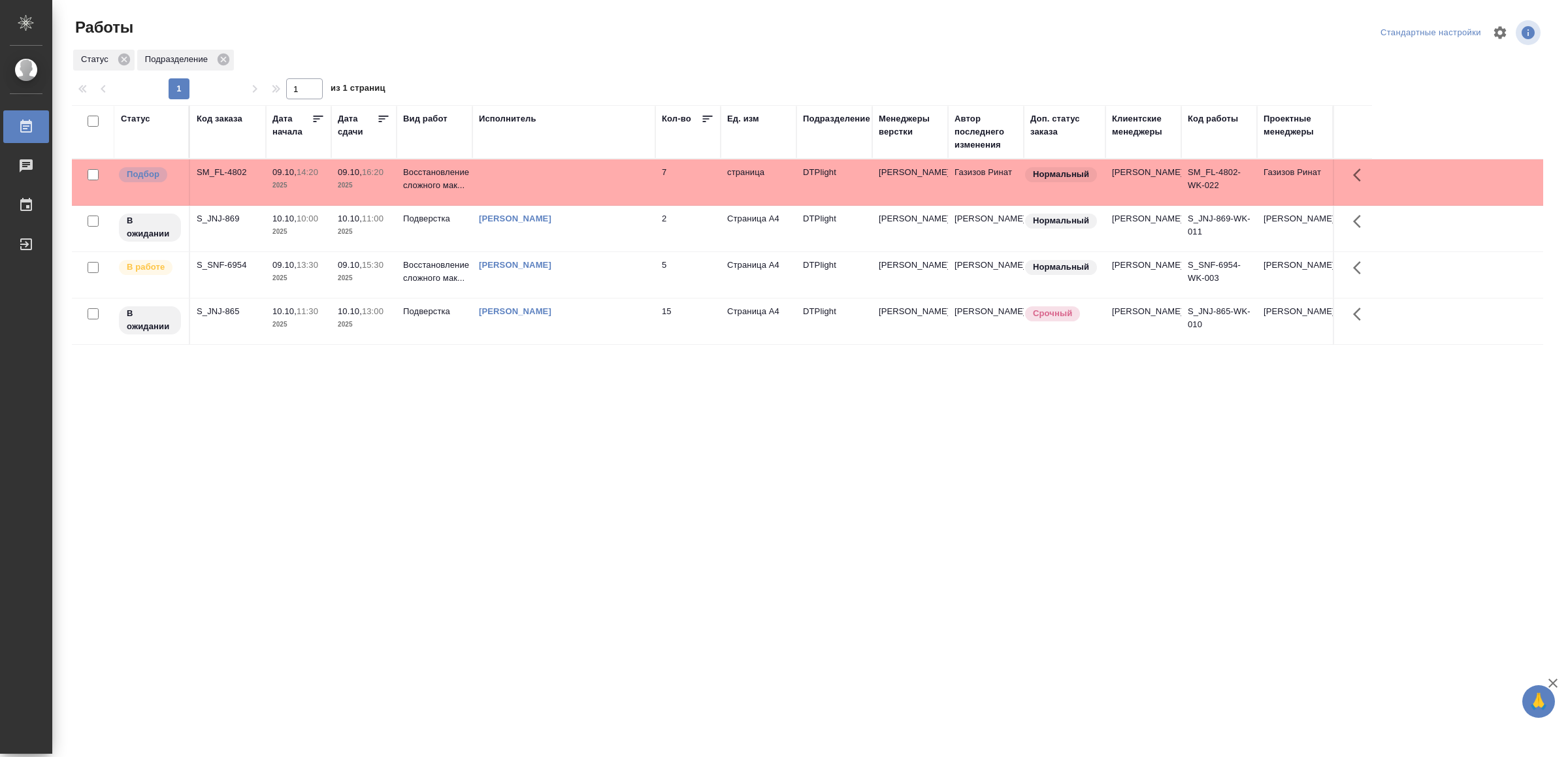
drag, startPoint x: 403, startPoint y: 430, endPoint x: 413, endPoint y: 426, distance: 10.8
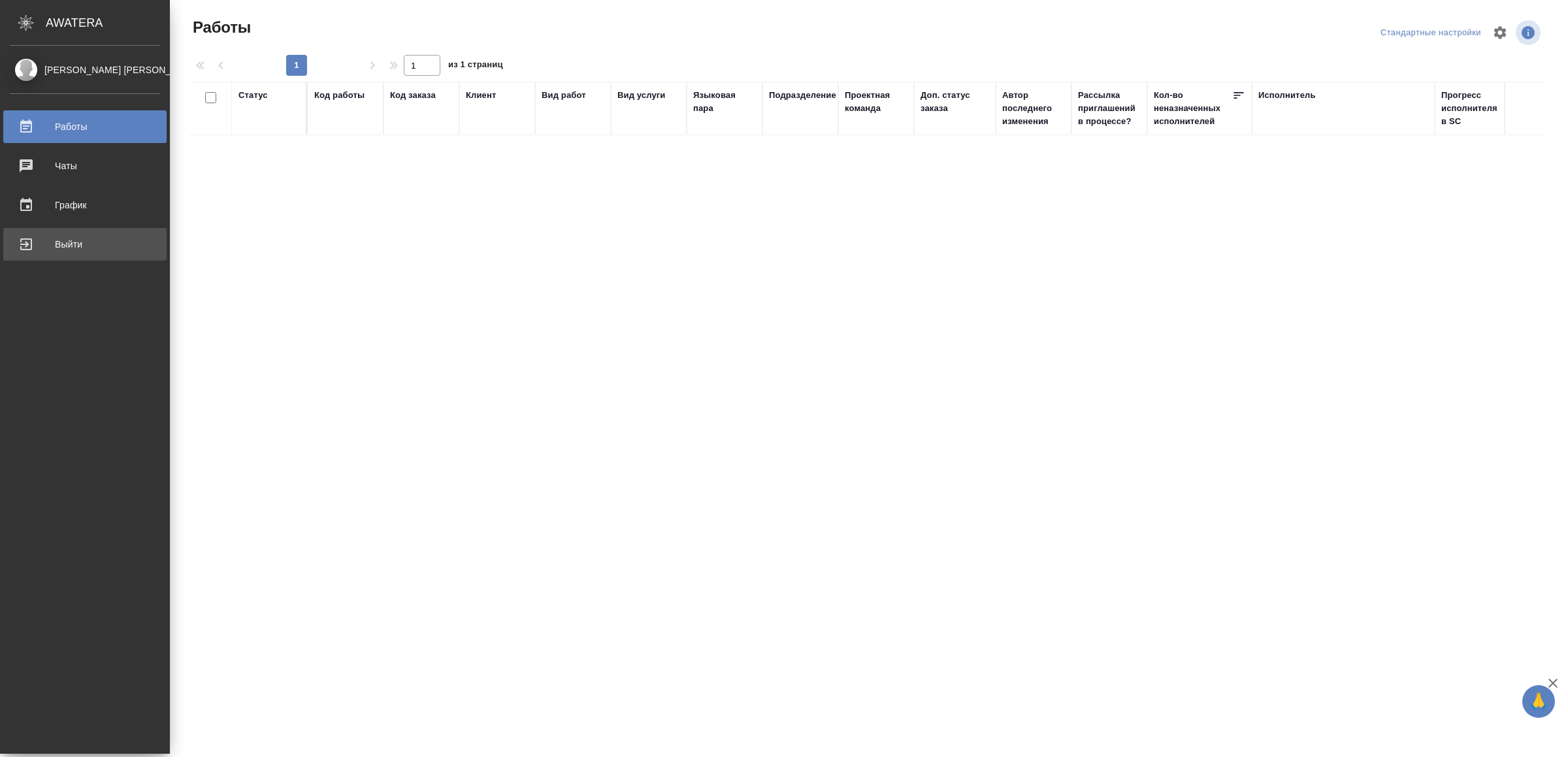
click at [68, 242] on div "Выйти" at bounding box center [85, 244] width 151 height 19
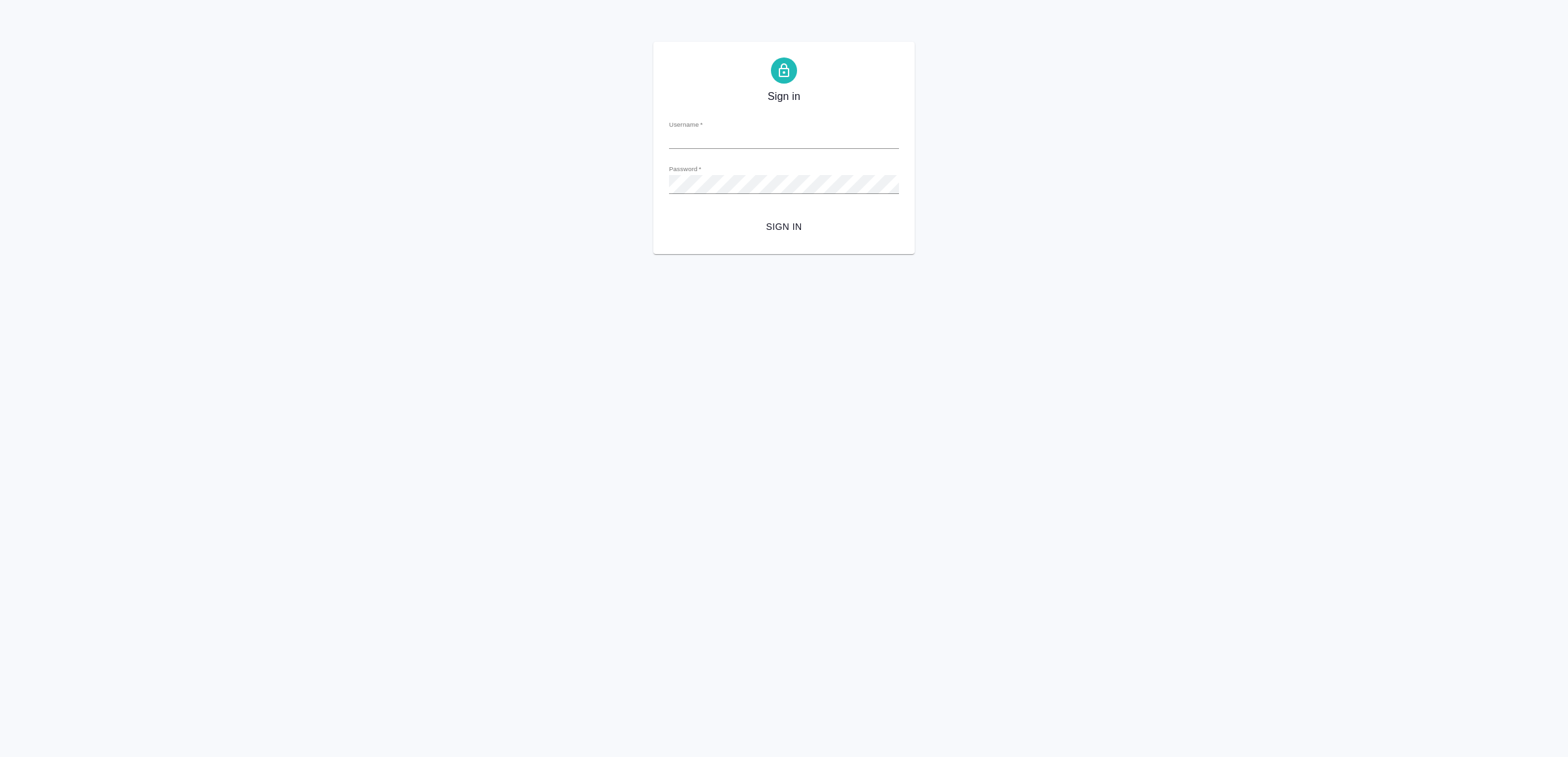
type input "[EMAIL_ADDRESS][DOMAIN_NAME]"
click at [777, 226] on span "Sign in" at bounding box center [784, 227] width 209 height 16
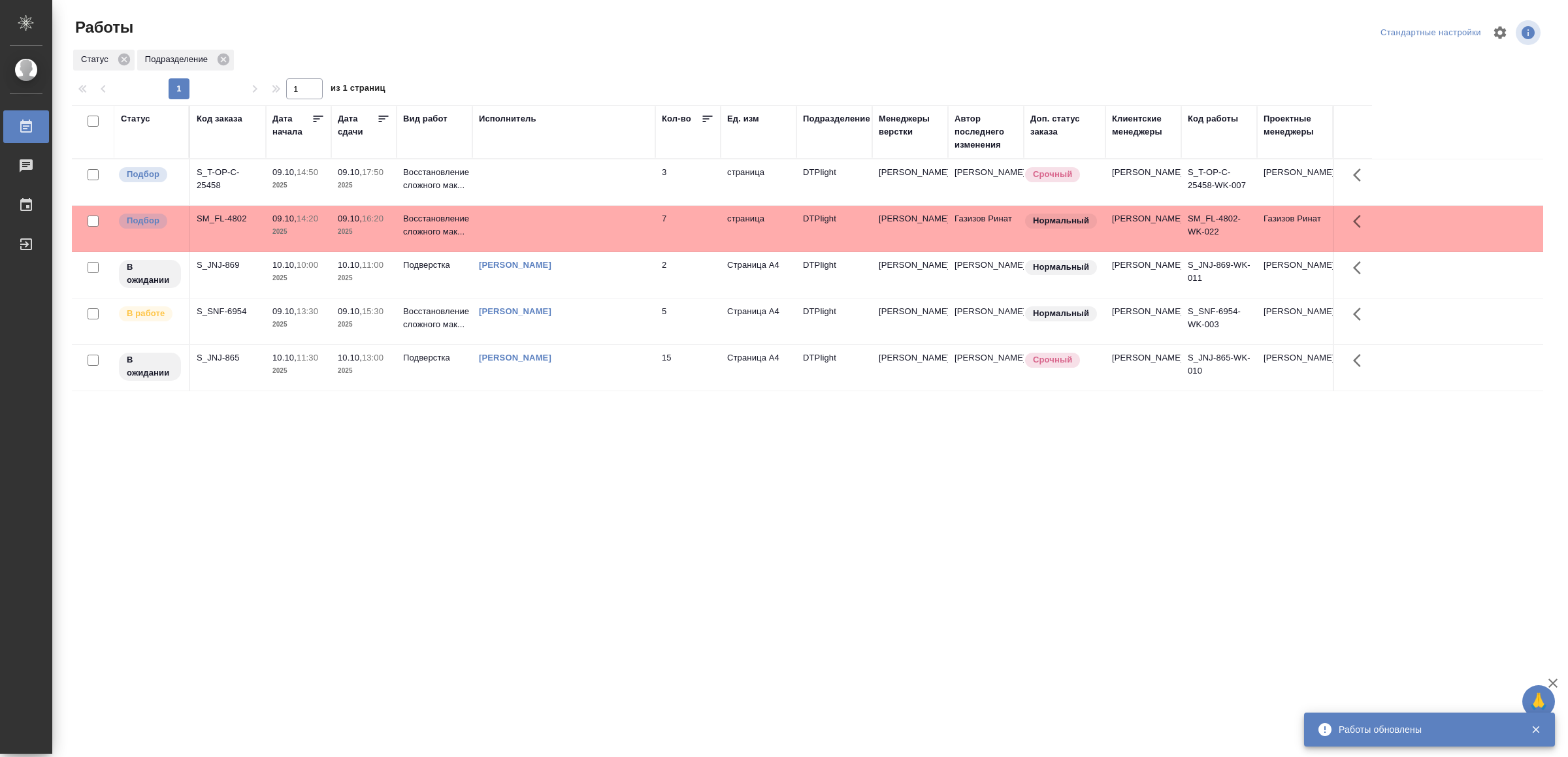
click at [637, 171] on td at bounding box center [563, 183] width 183 height 46
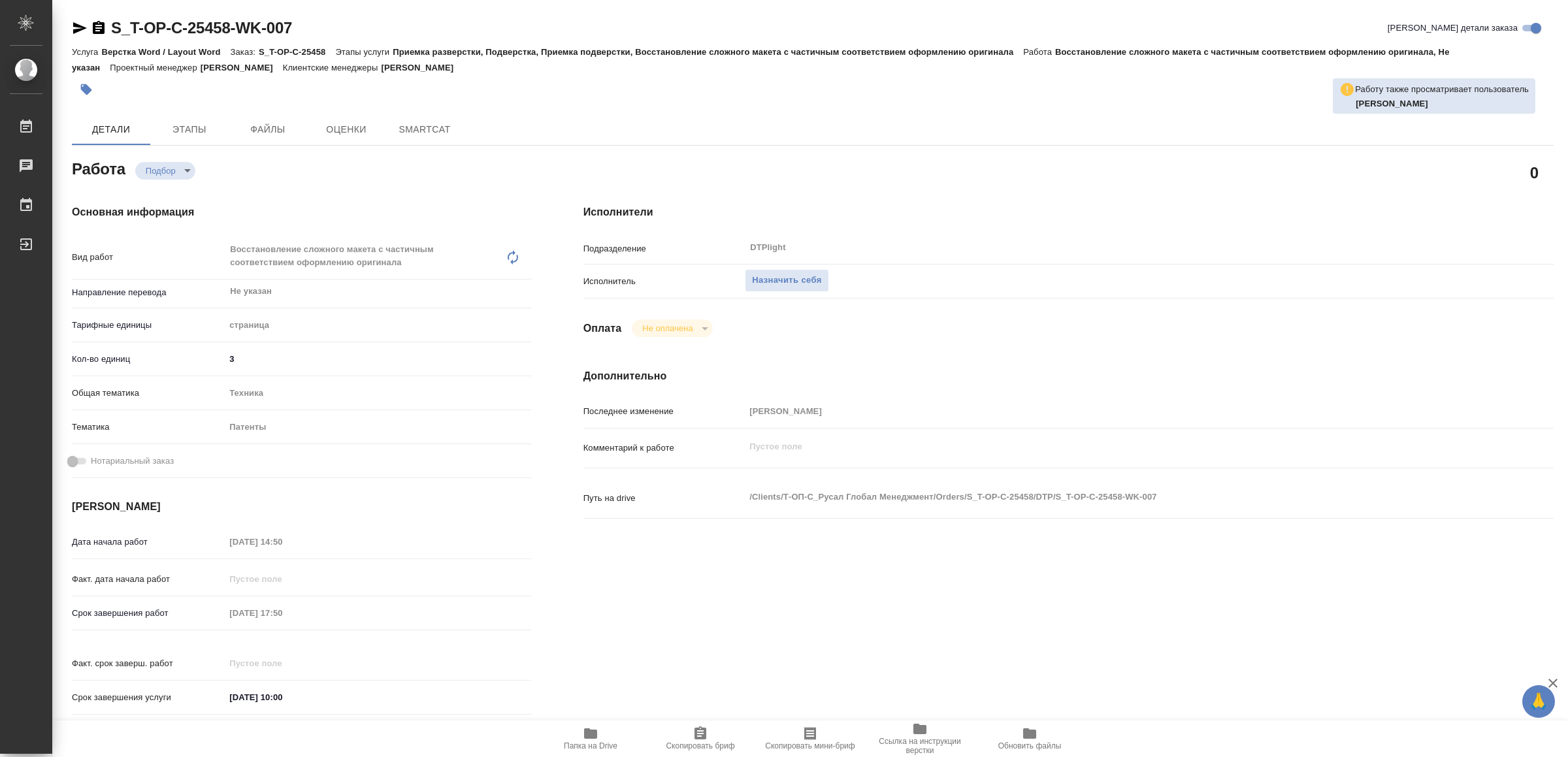
click at [590, 735] on icon "button" at bounding box center [591, 733] width 13 height 10
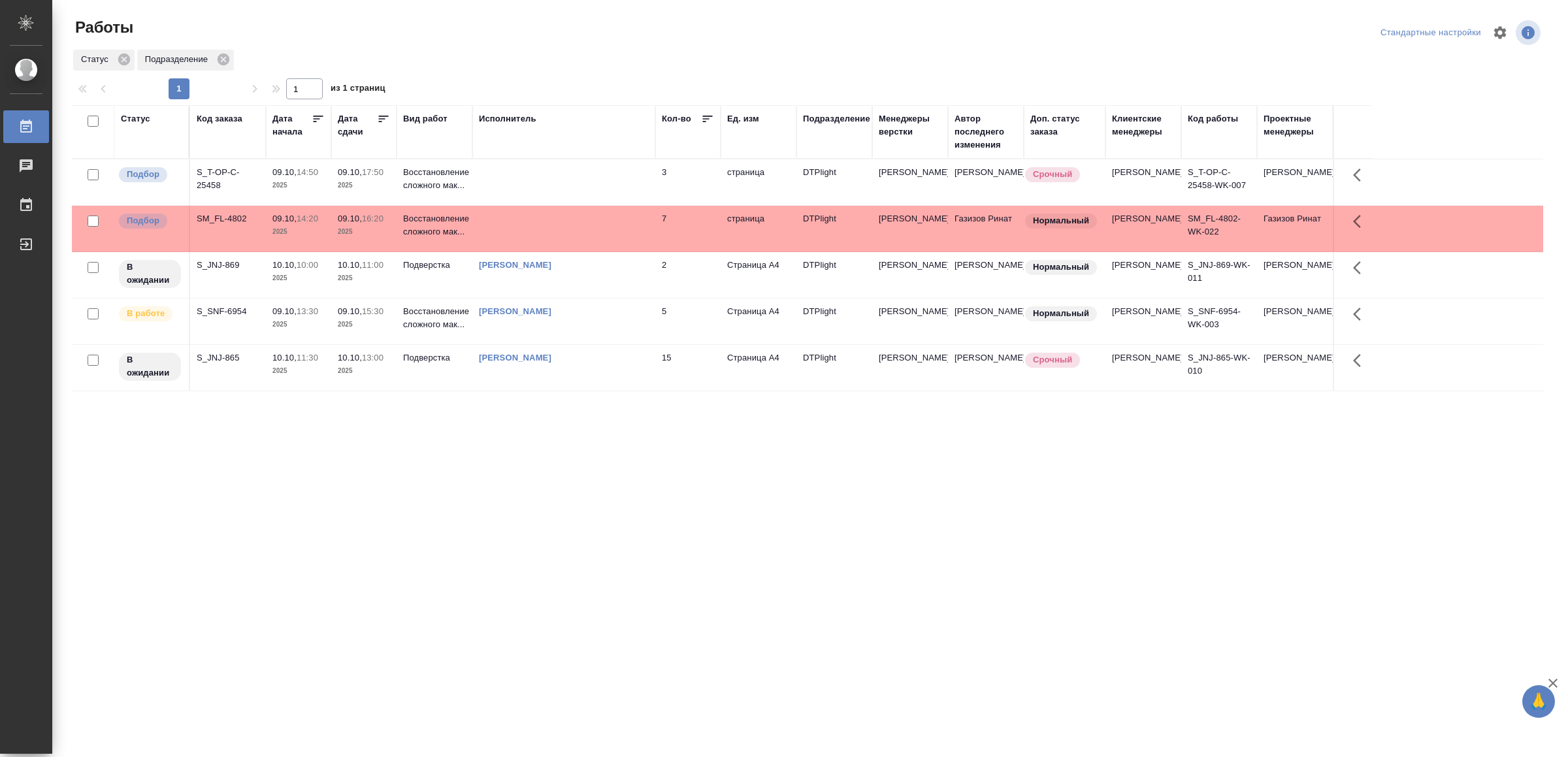
drag, startPoint x: 523, startPoint y: 497, endPoint x: 550, endPoint y: 468, distance: 39.6
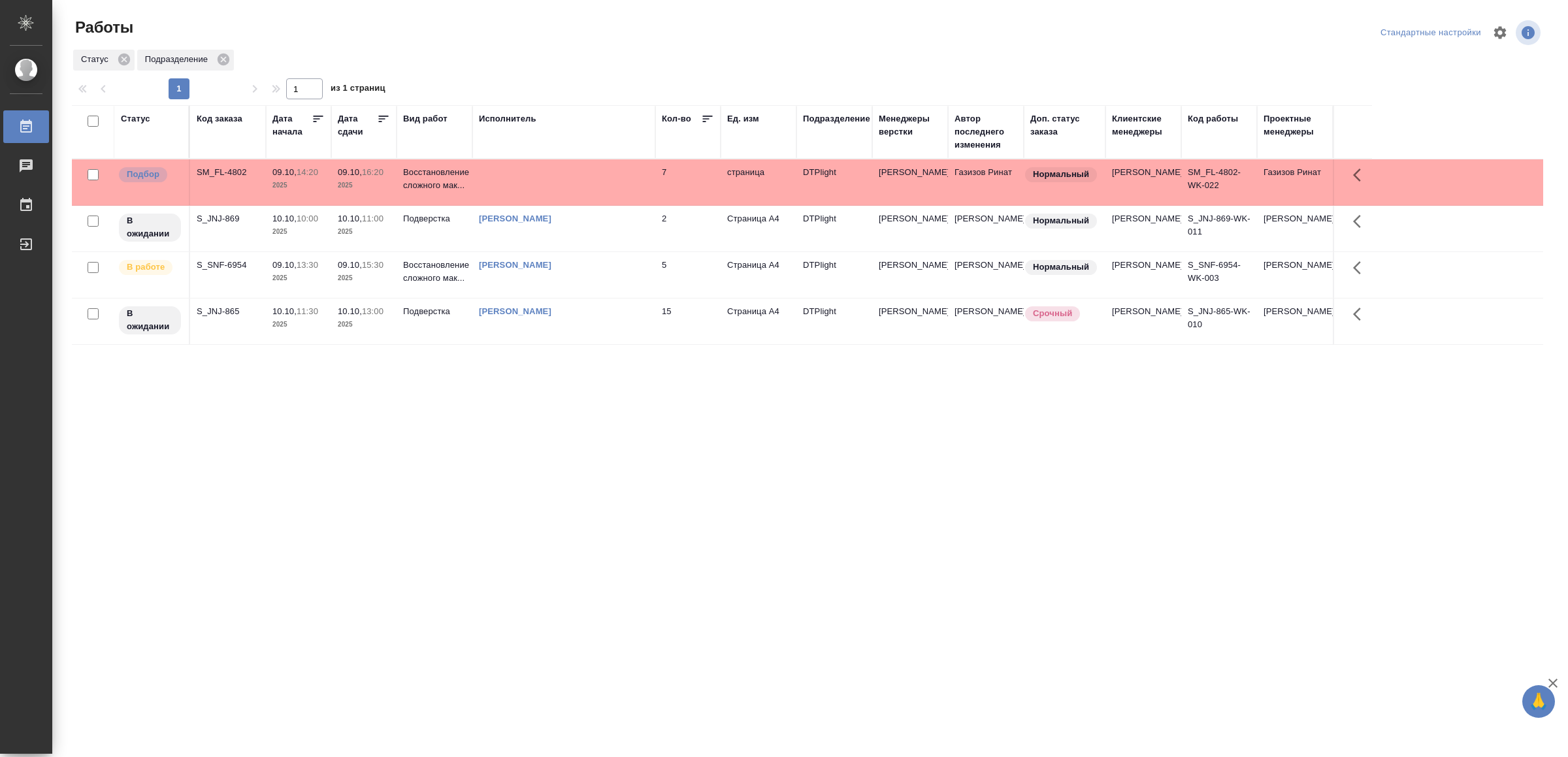
drag, startPoint x: 465, startPoint y: 475, endPoint x: 468, endPoint y: 456, distance: 19.2
click at [603, 181] on td at bounding box center [563, 183] width 183 height 46
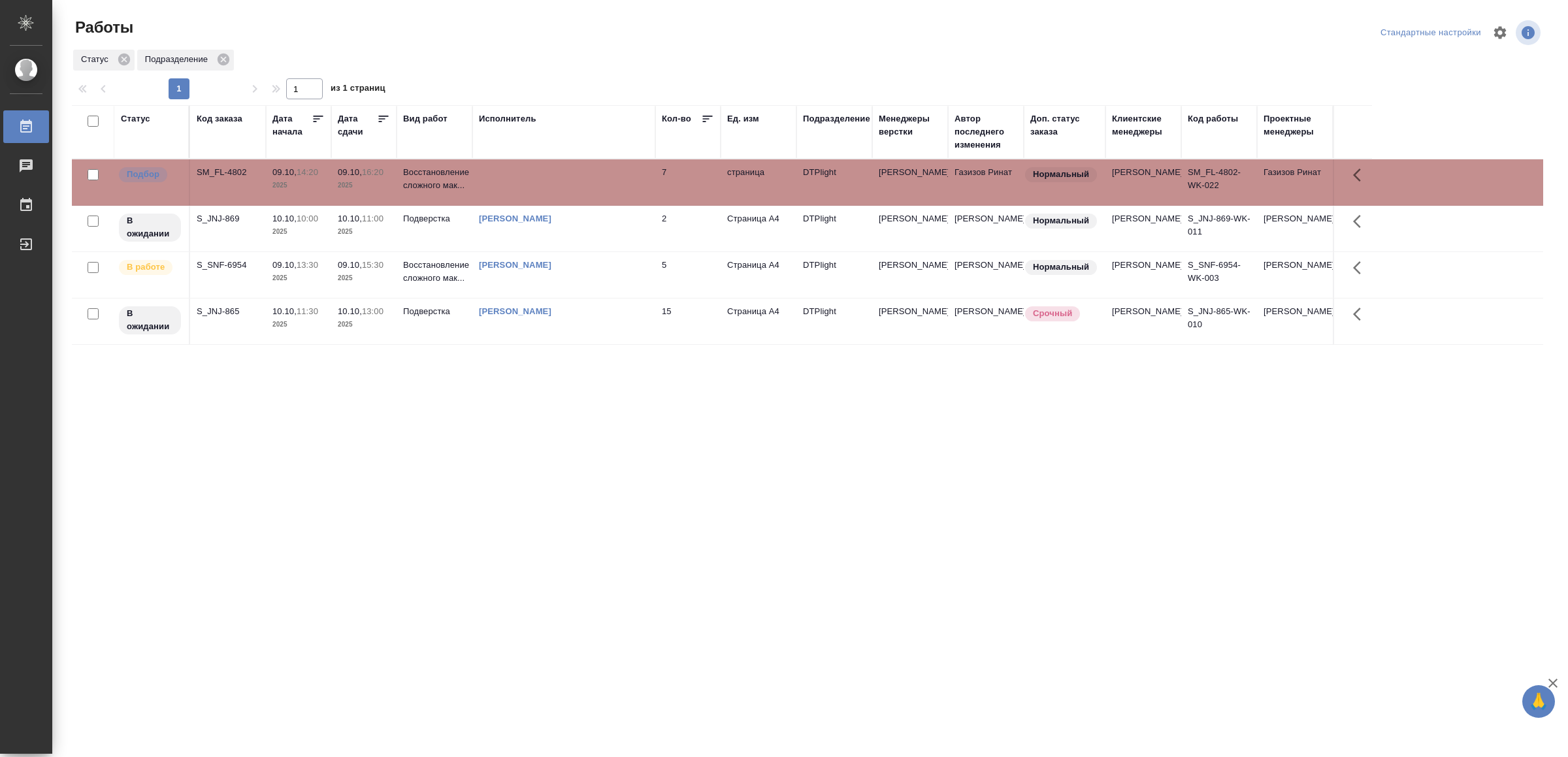
click at [603, 181] on td at bounding box center [563, 183] width 183 height 46
drag, startPoint x: 449, startPoint y: 514, endPoint x: 461, endPoint y: 504, distance: 15.6
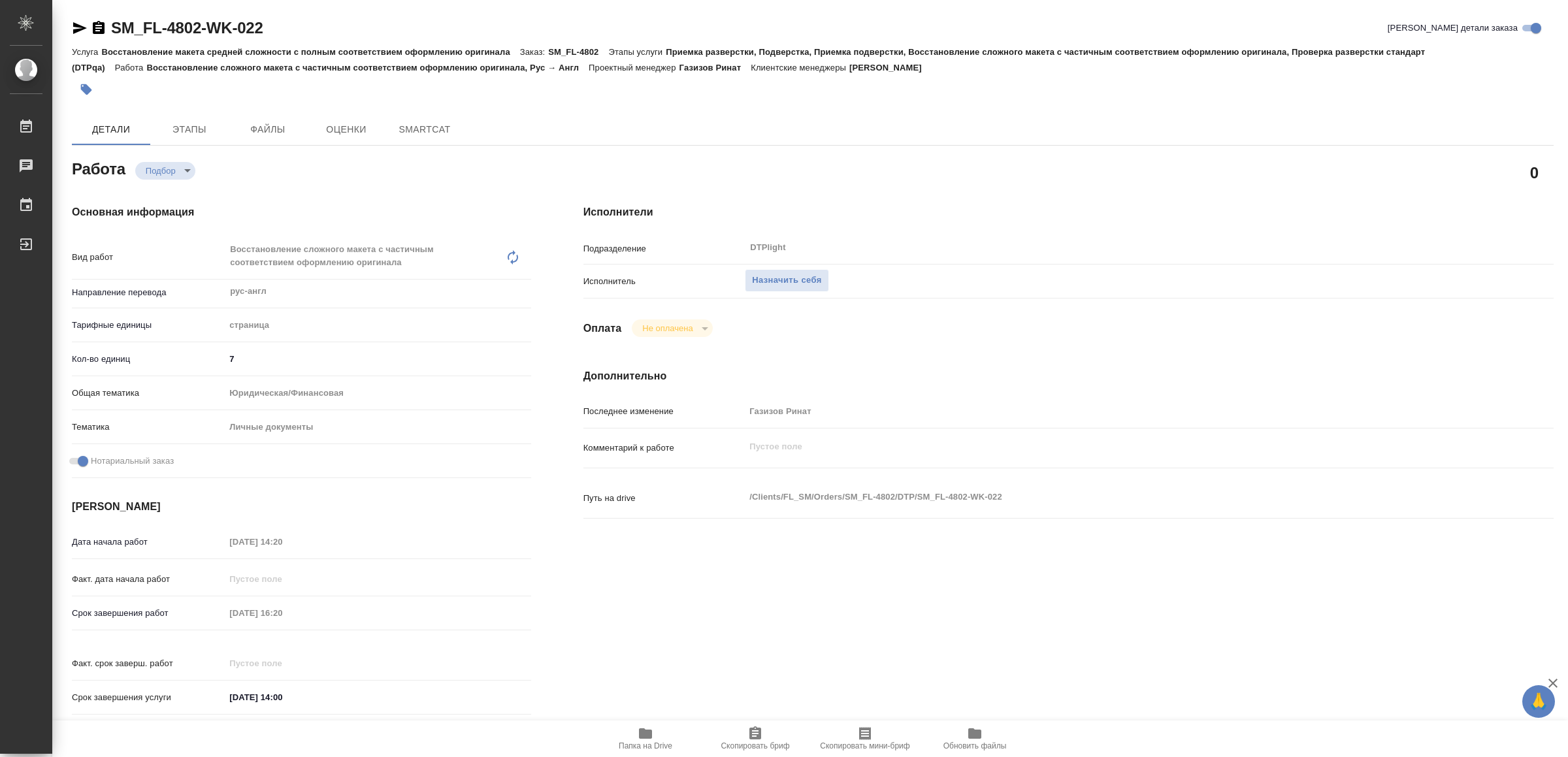
click at [632, 731] on span "Папка на Drive" at bounding box center [645, 738] width 94 height 25
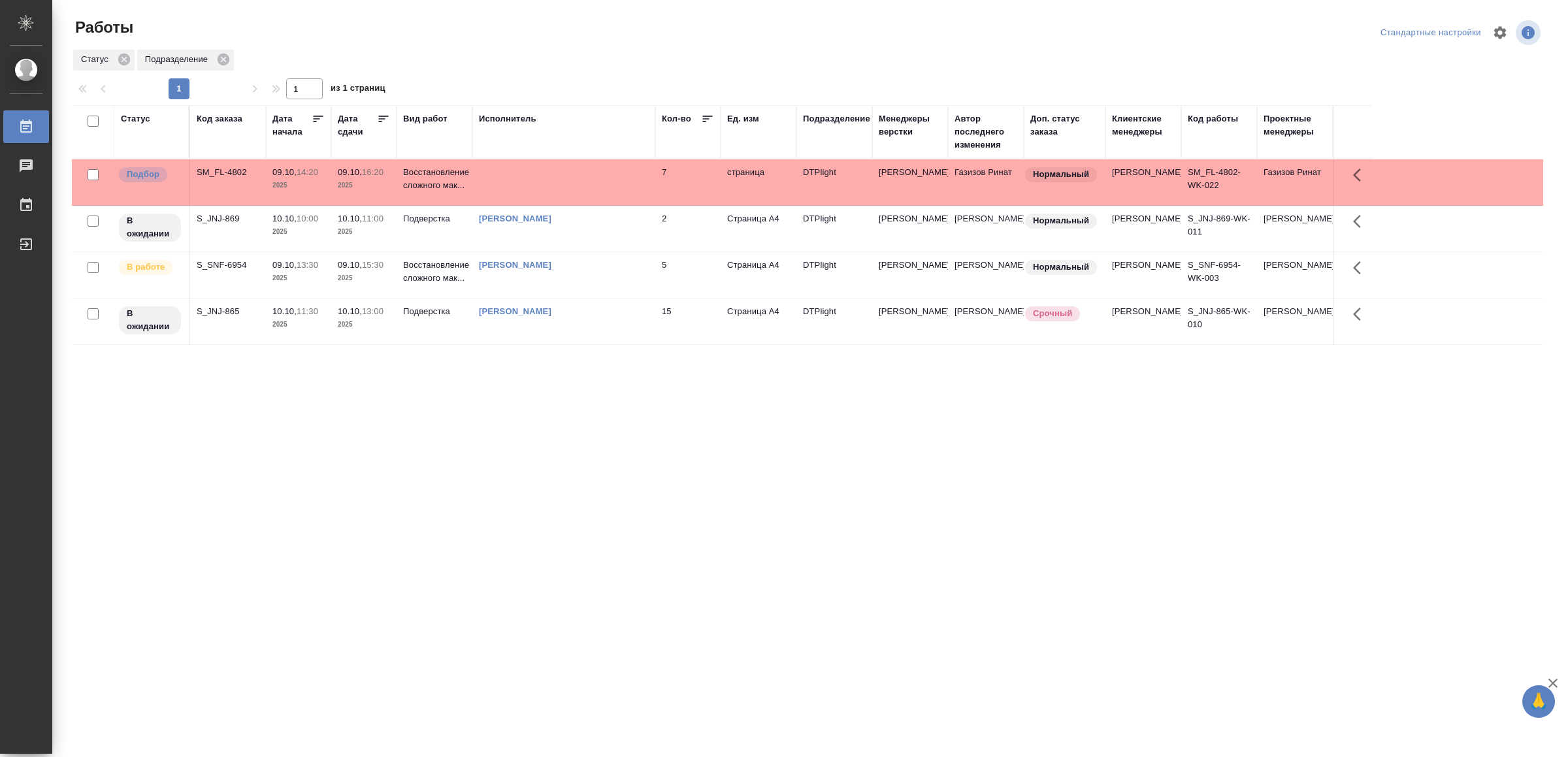
click at [881, 641] on div ".cls-1 fill:#fff; AWATERA Yamkovenko Vera Работы 0 Чаты График Выйти Работы Ста…" at bounding box center [784, 378] width 1568 height 757
drag, startPoint x: 709, startPoint y: 566, endPoint x: 709, endPoint y: 545, distance: 21.0
